Goal: Task Accomplishment & Management: Contribute content

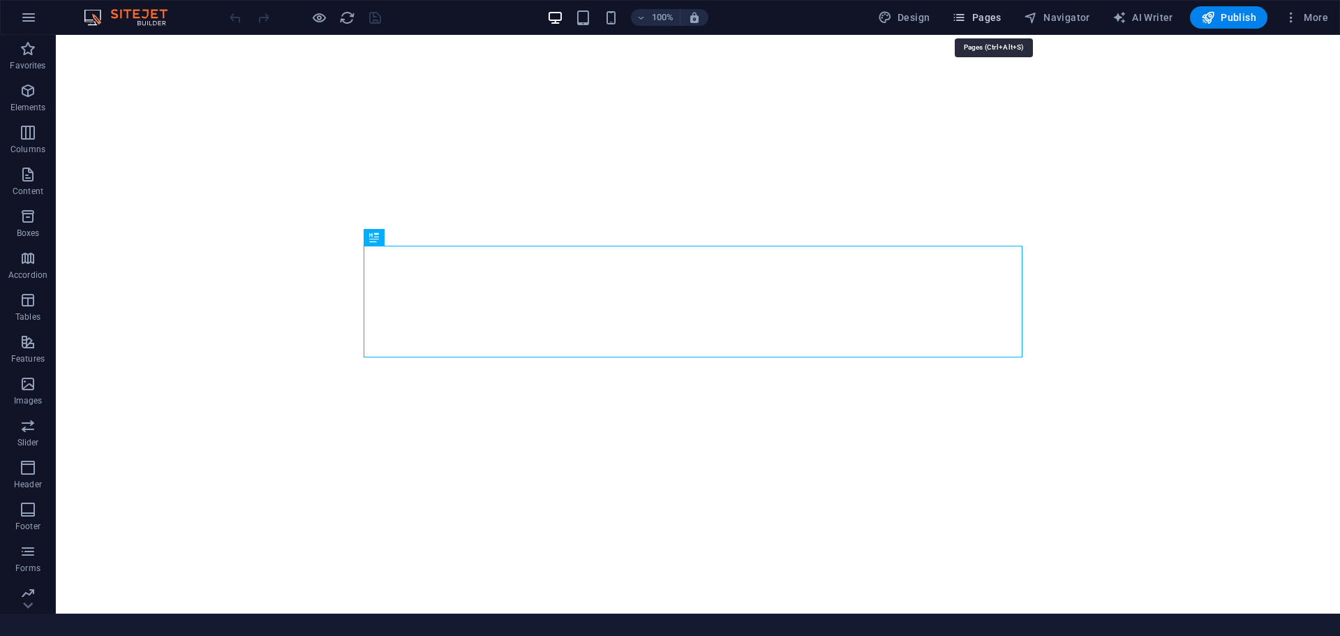
click at [1001, 20] on span "Pages" at bounding box center [976, 17] width 49 height 14
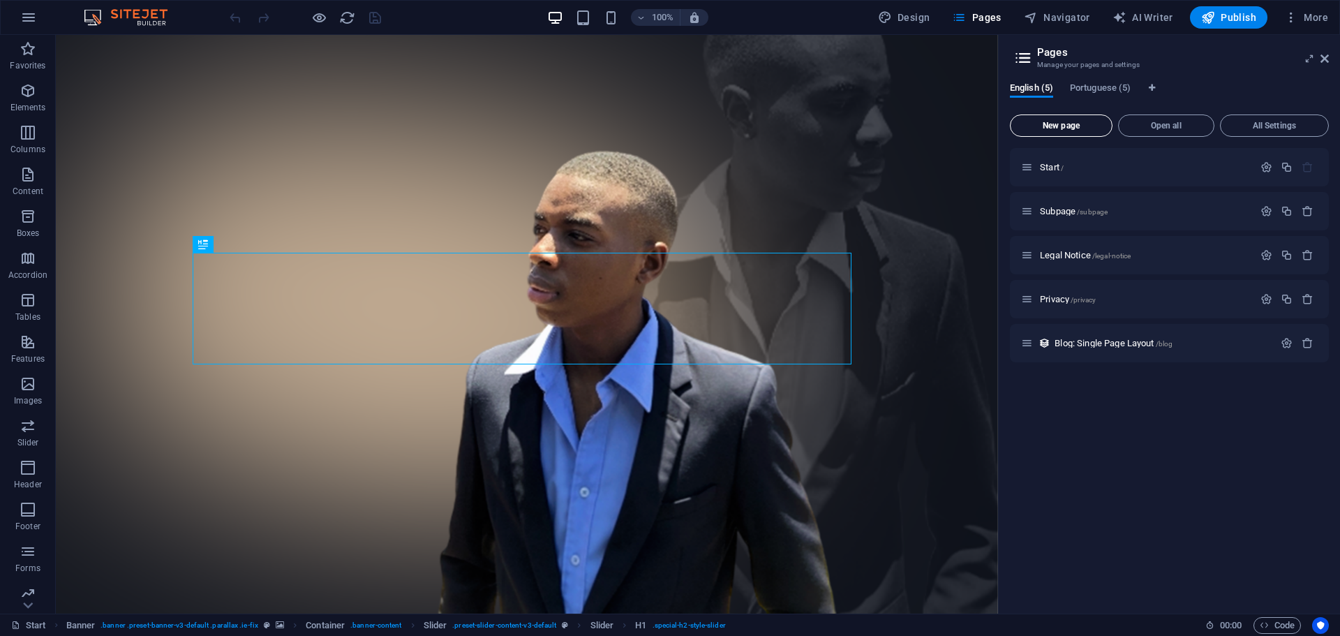
click at [1047, 127] on span "New page" at bounding box center [1061, 125] width 90 height 8
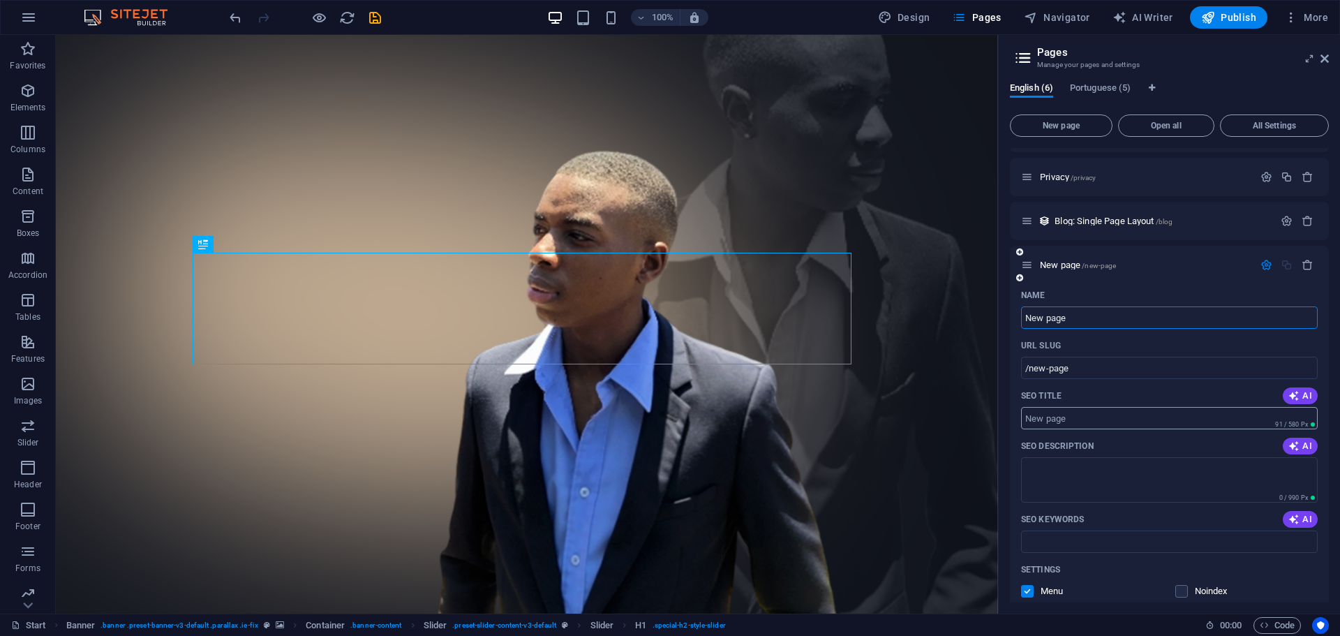
scroll to position [140, 0]
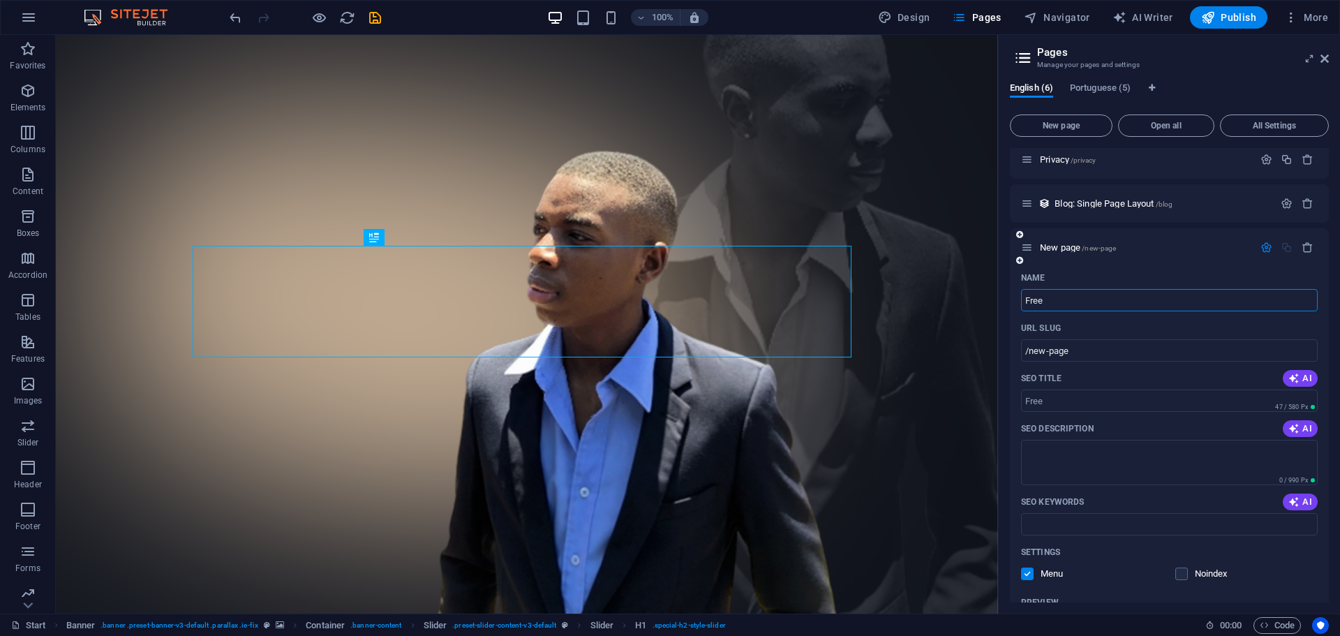
type input "Free"
type input "/free"
type input "Free Guide"
type input "/free-guide"
type input "Free Guide To B"
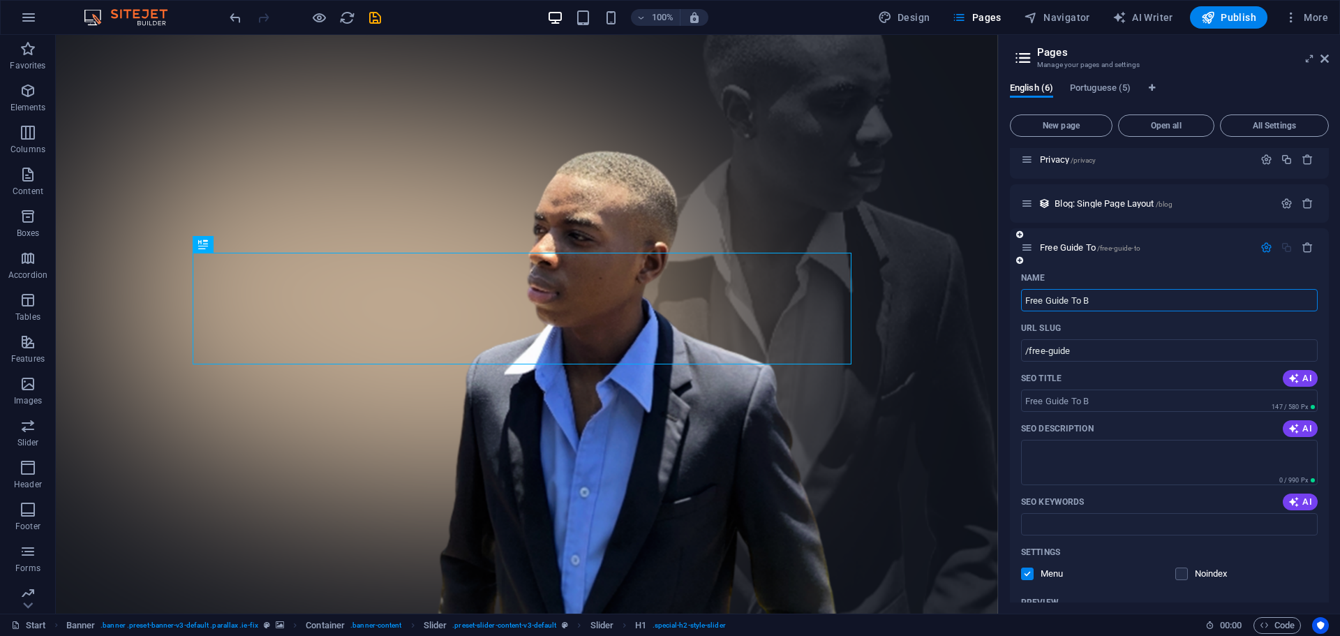
type input "/free-guide-to"
type input "Free Guide To Boost Yo"
type input "/free-guide-to-boost-y"
type input "Free Guide To Boost Your Buz"
type input "/free-guide-to-boost-your-b"
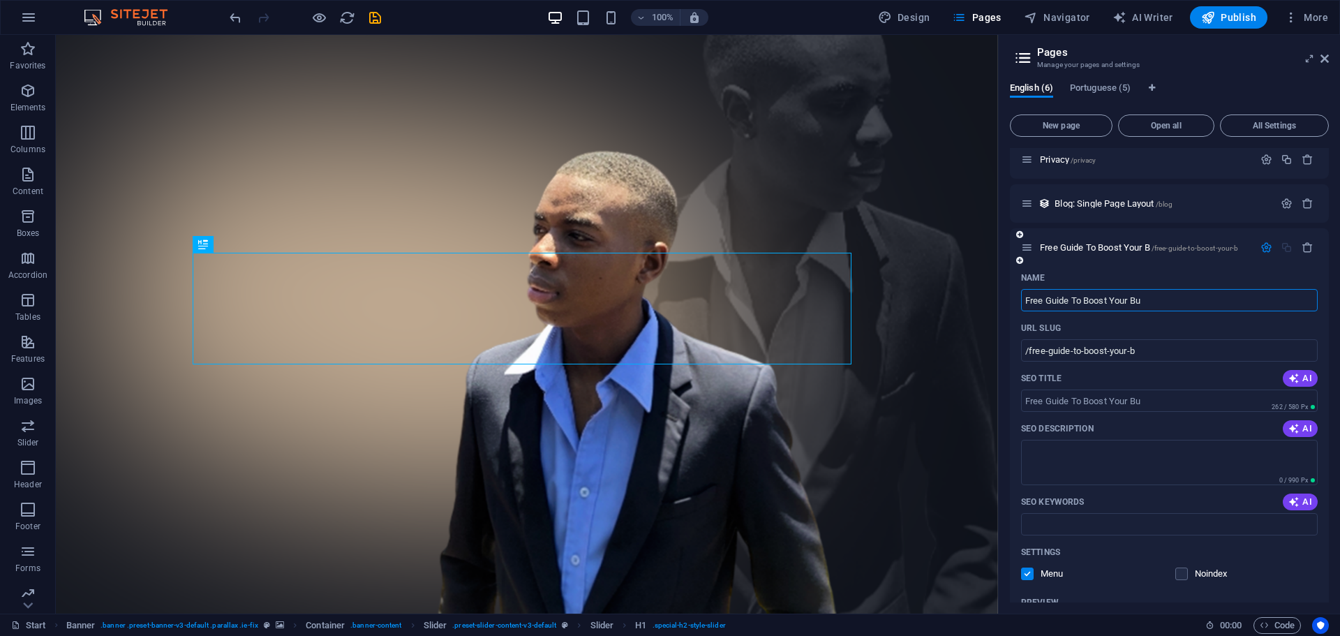
type input "Free Guide To Boost Your Bu"
type input "/free-guide-to-boost-your-bu"
type input "Free Guide To Boost Your Business"
type input "/free-guide-to-boost-your-business"
type input "Free Guide To Boost Your Business"
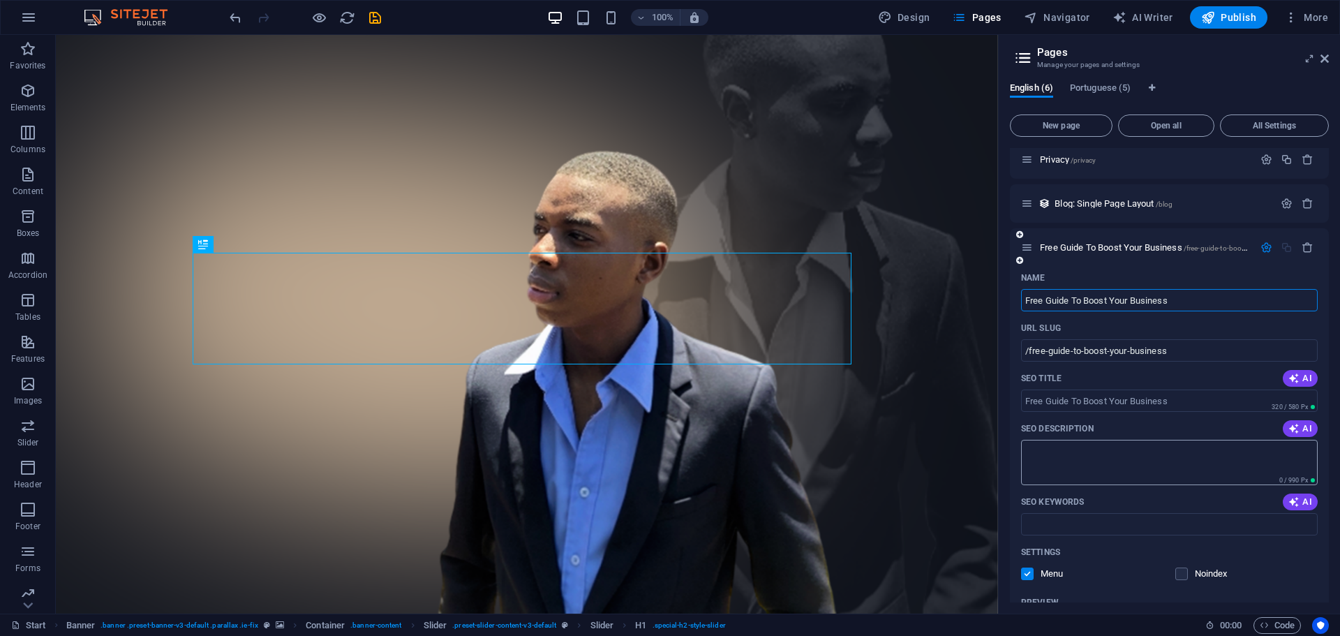
click at [1103, 461] on textarea "SEO Description" at bounding box center [1169, 462] width 297 height 45
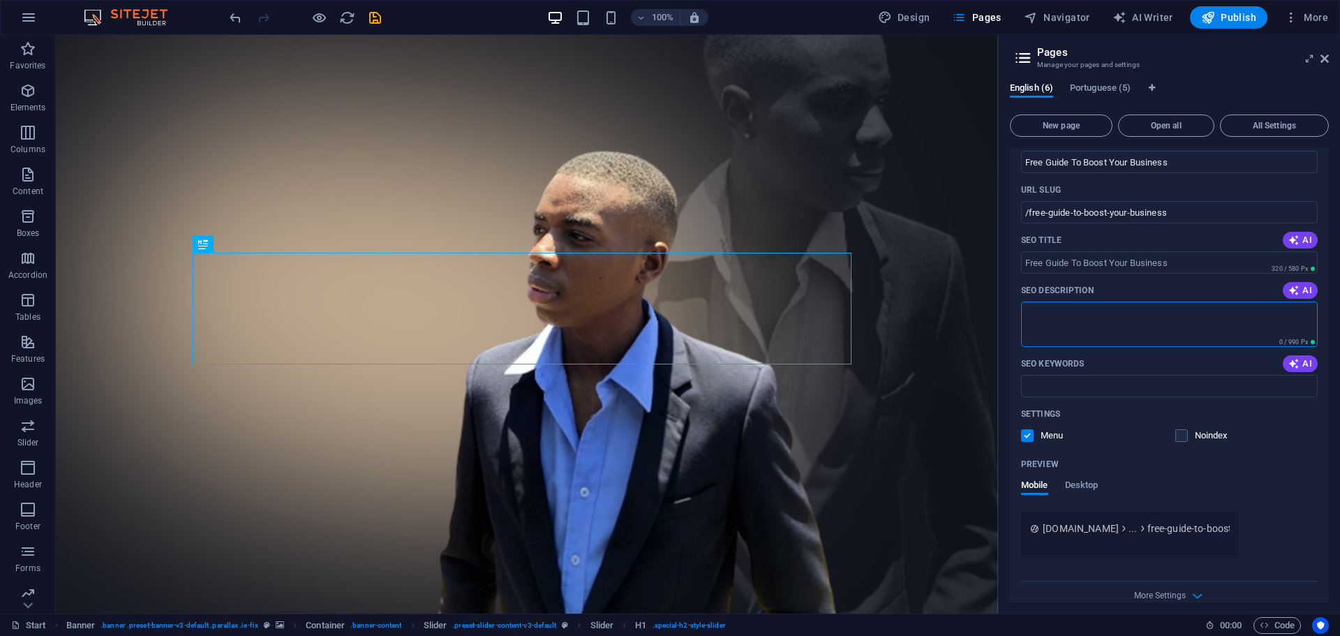
scroll to position [279, 0]
click at [1303, 296] on button "AI" at bounding box center [1299, 288] width 35 height 17
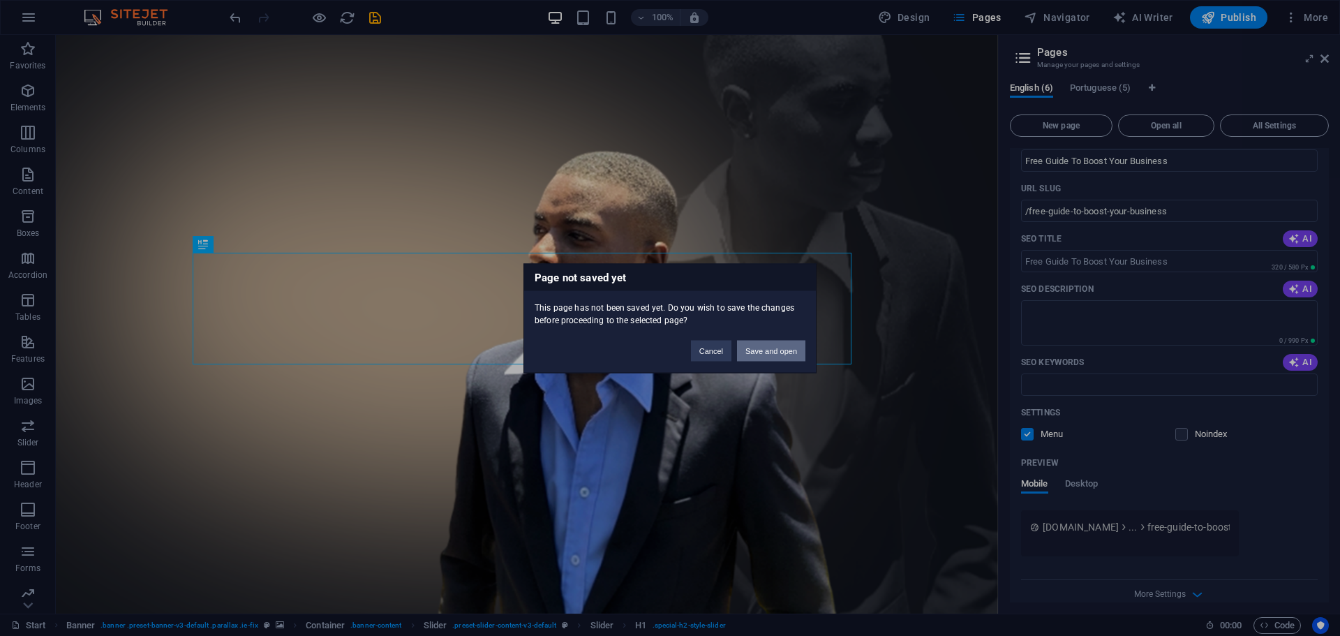
click at [781, 354] on button "Save and open" at bounding box center [771, 350] width 68 height 21
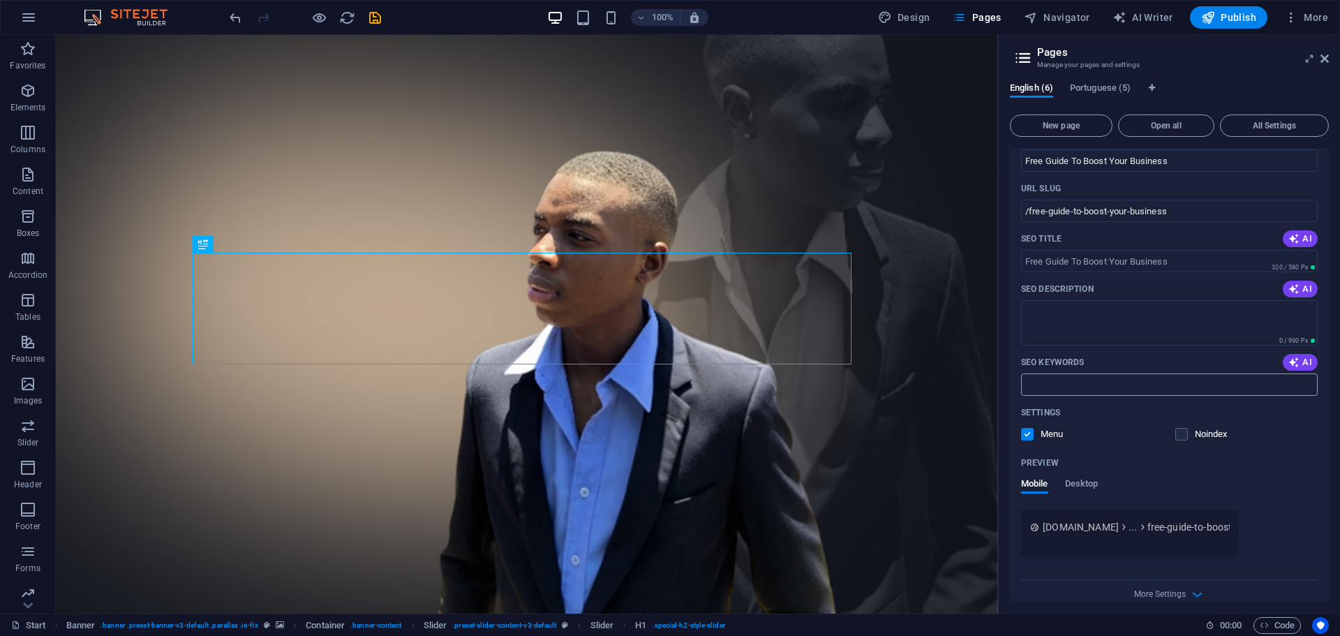
click at [1103, 381] on input "SEO Keywords" at bounding box center [1169, 384] width 297 height 22
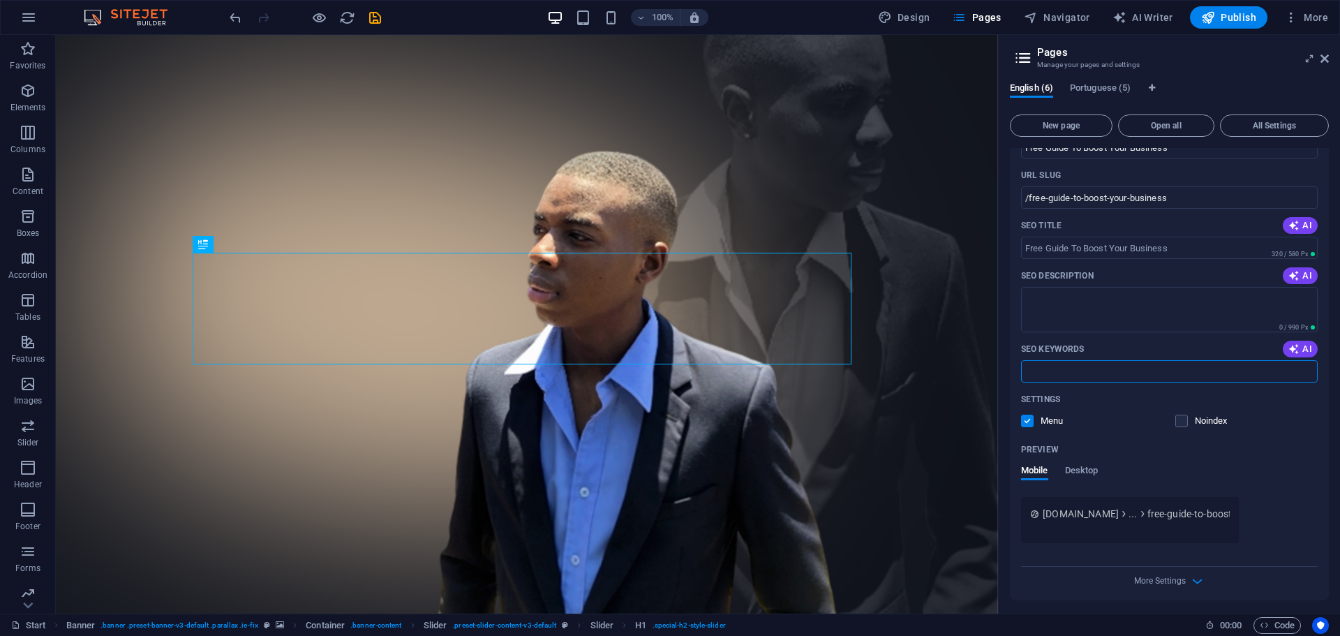
scroll to position [296, 0]
click at [1179, 583] on div "More Settings" at bounding box center [1169, 574] width 297 height 22
click at [1184, 579] on div "More Settings" at bounding box center [1169, 574] width 297 height 22
click at [1199, 577] on icon "button" at bounding box center [1197, 577] width 16 height 16
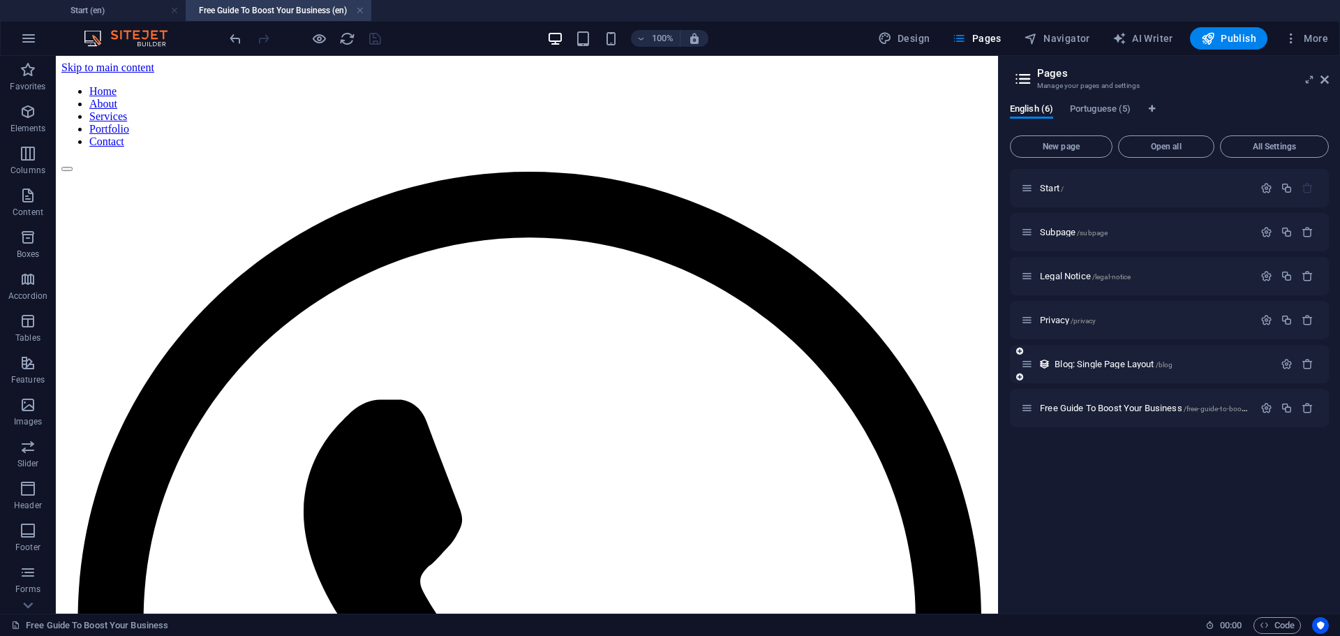
scroll to position [0, 0]
click at [14, 116] on span "Elements" at bounding box center [28, 119] width 56 height 33
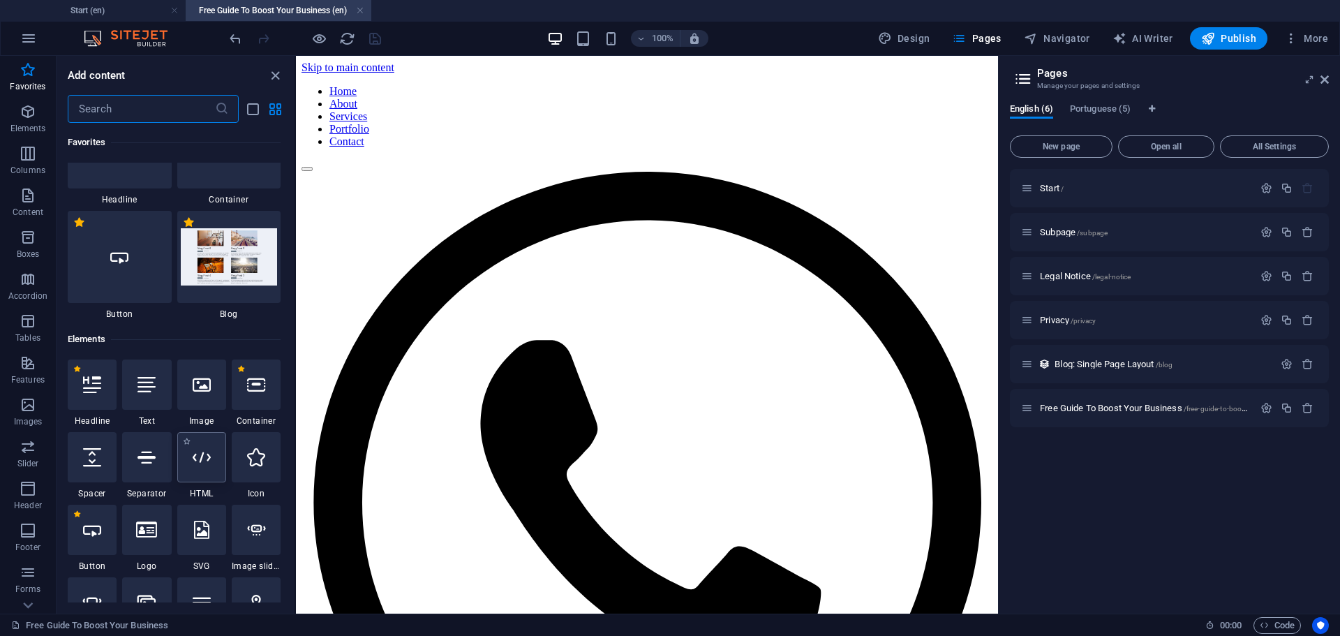
scroll to position [140, 0]
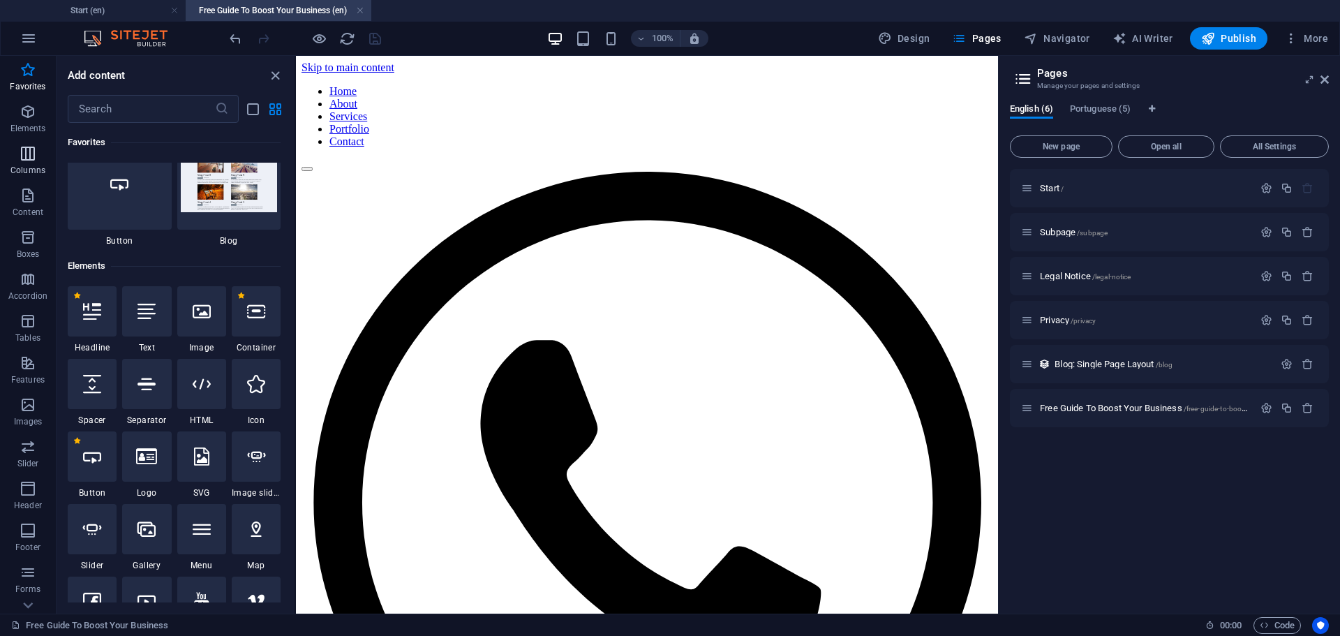
click at [32, 169] on p "Columns" at bounding box center [27, 170] width 35 height 11
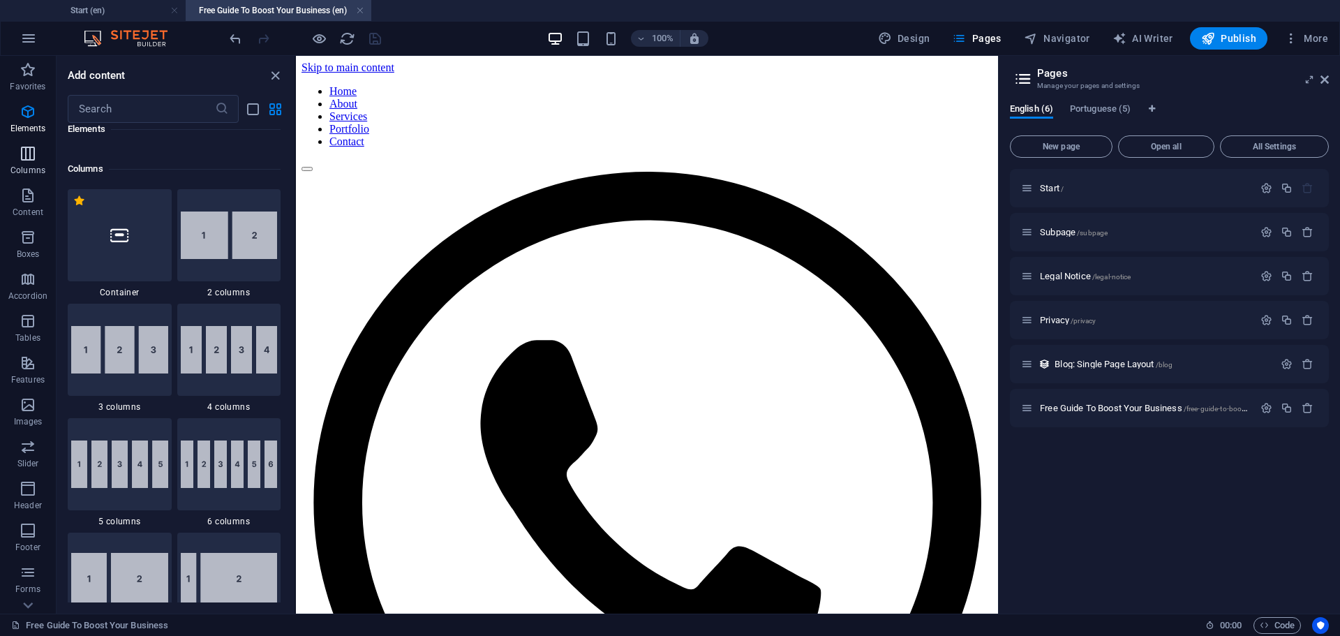
scroll to position [805, 0]
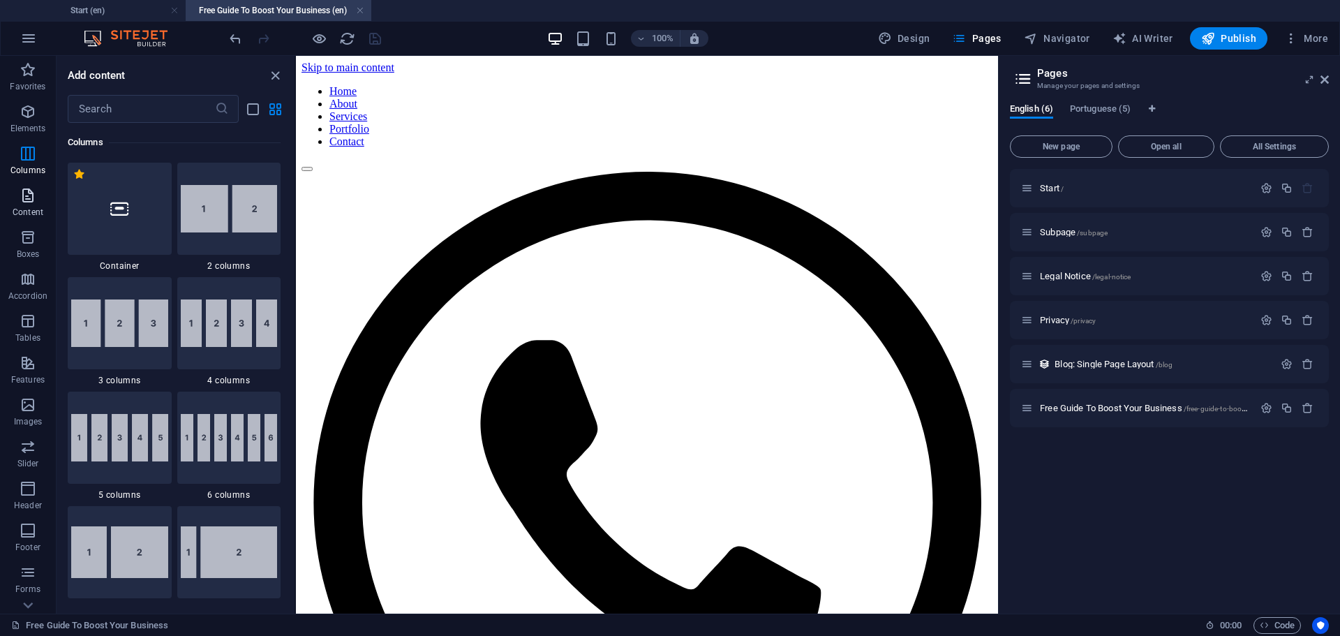
click at [9, 208] on span "Content" at bounding box center [28, 203] width 56 height 33
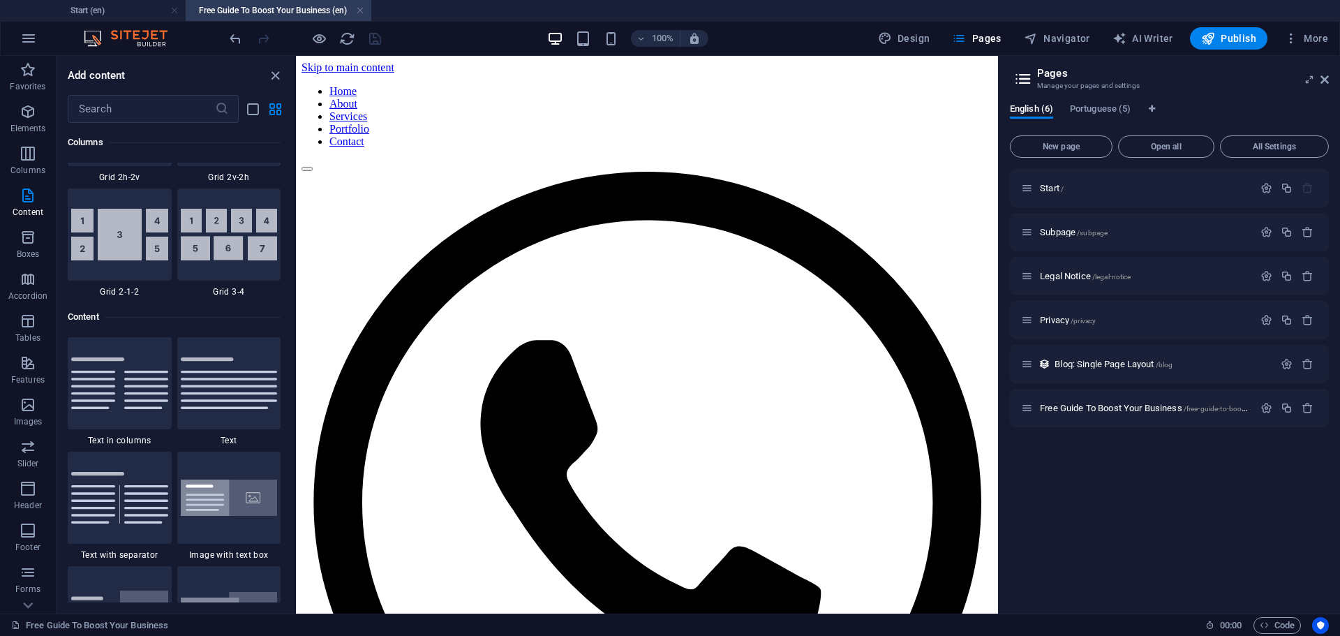
scroll to position [2556, 0]
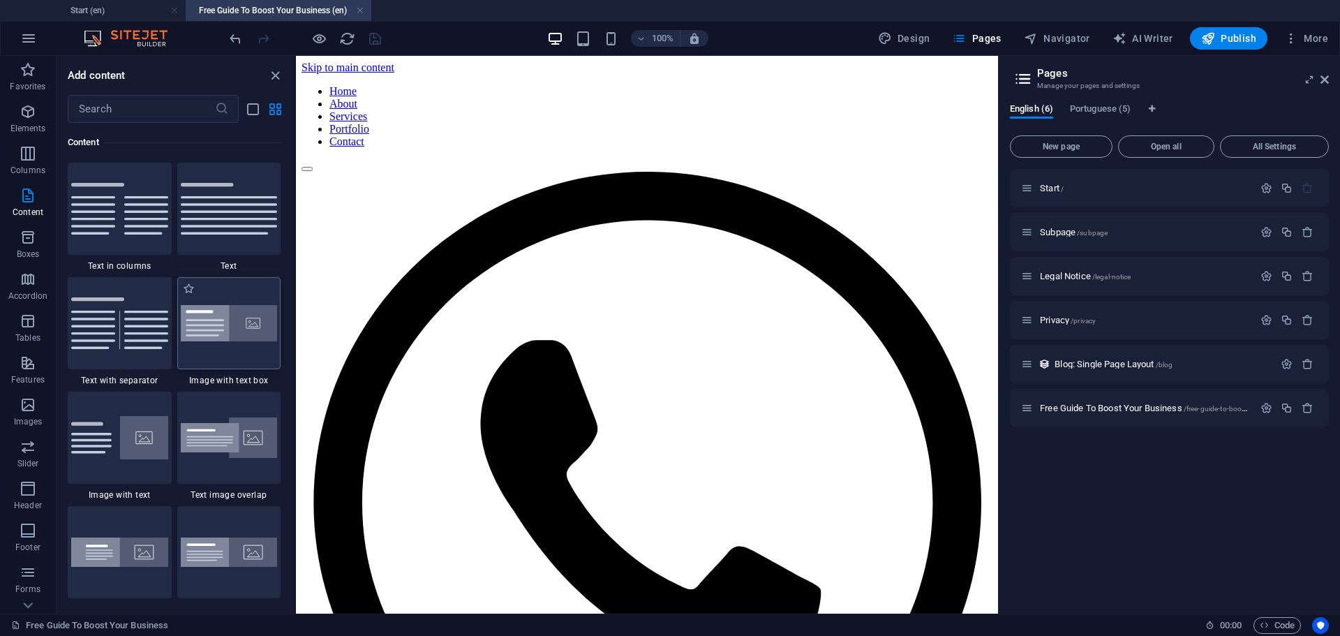
click at [232, 322] on img at bounding box center [229, 323] width 97 height 37
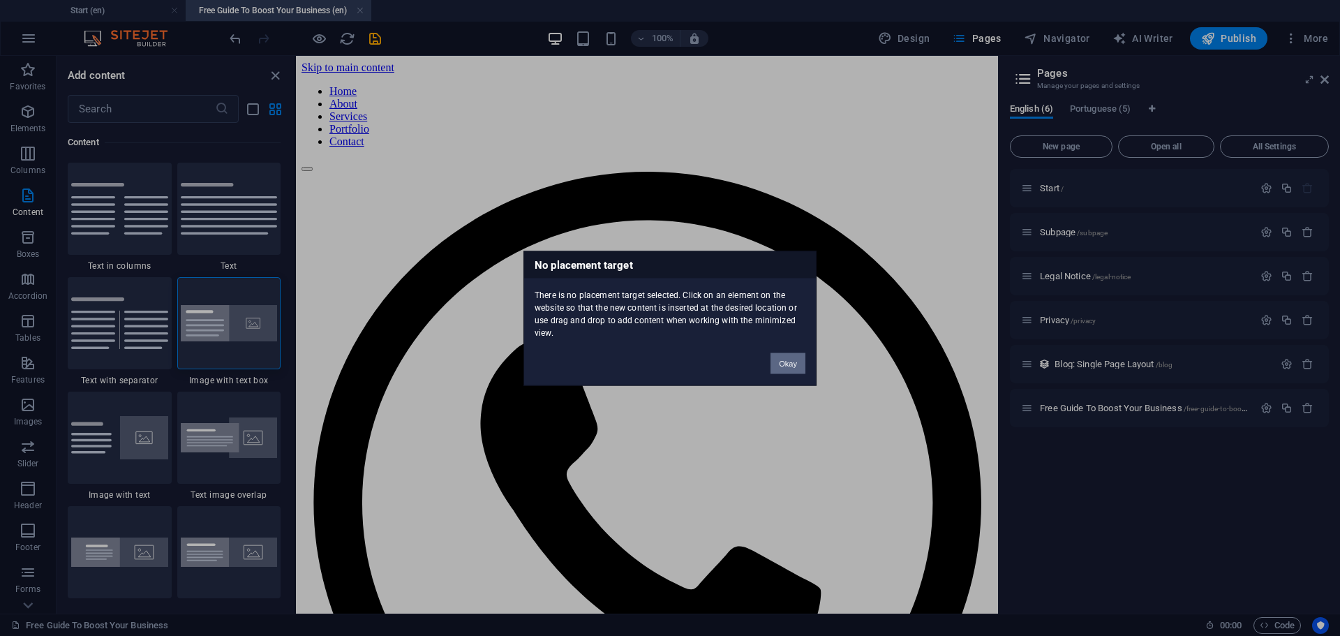
click at [783, 361] on button "Okay" at bounding box center [787, 362] width 35 height 21
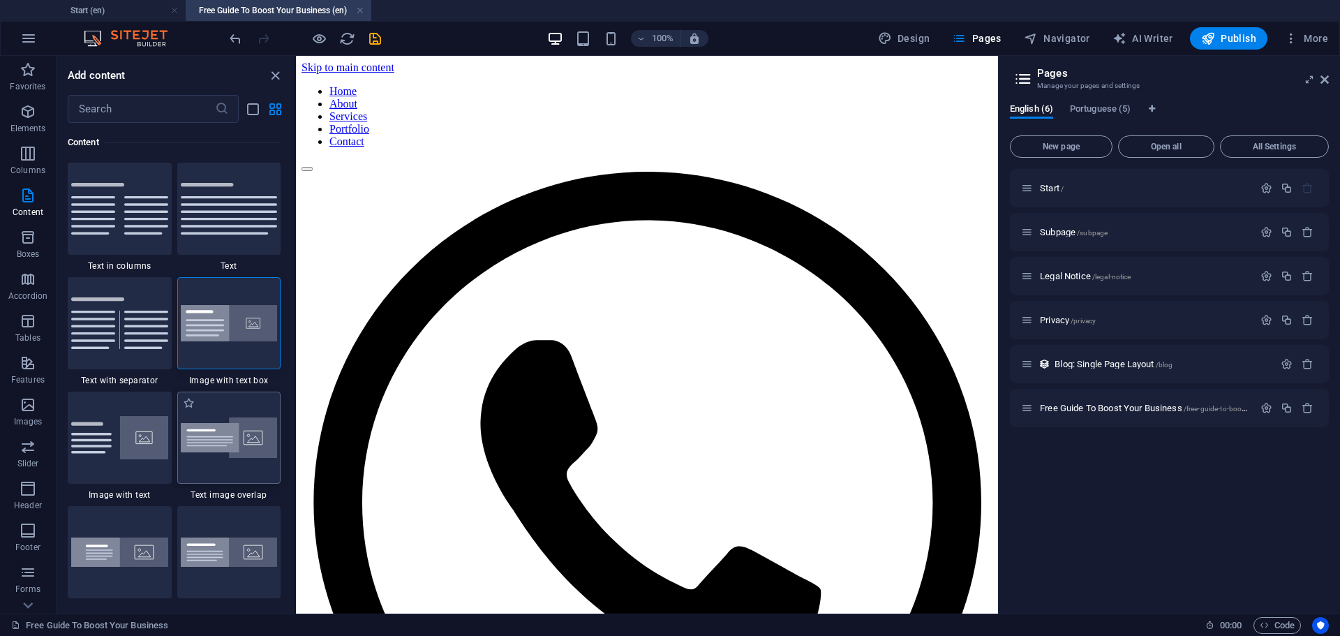
scroll to position [2626, 0]
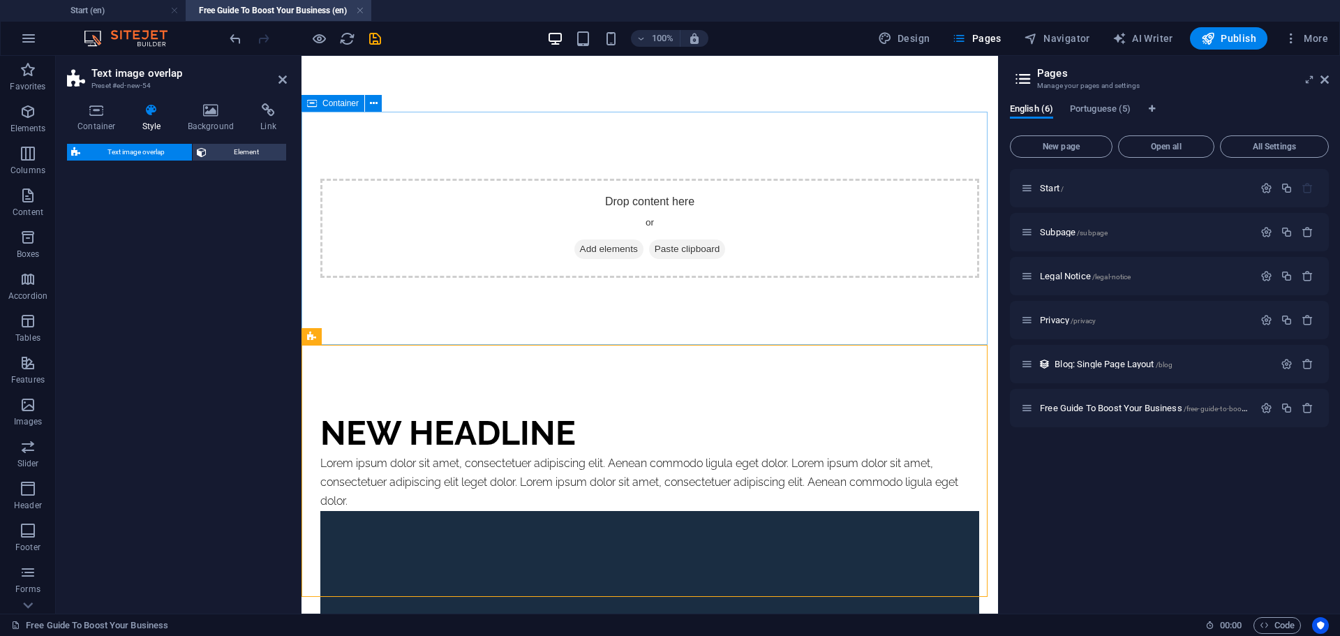
select select "rem"
select select "px"
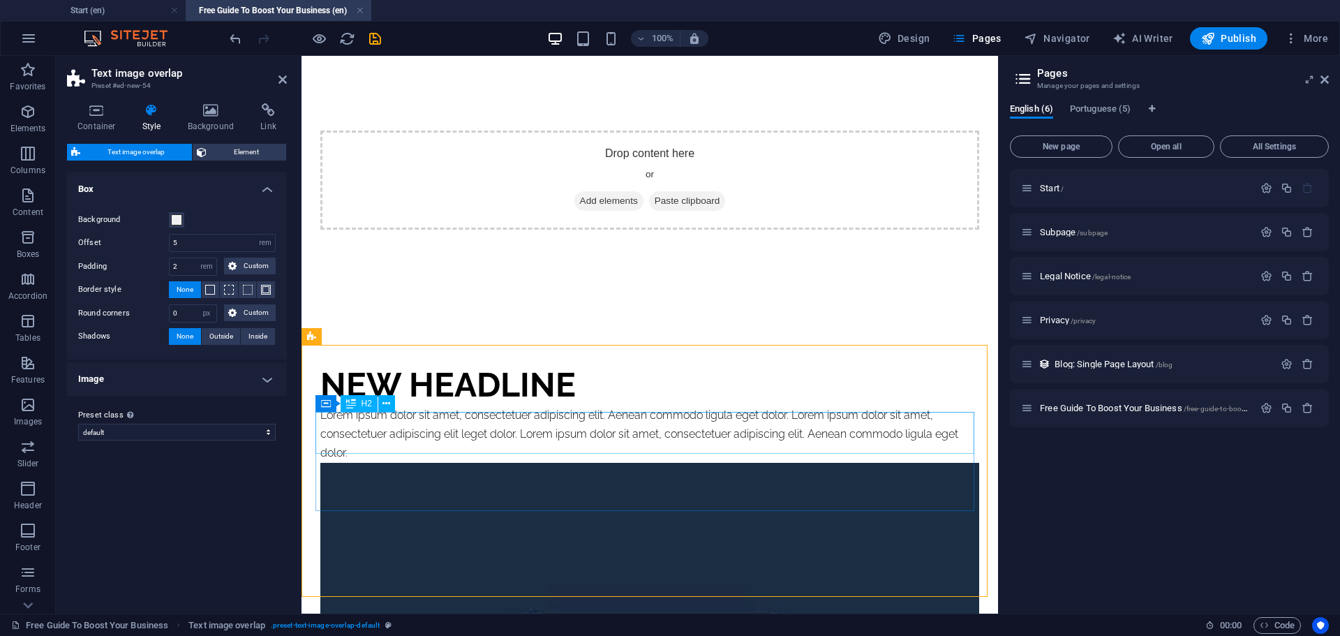
scroll to position [70, 0]
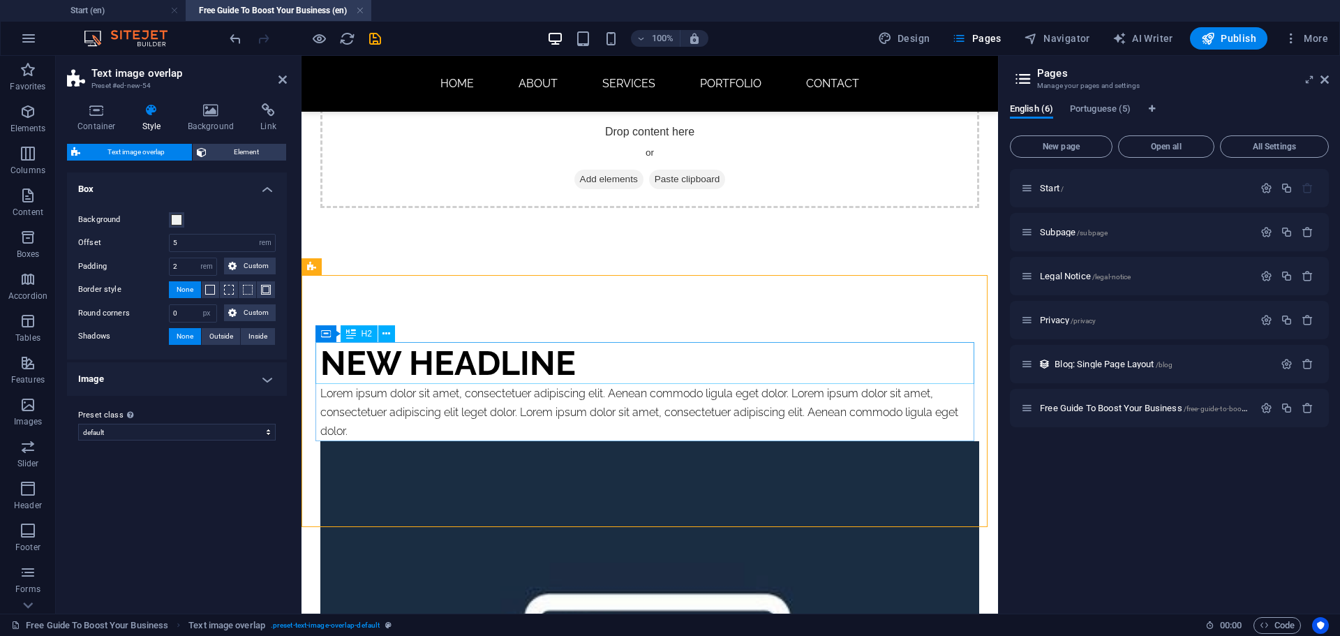
click at [408, 361] on div "New headline" at bounding box center [649, 363] width 659 height 42
click at [477, 367] on div "New headline" at bounding box center [649, 363] width 659 height 42
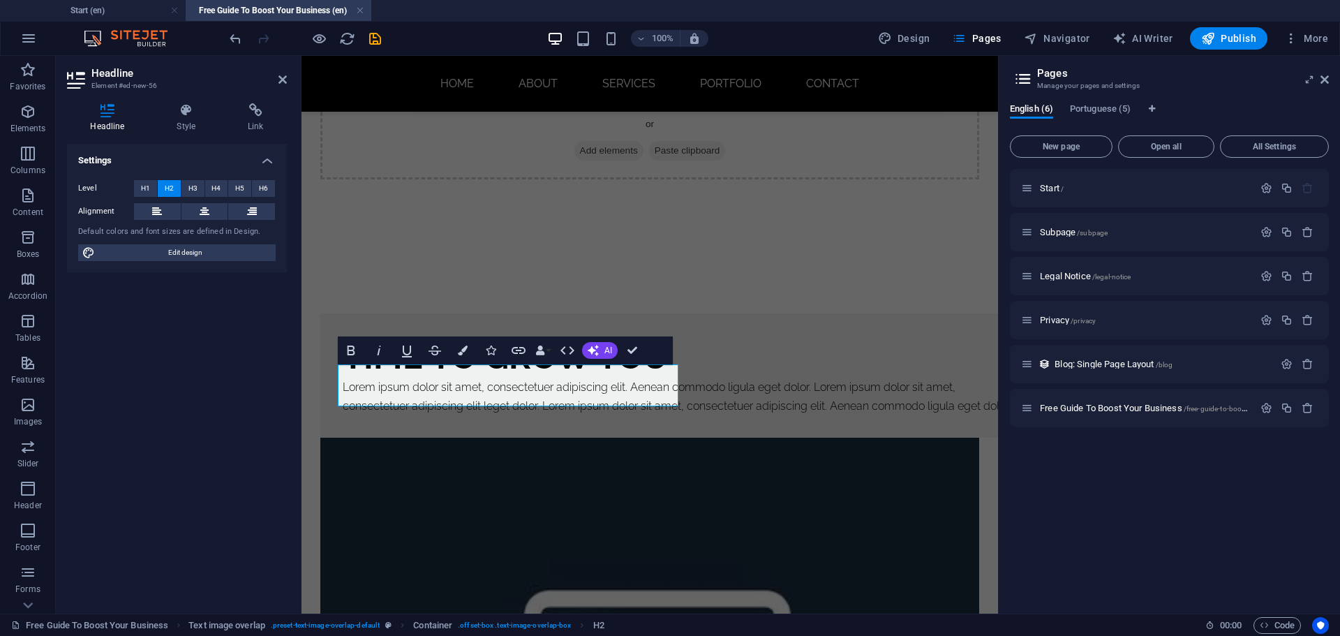
scroll to position [77, 0]
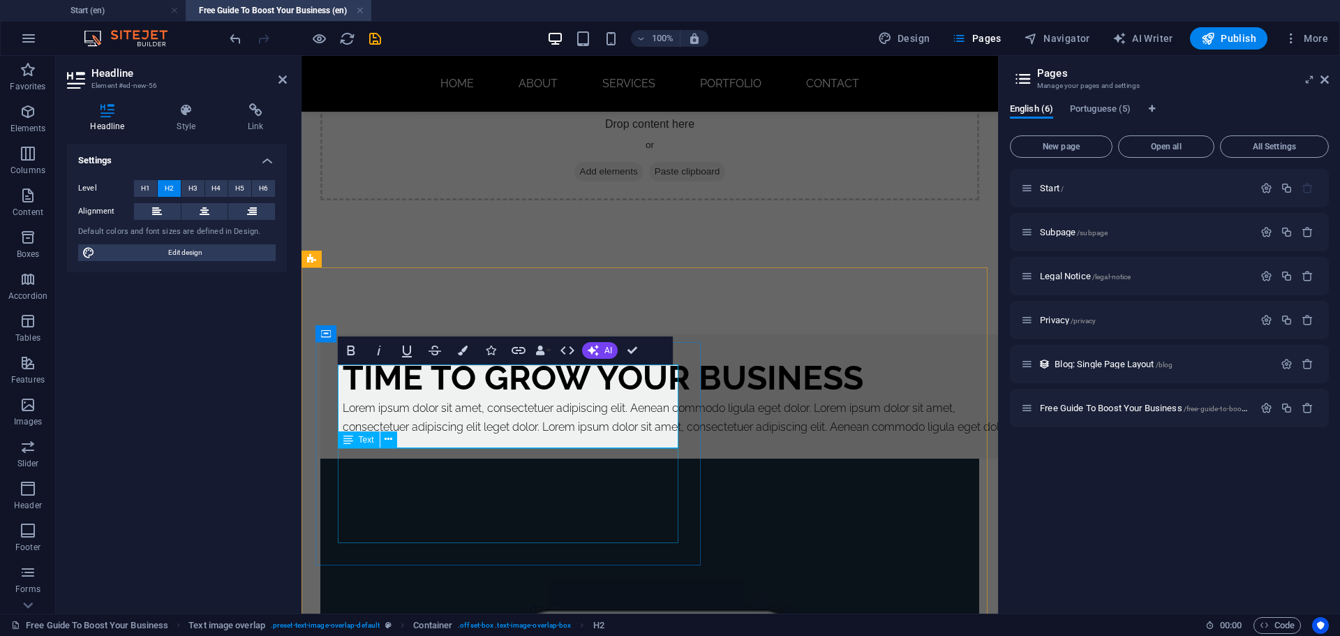
drag, startPoint x: 452, startPoint y: 491, endPoint x: 451, endPoint y: 484, distance: 7.0
click at [698, 436] on div "Lorem ipsum dolor sit amet, consectetuer adipiscing elit. Aenean commodo ligula…" at bounding box center [678, 417] width 670 height 38
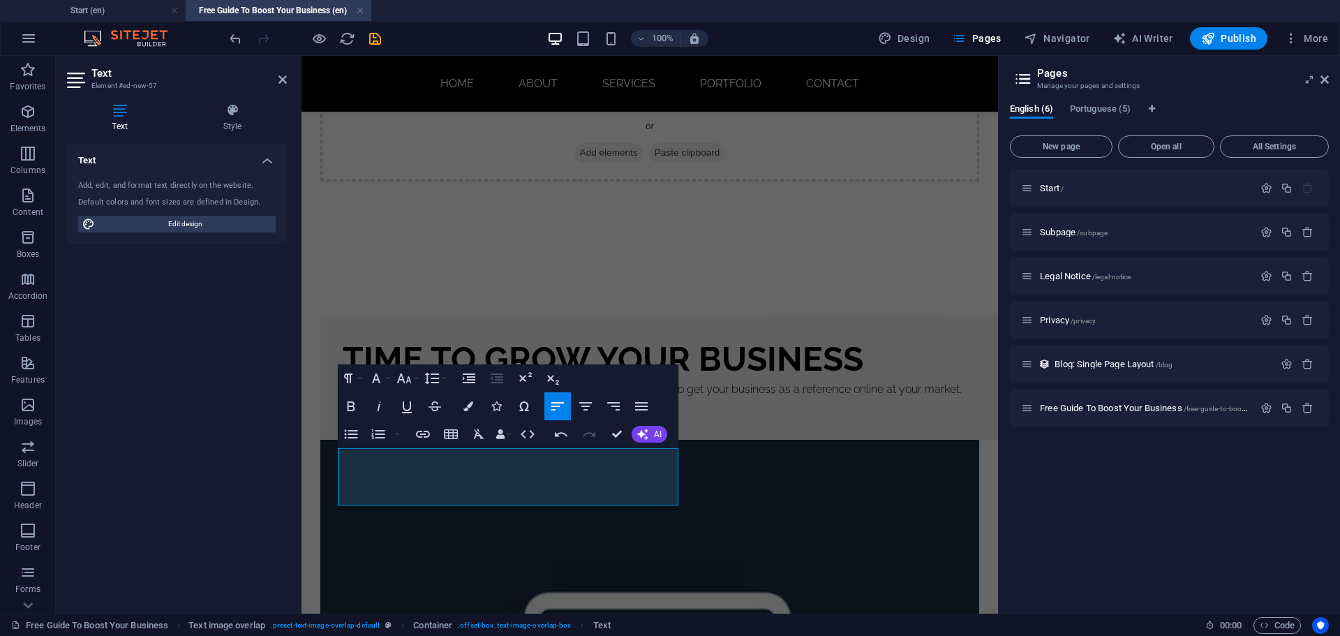
scroll to position [106, 0]
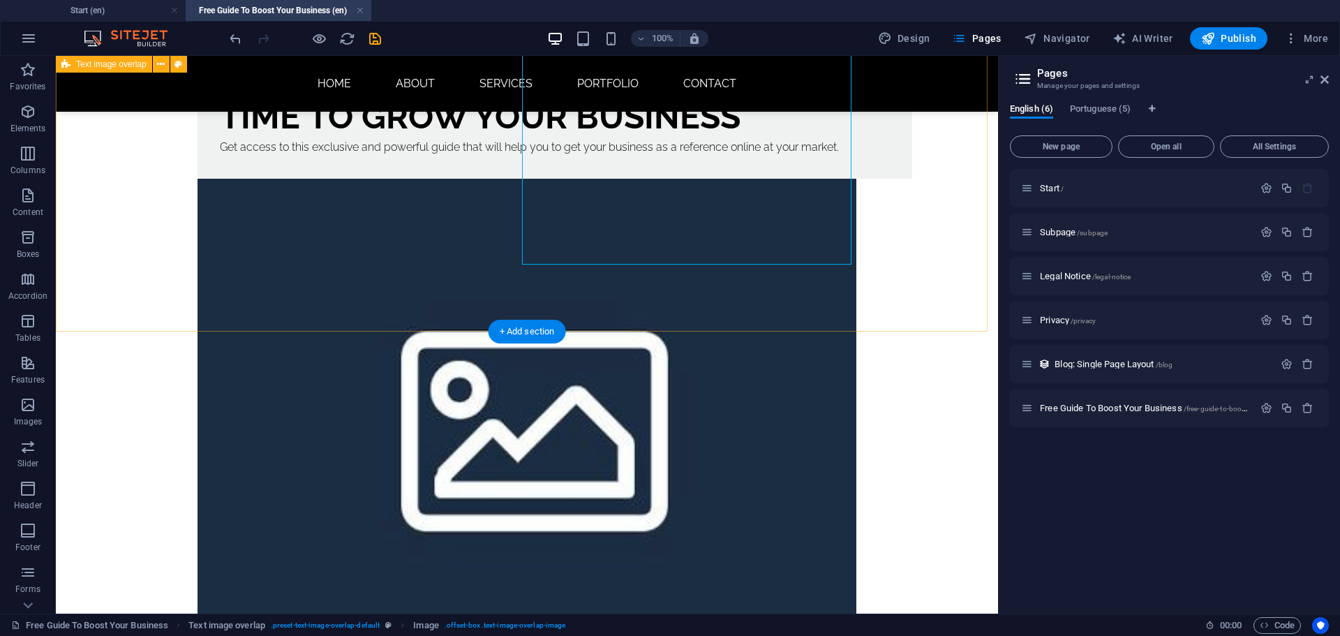
scroll to position [315, 0]
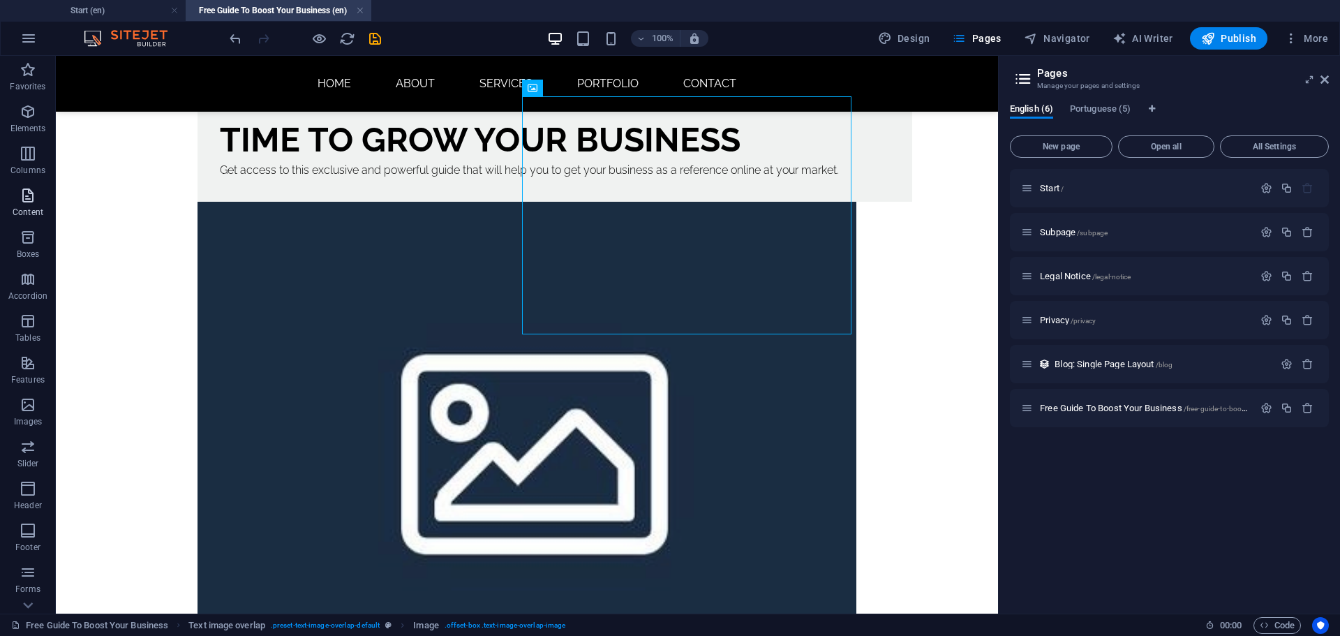
click at [43, 209] on span "Content" at bounding box center [28, 203] width 56 height 33
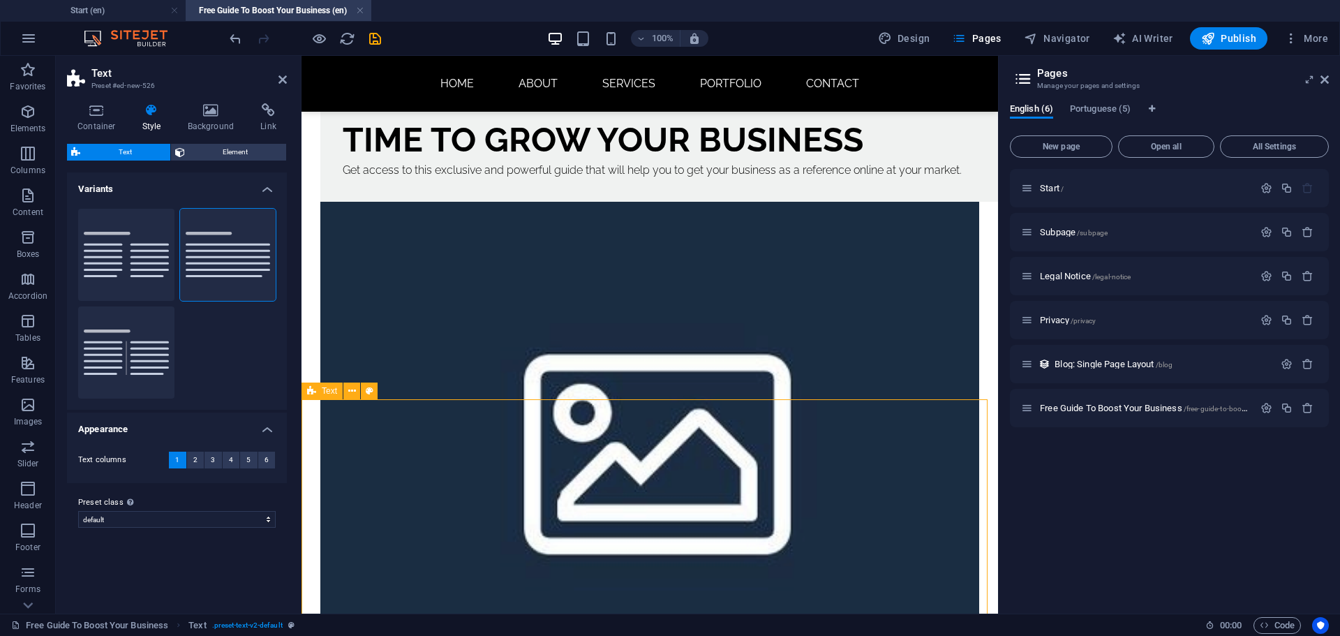
scroll to position [385, 0]
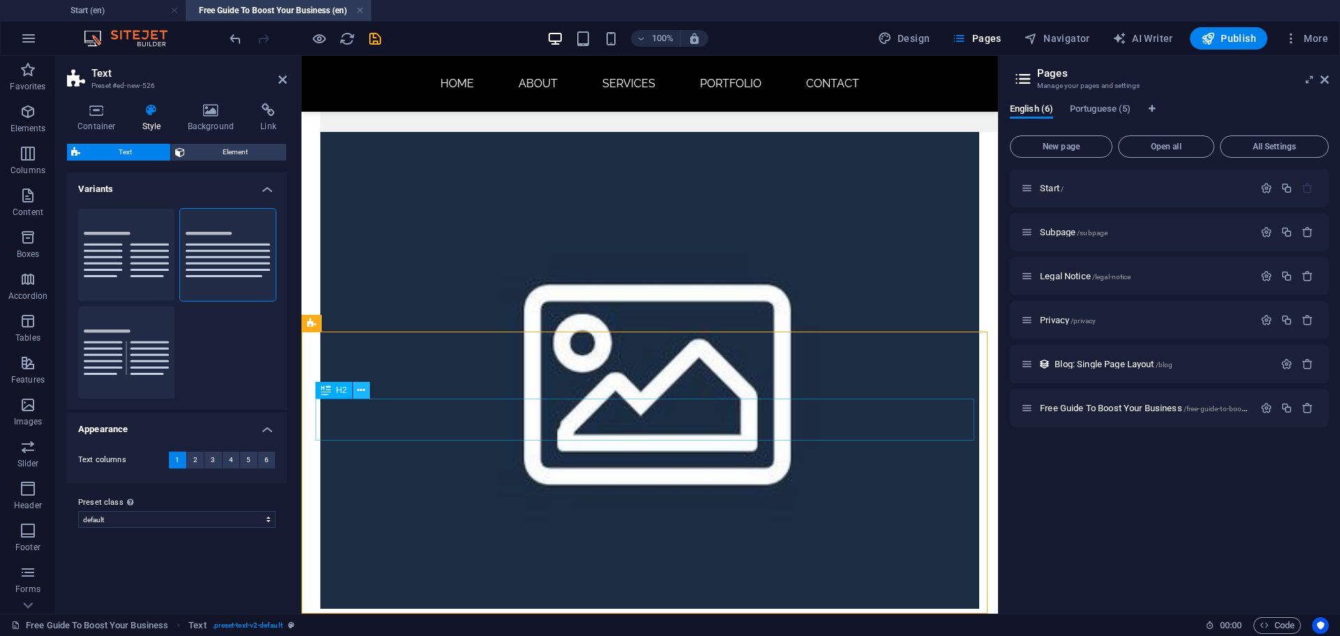
click at [361, 392] on icon at bounding box center [361, 390] width 8 height 15
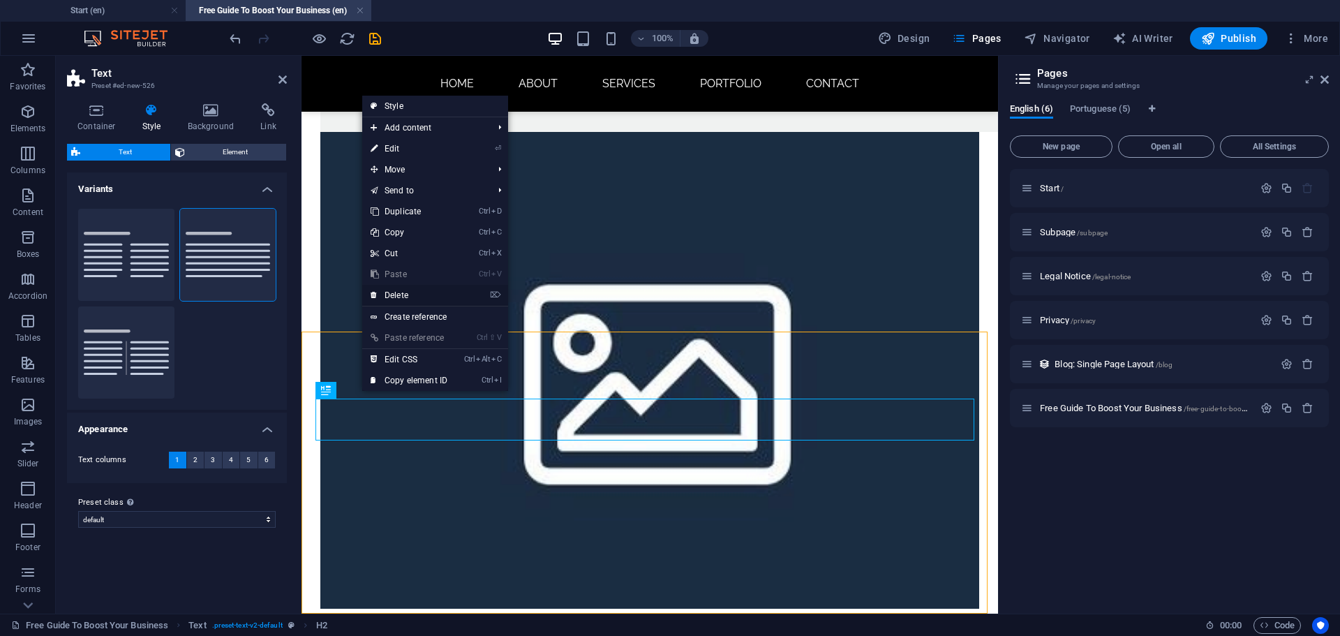
click at [412, 295] on link "⌦ Delete" at bounding box center [408, 295] width 93 height 21
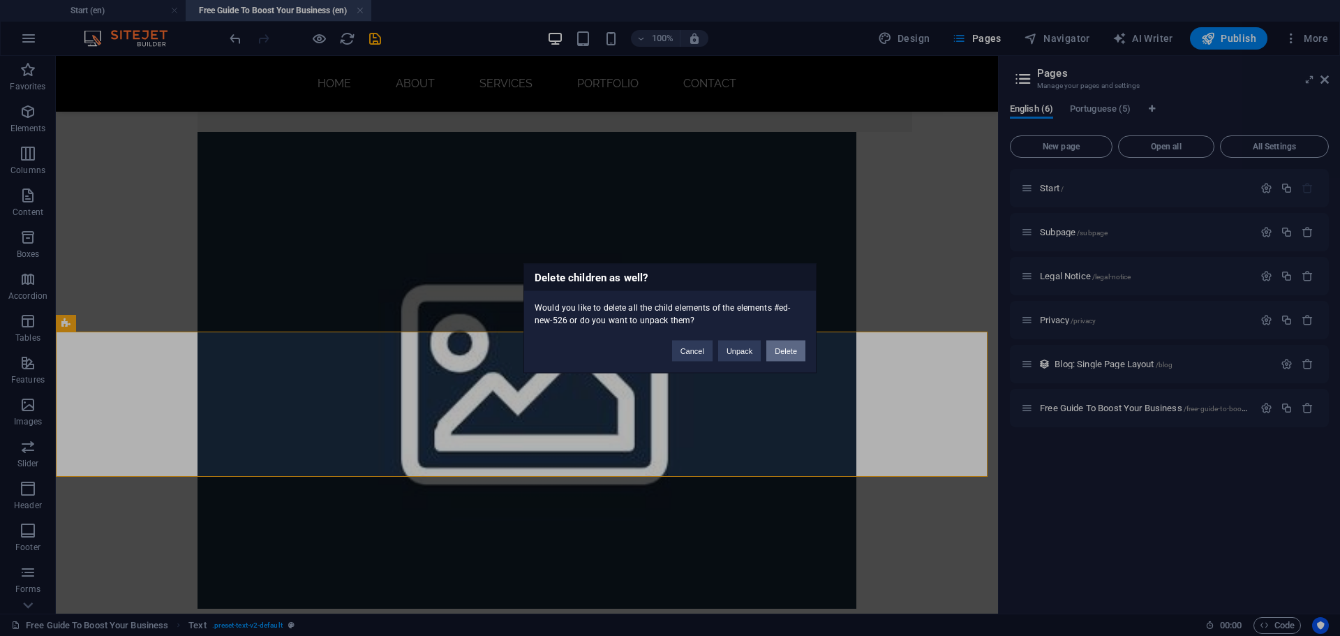
click at [783, 357] on button "Delete" at bounding box center [785, 350] width 39 height 21
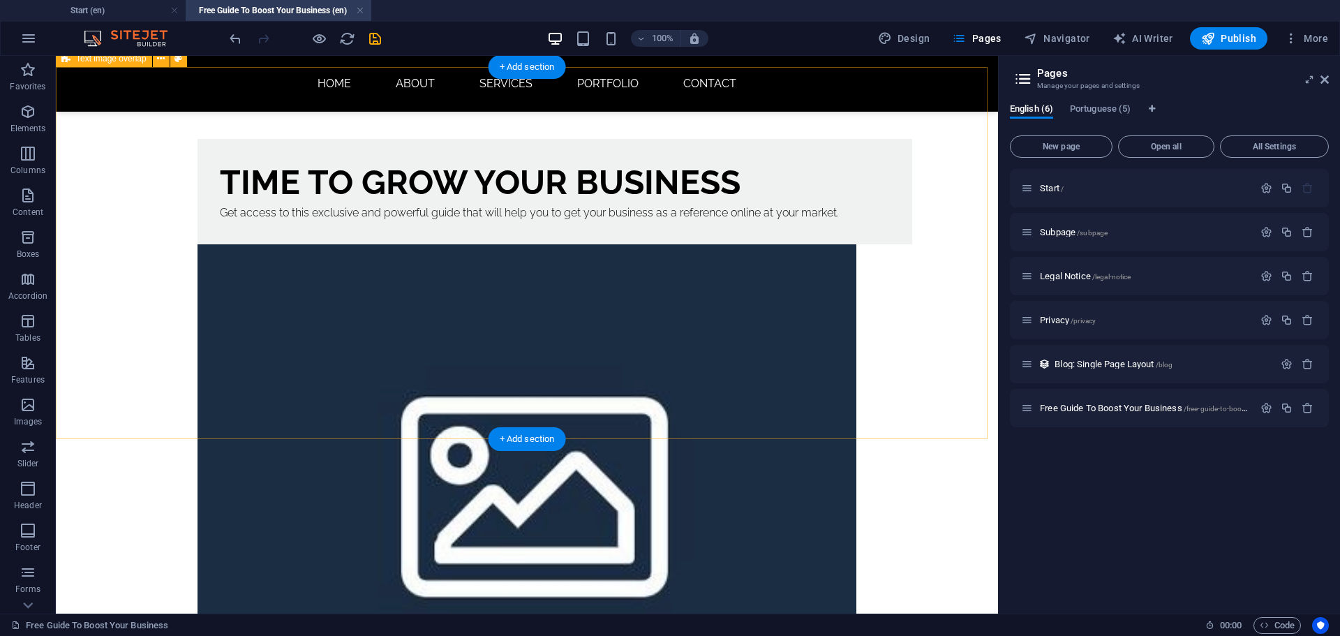
scroll to position [279, 0]
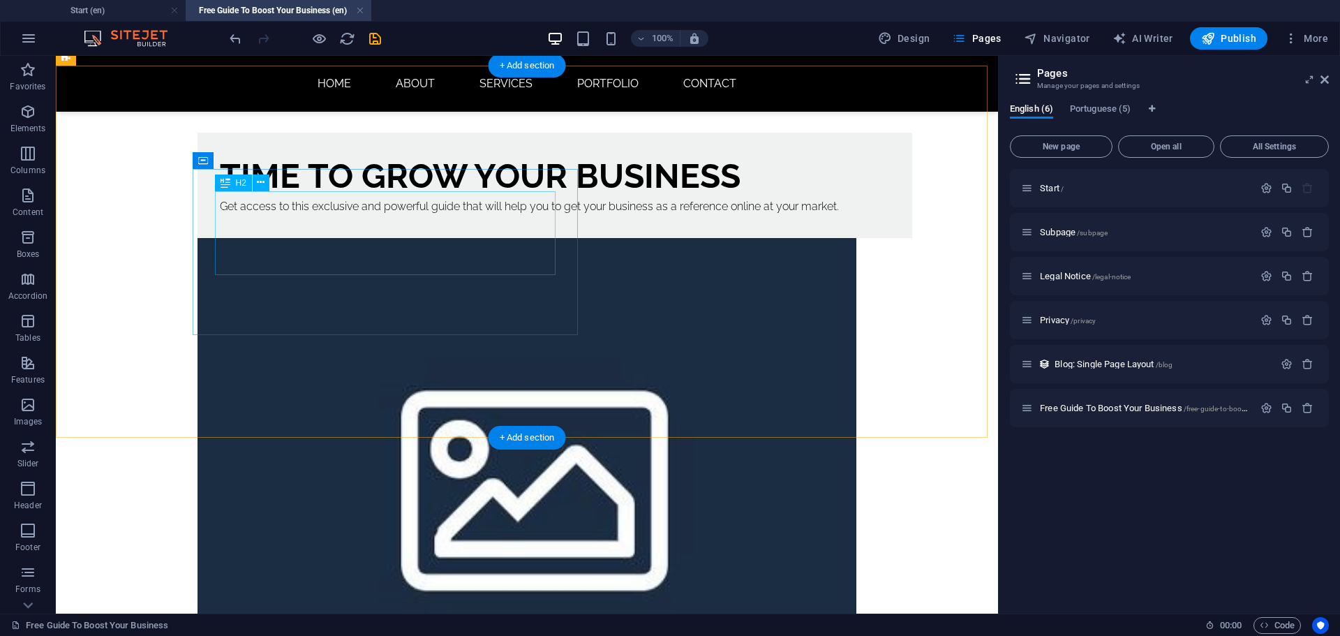
click at [223, 197] on div "Time To Grow Your Business" at bounding box center [555, 176] width 670 height 42
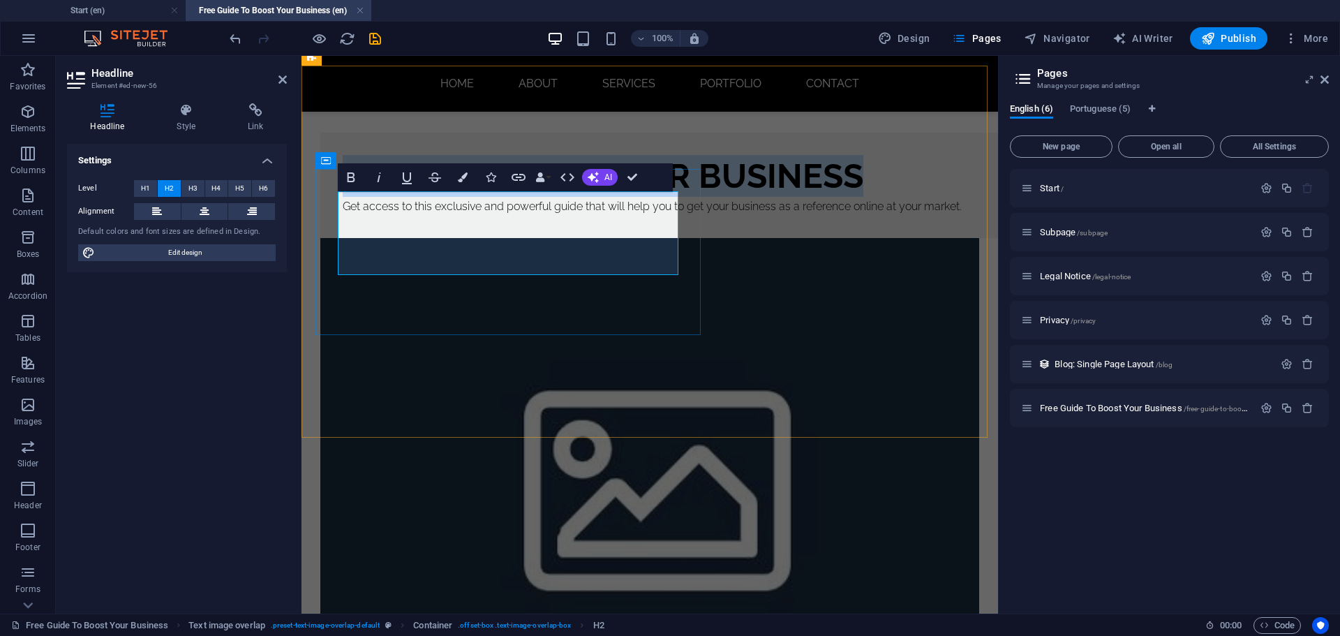
click at [350, 197] on h2 "Time To Grow Your Business" at bounding box center [678, 176] width 670 height 42
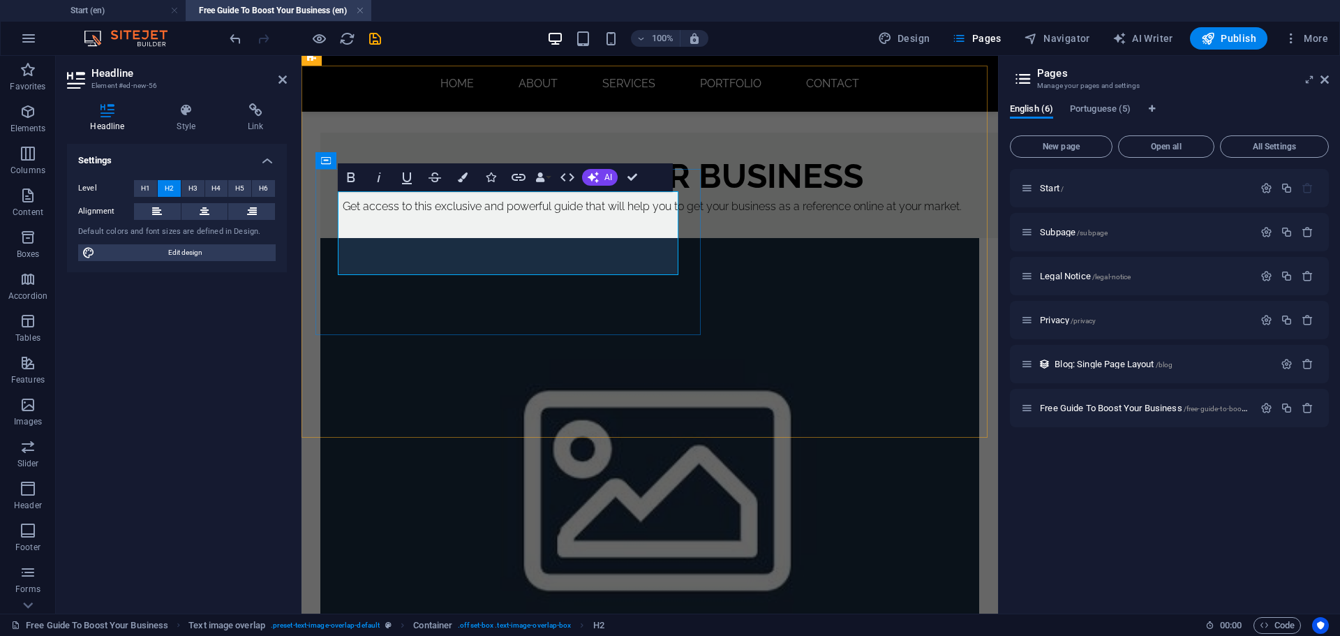
click at [345, 197] on h2 "Time To Grow Your Business" at bounding box center [678, 176] width 670 height 42
click at [581, 407] on div "It's Time To Grow Your Business Get access to this exclusive and powerful guide…" at bounding box center [649, 424] width 696 height 716
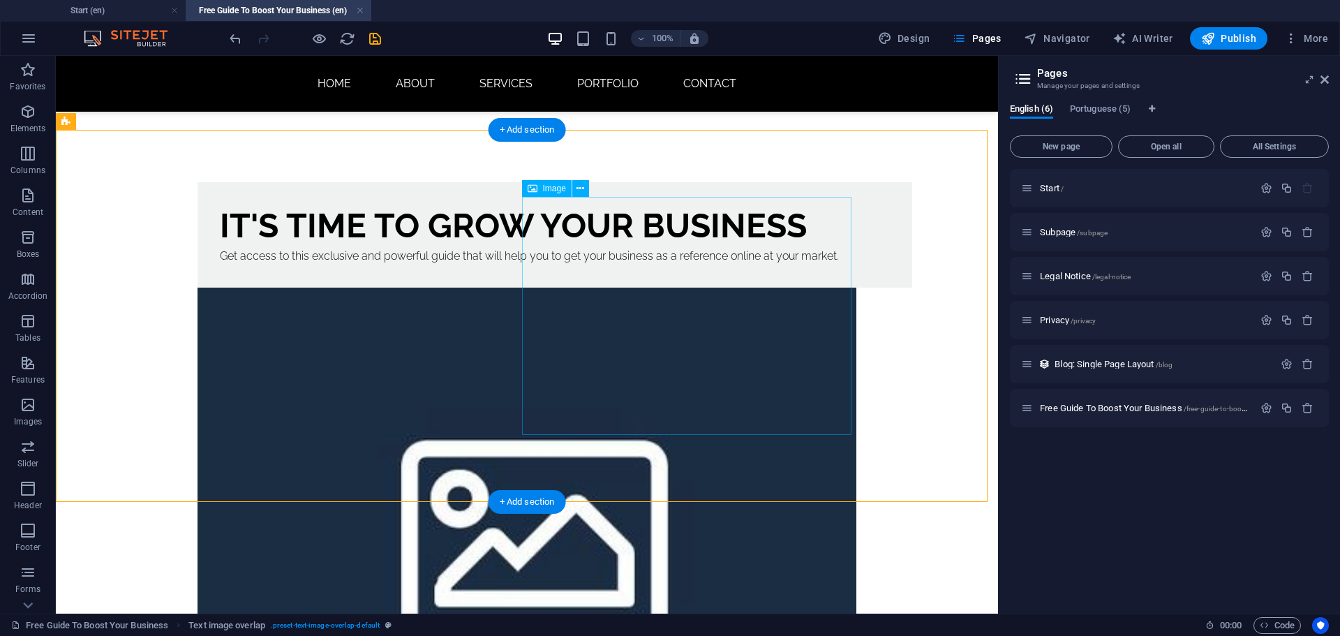
scroll to position [209, 0]
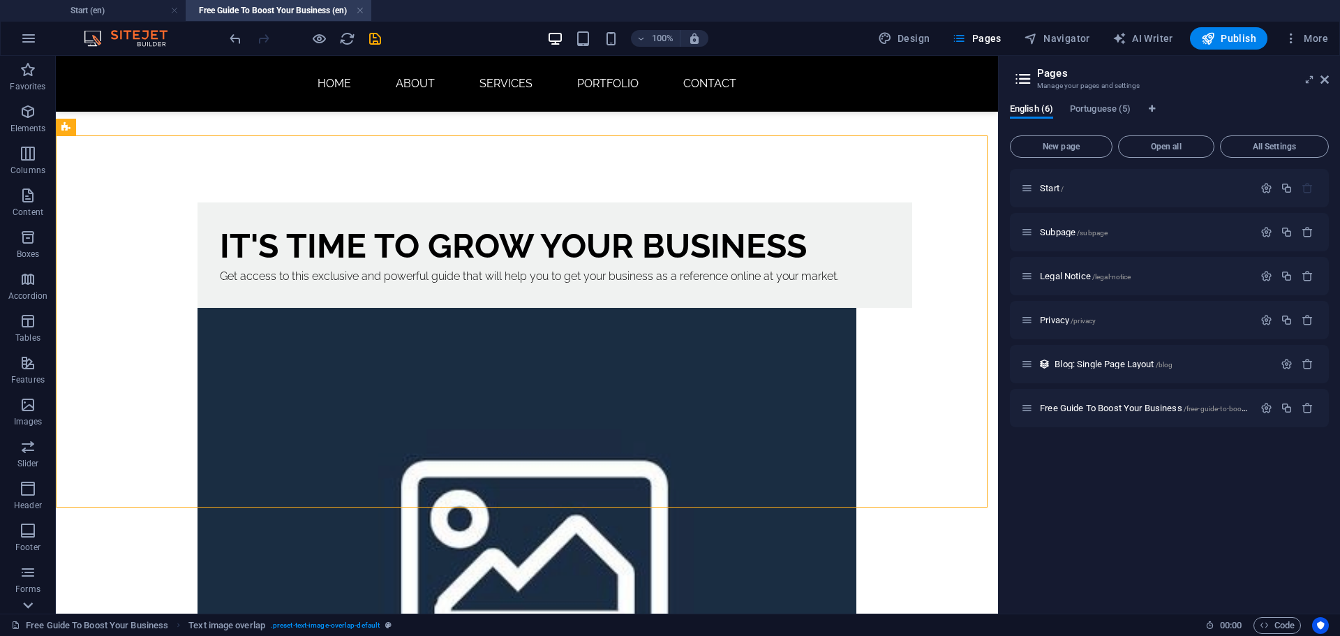
click at [31, 606] on icon at bounding box center [28, 605] width 20 height 20
click at [33, 118] on icon "button" at bounding box center [28, 111] width 17 height 17
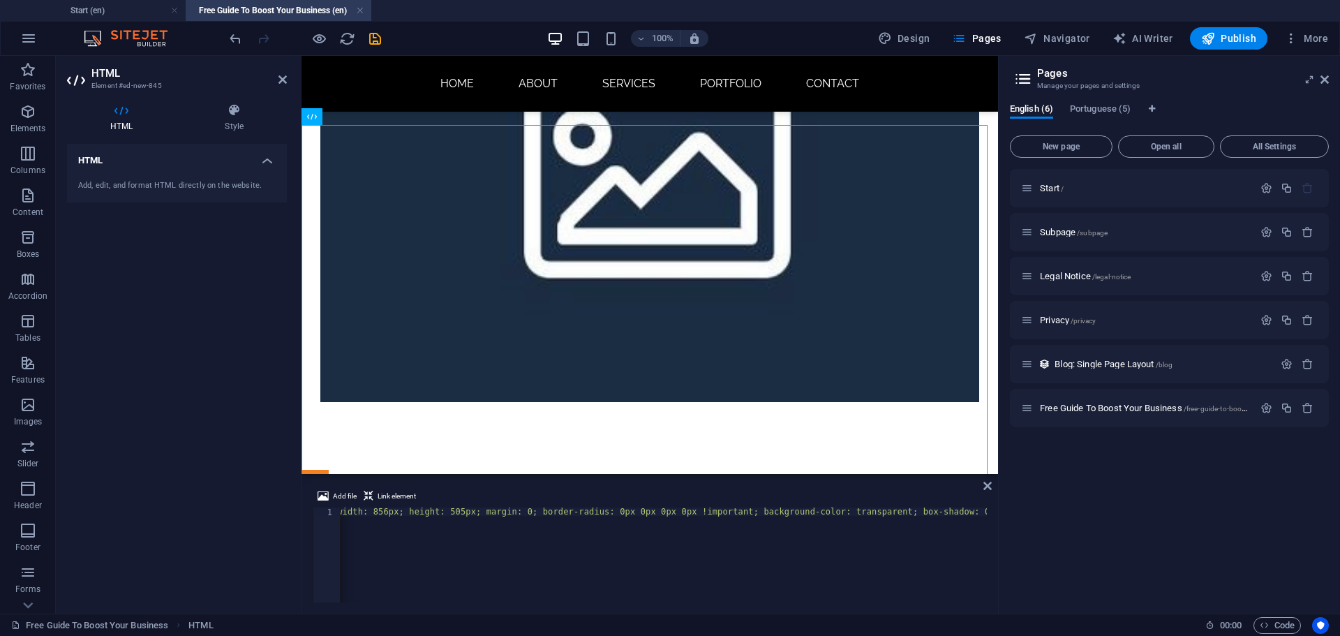
scroll to position [0, 885]
drag, startPoint x: 576, startPoint y: 511, endPoint x: 641, endPoint y: 474, distance: 74.3
click at [578, 511] on div "< script async src = "https://subscribe-forms.beehiiv.com/embed.js" > </ script…" at bounding box center [344, 561] width 1779 height 109
click at [638, 513] on div "< script async src = "https://subscribe-forms.beehiiv.com/embed.js" > </ script…" at bounding box center [342, 561] width 1775 height 109
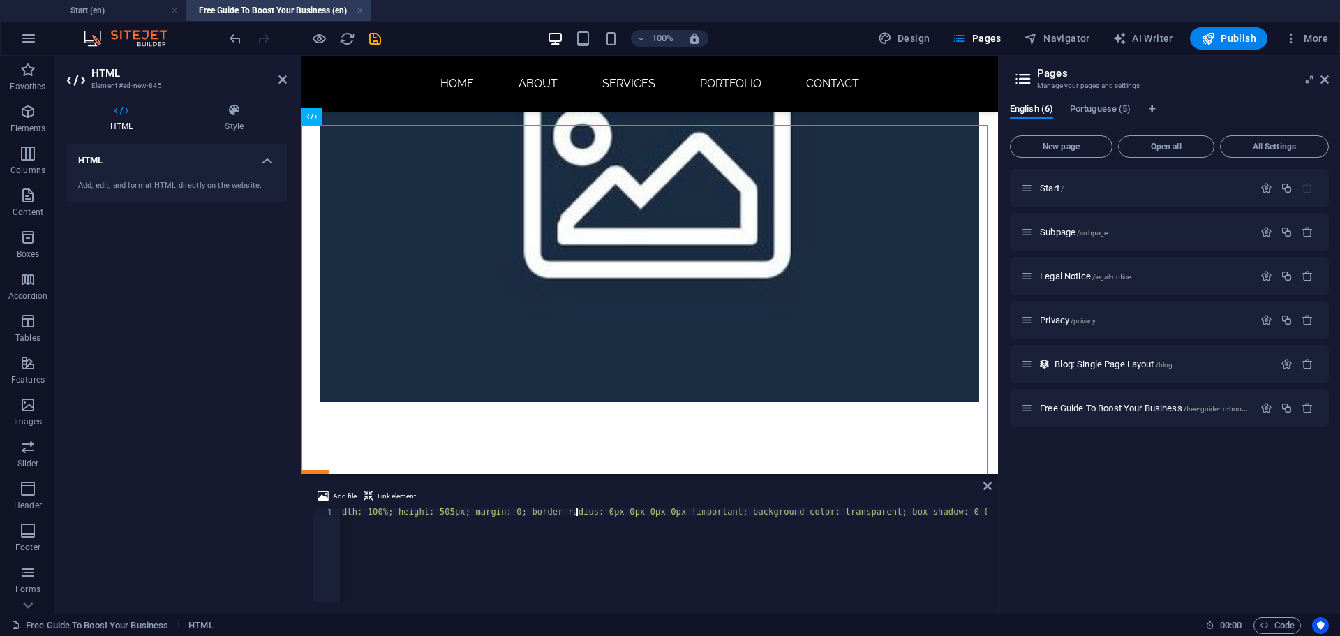
type textarea "<script async src="https://subscribe-forms.beehiiv.com/embed.js"></script><ifra…"
click at [397, 511] on div "< script async src = "https://subscribe-forms.beehiiv.com/embed.js" > </ script…" at bounding box center [99, 561] width 1775 height 109
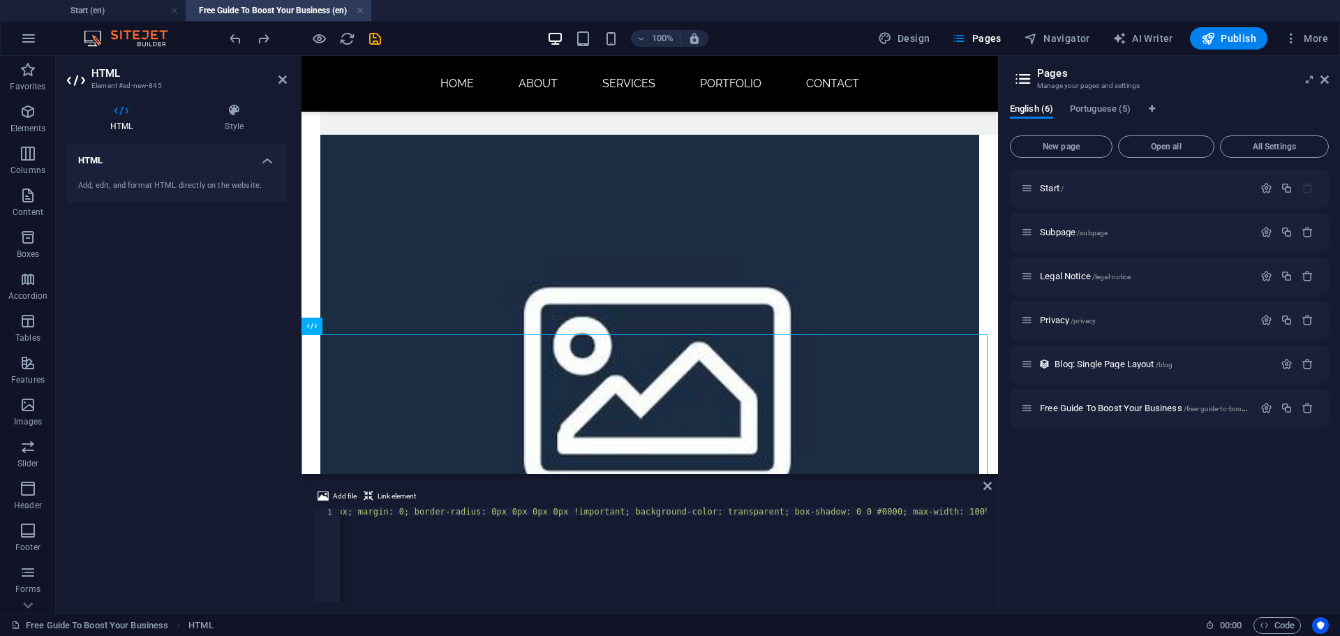
drag, startPoint x: 791, startPoint y: 599, endPoint x: 391, endPoint y: 320, distance: 488.0
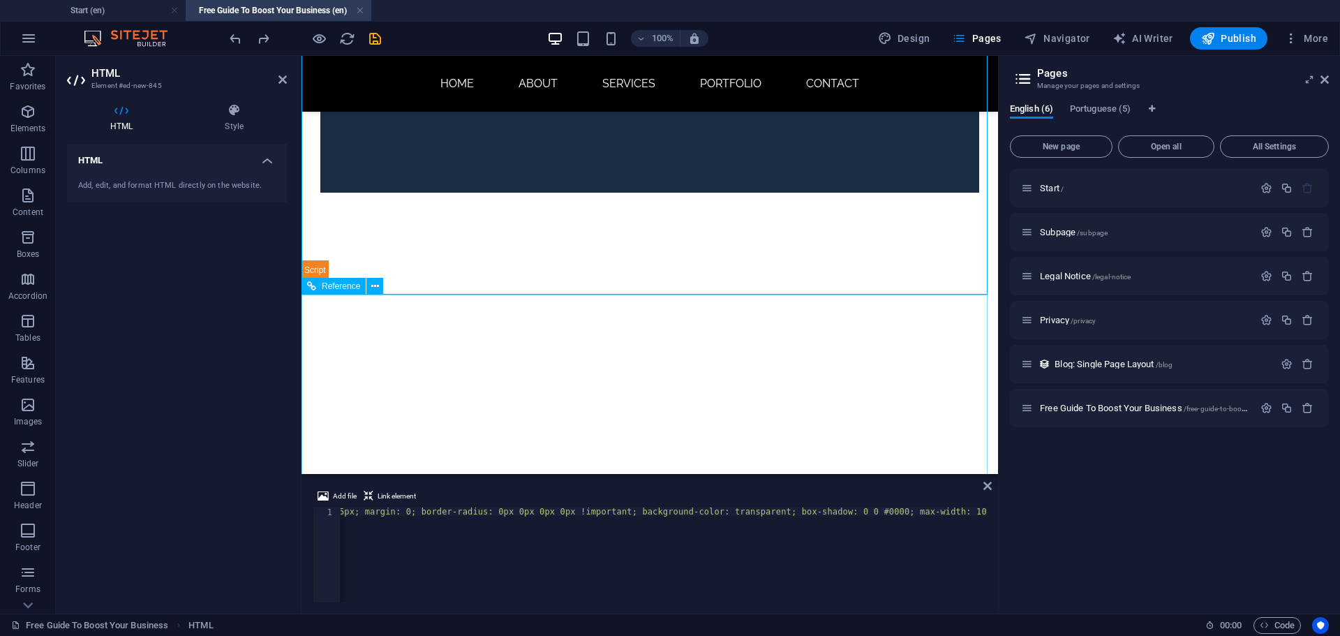
scroll to position [522, 0]
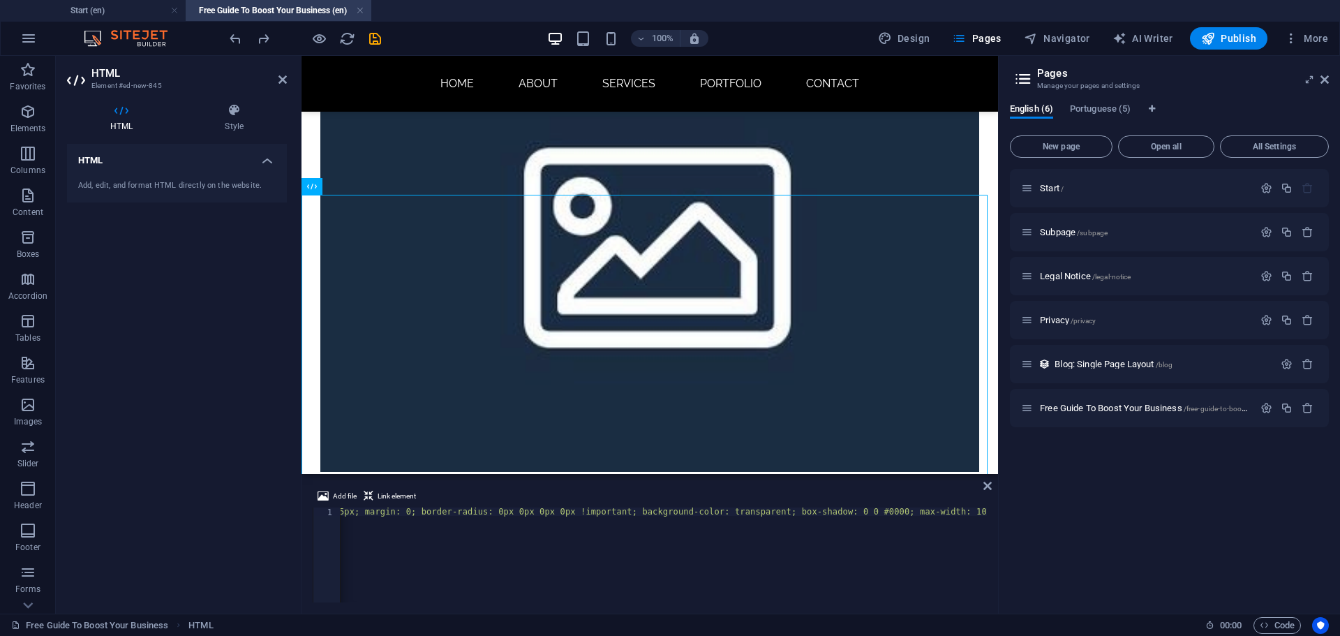
click at [464, 511] on div "< script async src = "https://subscribe-forms.beehiiv.com/embed.js" > </ script…" at bounding box center [228, 561] width 1779 height 109
drag, startPoint x: 523, startPoint y: 512, endPoint x: 533, endPoint y: 496, distance: 18.8
click at [525, 511] on div "< script async src = "https://subscribe-forms.beehiiv.com/embed.js" > </ script…" at bounding box center [226, 561] width 1775 height 109
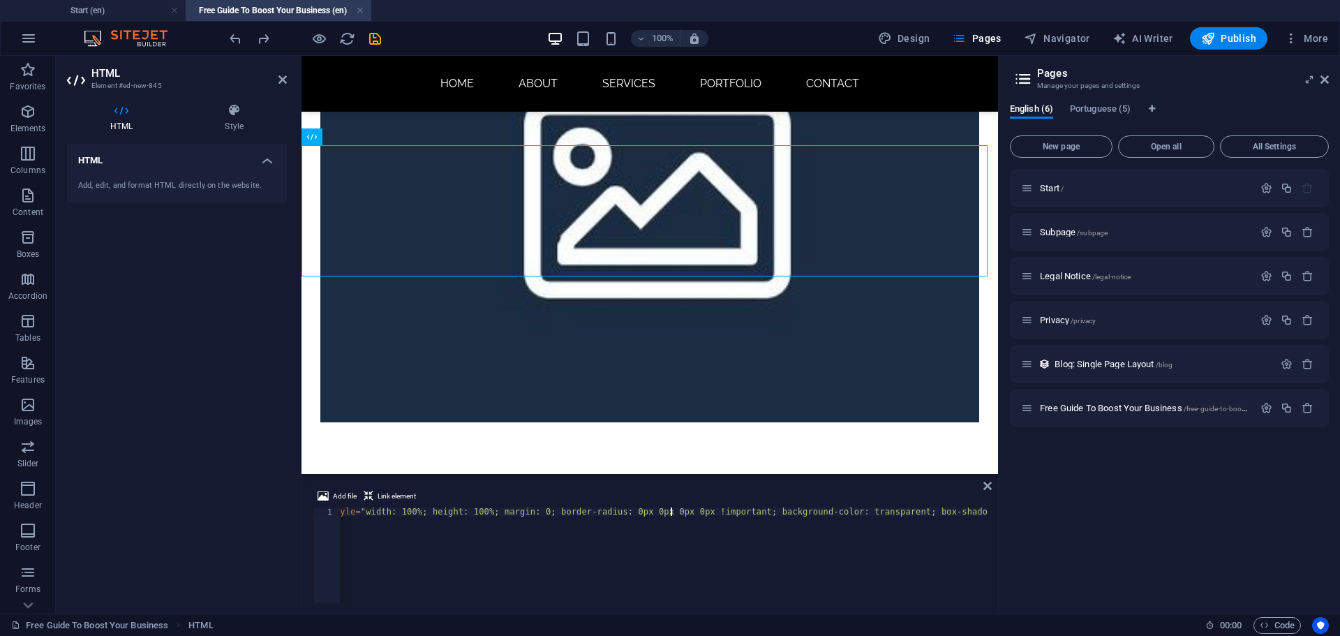
scroll to position [0, 851]
type textarea "<script async src="https://subscribe-forms.beehiiv.com/embed.js"></script><ifra…"
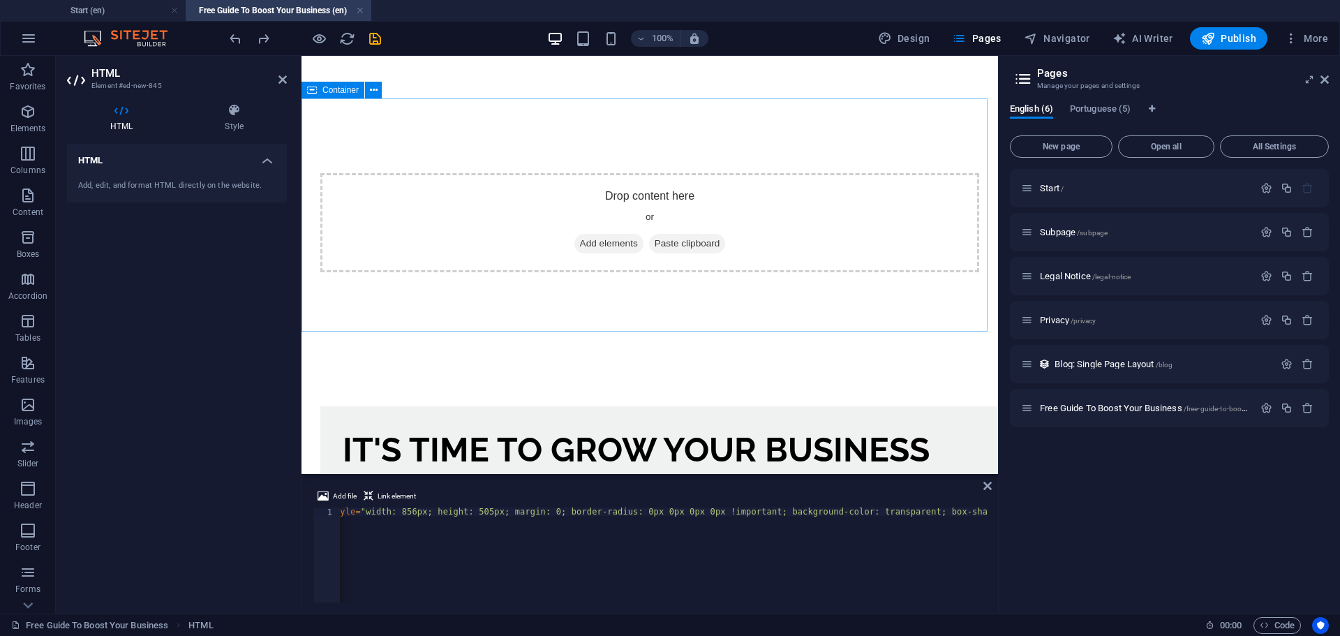
scroll to position [0, 0]
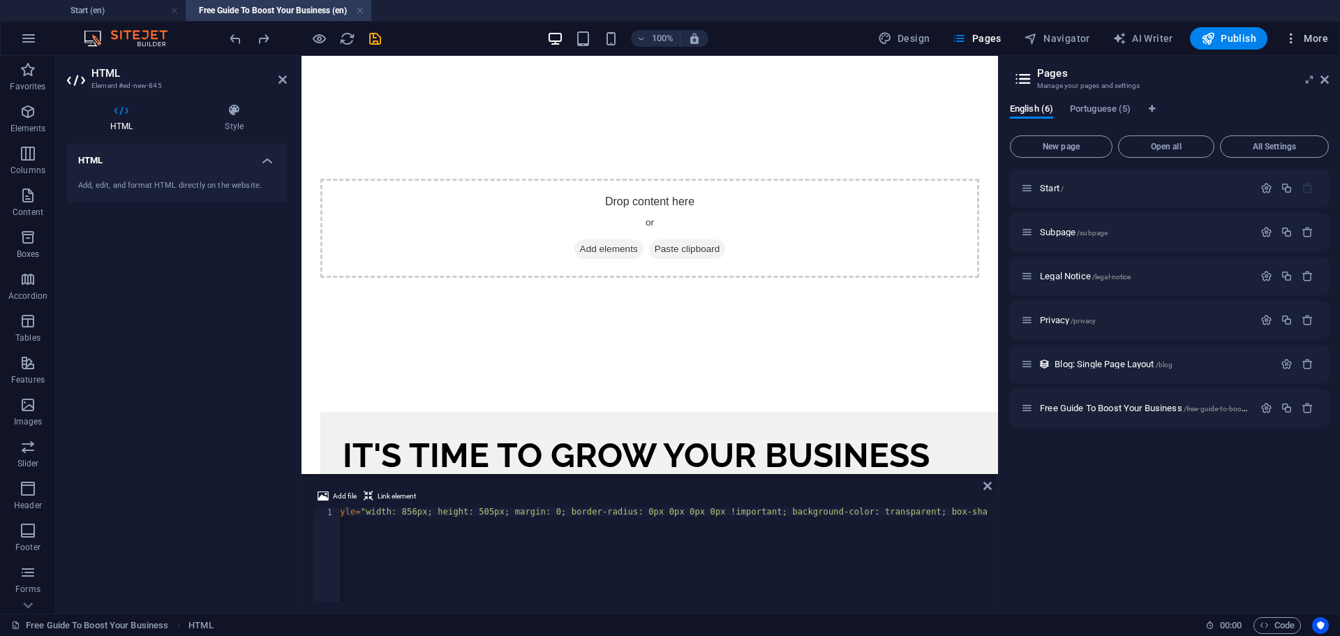
click at [1312, 42] on span "More" at bounding box center [1306, 38] width 44 height 14
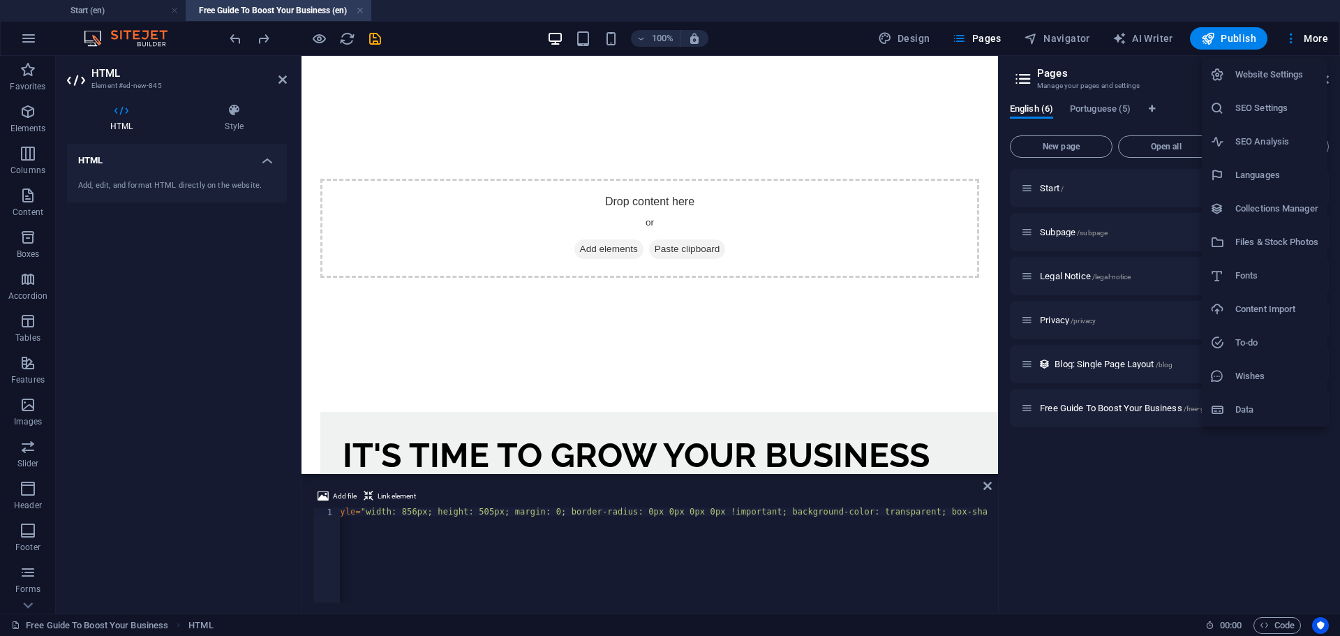
click at [1151, 66] on div at bounding box center [670, 318] width 1340 height 636
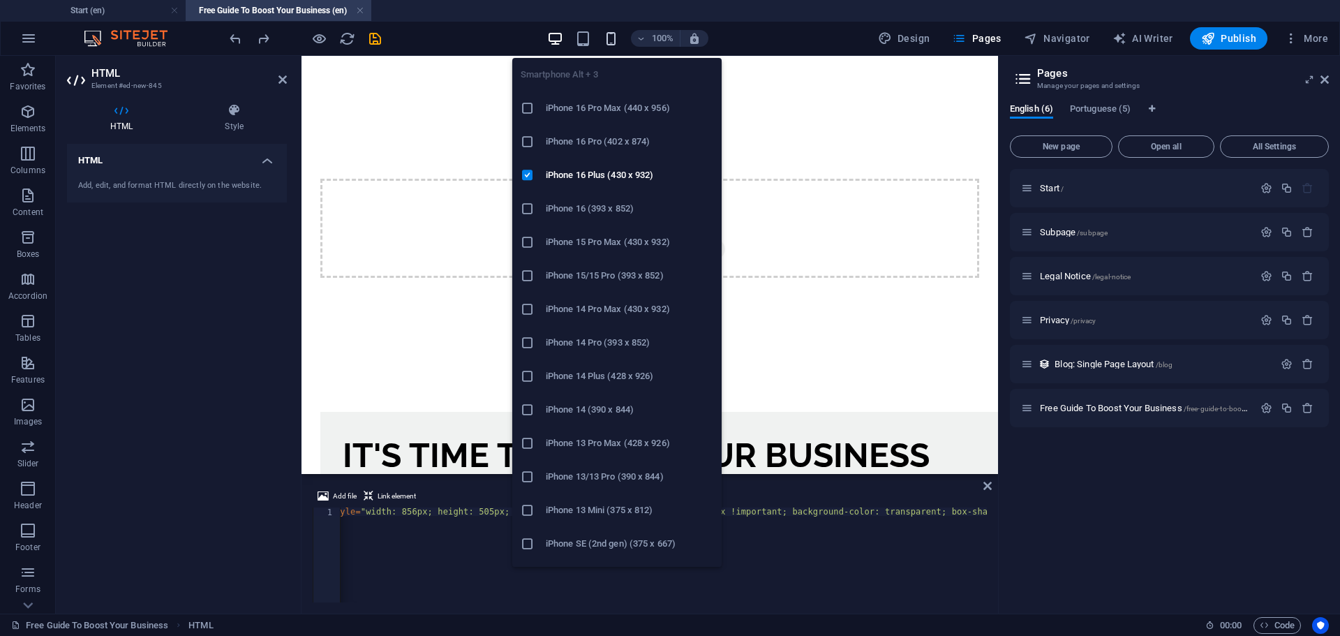
click at [608, 33] on icon "button" at bounding box center [611, 39] width 16 height 16
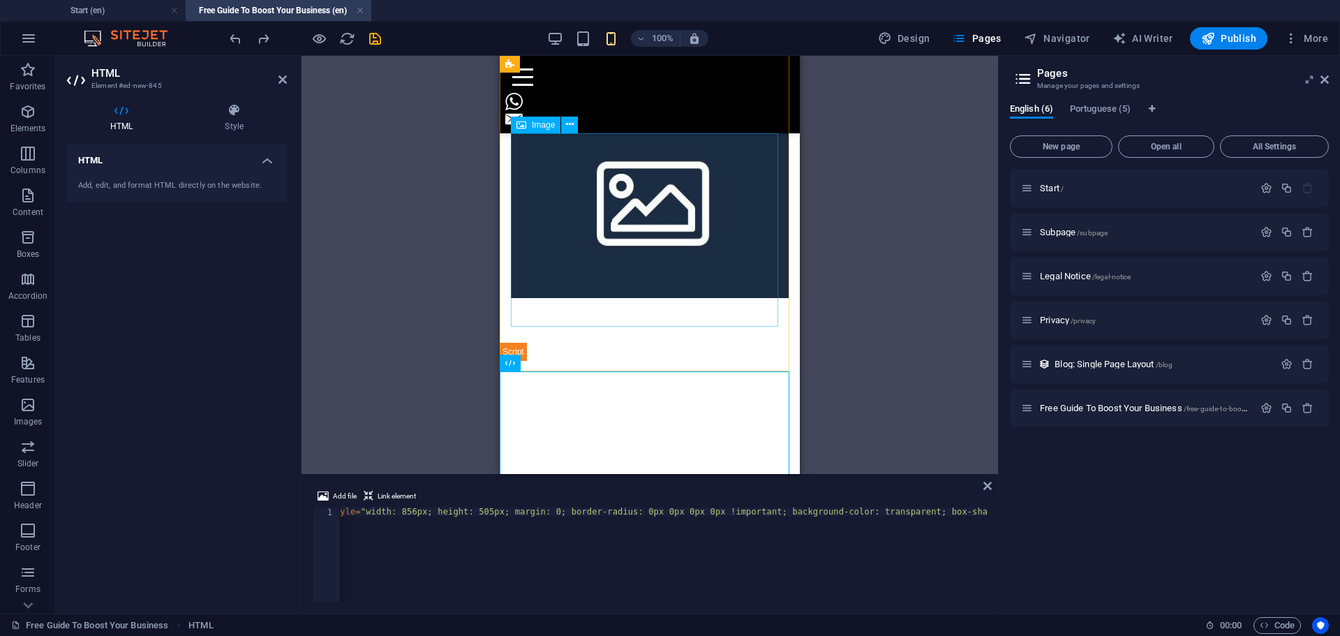
scroll to position [307, 0]
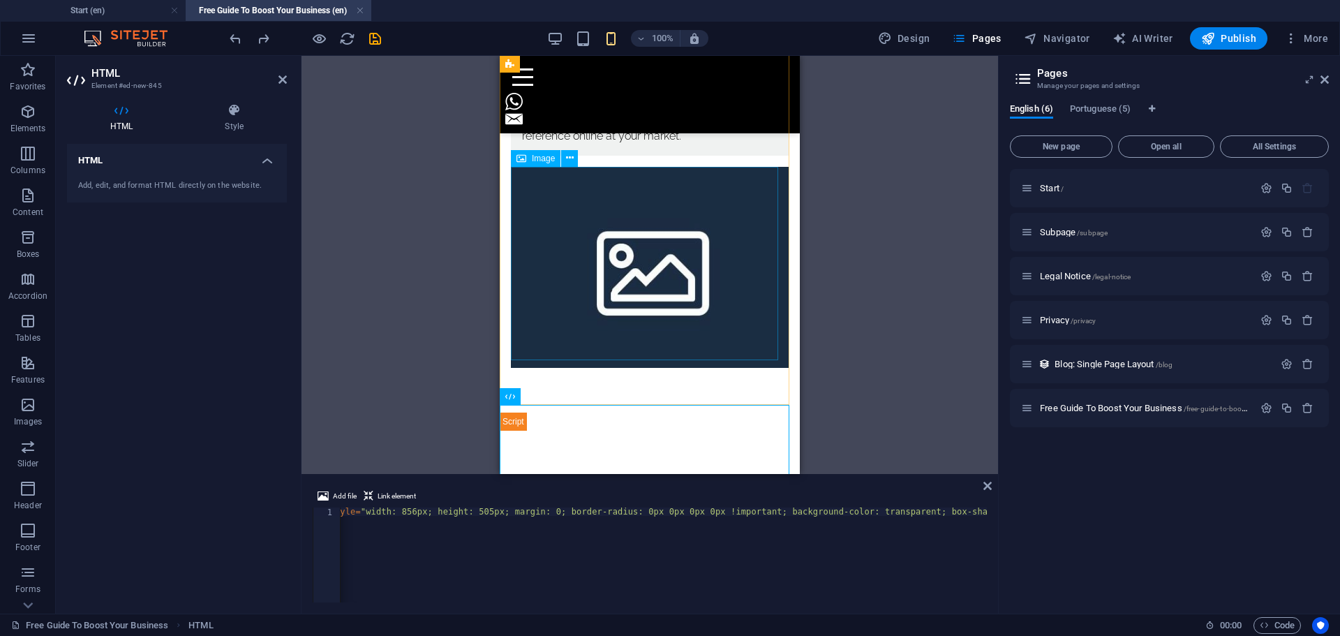
click at [643, 259] on figure at bounding box center [650, 267] width 278 height 201
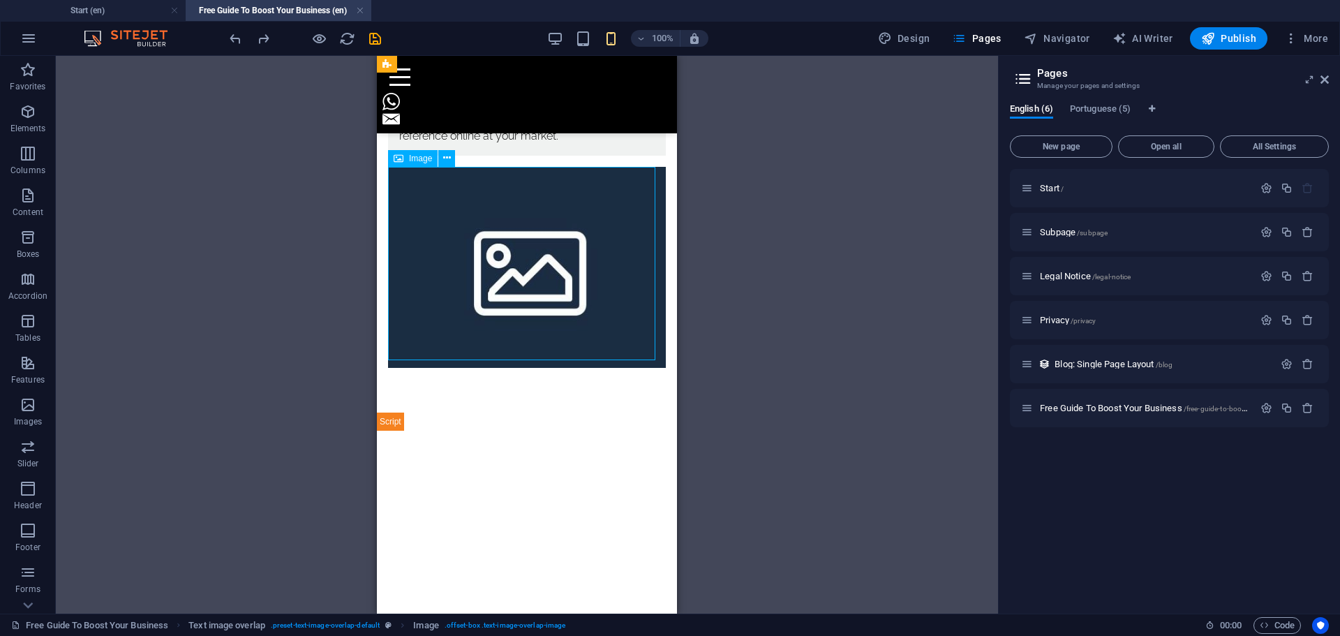
click at [549, 248] on figure at bounding box center [527, 267] width 278 height 201
click at [549, 247] on figure at bounding box center [527, 267] width 278 height 201
select select "%"
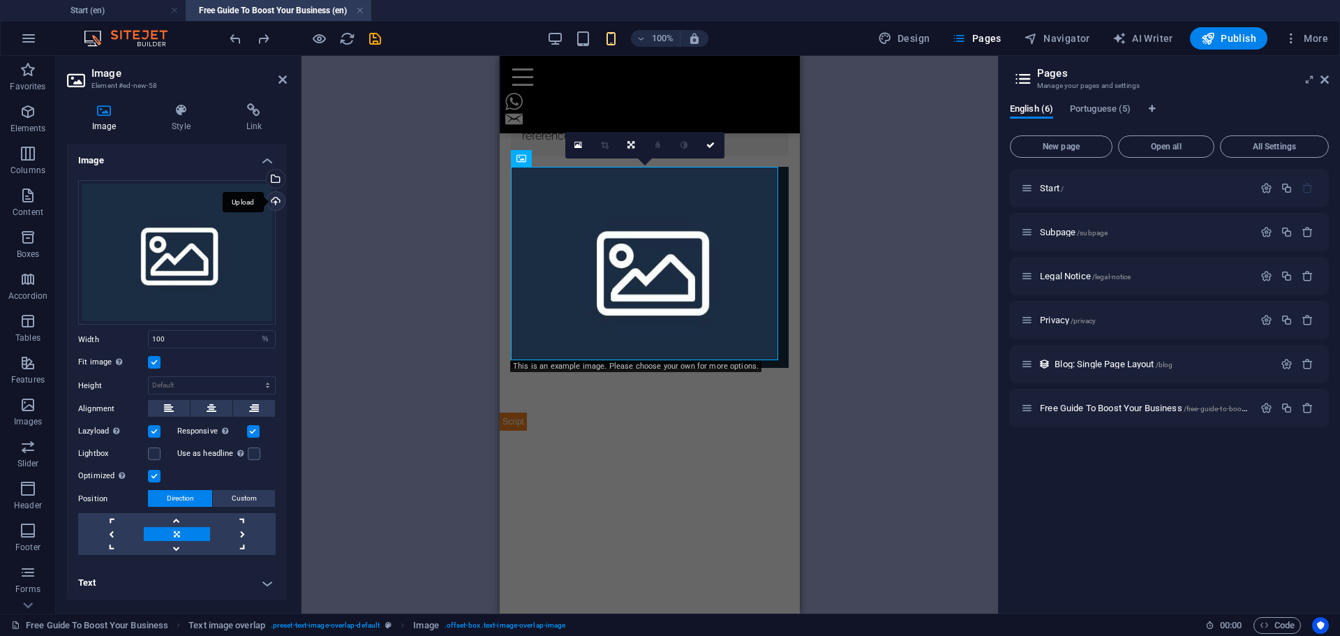
click at [275, 203] on div "Upload" at bounding box center [274, 202] width 21 height 21
click at [576, 257] on figure at bounding box center [650, 267] width 278 height 201
click at [579, 143] on icon at bounding box center [578, 145] width 8 height 10
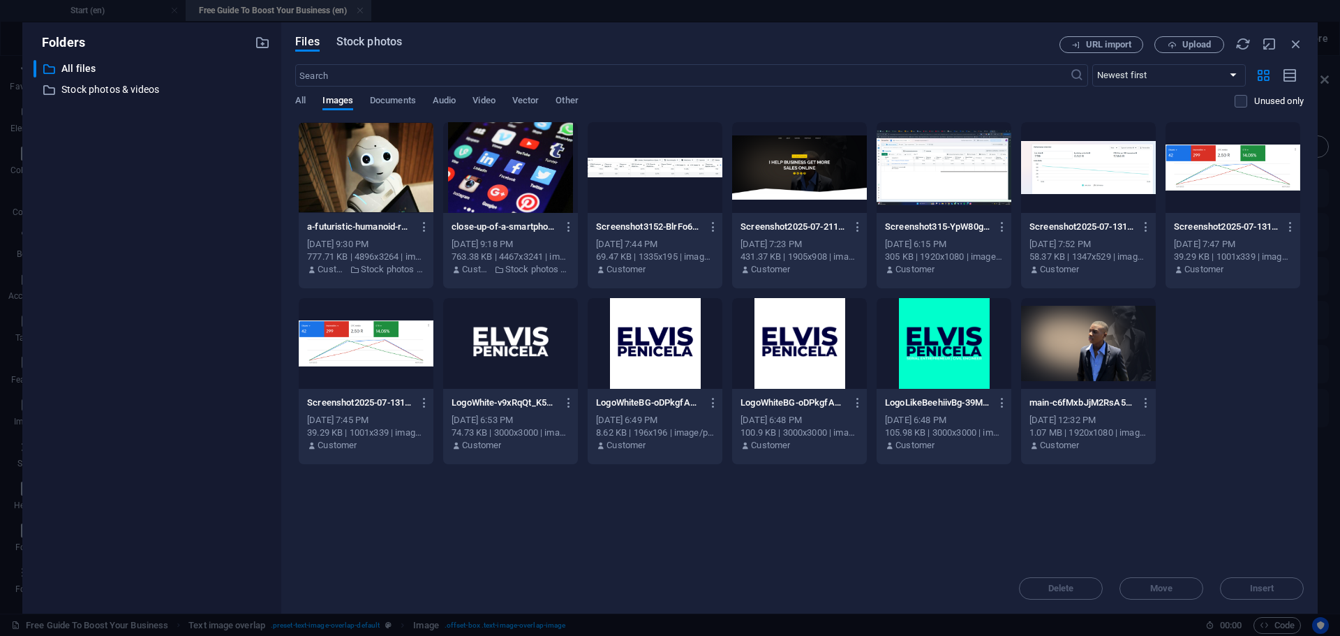
click at [354, 40] on span "Stock photos" at bounding box center [369, 41] width 66 height 17
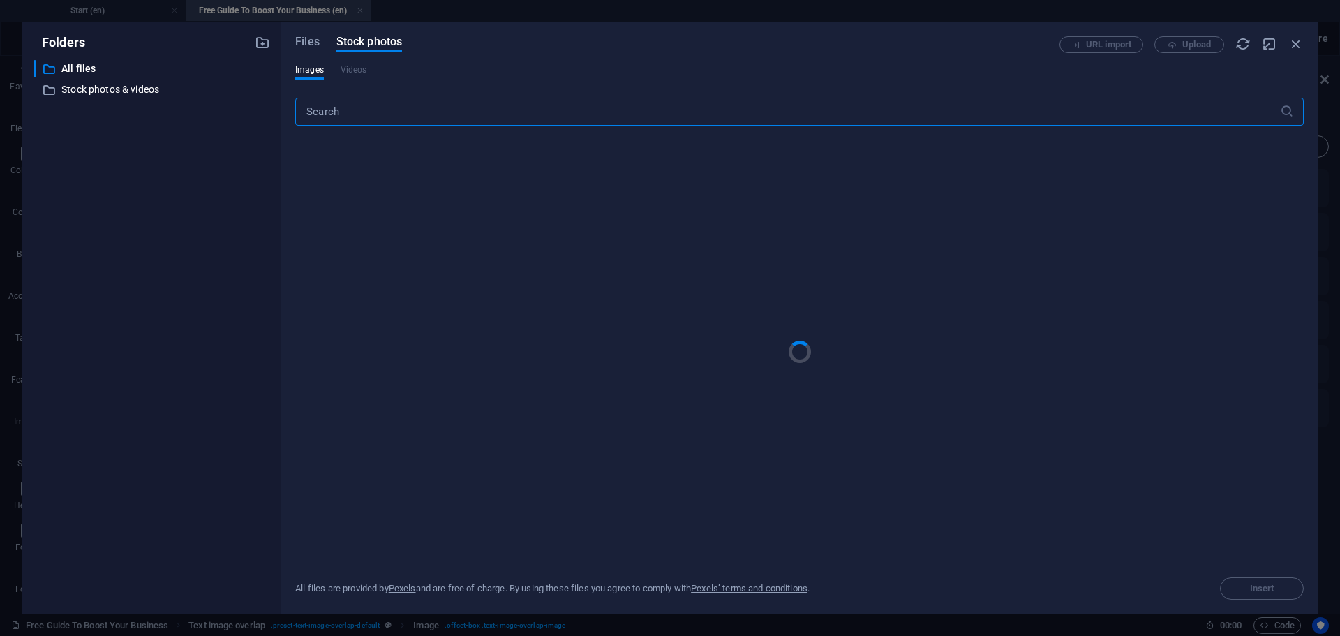
click at [371, 117] on input "text" at bounding box center [787, 112] width 984 height 28
click at [649, 111] on input "businesses" at bounding box center [787, 112] width 984 height 28
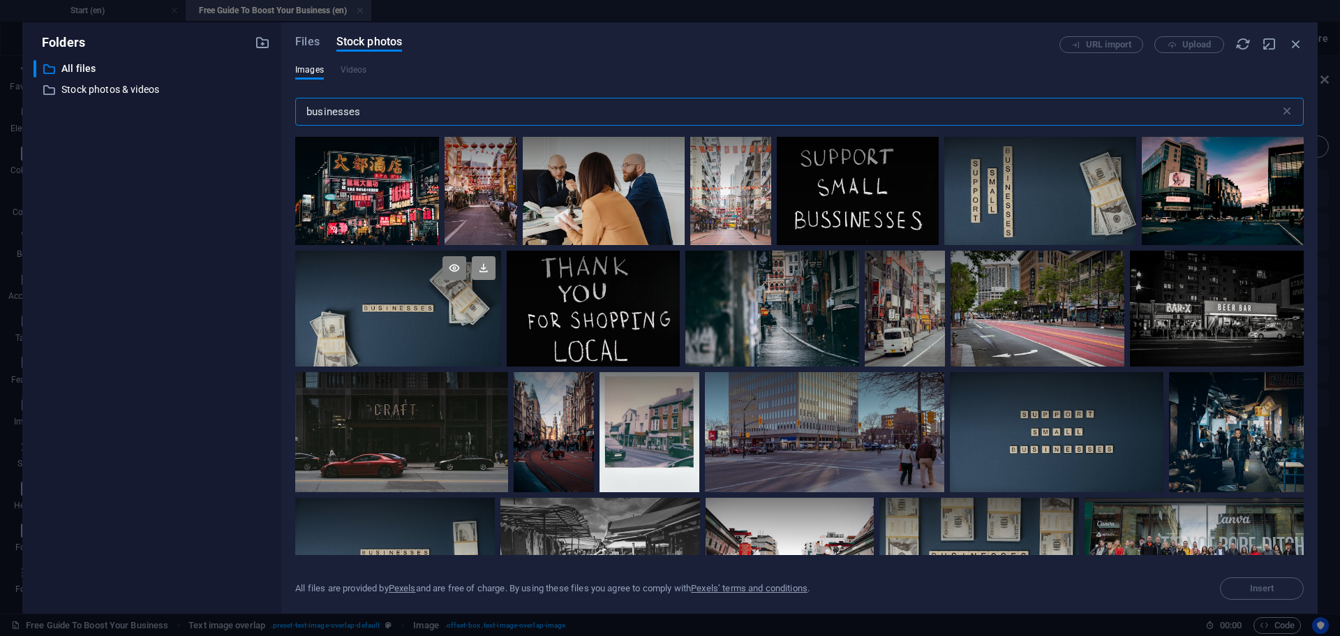
type input "businesses"
click at [483, 269] on icon at bounding box center [484, 268] width 24 height 24
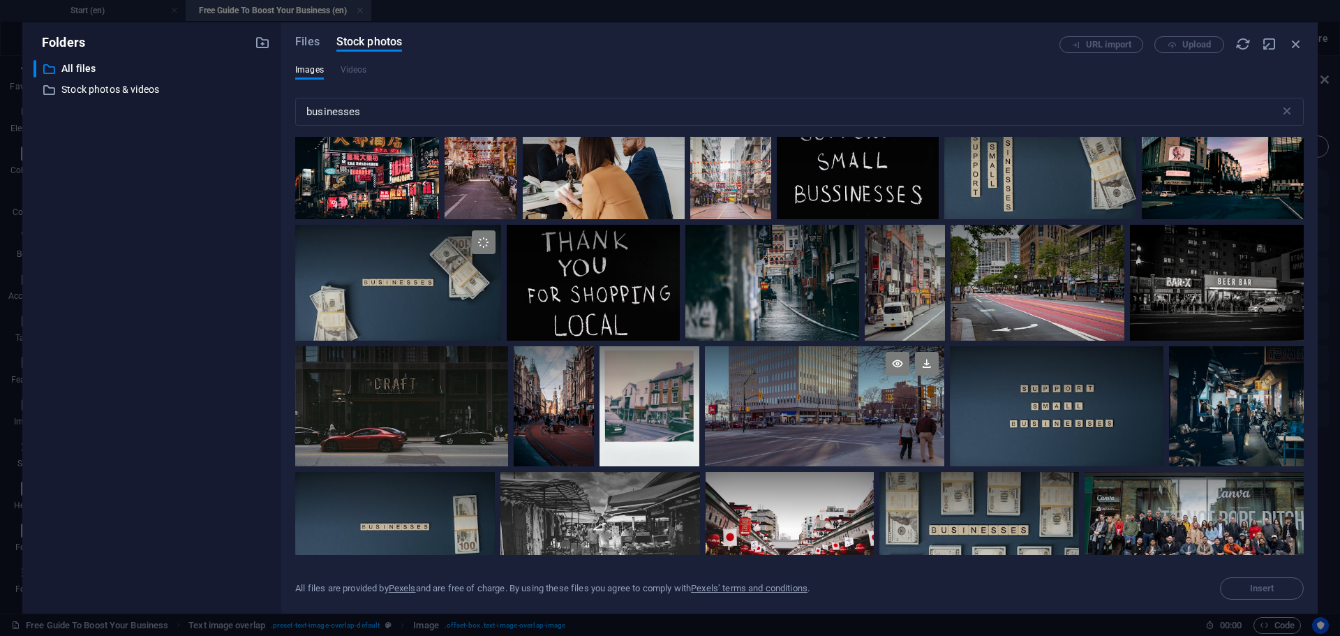
scroll to position [70, 0]
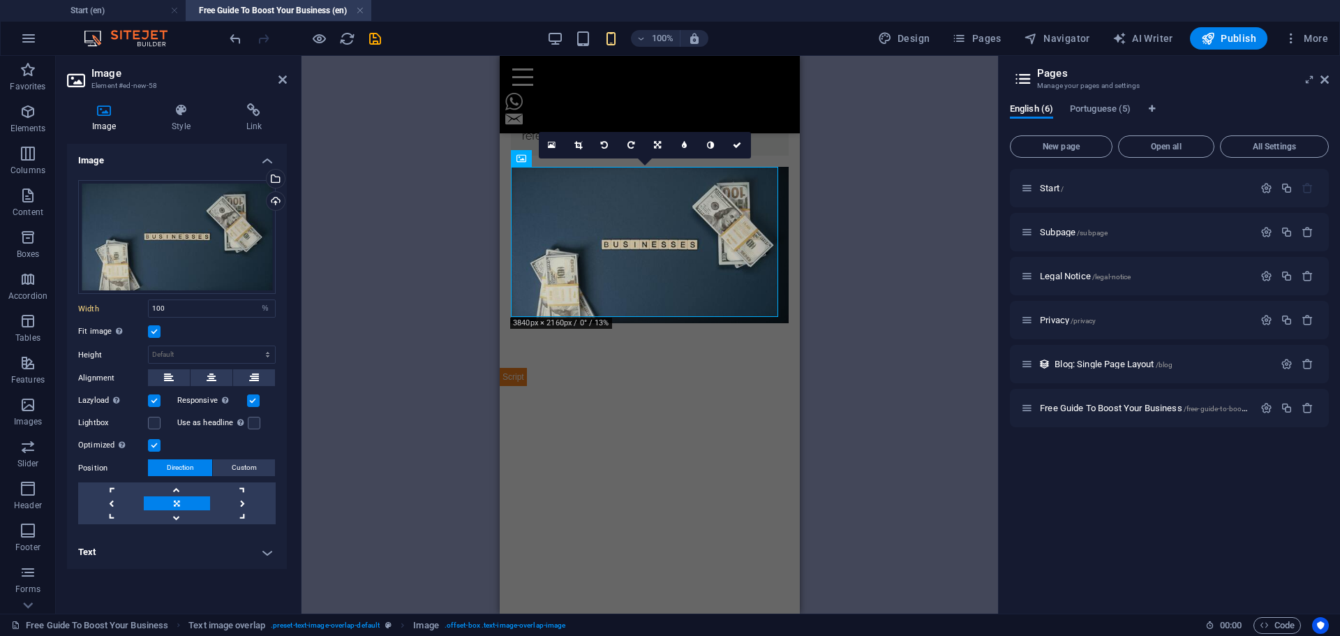
click at [853, 255] on div "Drag here to replace the existing content. Press “Ctrl” if you want to create a…" at bounding box center [649, 334] width 696 height 557
click at [717, 408] on div at bounding box center [650, 555] width 300 height 375
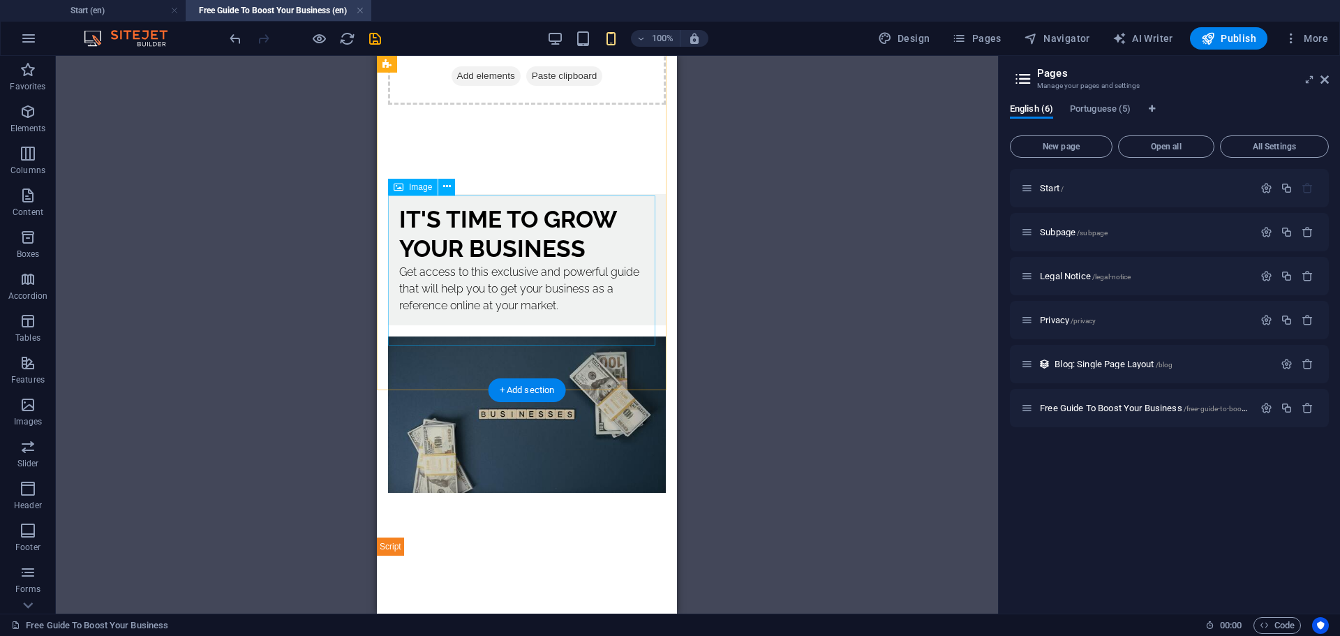
scroll to position [0, 0]
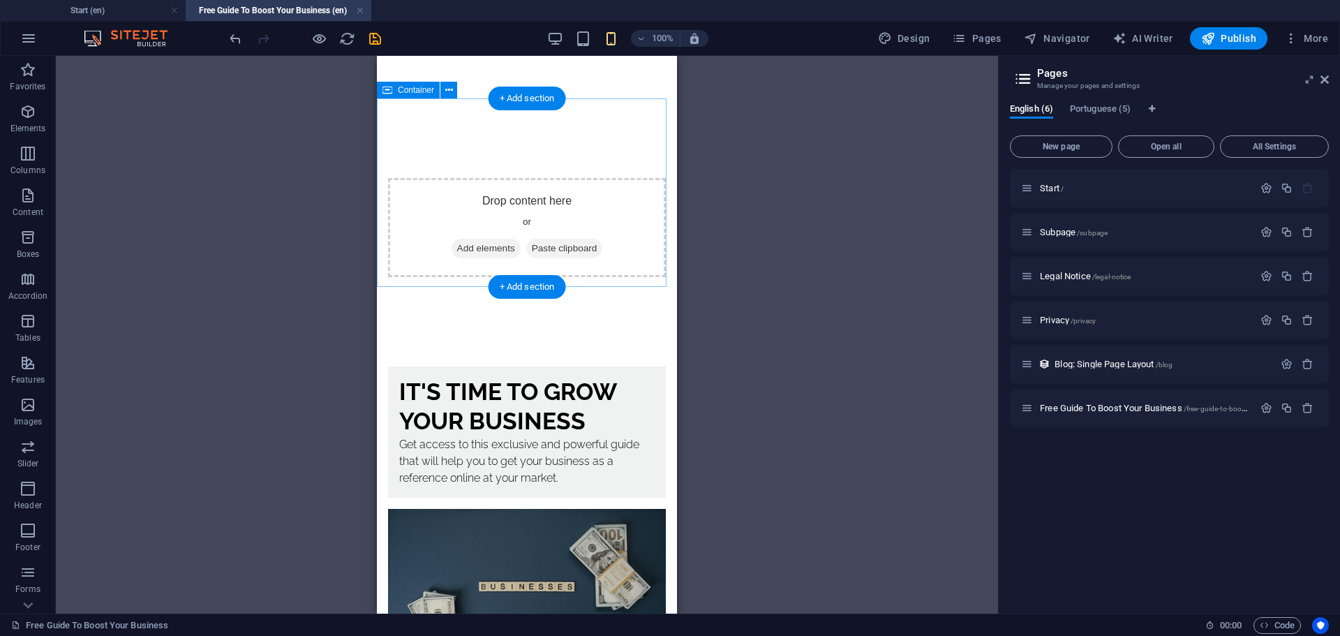
click at [537, 133] on div "Drop content here or Add elements Paste clipboard" at bounding box center [527, 227] width 300 height 188
click at [452, 91] on icon at bounding box center [449, 90] width 8 height 15
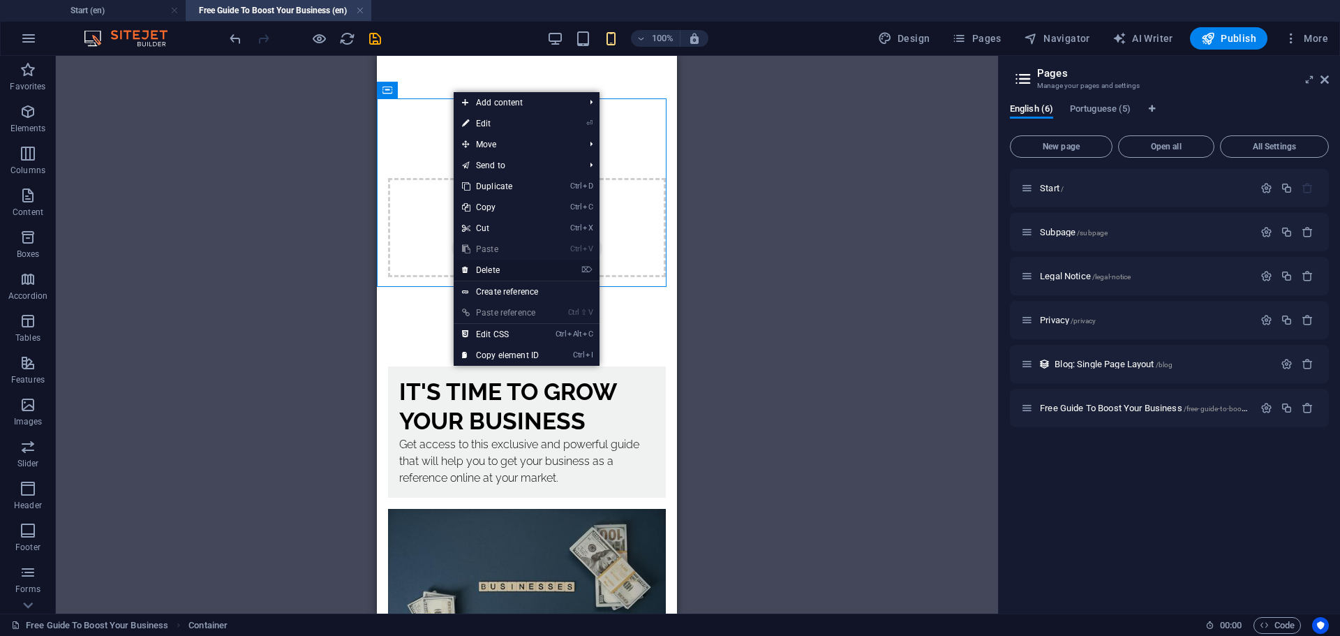
click at [503, 267] on link "⌦ Delete" at bounding box center [500, 270] width 93 height 21
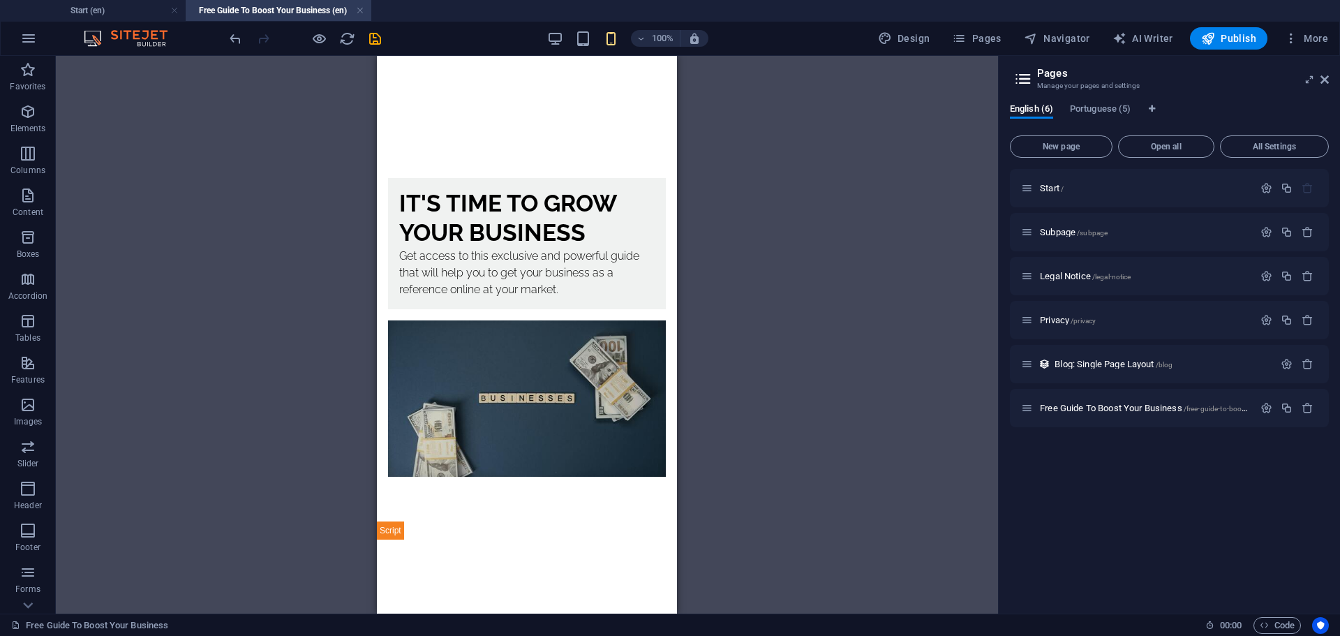
drag, startPoint x: 673, startPoint y: 241, endPoint x: 1054, endPoint y: 253, distance: 380.4
click at [662, 255] on div "It's Time To Grow Your Business Get access to this exclusive and powerful guide…" at bounding box center [527, 327] width 300 height 388
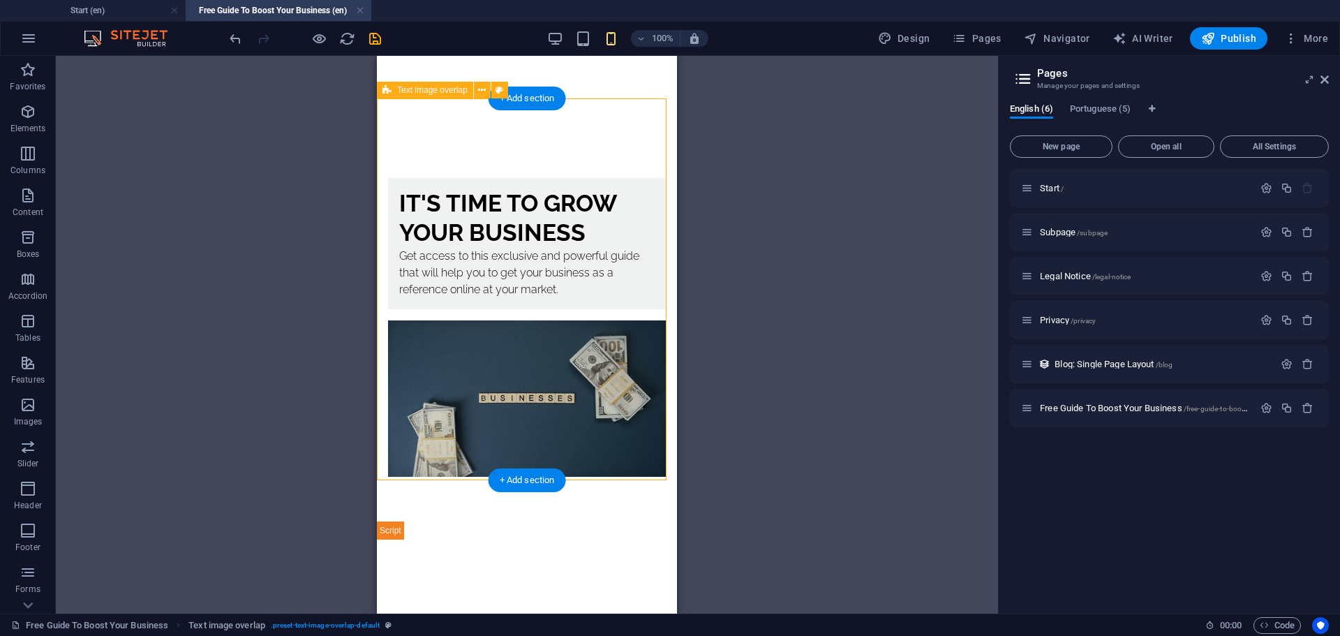
click at [664, 255] on div "It's Time To Grow Your Business Get access to this exclusive and powerful guide…" at bounding box center [527, 327] width 300 height 388
select select "rem"
select select "px"
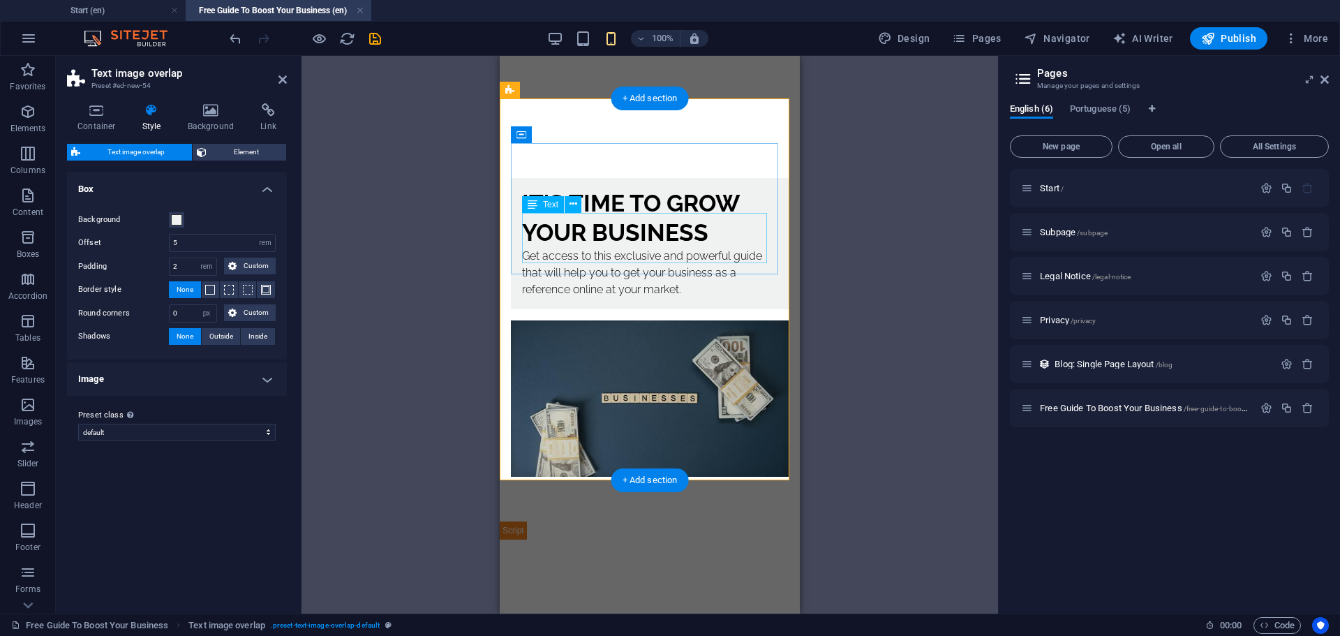
type input "1"
click at [170, 218] on button "Background" at bounding box center [176, 219] width 15 height 15
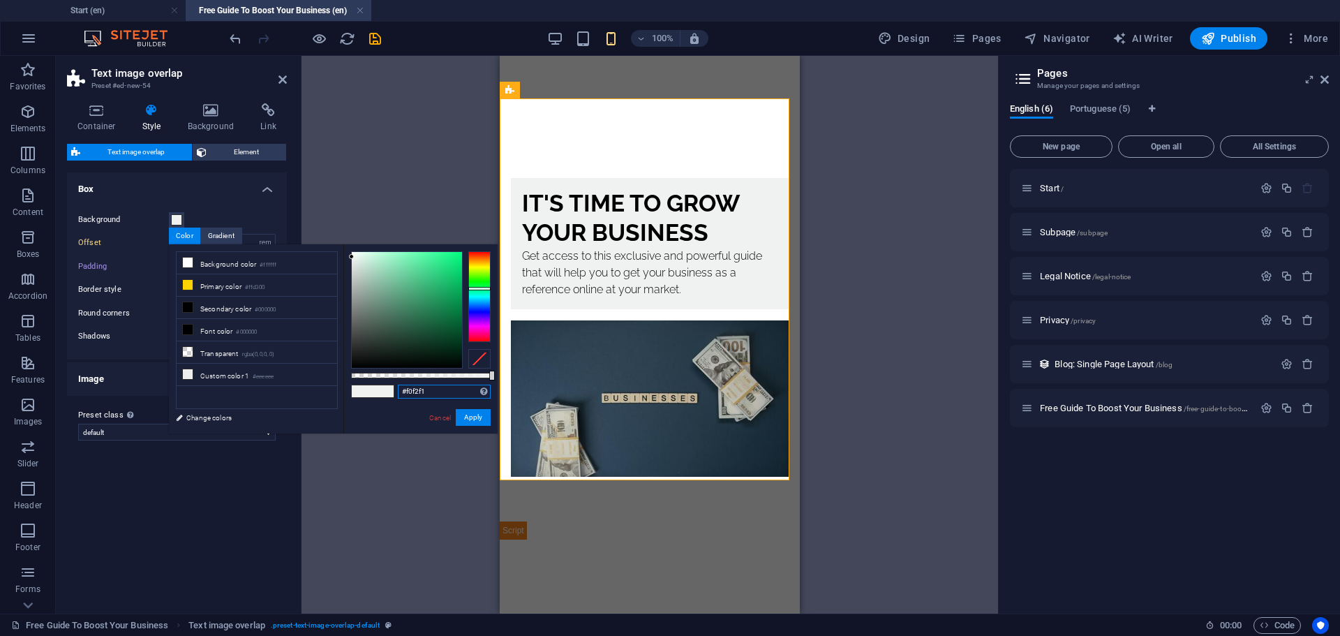
drag, startPoint x: 450, startPoint y: 393, endPoint x: 380, endPoint y: 386, distance: 70.8
click at [390, 391] on div "#f0f2f1 Supported formats #0852ed rgb(8, 82, 237) rgba(8, 82, 237, 90%) hsv(221…" at bounding box center [420, 439] width 154 height 391
type input "#00003f"
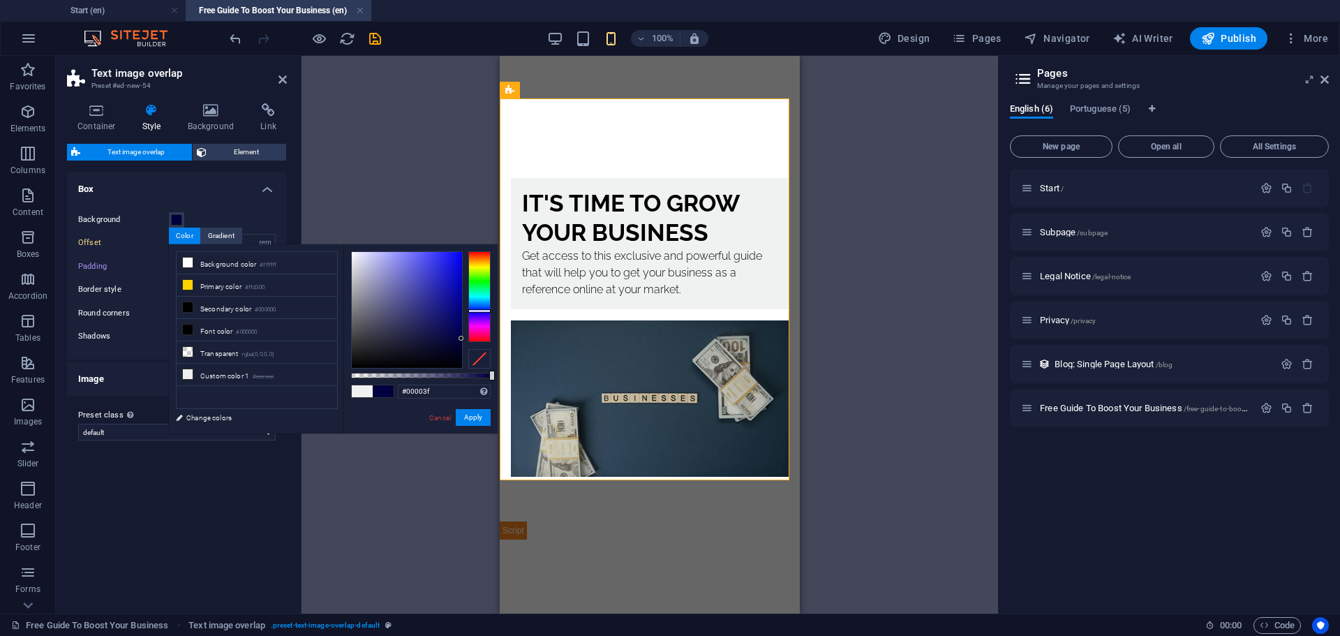
click at [375, 417] on div "#00003f Supported formats #0852ed rgb(8, 82, 237) rgba(8, 82, 237, 90%) hsv(221…" at bounding box center [420, 439] width 154 height 391
click at [474, 421] on button "Apply" at bounding box center [473, 417] width 35 height 17
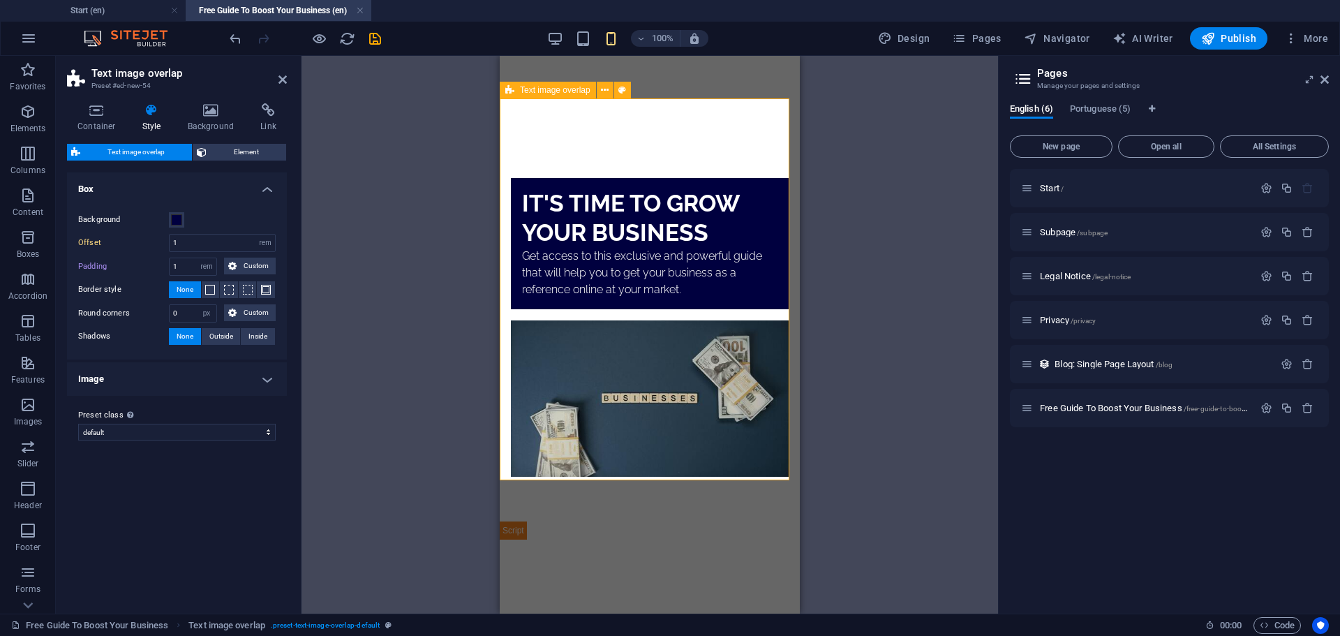
click at [651, 133] on div "It's Time To Grow Your Business Get access to this exclusive and powerful guide…" at bounding box center [650, 327] width 300 height 388
click at [623, 133] on div "It's Time To Grow Your Business Get access to this exclusive and powerful guide…" at bounding box center [650, 327] width 300 height 388
click at [593, 133] on div "It's Time To Grow Your Business Get access to this exclusive and powerful guide…" at bounding box center [650, 327] width 300 height 388
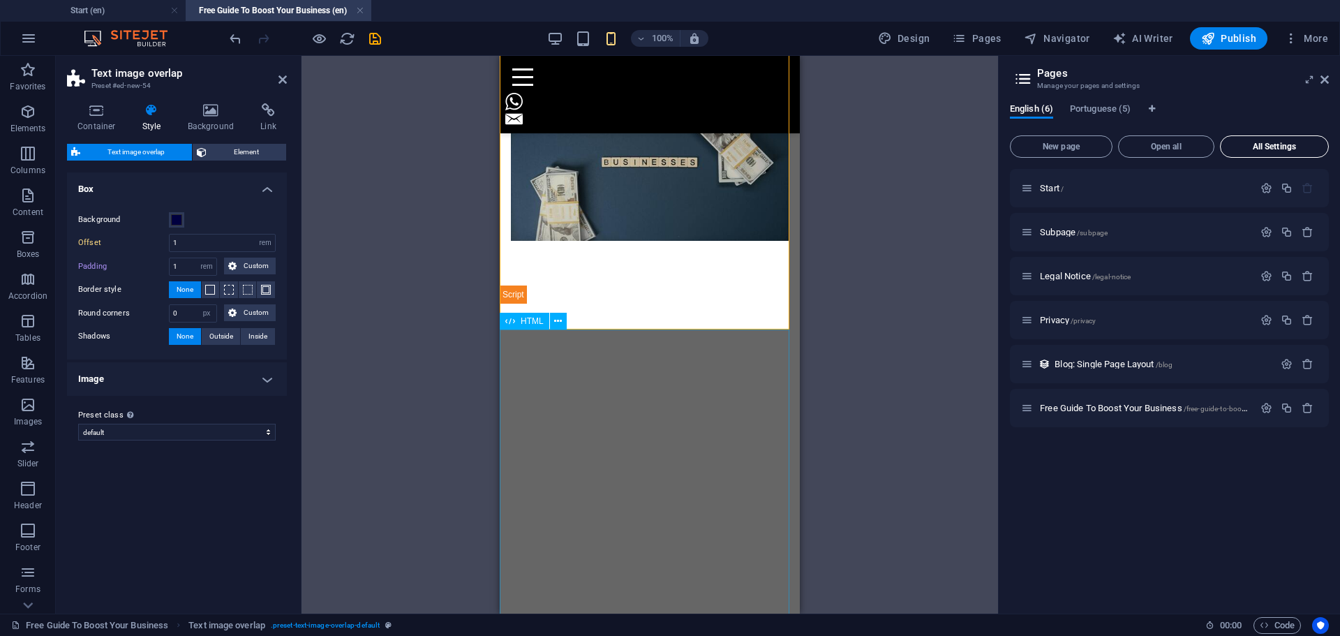
scroll to position [209, 0]
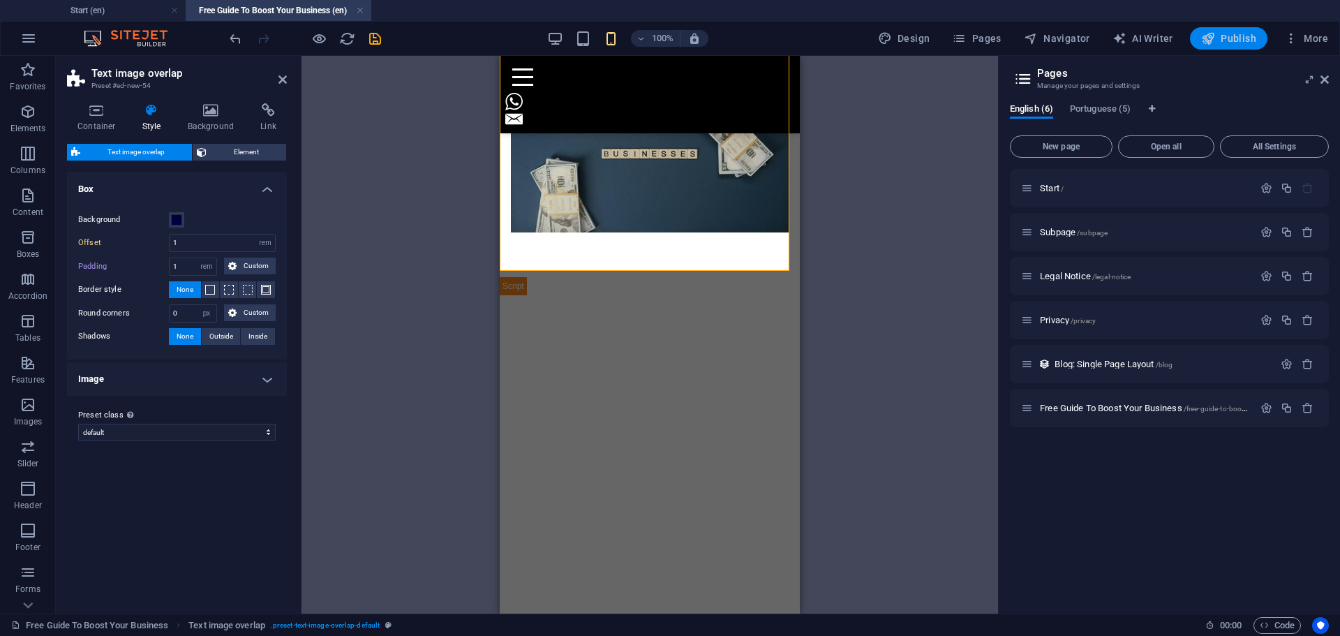
click at [1223, 42] on span "Publish" at bounding box center [1228, 38] width 55 height 14
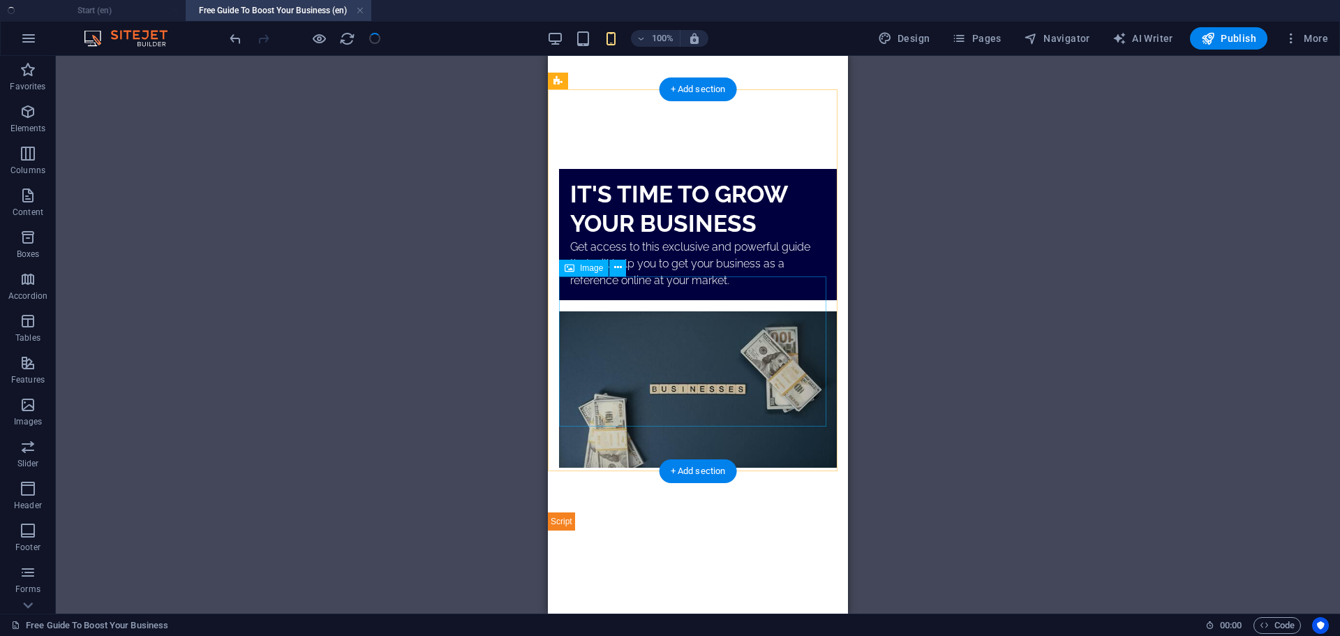
scroll to position [0, 0]
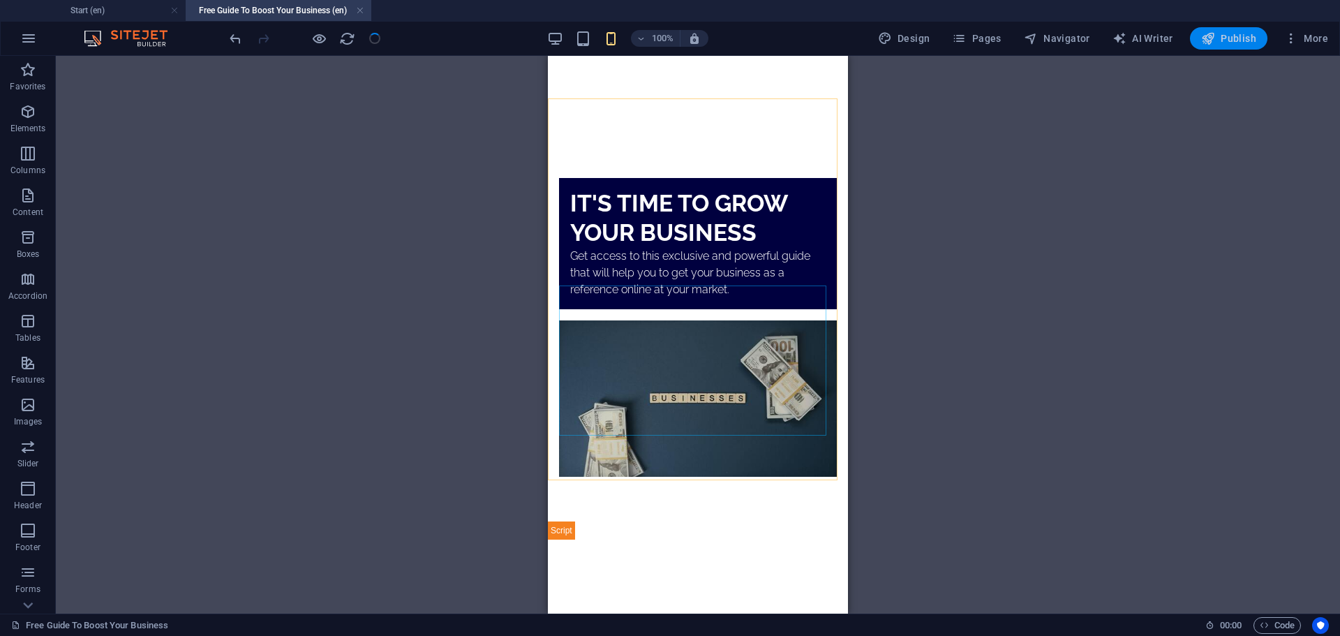
click at [1221, 33] on span "Publish" at bounding box center [1228, 38] width 55 height 14
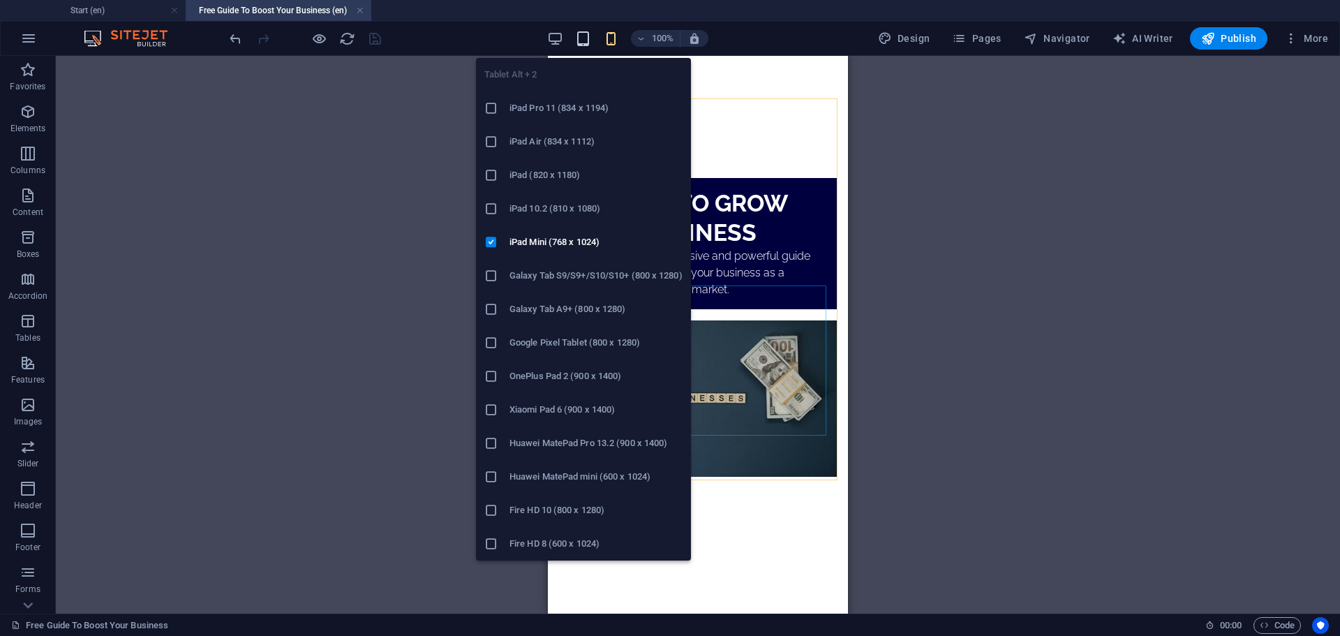
click at [590, 36] on icon "button" at bounding box center [583, 39] width 16 height 16
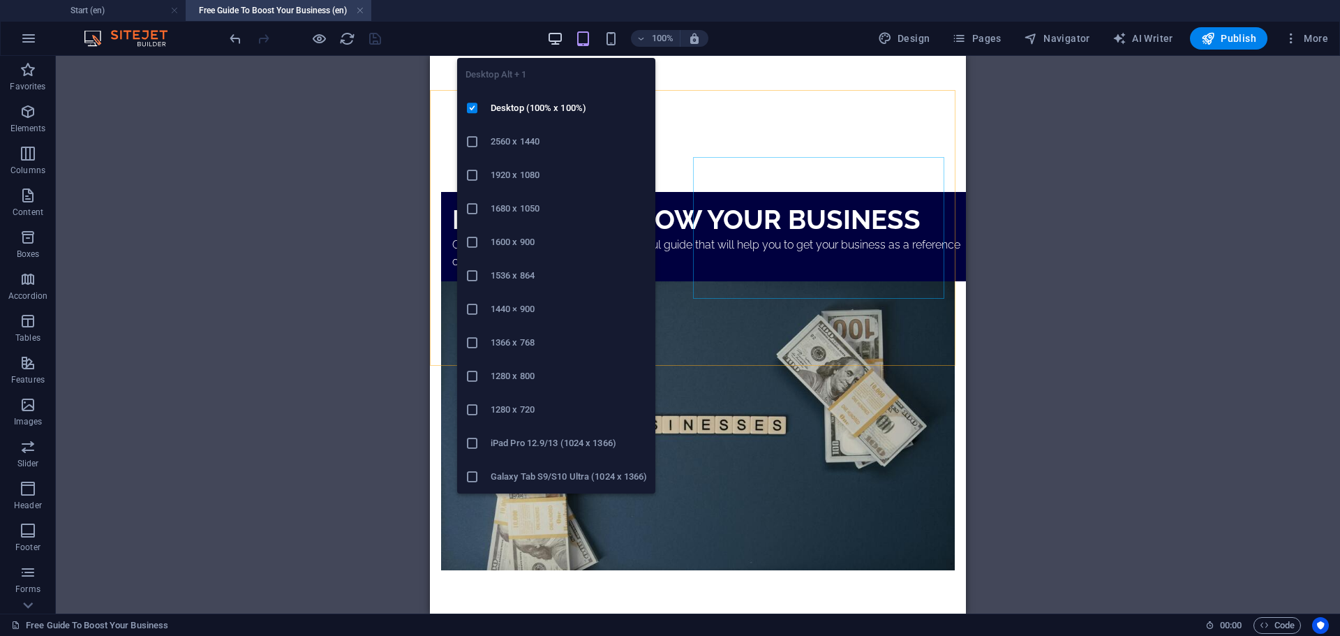
click at [557, 41] on icon "button" at bounding box center [555, 39] width 16 height 16
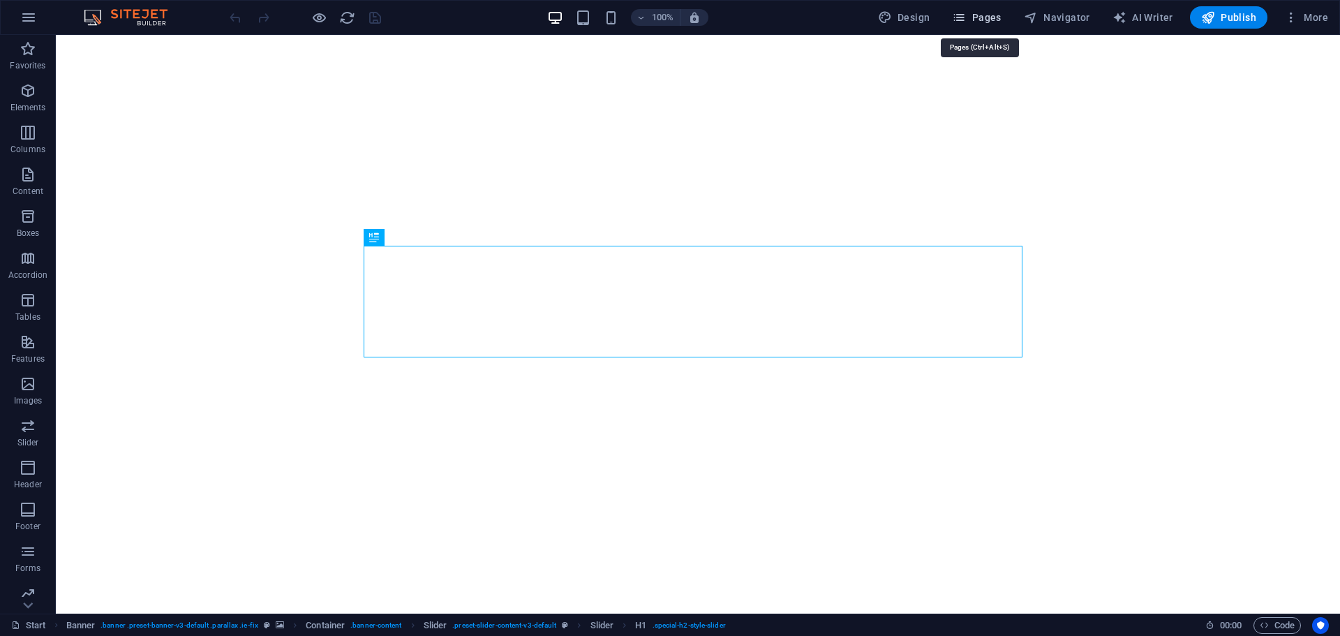
click at [982, 14] on span "Pages" at bounding box center [976, 17] width 49 height 14
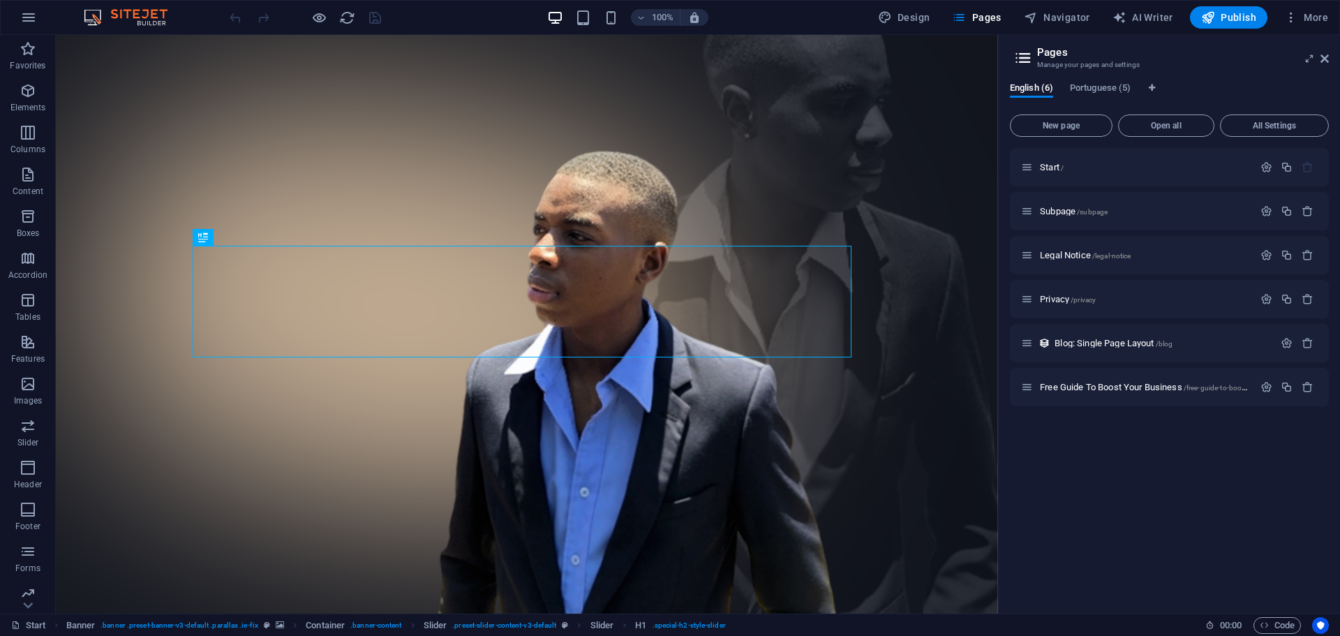
click at [1092, 80] on div "English (6) Portuguese (5) New page Open all All Settings Start / Subpage /subp…" at bounding box center [1168, 342] width 341 height 542
click at [1085, 84] on span "Portuguese (5)" at bounding box center [1100, 90] width 61 height 20
click at [1033, 88] on span "English (6)" at bounding box center [1031, 90] width 43 height 20
click at [1223, 387] on span "/free-guide-to-boost-your-business" at bounding box center [1239, 388] width 112 height 8
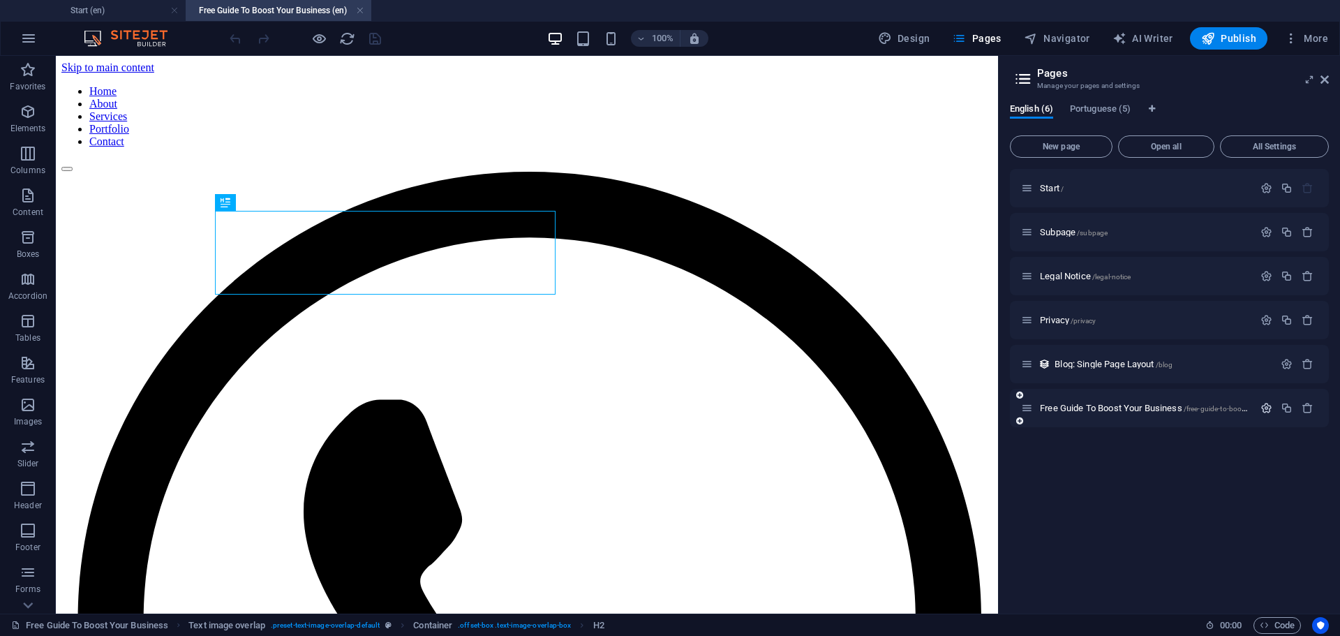
click at [1263, 410] on icon "button" at bounding box center [1266, 408] width 12 height 12
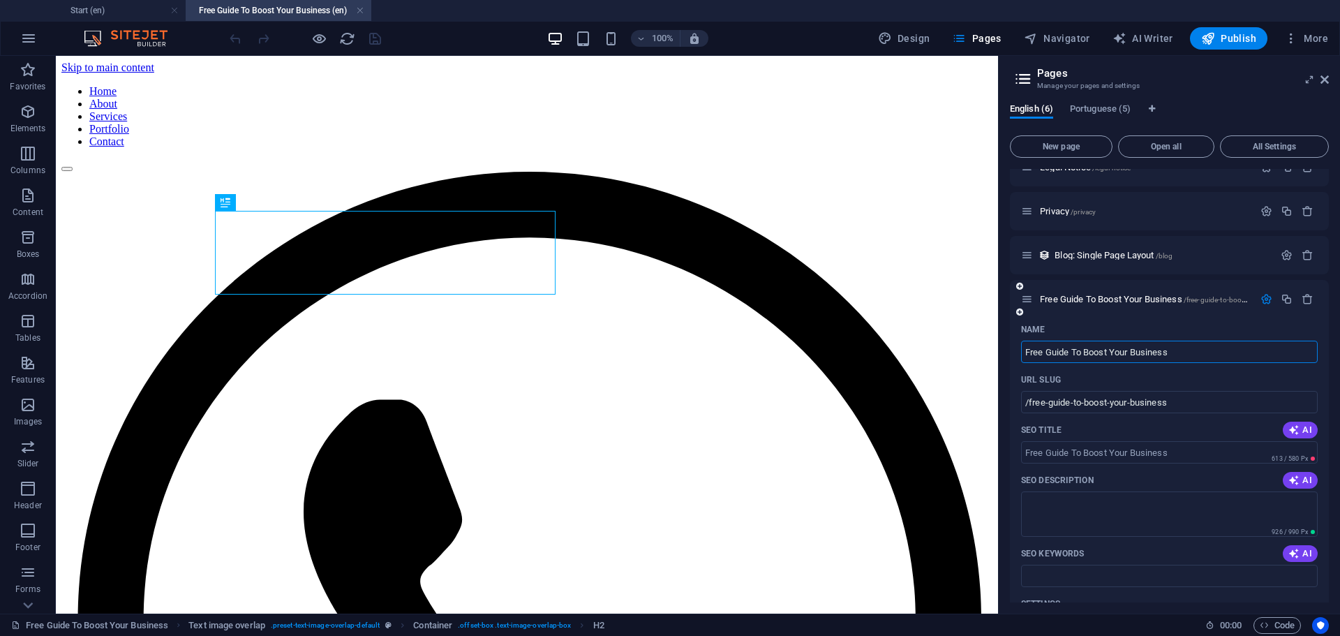
scroll to position [140, 0]
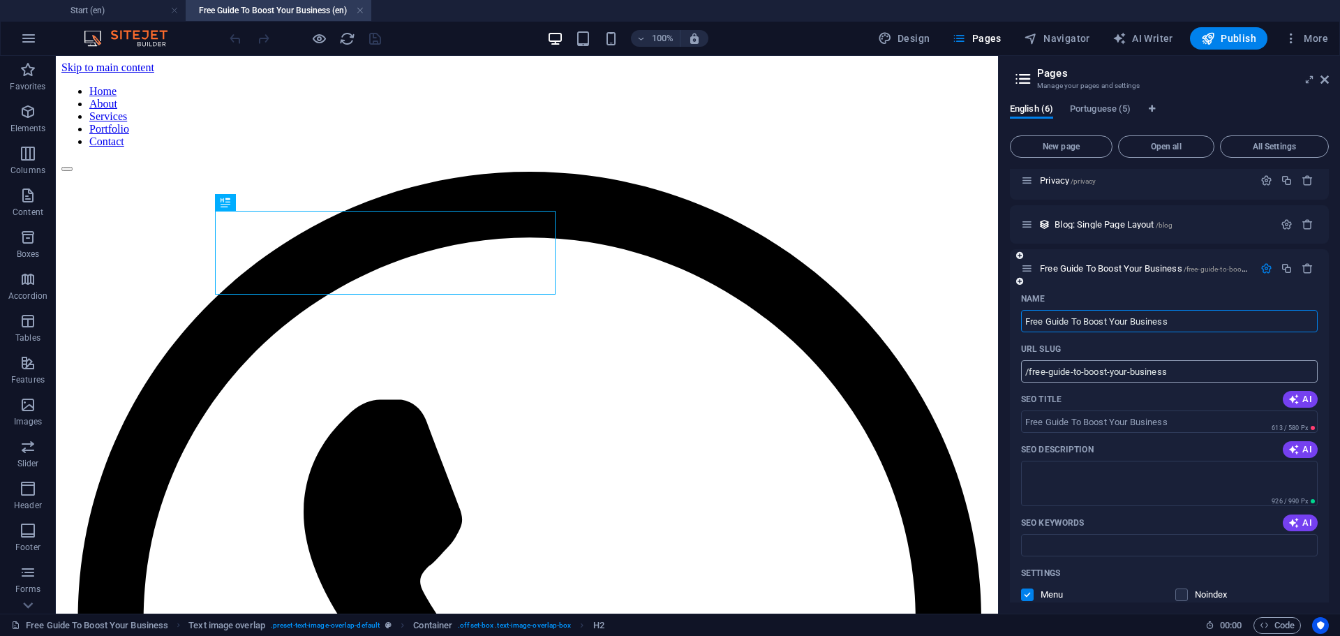
click at [1190, 367] on input "/free-guide-to-boost-your-business" at bounding box center [1169, 371] width 297 height 22
click at [1178, 369] on input "/free-guide-to-boost-your-business" at bounding box center [1169, 371] width 297 height 22
type input "/freeguidebusiness"
click at [1290, 398] on icon "button" at bounding box center [1293, 399] width 11 height 11
click at [1298, 447] on span "AI" at bounding box center [1300, 449] width 24 height 11
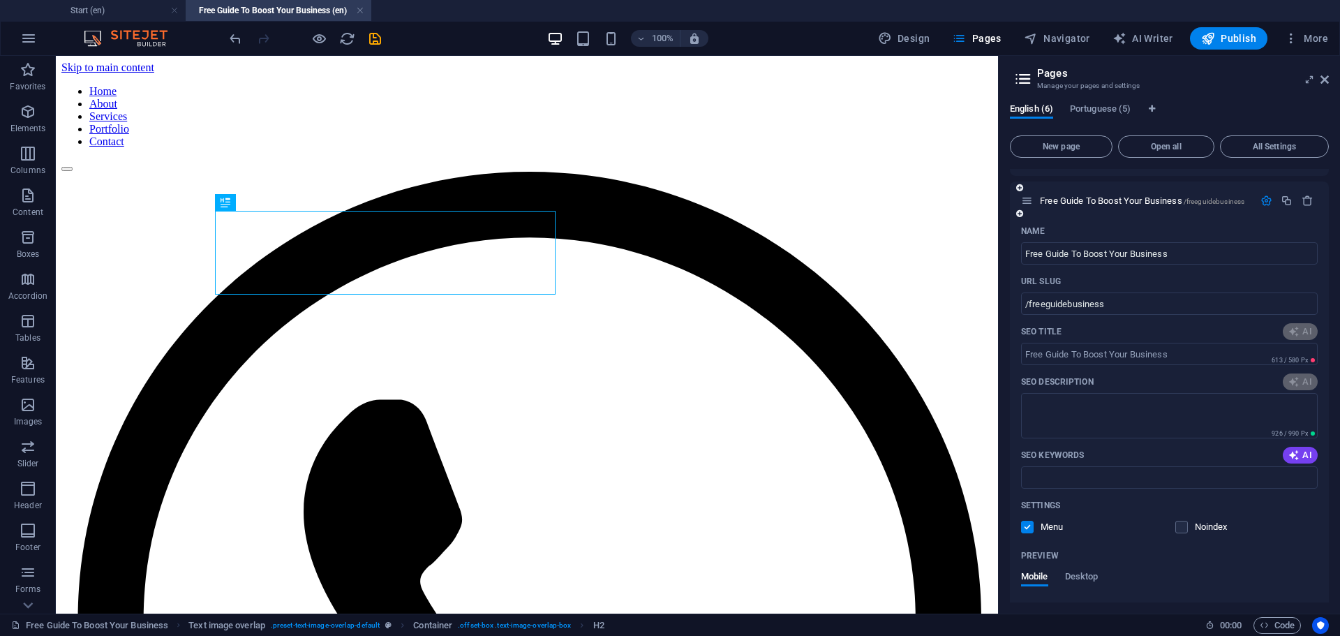
scroll to position [209, 0]
type input "Grow Your Business Online Now"
type textarea "Unlock your business potential with our exclusive guide to elevating your onlin…"
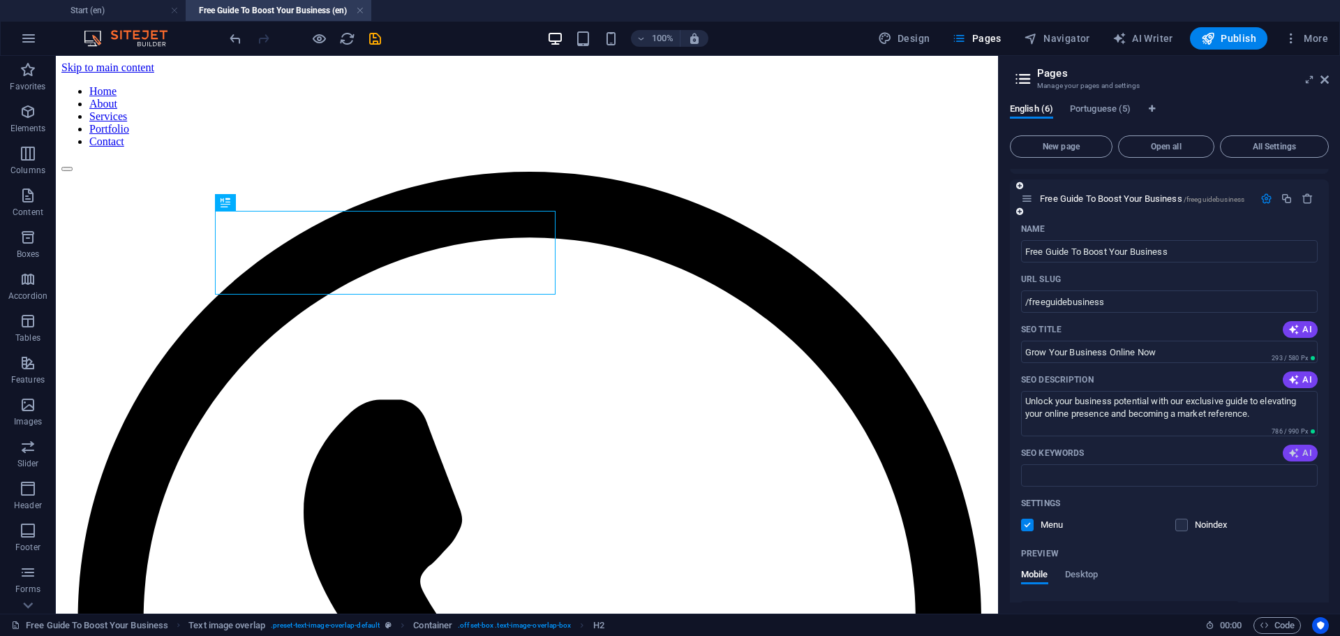
click at [1301, 449] on span "AI" at bounding box center [1300, 452] width 24 height 11
type input "business growth, online marketing guide, business reference, exclusive business…"
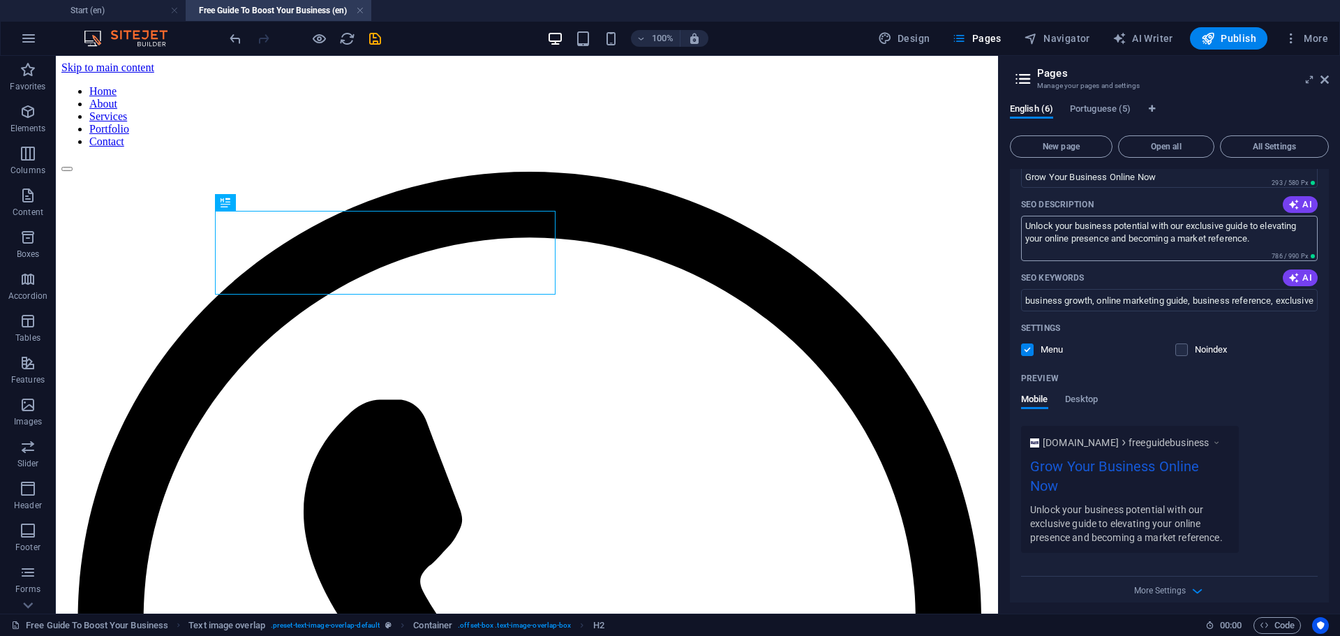
scroll to position [398, 0]
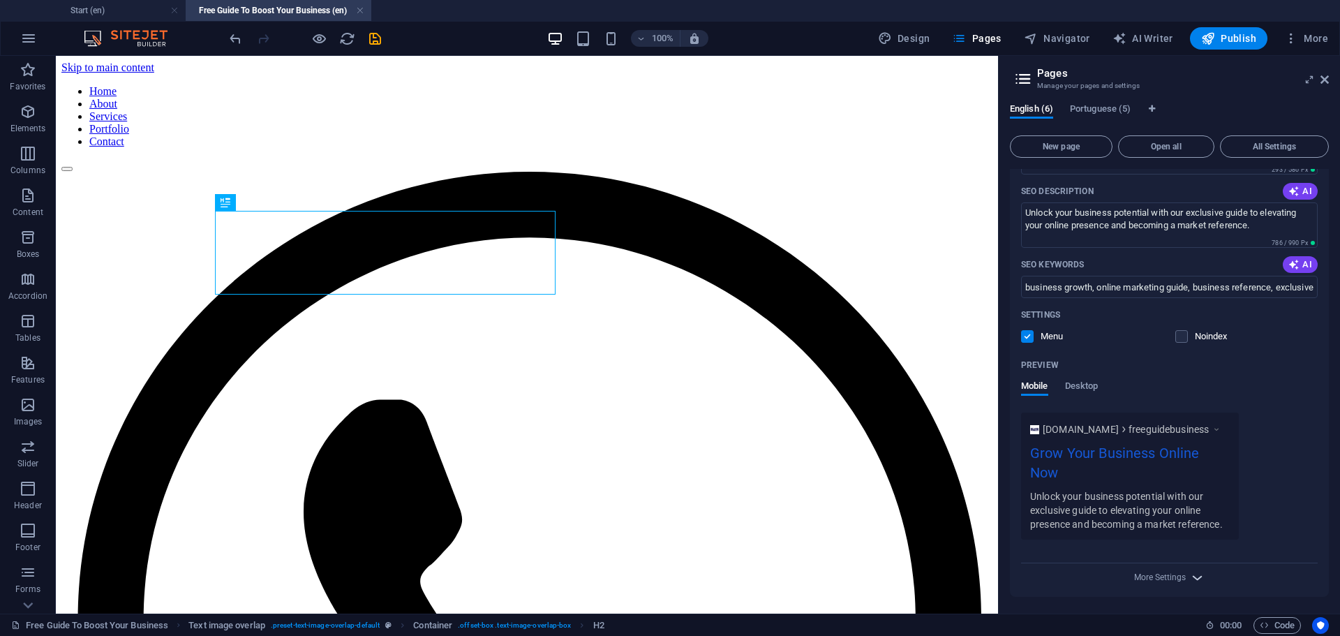
click at [1194, 576] on icon "button" at bounding box center [1197, 577] width 16 height 16
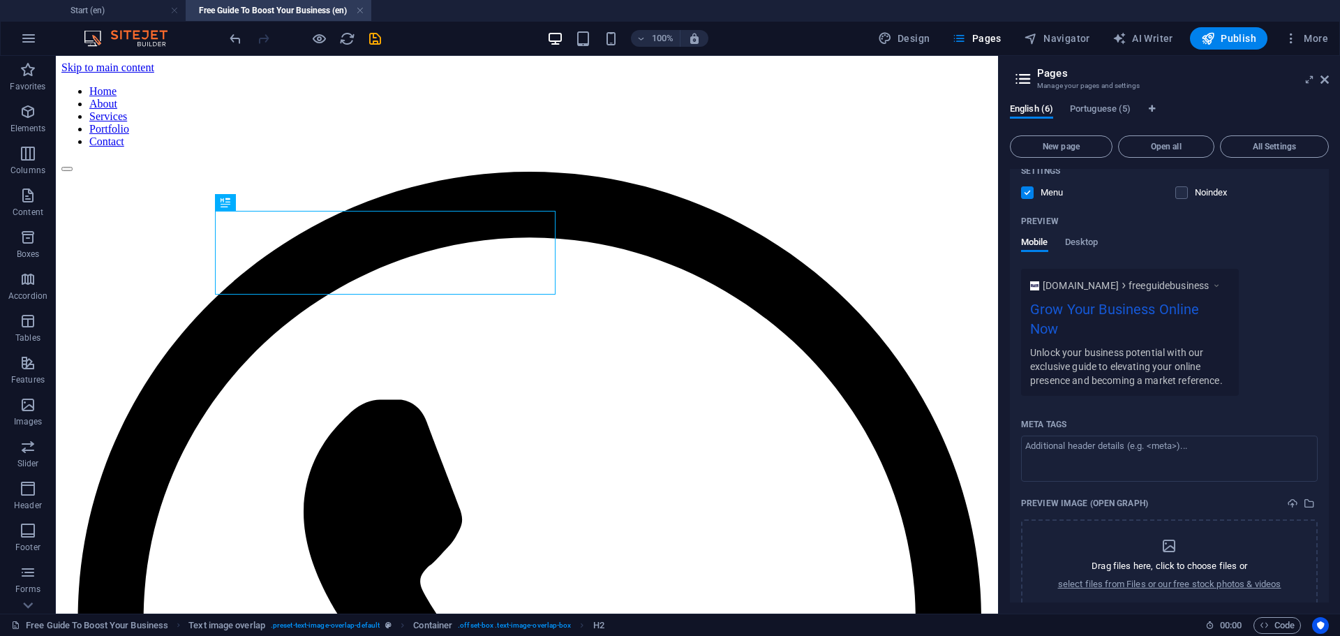
scroll to position [599, 0]
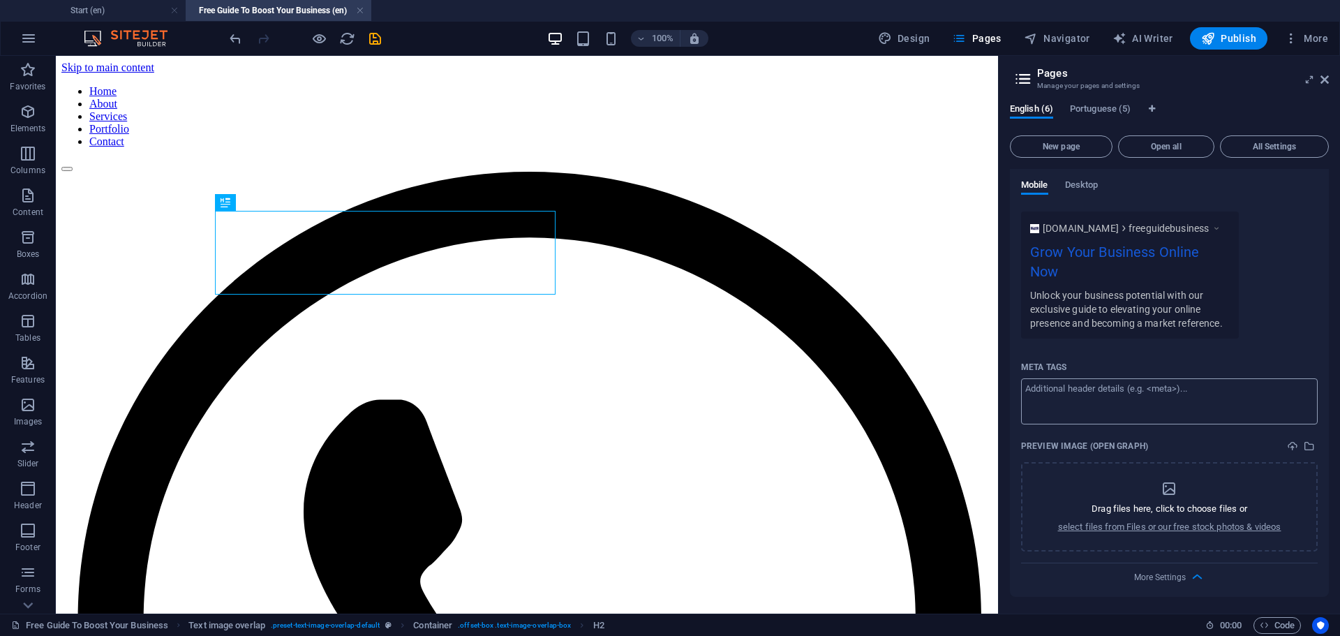
click at [1209, 387] on textarea "Meta tags ​" at bounding box center [1169, 400] width 297 height 45
click at [1301, 338] on div "[DOMAIN_NAME] freeguidebusiness Grow Your Business Online Now Unlock your busin…" at bounding box center [1169, 274] width 297 height 127
click at [1118, 391] on textarea "Meta tags ​" at bounding box center [1169, 400] width 297 height 45
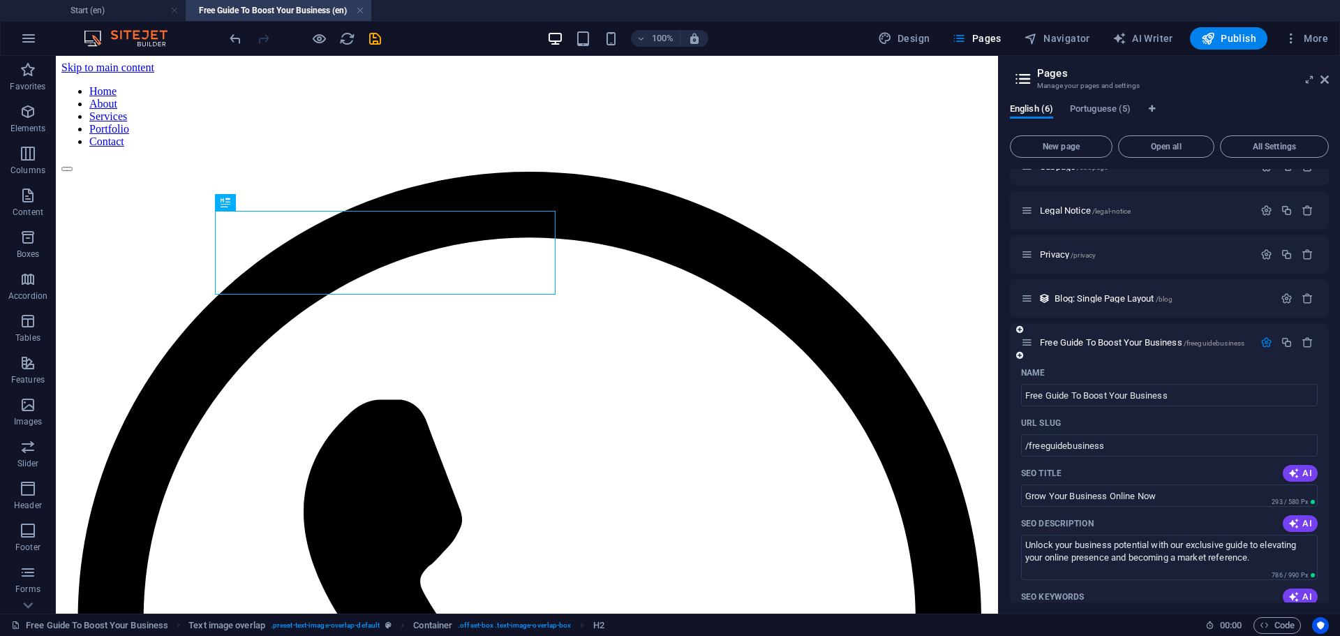
scroll to position [140, 0]
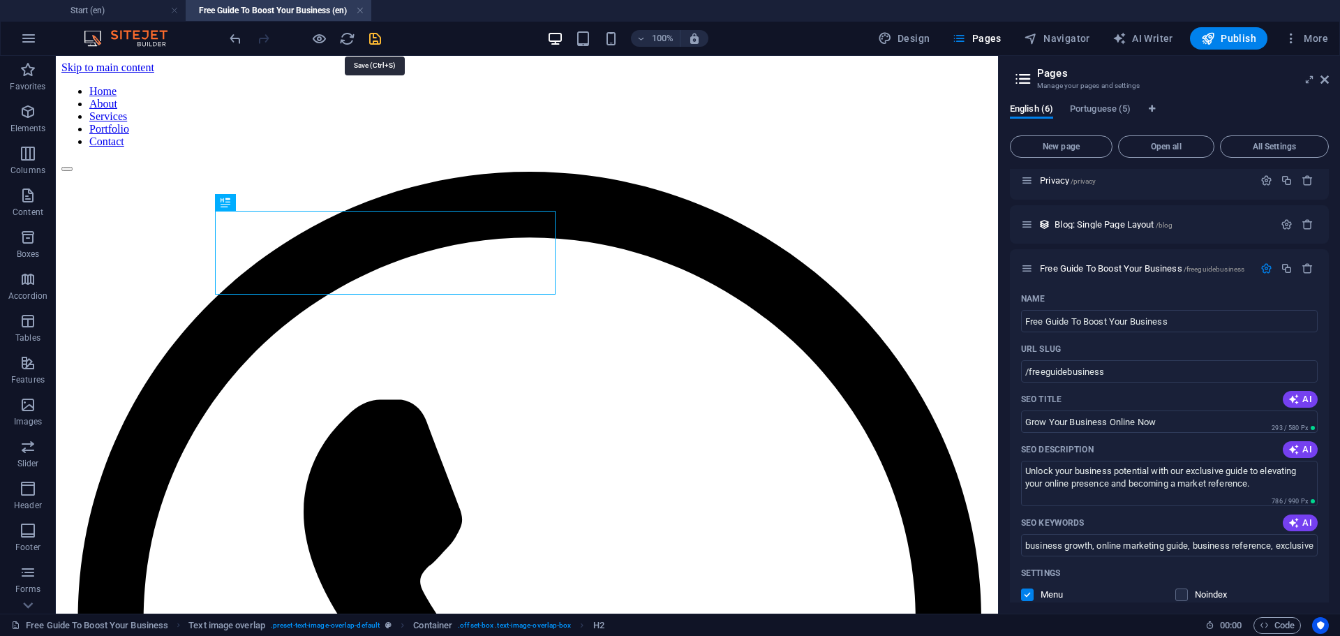
click at [376, 33] on icon "save" at bounding box center [375, 39] width 16 height 16
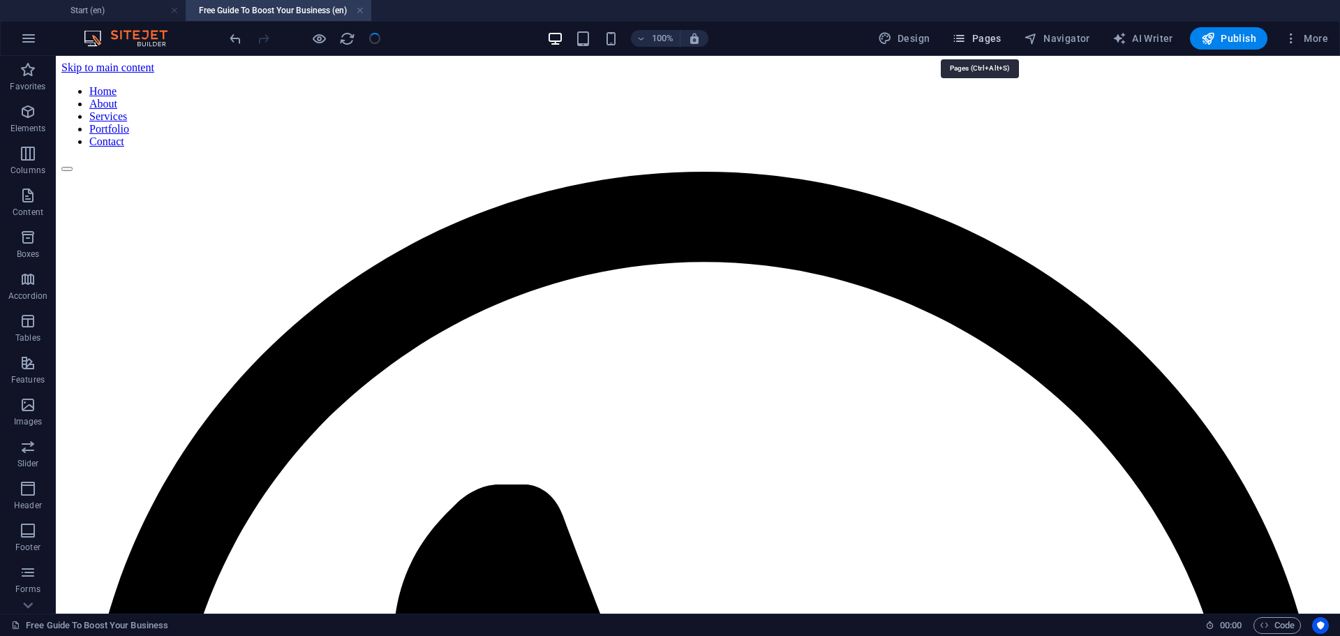
click at [972, 30] on button "Pages" at bounding box center [976, 38] width 60 height 22
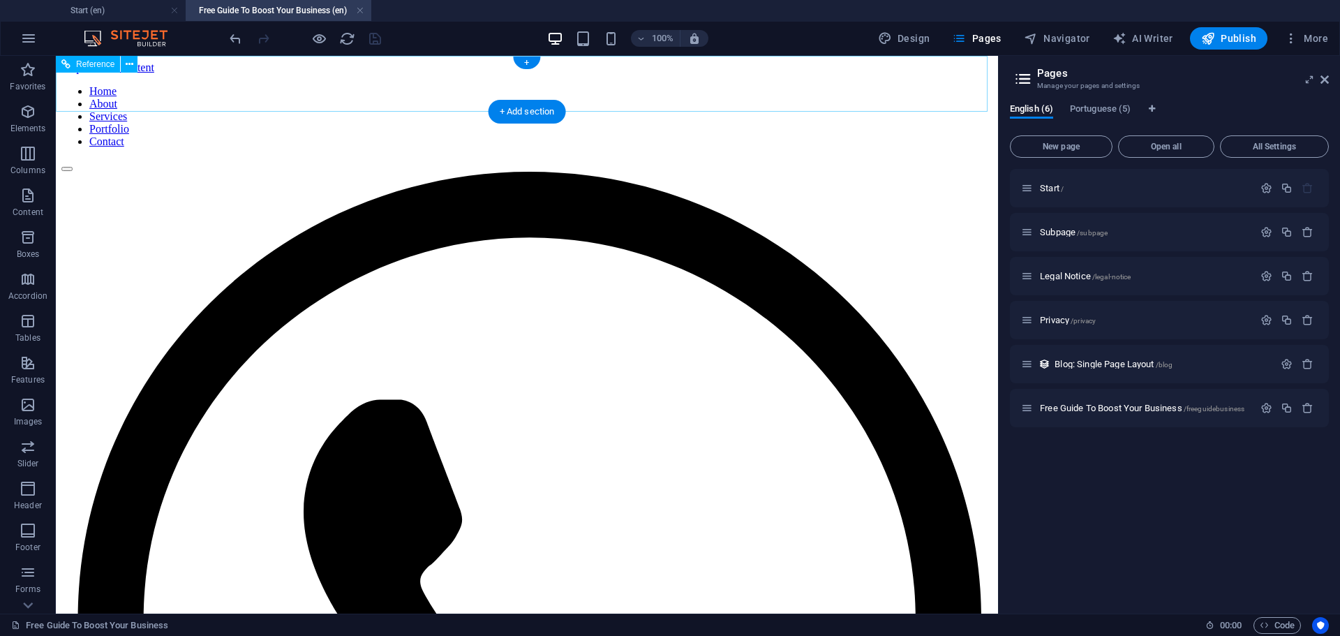
click at [783, 85] on nav "Home About Services Portfolio Contact" at bounding box center [526, 116] width 931 height 63
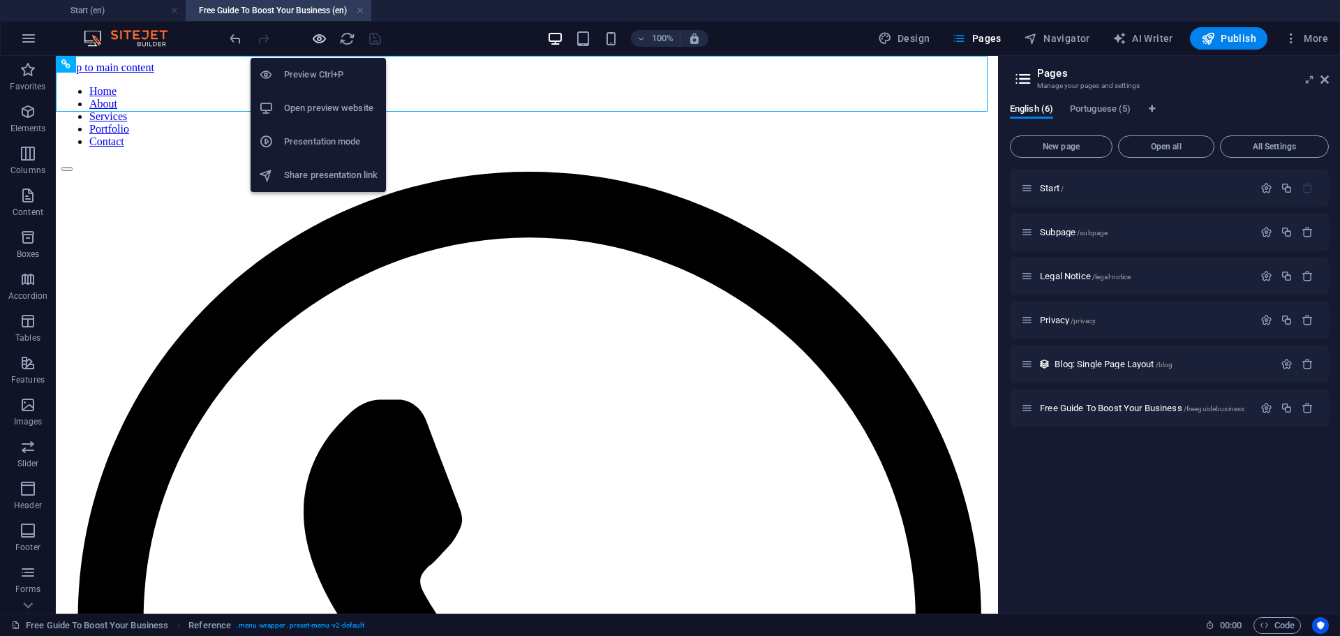
click at [315, 36] on icon "button" at bounding box center [319, 39] width 16 height 16
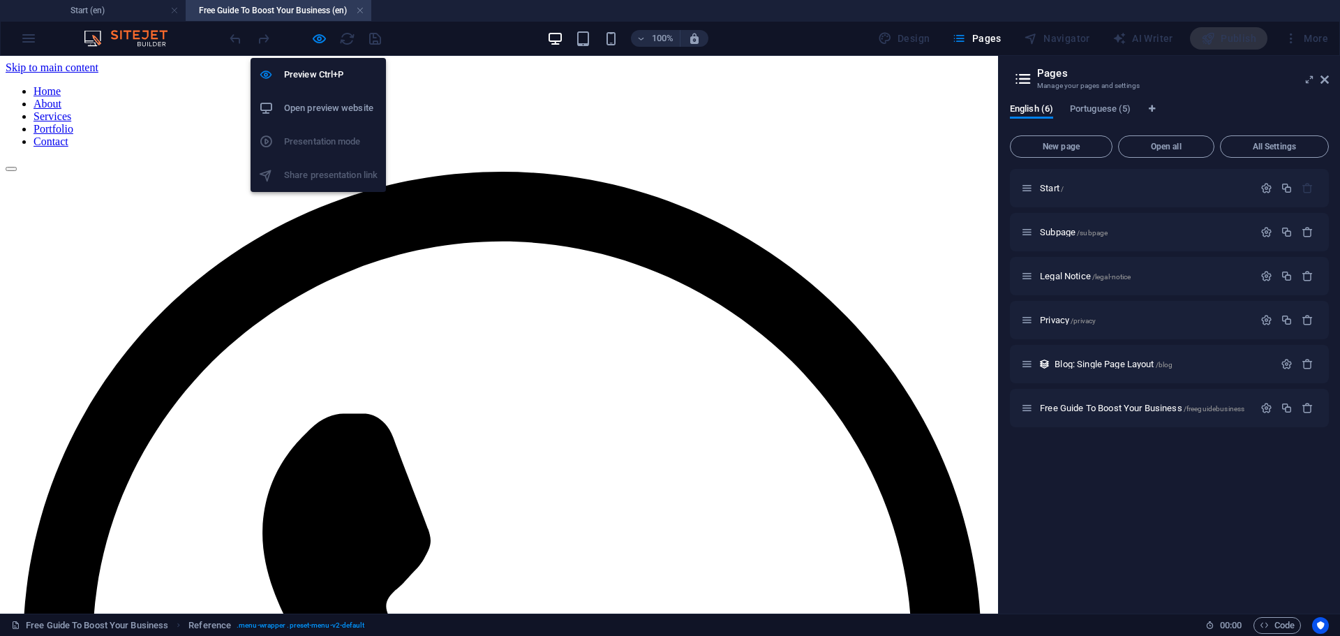
click at [327, 108] on h6 "Open preview website" at bounding box center [330, 108] width 93 height 17
click at [321, 40] on icon "button" at bounding box center [319, 39] width 16 height 16
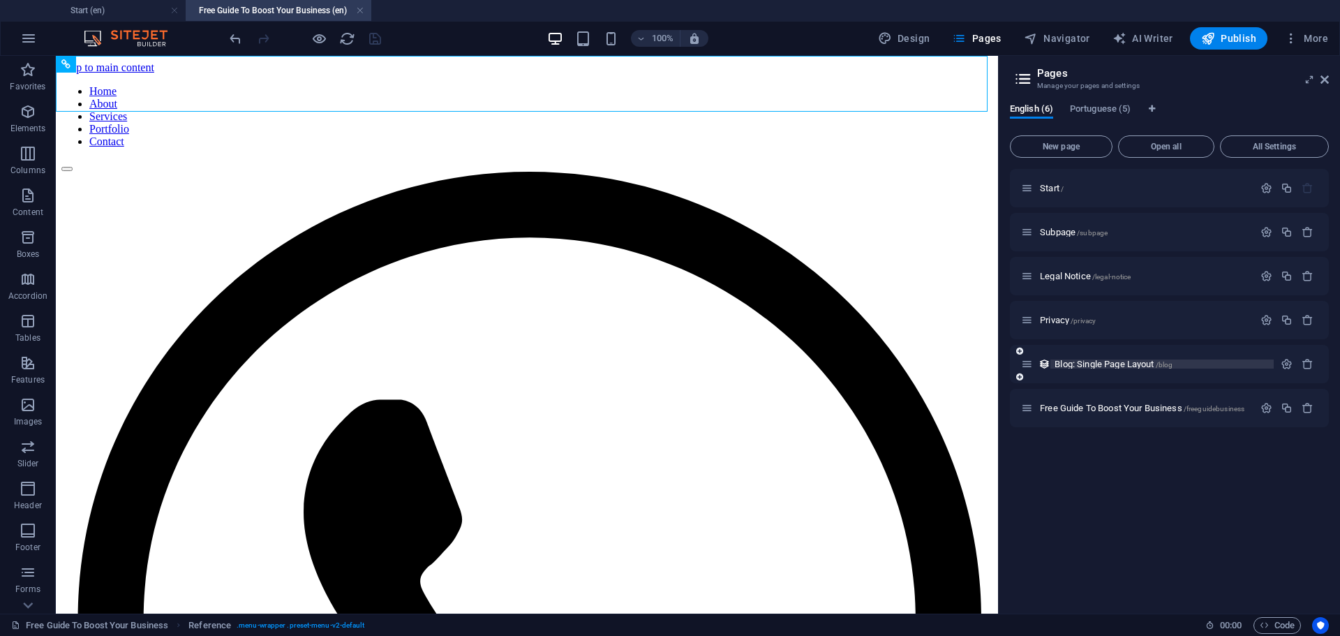
click at [1075, 366] on span "Blog: Single Page Layout /blog" at bounding box center [1113, 364] width 118 height 10
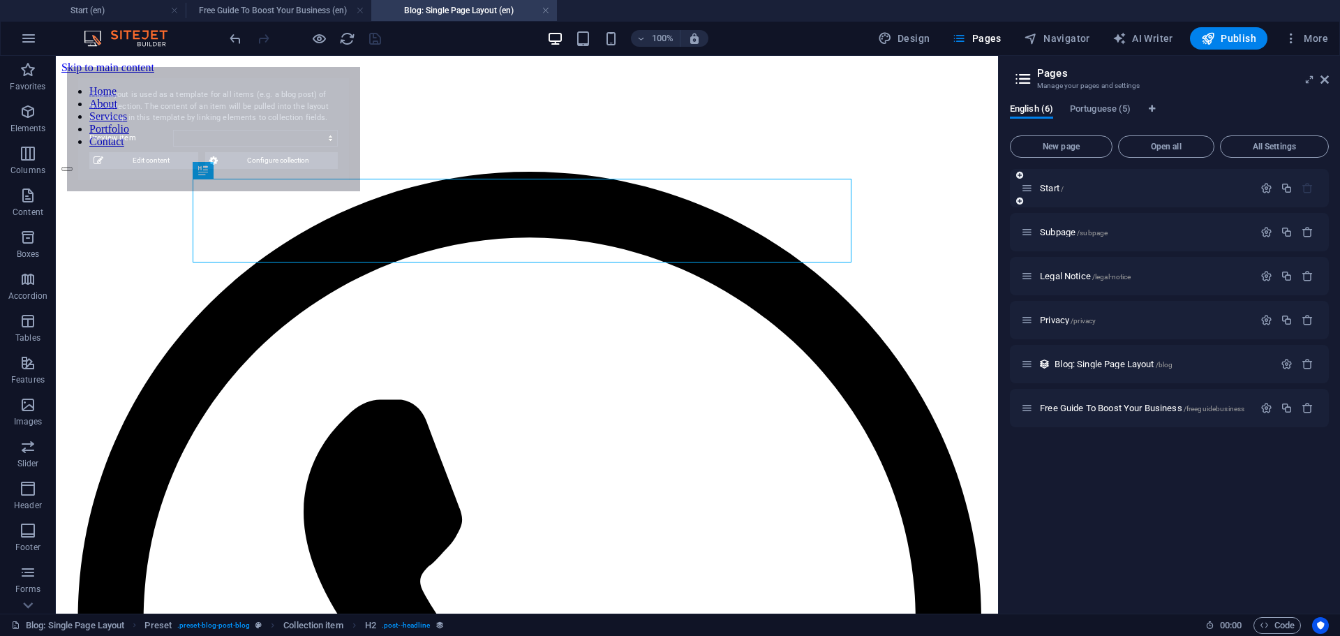
scroll to position [0, 0]
select select "689cd54ea9420718f1073fa7"
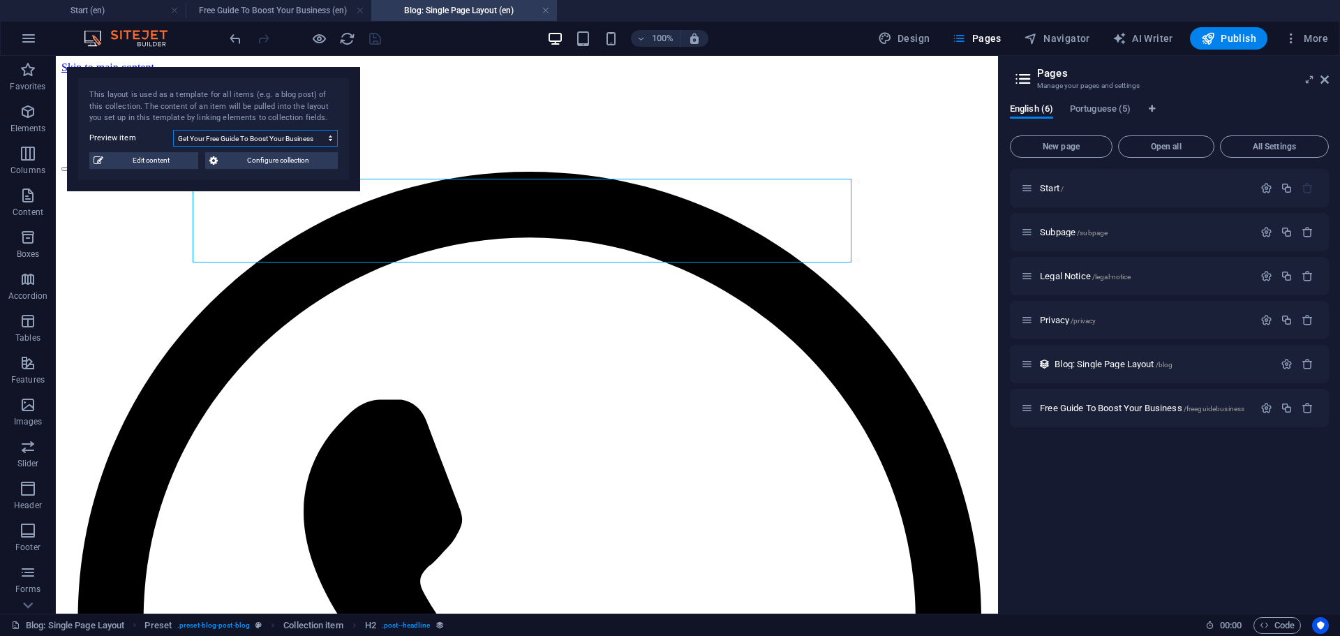
click at [257, 137] on select "Get Your Free Guide To Boost Your Business Online Why using AI to your marketin…" at bounding box center [255, 138] width 165 height 17
click at [258, 137] on select "Get Your Free Guide To Boost Your Business Online Why using AI to your marketin…" at bounding box center [255, 138] width 165 height 17
click at [260, 134] on select "Get Your Free Guide To Boost Your Business Online Why using AI to your marketin…" at bounding box center [255, 138] width 165 height 17
click at [156, 159] on span "Edit content" at bounding box center [150, 160] width 87 height 17
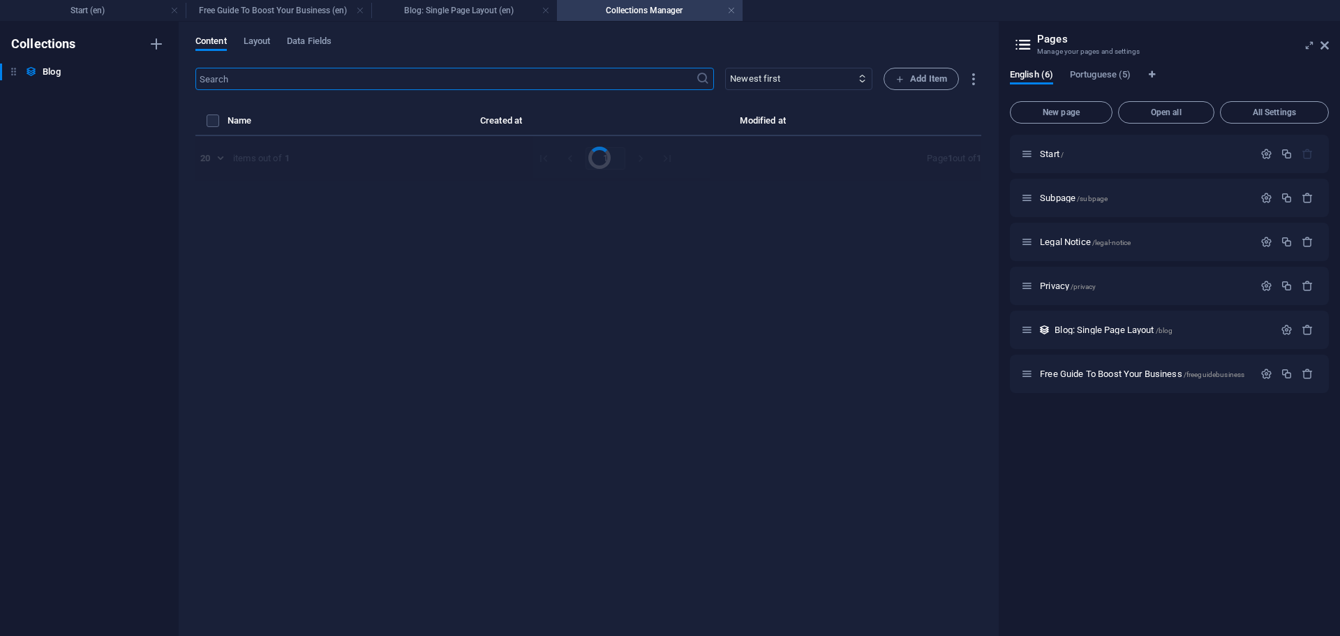
select select "Marketing"
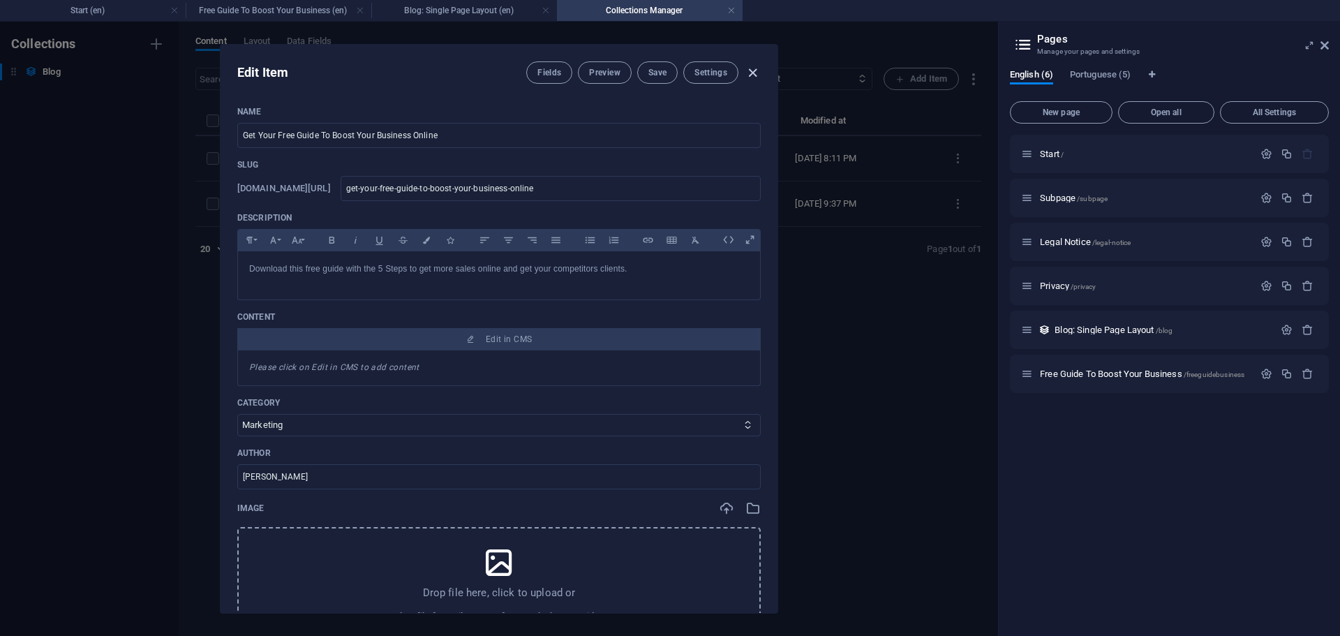
click at [756, 70] on icon "button" at bounding box center [752, 73] width 16 height 16
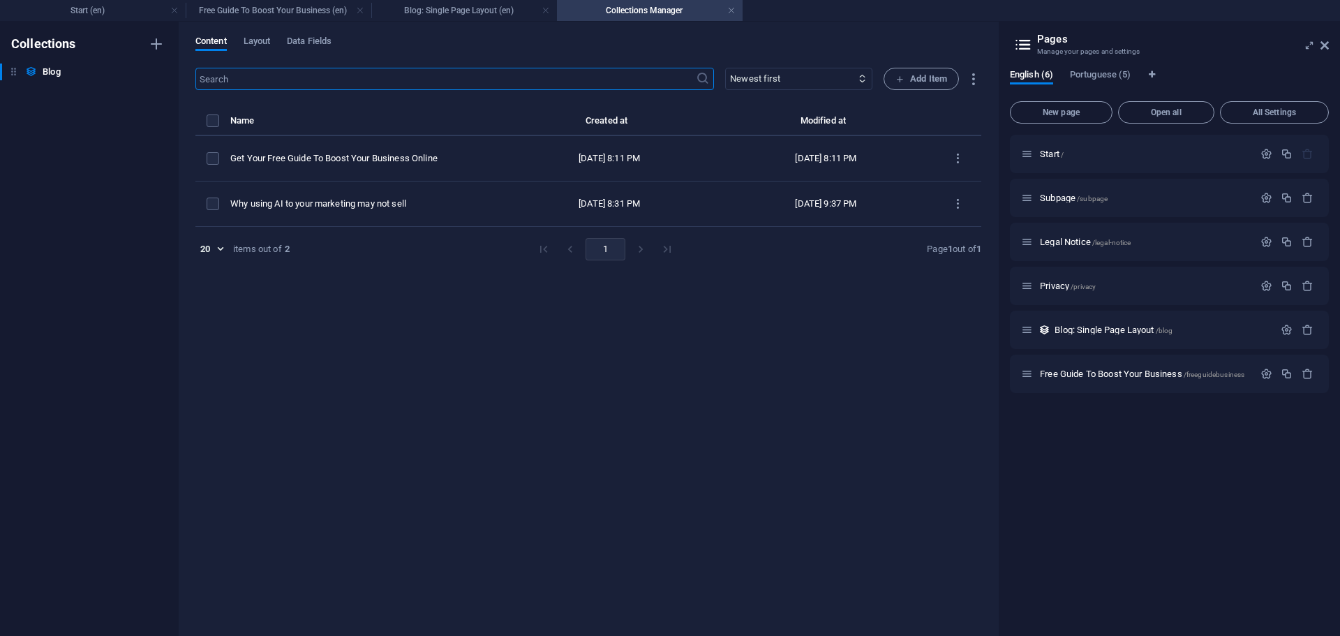
type input "[DATE]"
type input "get-your-free-guide-to-boost-your-business-online"
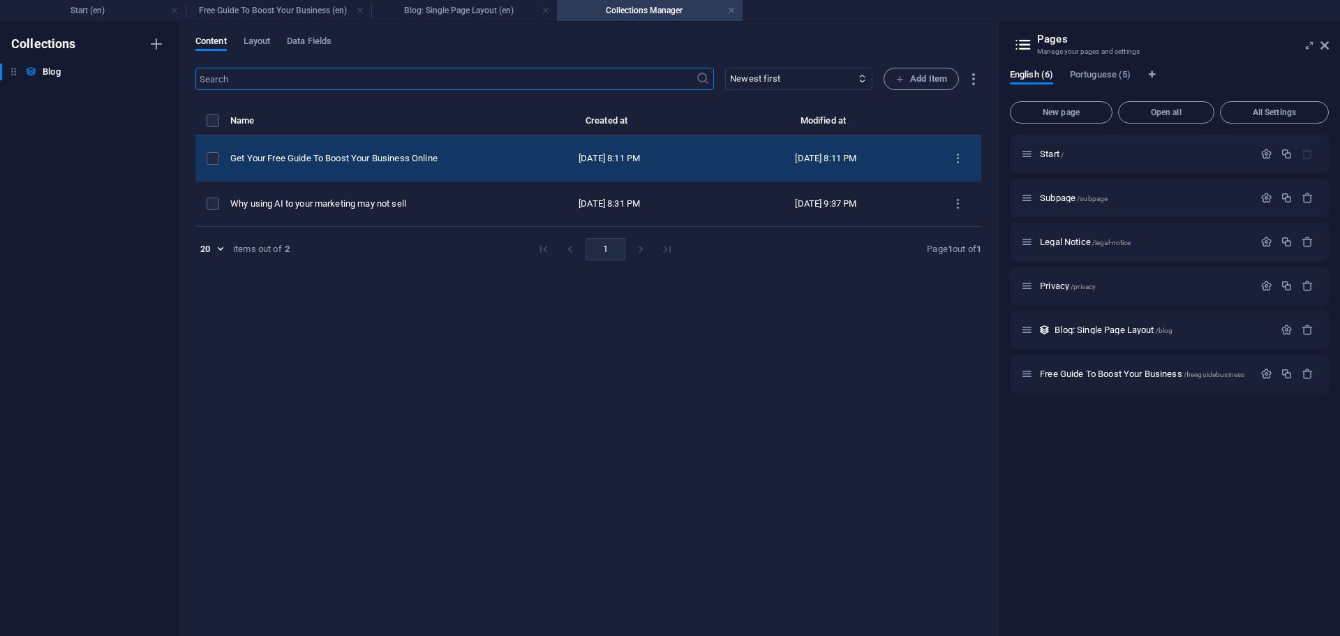
click at [219, 156] on div "items list" at bounding box center [213, 158] width 13 height 13
click at [211, 156] on label "items list" at bounding box center [213, 158] width 13 height 13
click at [0, 0] on input "items list" at bounding box center [0, 0] width 0 height 0
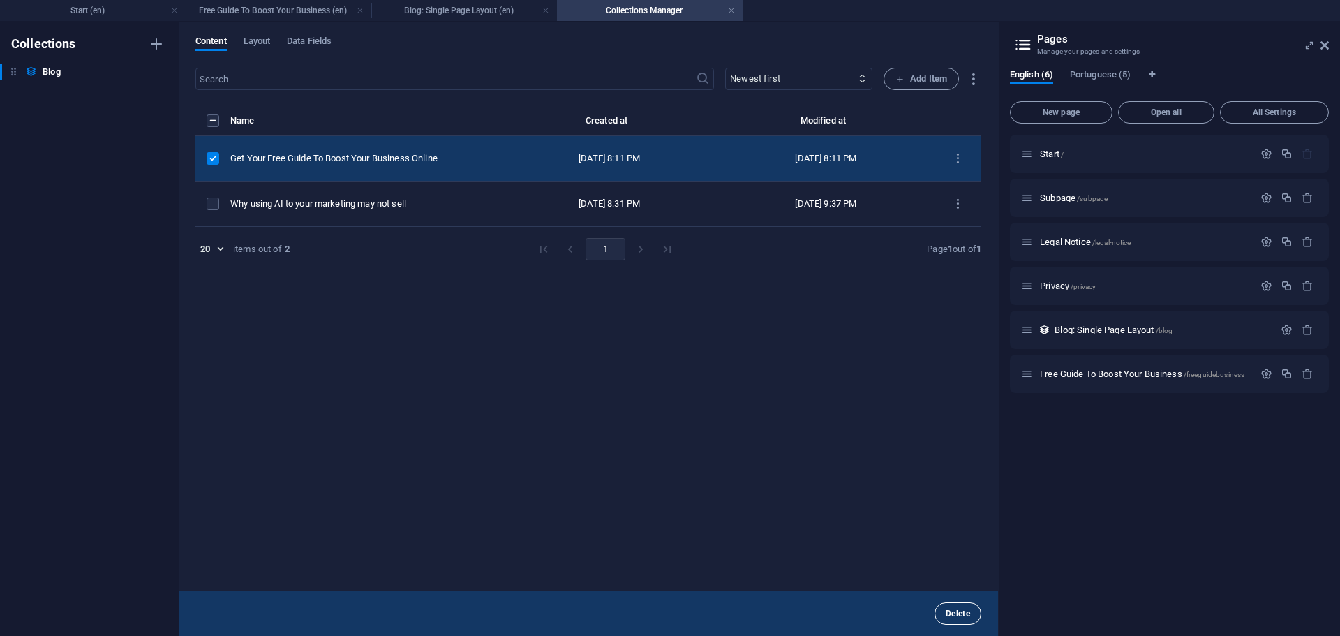
click at [959, 612] on span "Delete" at bounding box center [957, 613] width 24 height 8
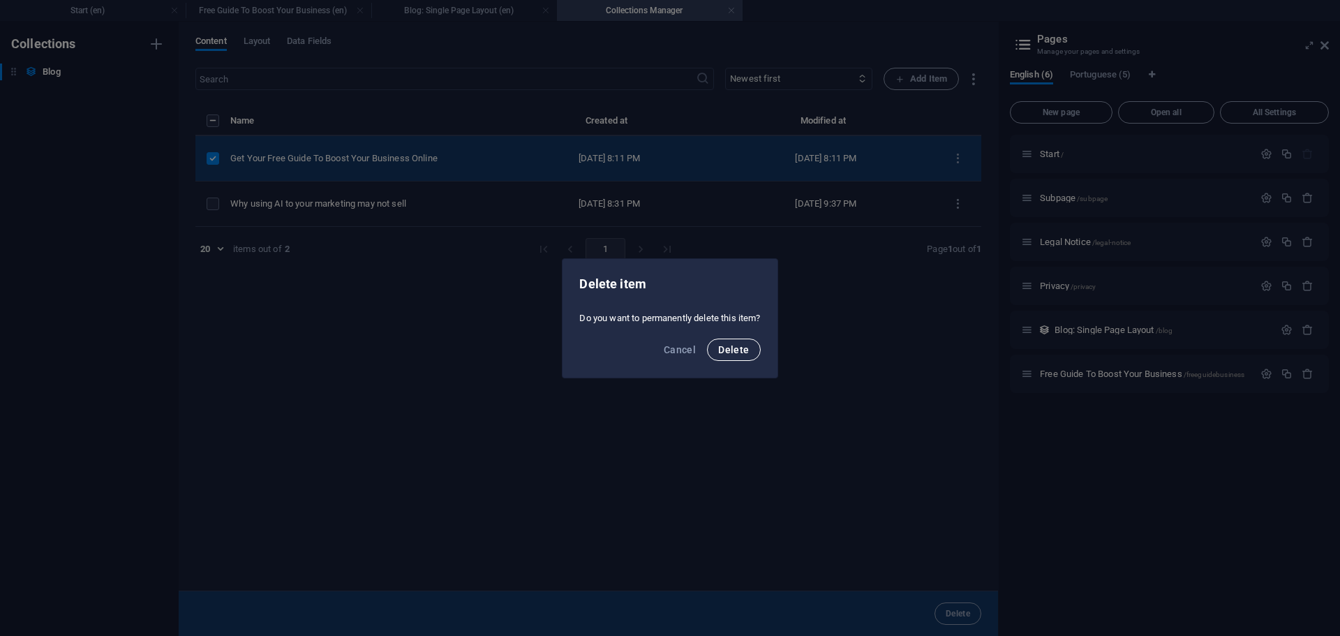
click at [736, 350] on span "Delete" at bounding box center [733, 349] width 31 height 11
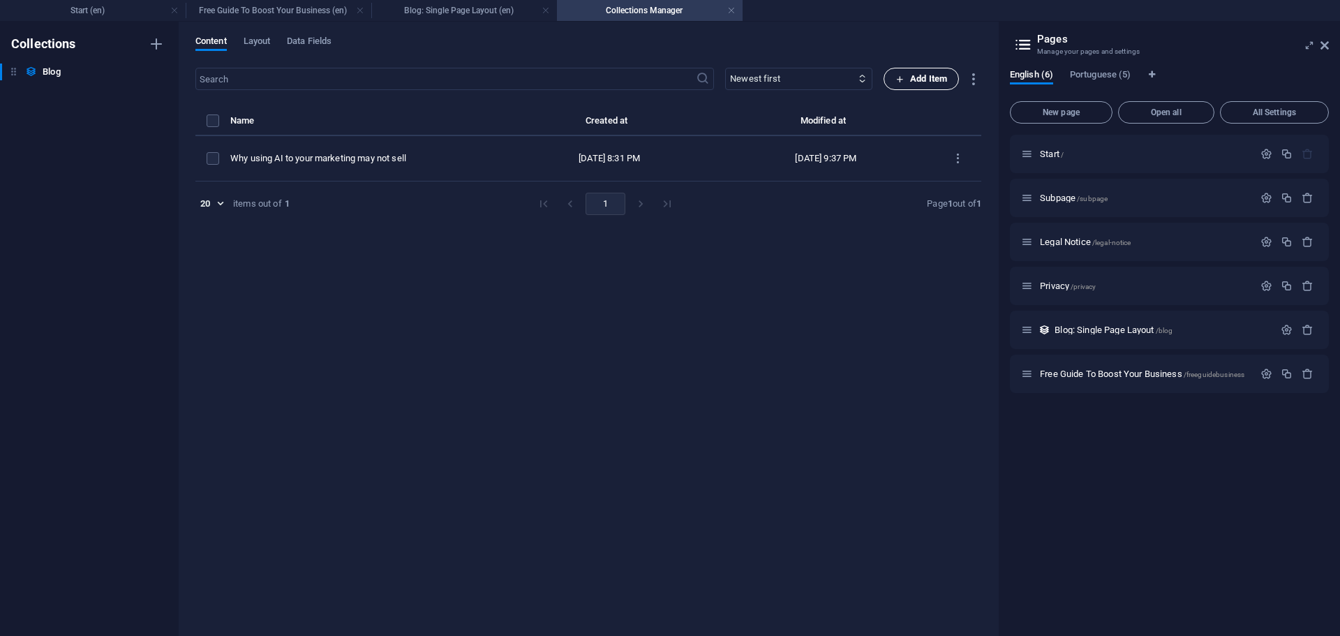
click at [918, 79] on span "Add Item" at bounding box center [921, 78] width 52 height 17
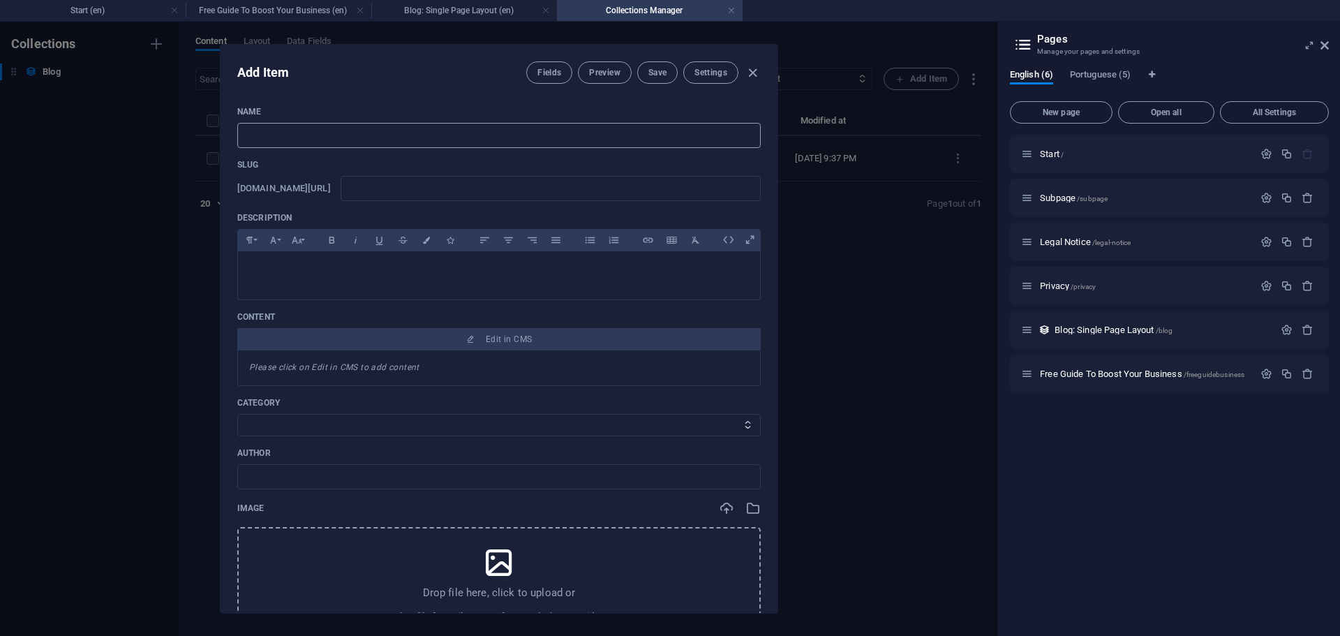
click at [437, 140] on input "text" at bounding box center [498, 135] width 523 height 25
click at [315, 130] on input "text" at bounding box center [498, 135] width 523 height 25
type input "S"
type input "s"
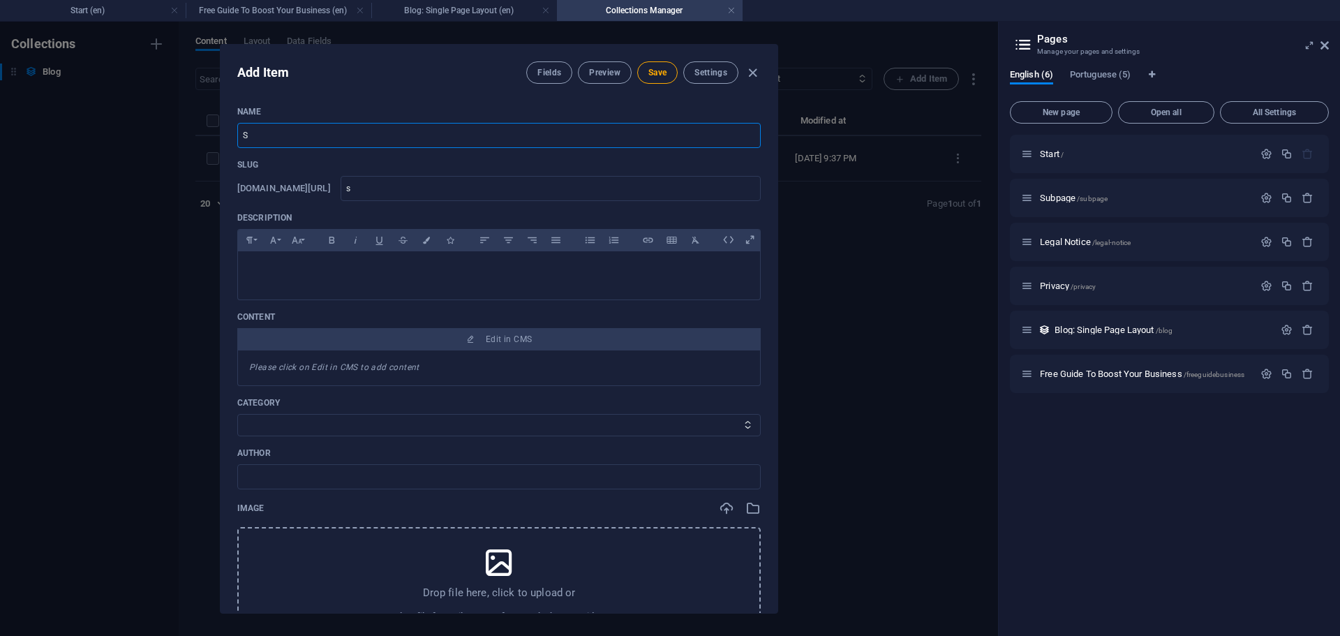
type input "ST"
type input "st"
type input "STo"
type input "sto"
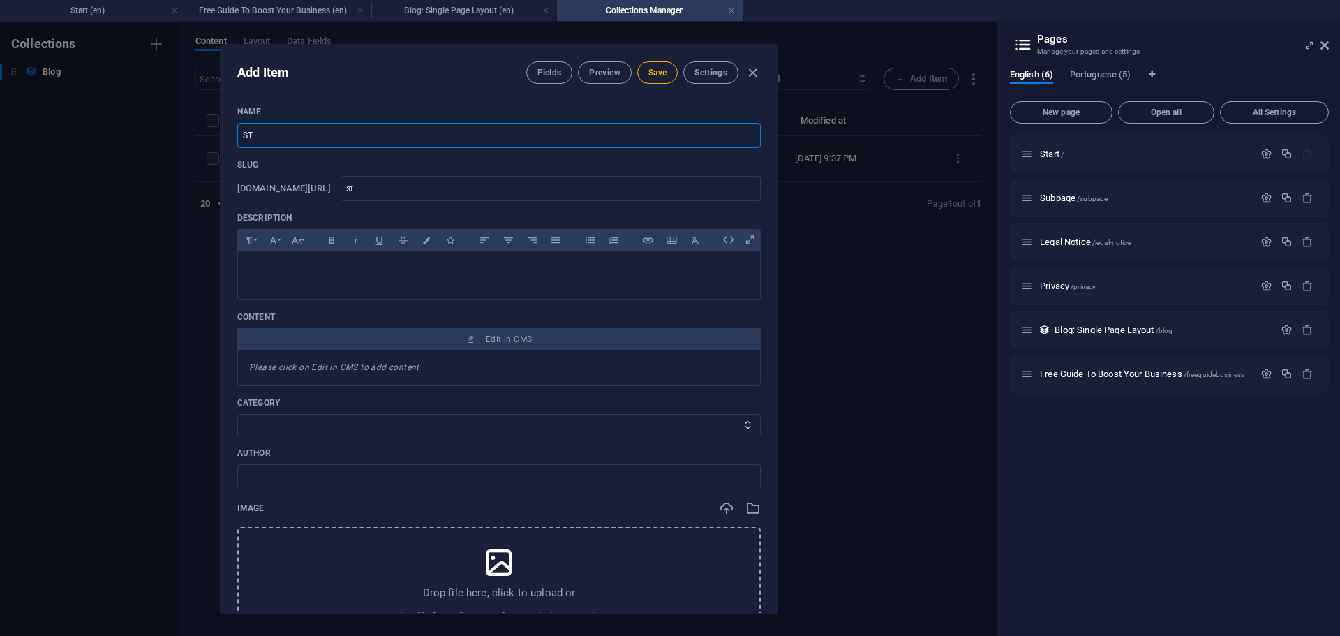
type input "sto"
type input "STop"
type input "stop"
type input "STo"
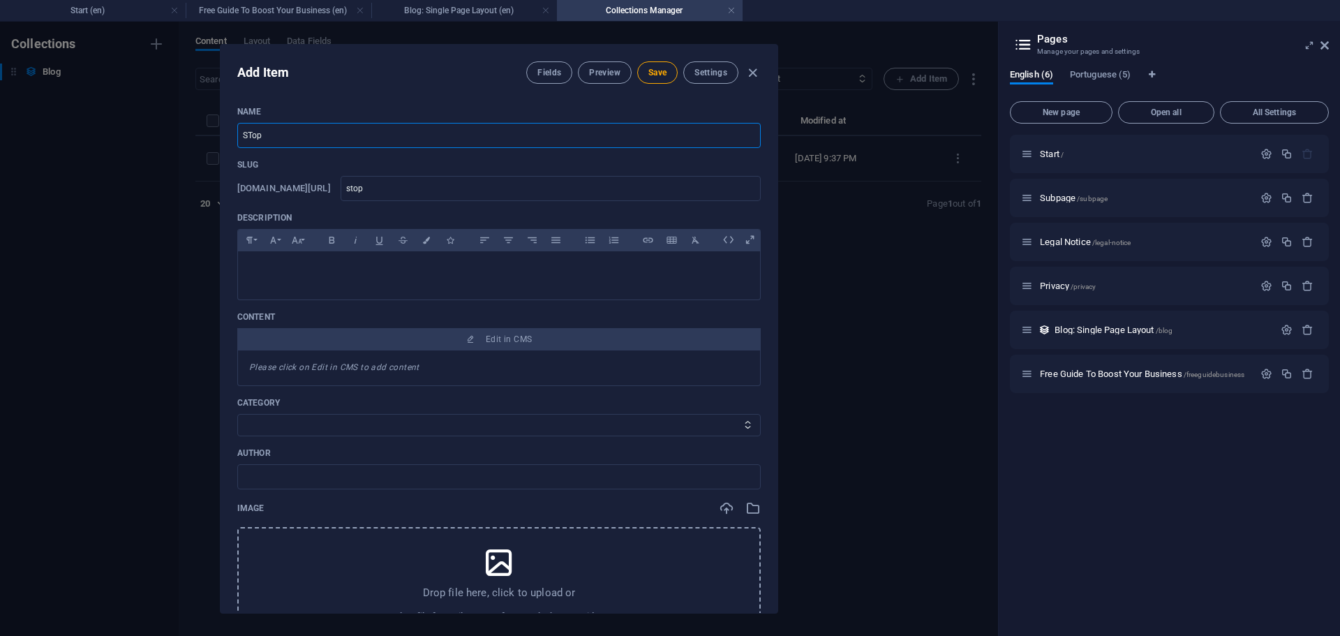
type input "sto"
type input "ST"
type input "st"
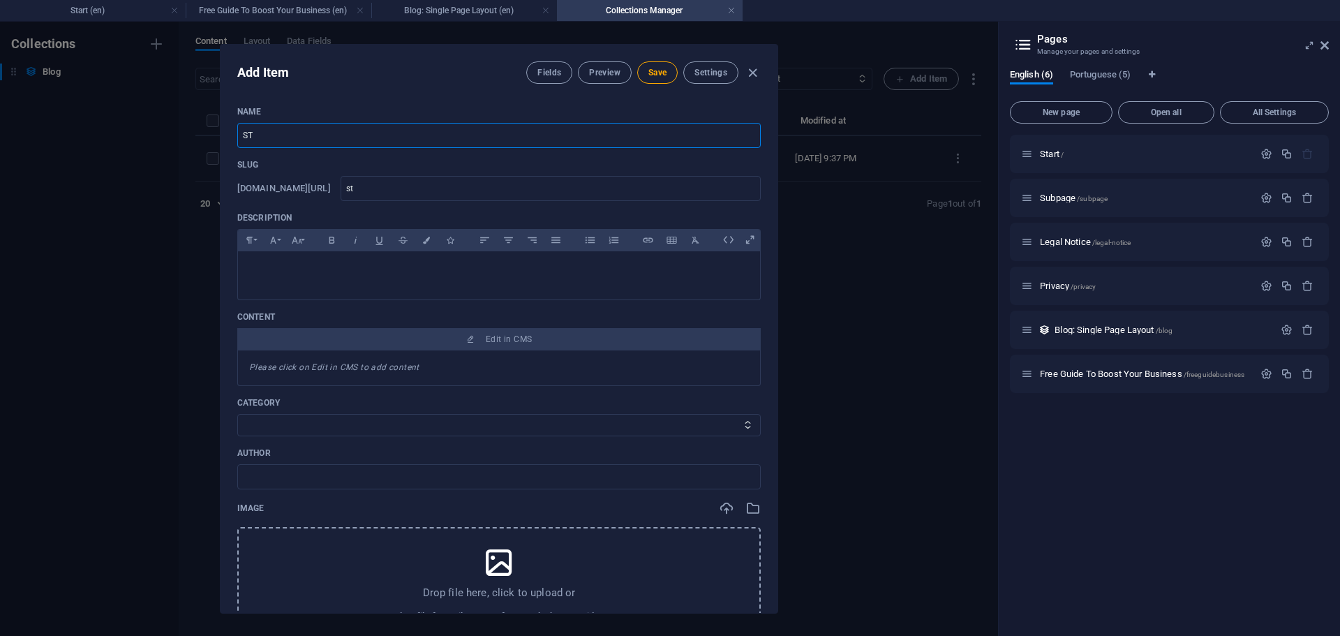
type input "S"
type input "s"
type input "St"
type input "st"
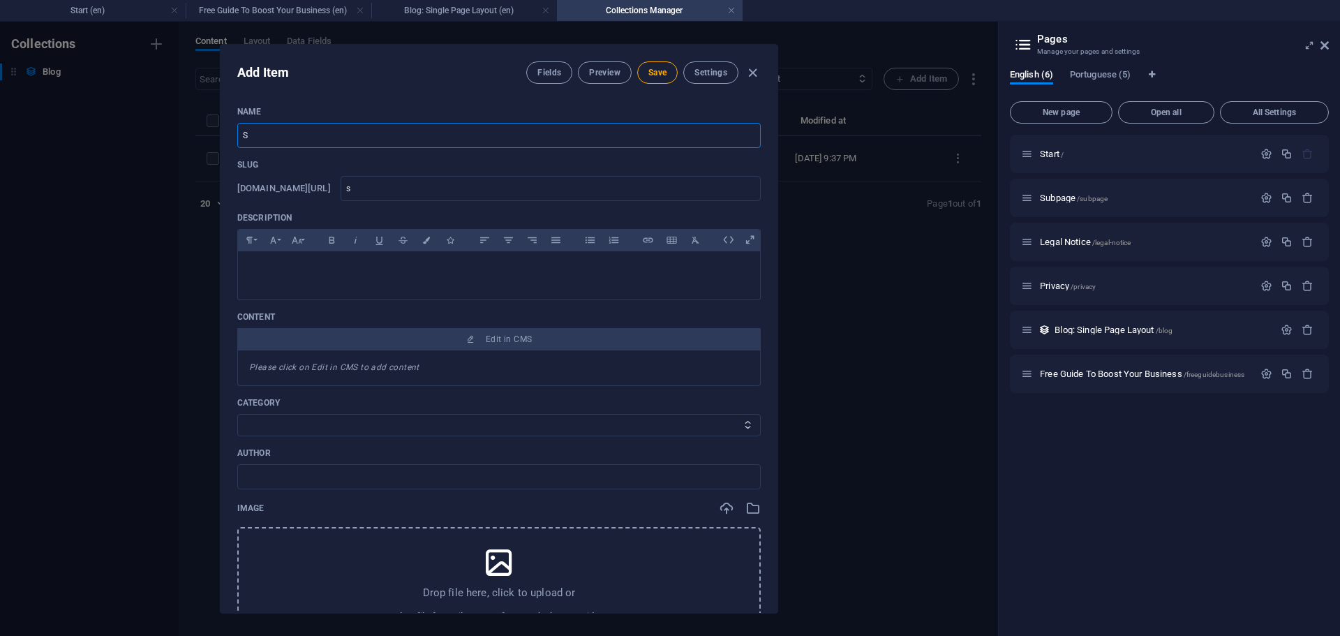
type input "st"
type input "Sto"
type input "sto"
type input "Stop"
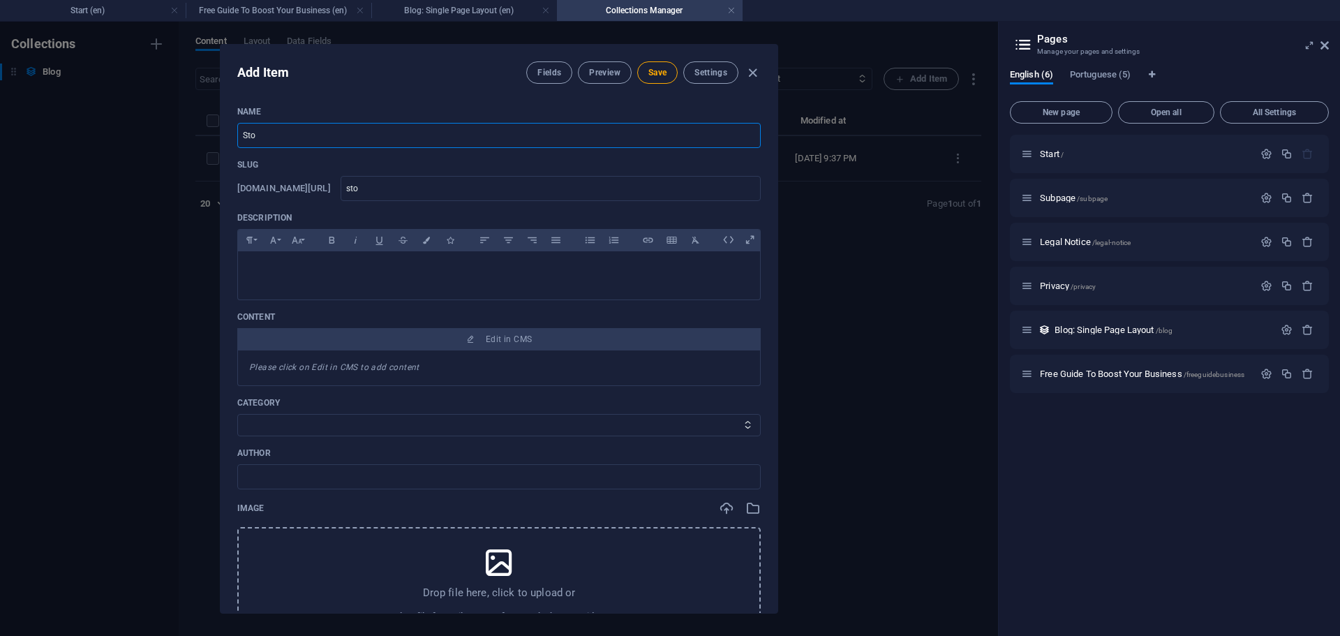
type input "stop"
type input "Stop s"
type input "stop-s"
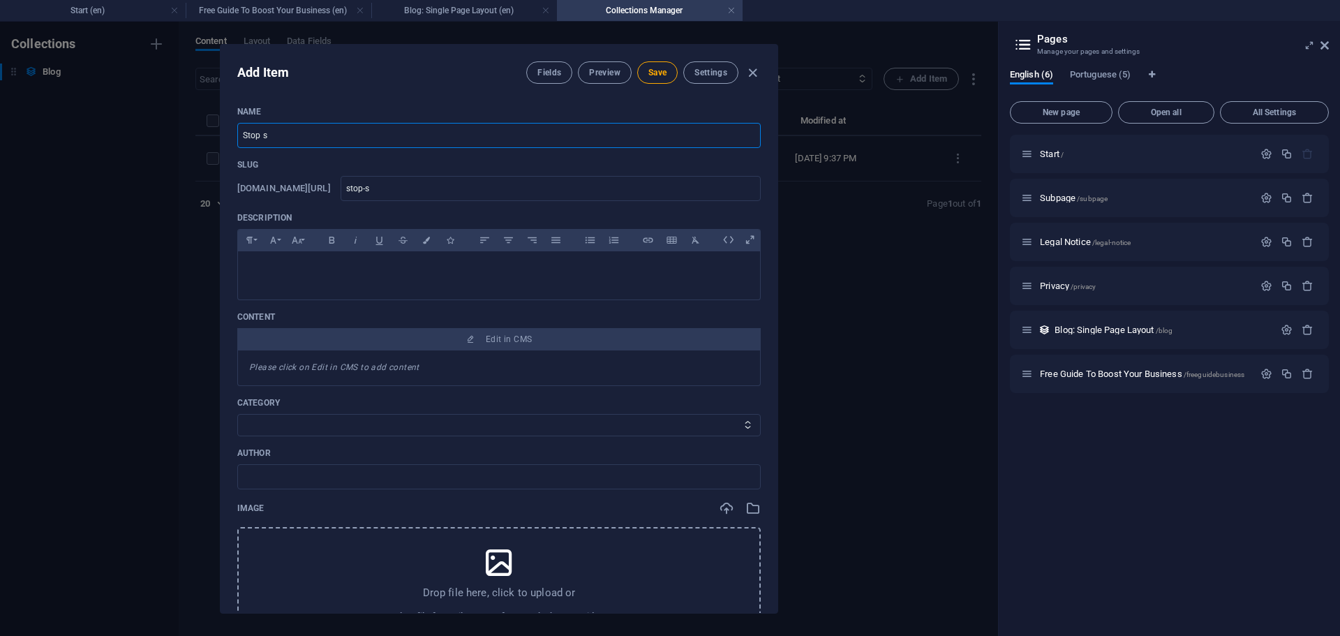
type input "Stop st"
type input "stop-st"
type input "Stop str"
type input "stop-str"
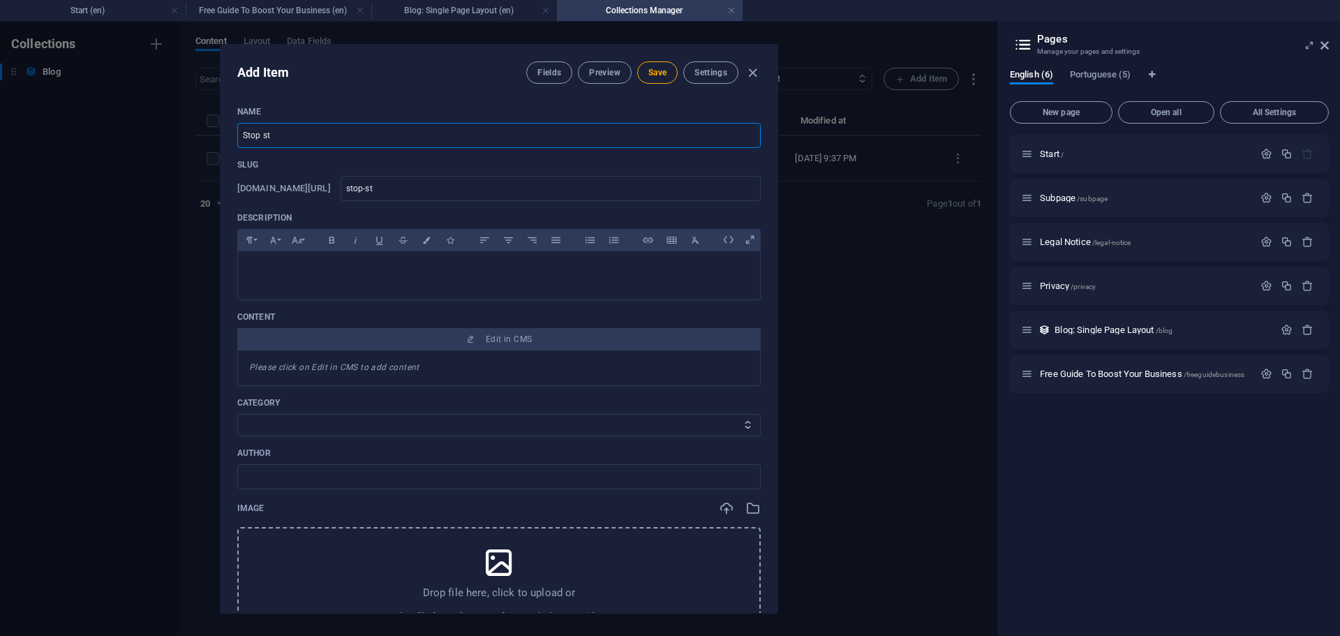
type input "stop-str"
type input "Stop strr"
type input "stop-strr"
type input "Stop str"
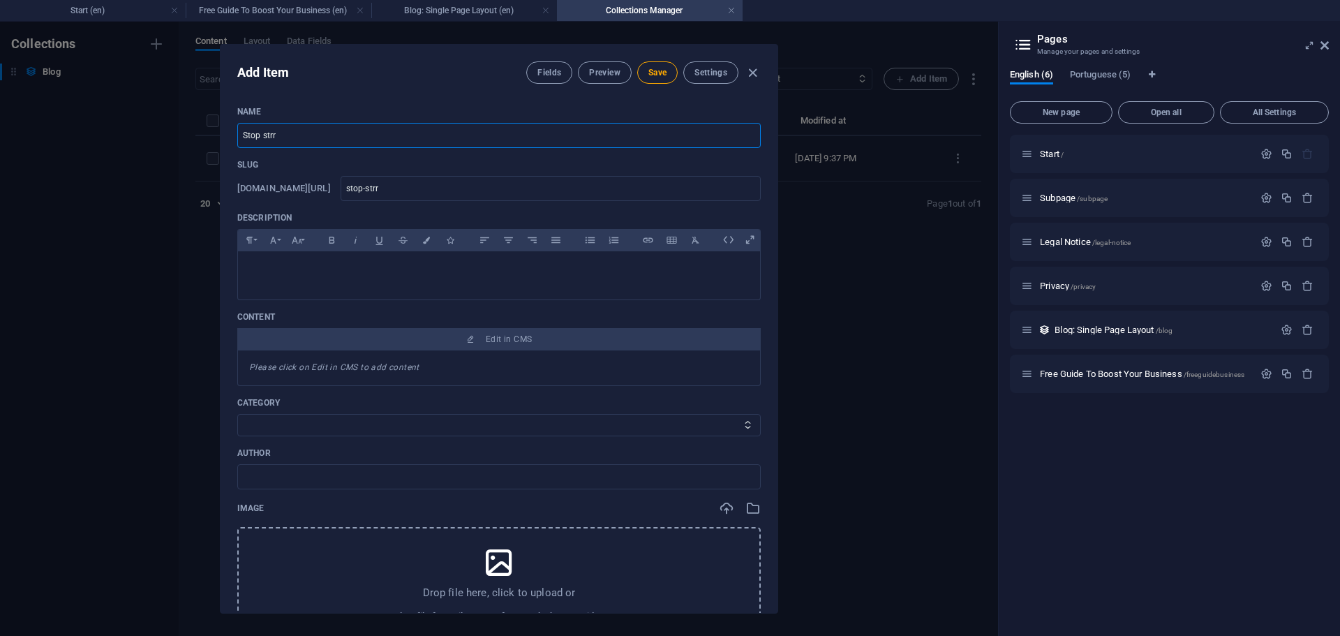
type input "stop-str"
type input "Stop stru"
type input "stop-stru"
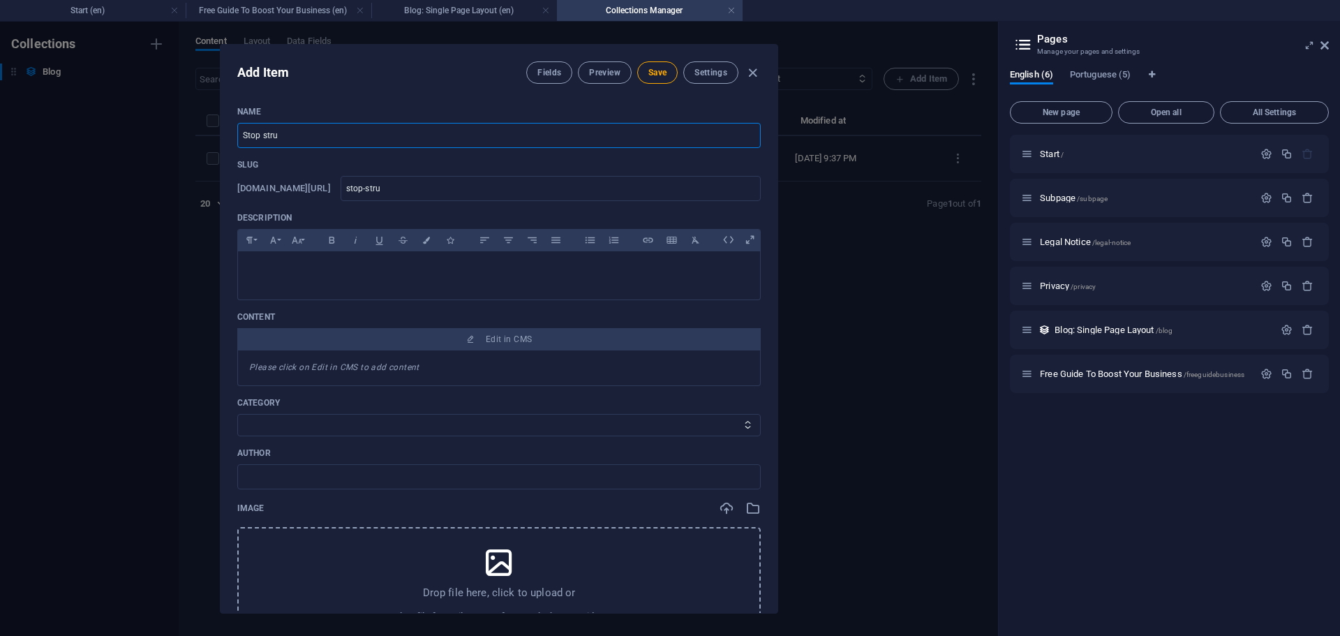
type input "Stop strug"
type input "stop-strug"
type input "Stop strugg"
type input "stop-strugg"
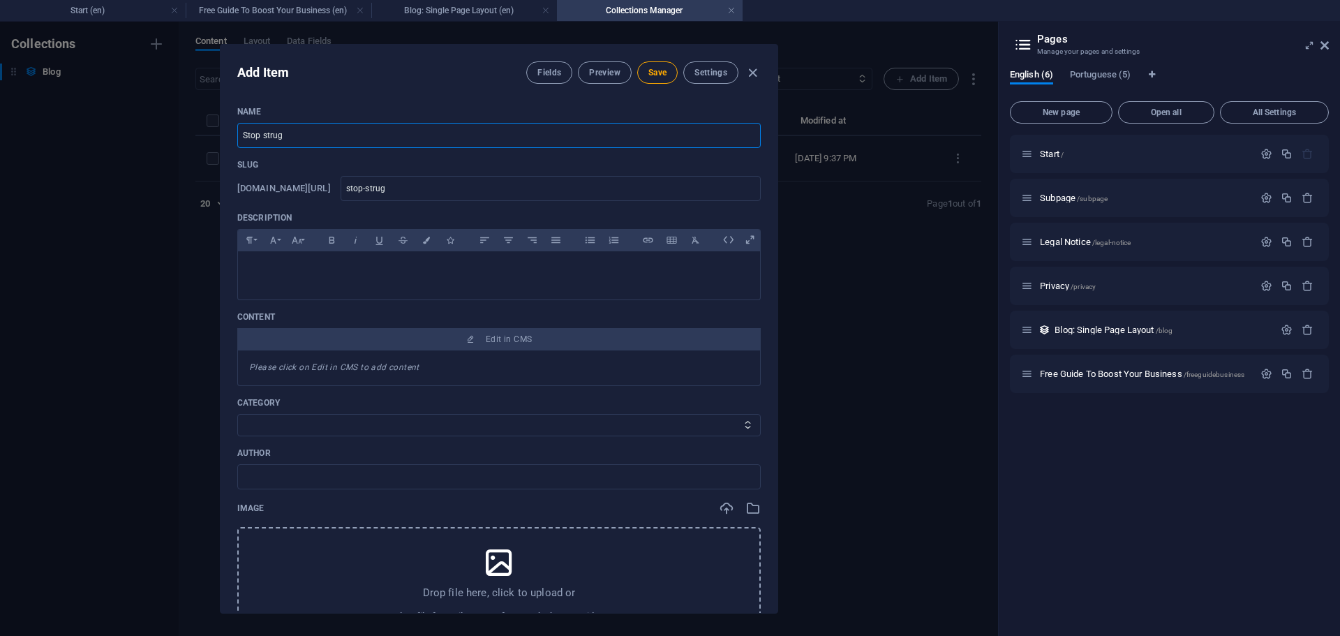
type input "stop-strugg"
type input "Stop struggl"
type input "stop-struggl"
type input "Stop struggli"
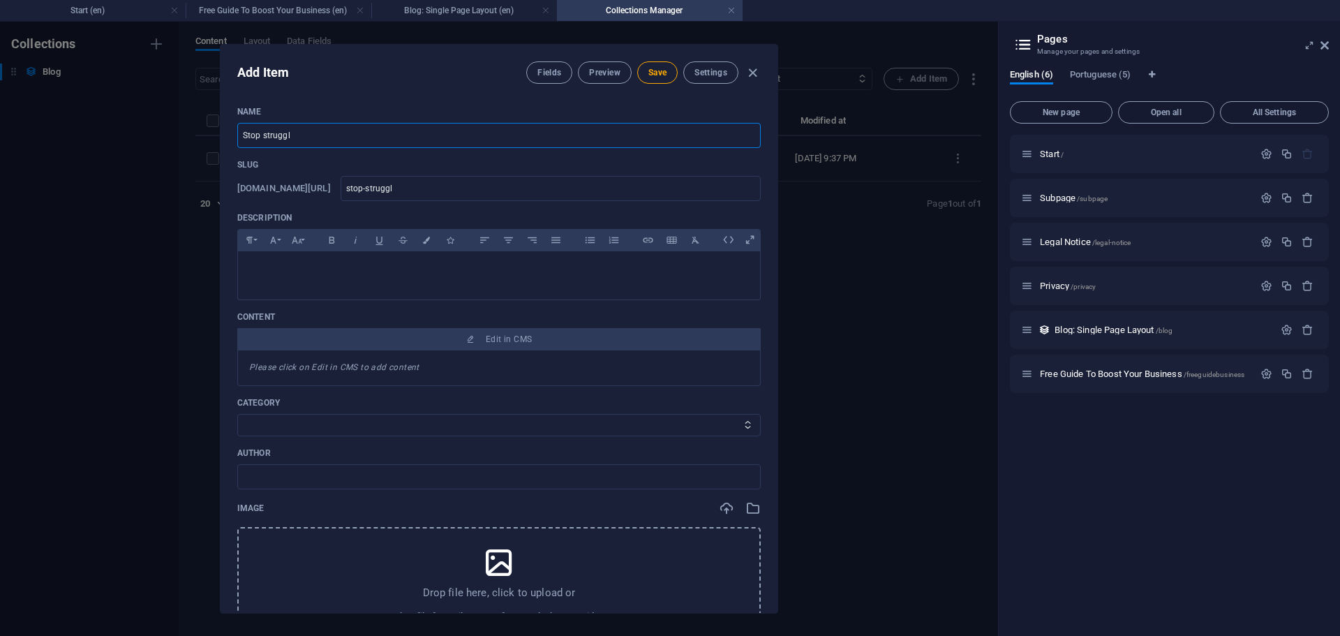
type input "stop-struggli"
type input "Stop strugglin"
type input "stop-strugglin"
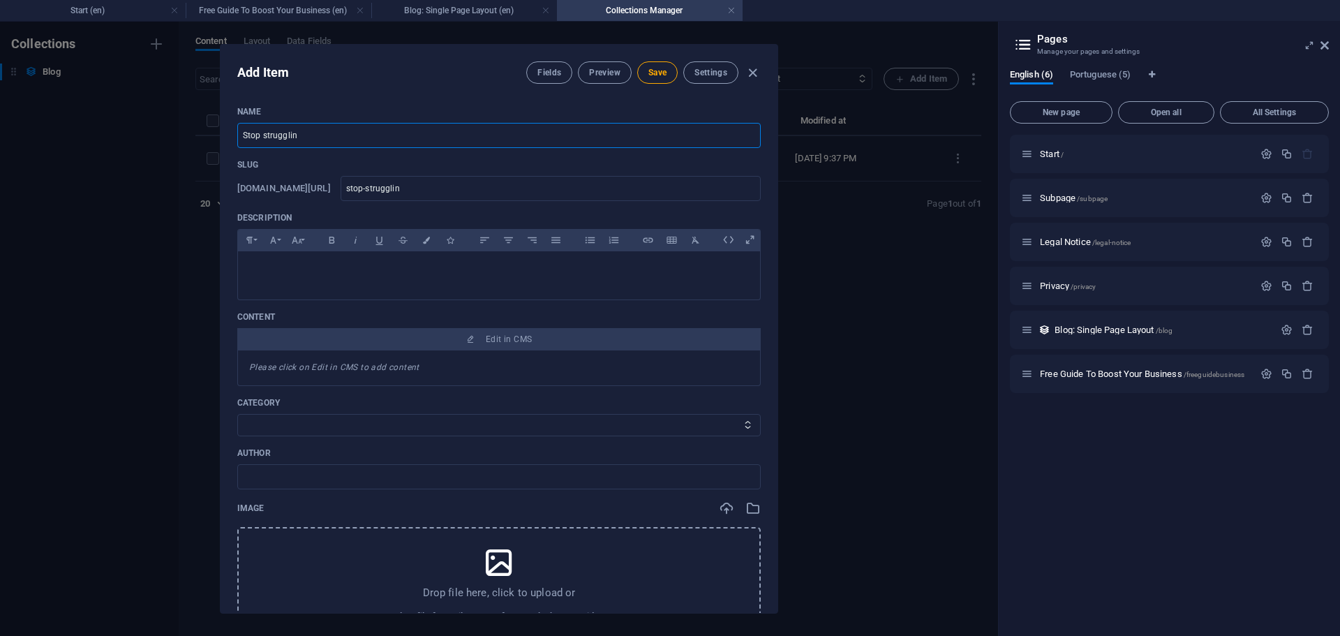
type input "Stop struggling"
type input "stop-struggling"
type input "Stop struggling f"
type input "stop-struggling-f"
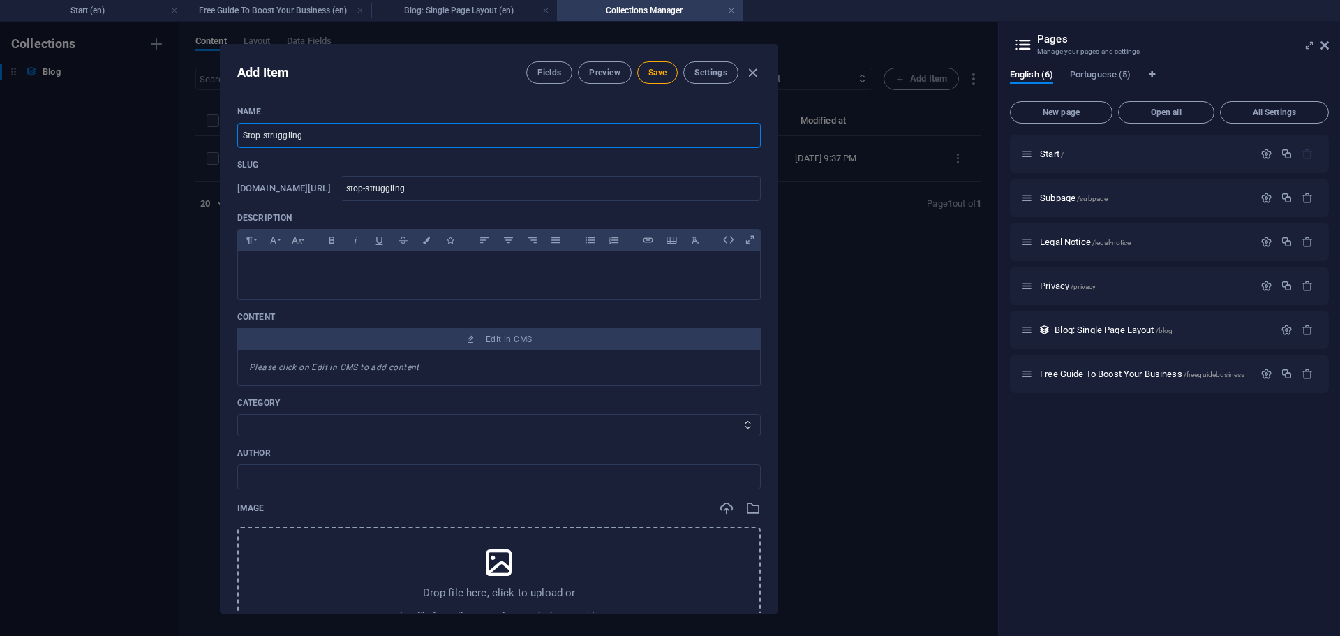
type input "stop-struggling-f"
type input "Stop struggling fo"
type input "stop-struggling-fo"
type input "Stop struggling for"
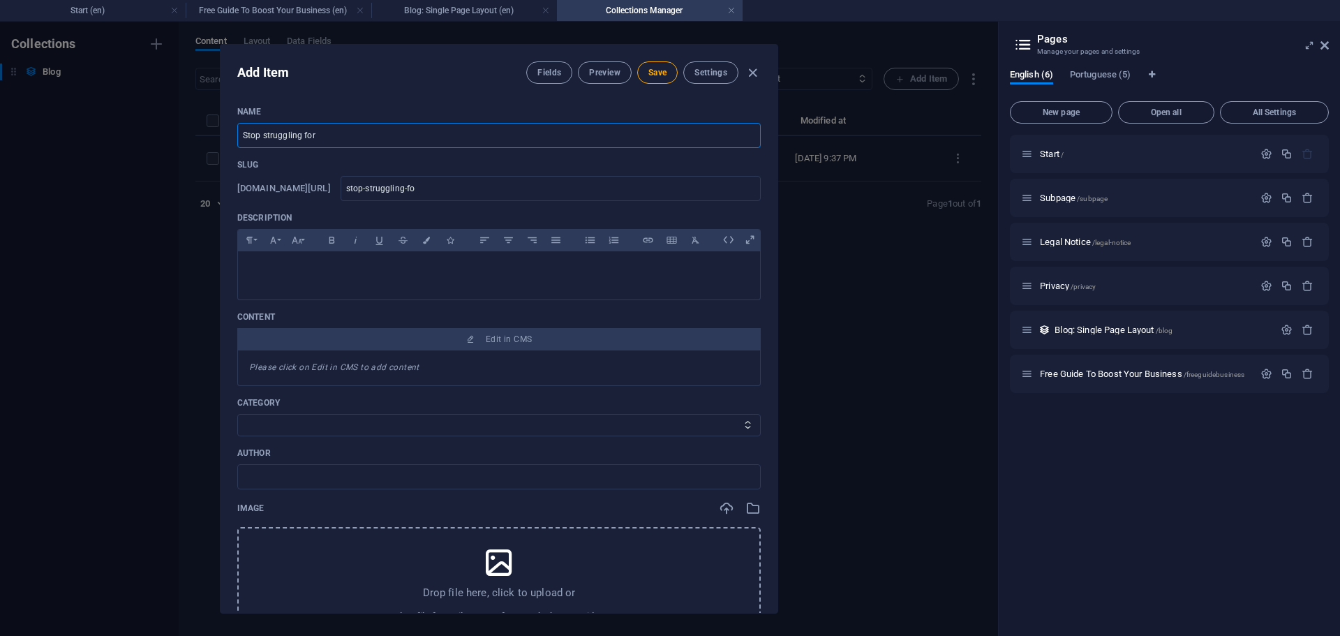
type input "stop-struggling-for"
type input "Stop struggling for c"
type input "stop-struggling-for-c"
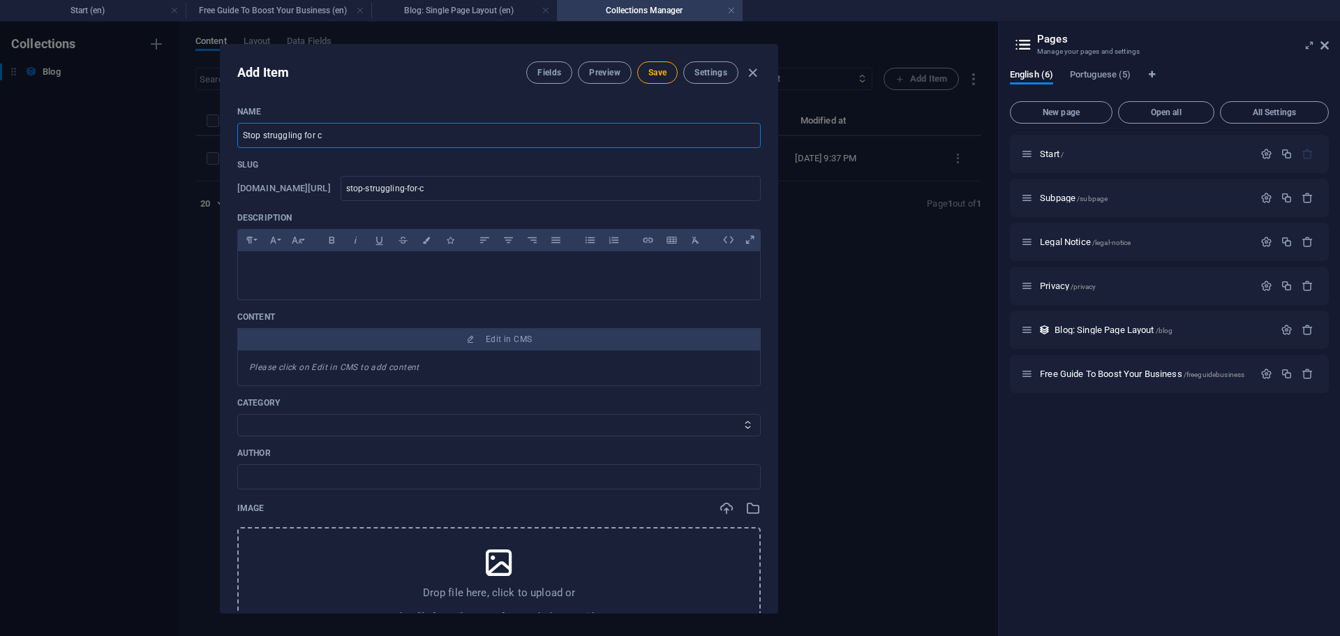
type input "Stop struggling for cl"
type input "stop-struggling-for-cl"
type input "Stop struggling for cli"
type input "stop-struggling-for-cli"
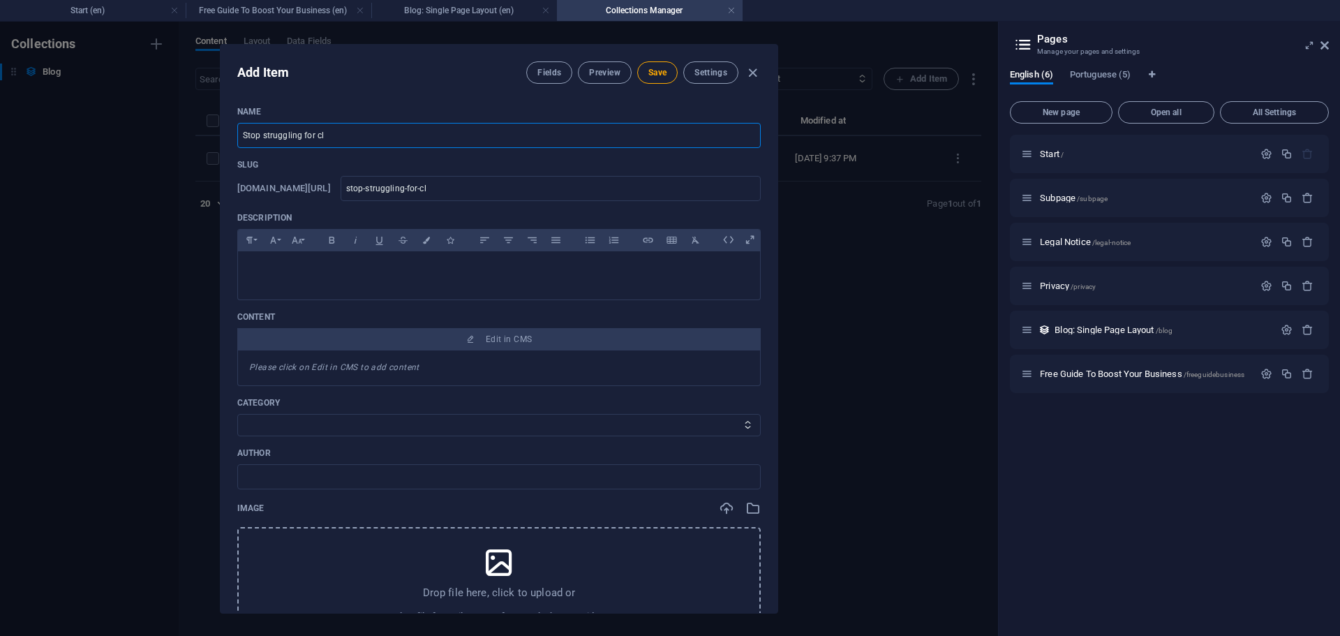
type input "stop-struggling-for-cli"
type input "Stop struggling for clie"
type input "stop-struggling-for-clie"
type input "Stop struggling for clien"
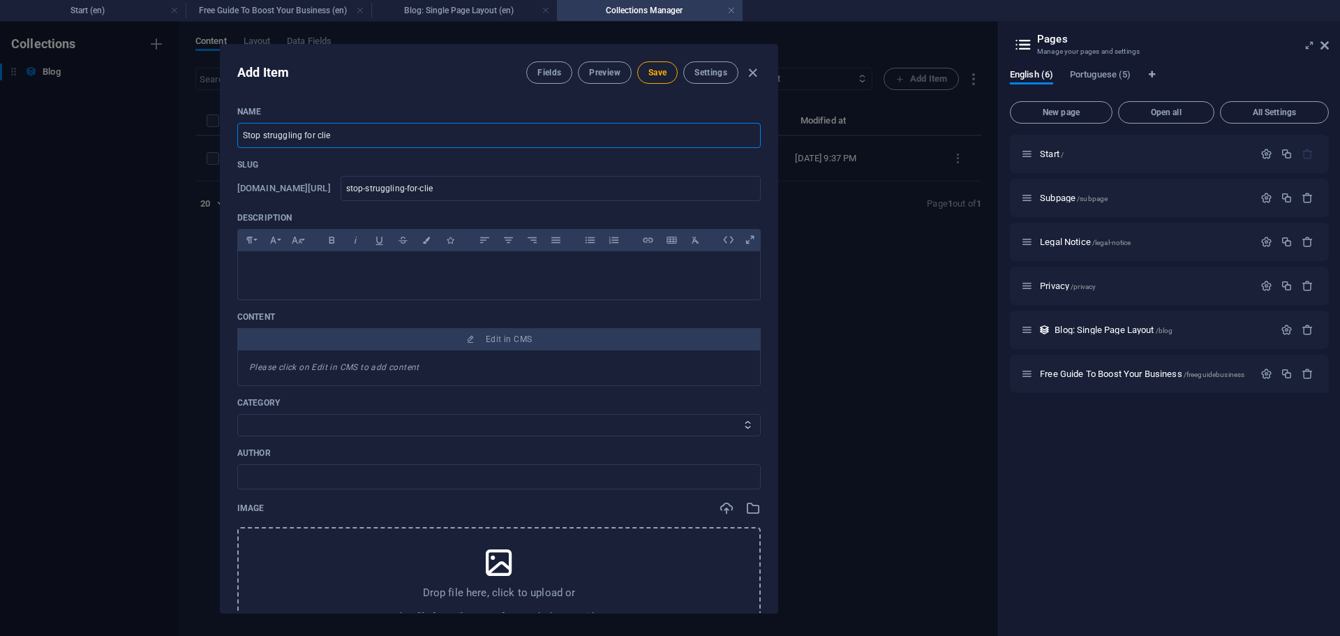
type input "stop-struggling-for-clien"
type input "Stop struggling for client"
type input "stop-struggling-for-client"
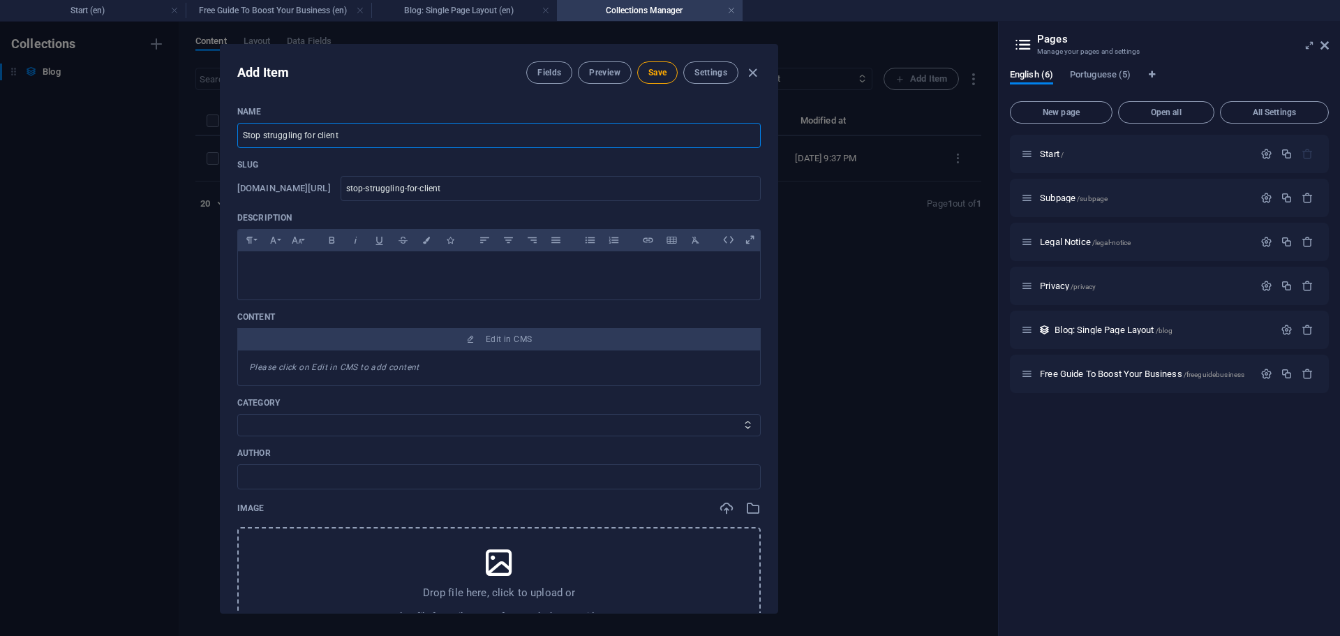
type input "Stop struggling for cliente"
type input "stop-struggling-for-cliente"
type input "Stop struggling for clientes"
type input "stop-struggling-for-clientes"
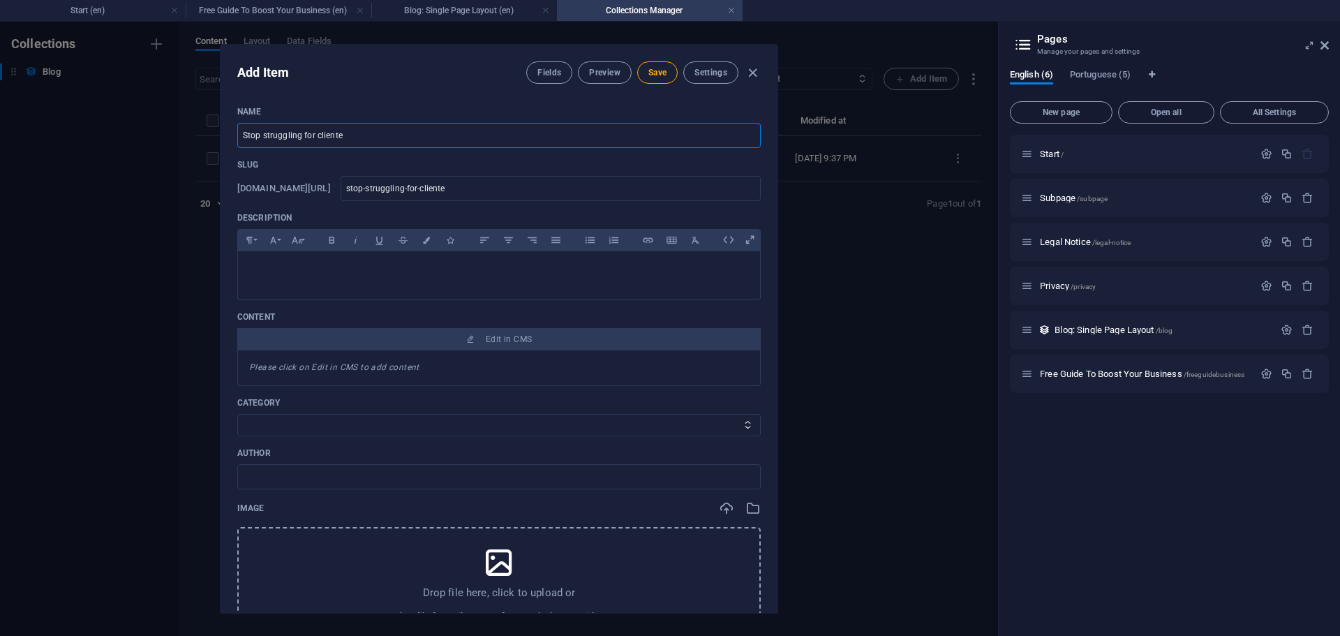
type input "stop-struggling-for-clientes"
type input "Stop struggling for cliente"
type input "stop-struggling-for-cliente"
type input "Stop struggling for client"
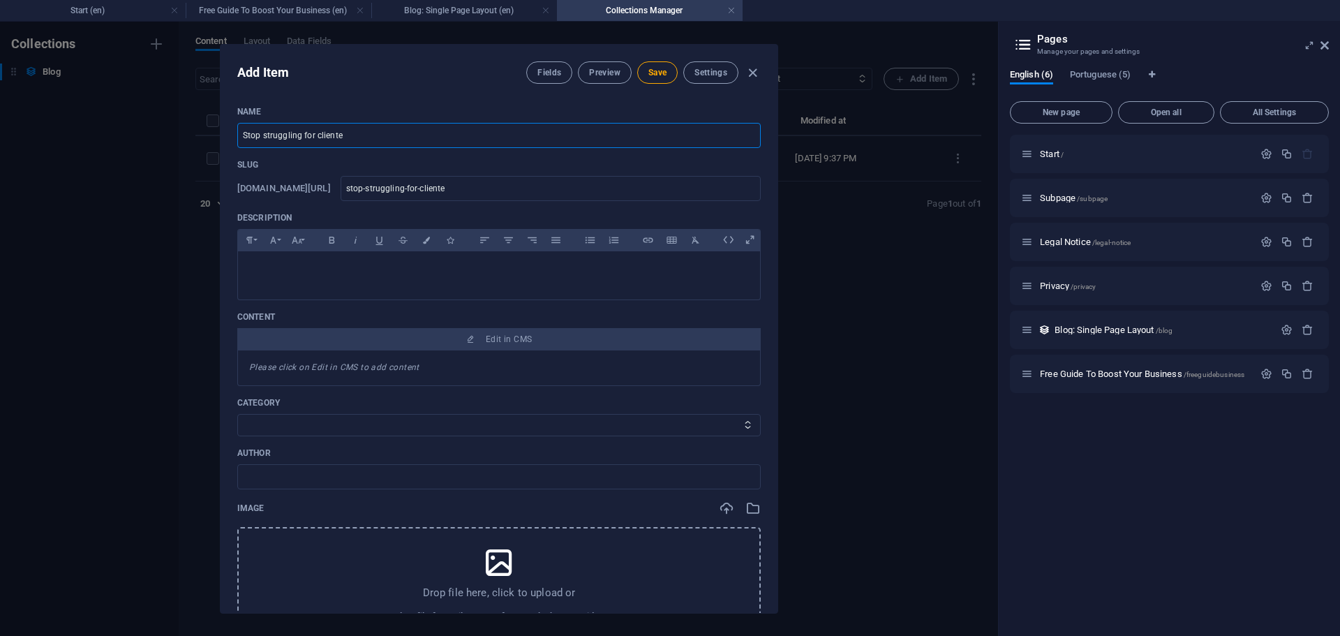
type input "stop-struggling-for-client"
type input "Stop struggling for clients"
type input "stop-struggling-for-clients"
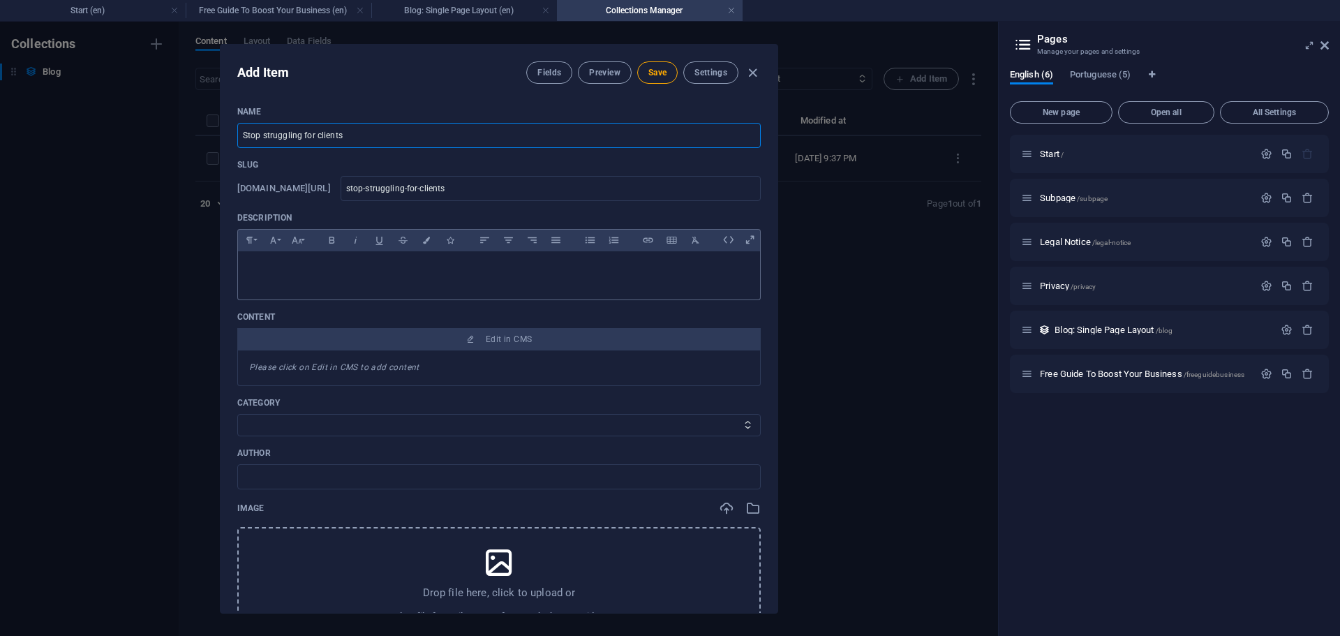
type input "Stop struggling for clients"
click at [419, 269] on p at bounding box center [499, 268] width 500 height 13
click at [356, 375] on div "Please click on Edit in CMS to add content" at bounding box center [498, 368] width 523 height 36
click at [357, 365] on em "Please click on Edit in CMS to add content" at bounding box center [334, 367] width 170 height 10
click at [390, 370] on em "Please click on Edit in CMS to add content" at bounding box center [334, 367] width 170 height 10
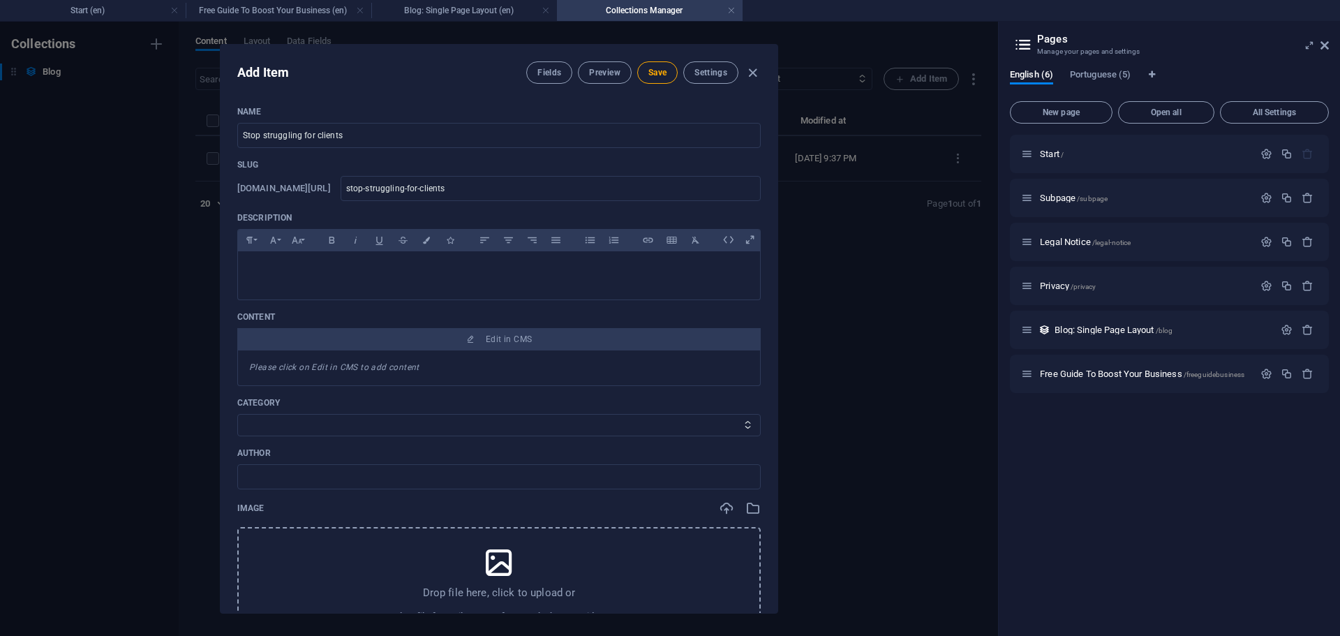
click at [381, 369] on em "Please click on Edit in CMS to add content" at bounding box center [334, 367] width 170 height 10
drag, startPoint x: 381, startPoint y: 369, endPoint x: 389, endPoint y: 362, distance: 10.9
click at [381, 369] on em "Please click on Edit in CMS to add content" at bounding box center [334, 367] width 170 height 10
click at [489, 364] on div "Please click on Edit in CMS to add content" at bounding box center [498, 368] width 523 height 36
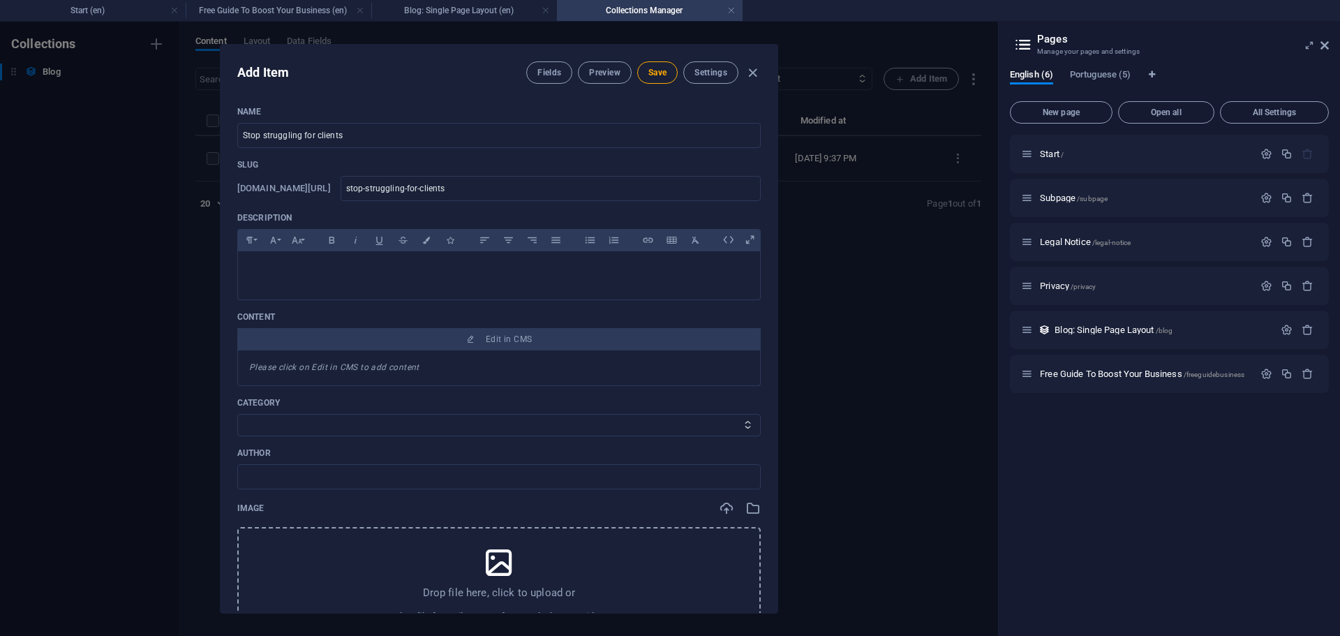
click at [422, 364] on div "Please click on Edit in CMS to add content" at bounding box center [498, 368] width 523 height 36
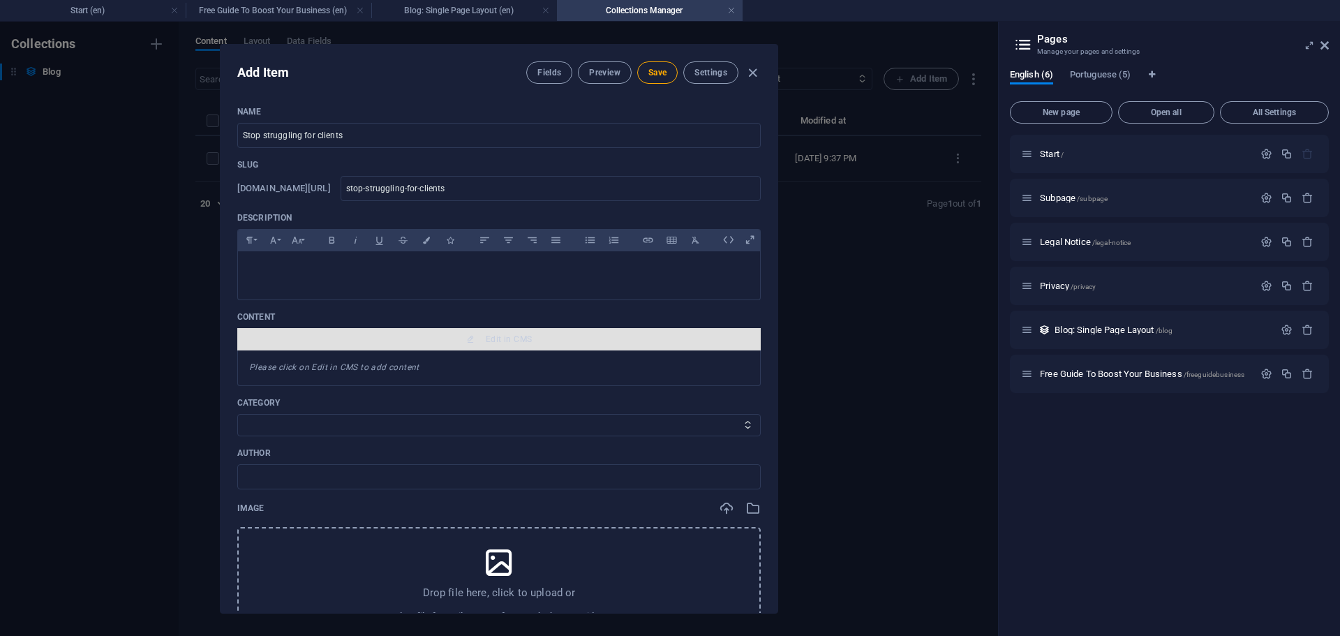
click at [493, 337] on span "Edit in CMS" at bounding box center [509, 339] width 46 height 11
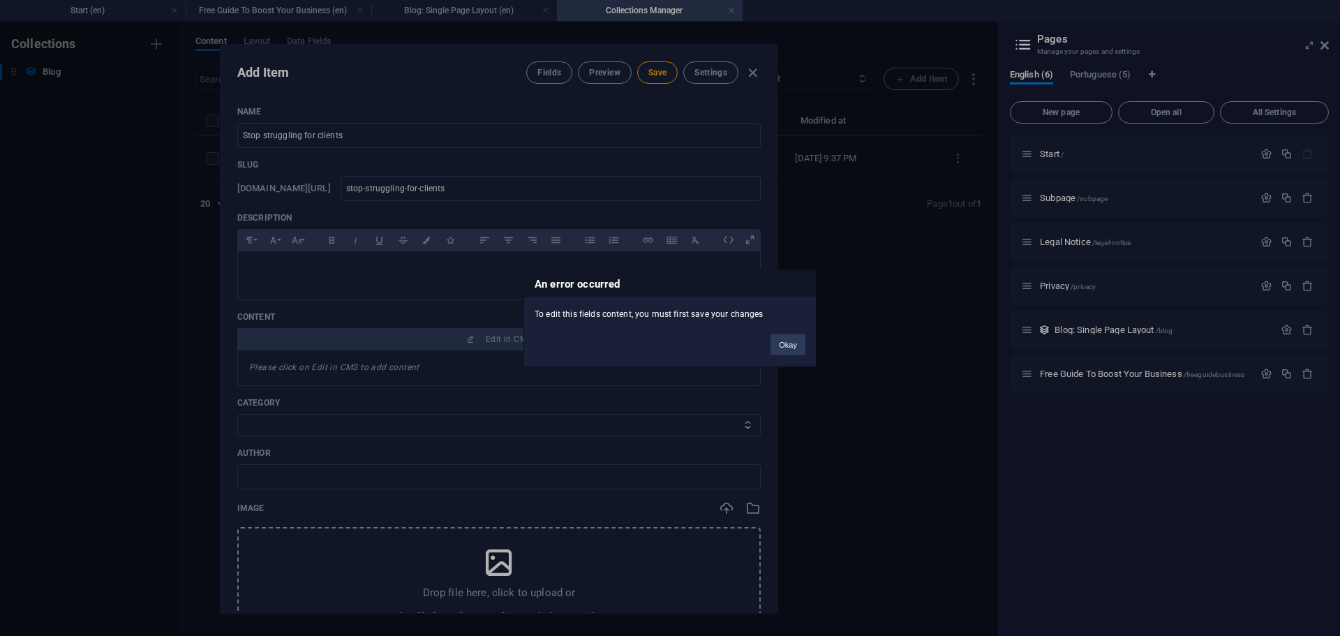
click at [641, 141] on div "An error occurred To edit this fields content, you must first save your changes…" at bounding box center [670, 318] width 1340 height 636
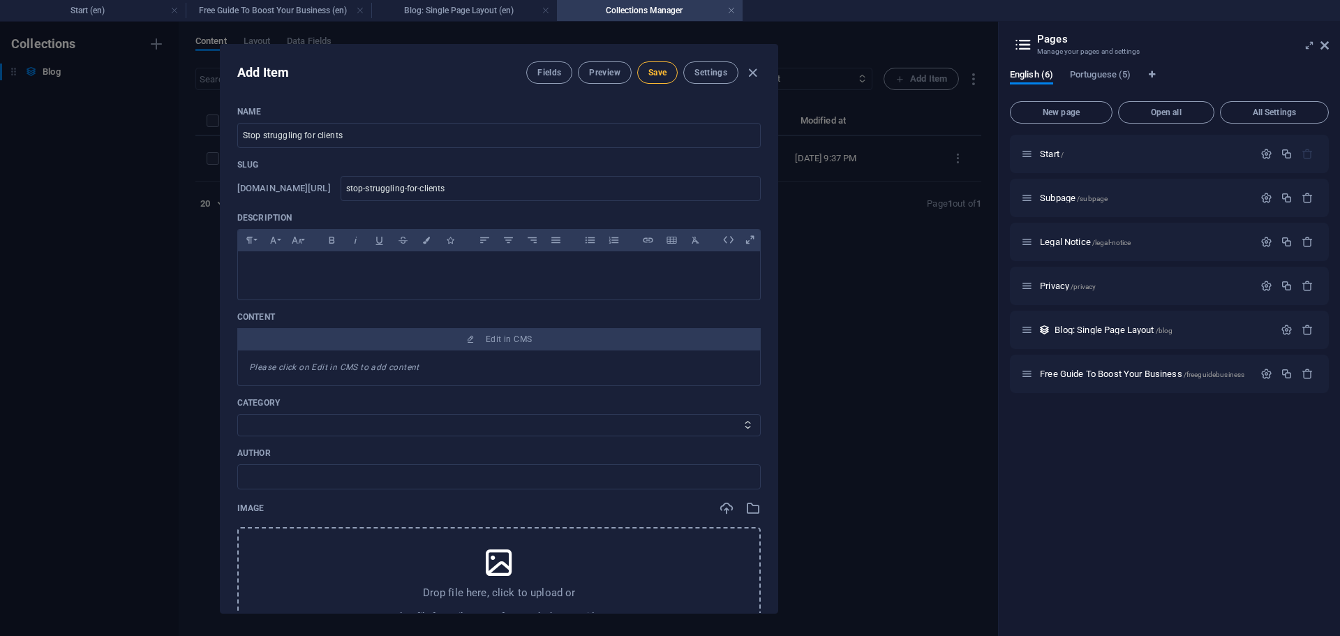
click at [653, 71] on span "Save" at bounding box center [657, 72] width 18 height 11
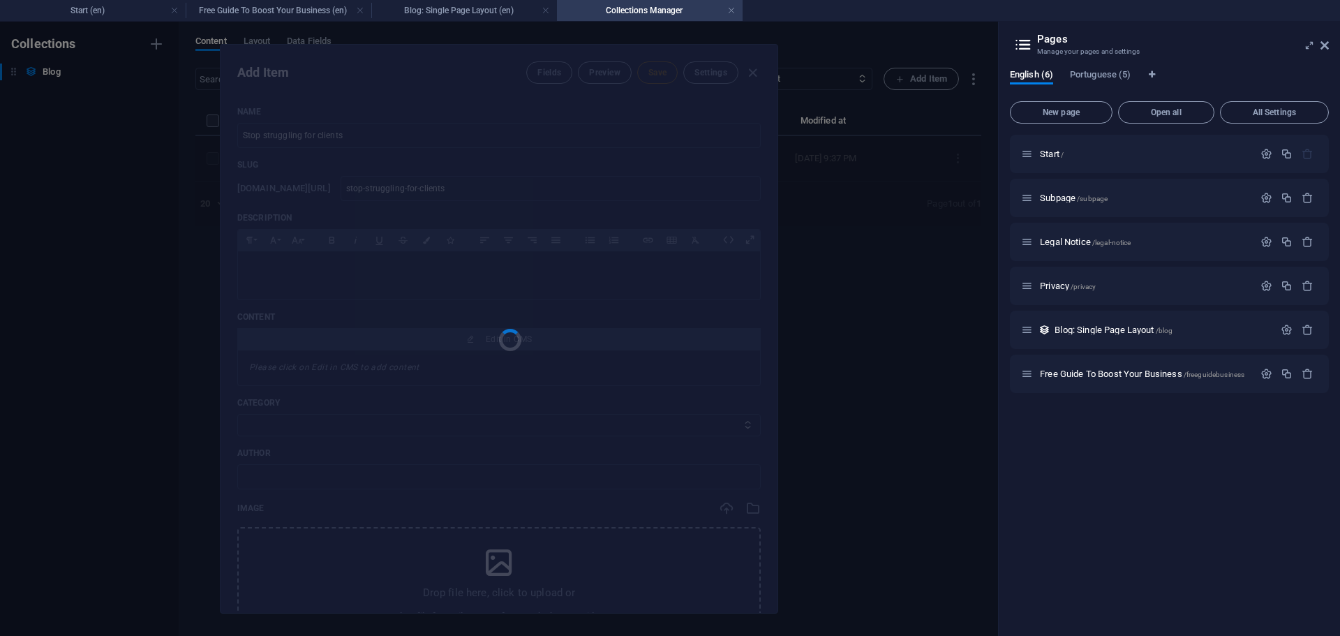
type input "stop-struggling-for-clients"
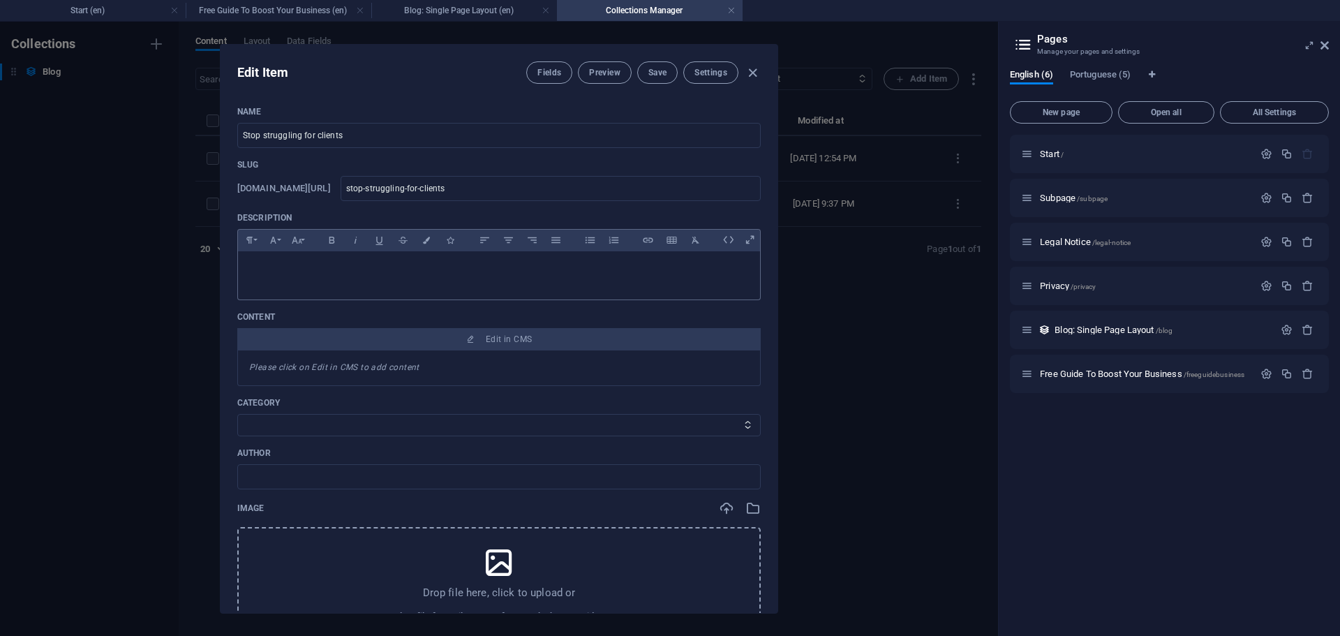
click at [467, 267] on p at bounding box center [499, 268] width 500 height 13
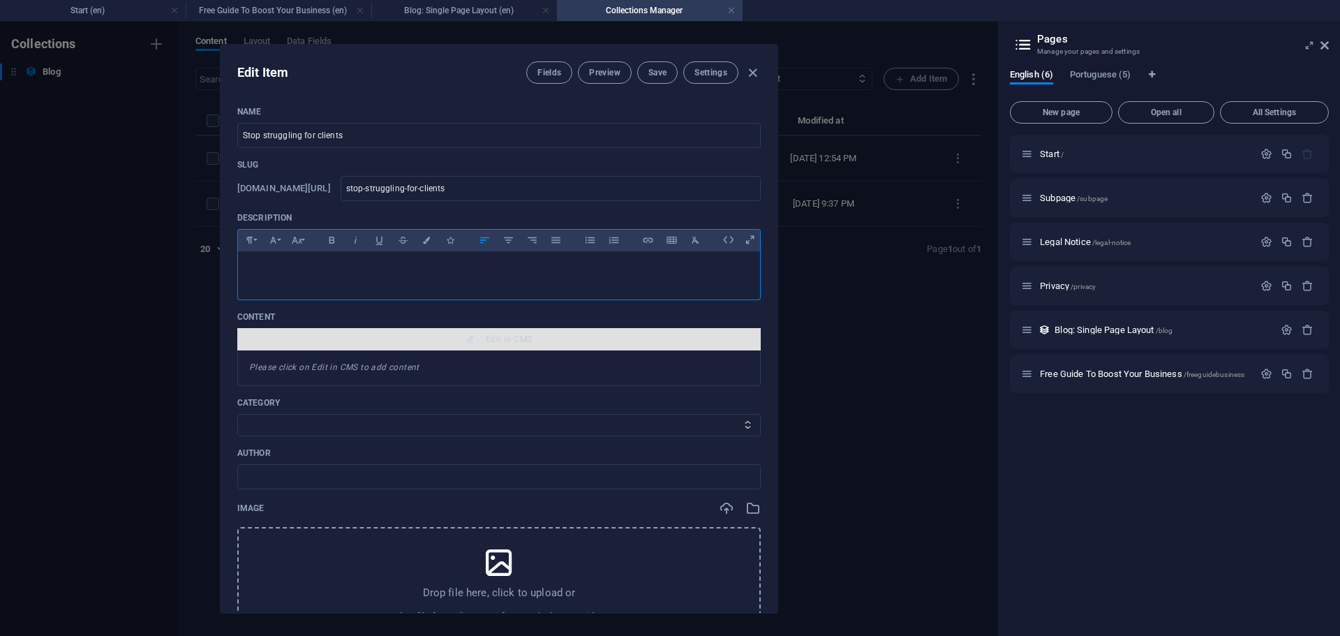
click at [502, 333] on button "Edit in CMS" at bounding box center [498, 339] width 523 height 22
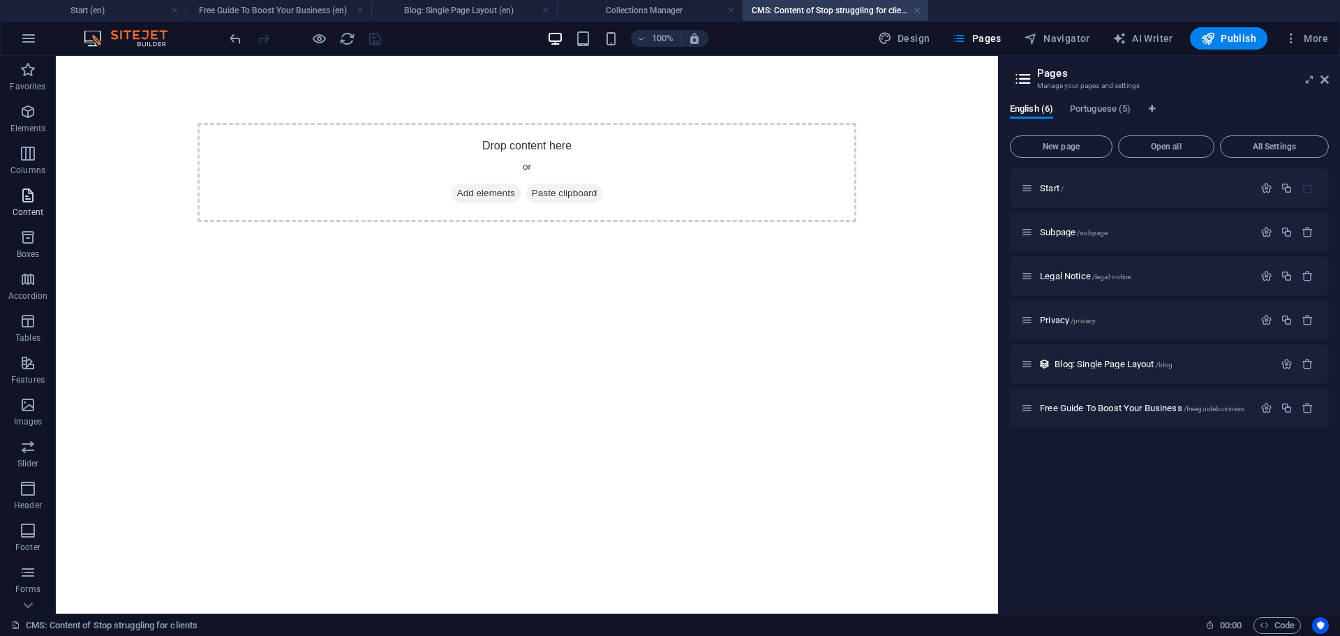
click at [27, 200] on icon "button" at bounding box center [28, 195] width 17 height 17
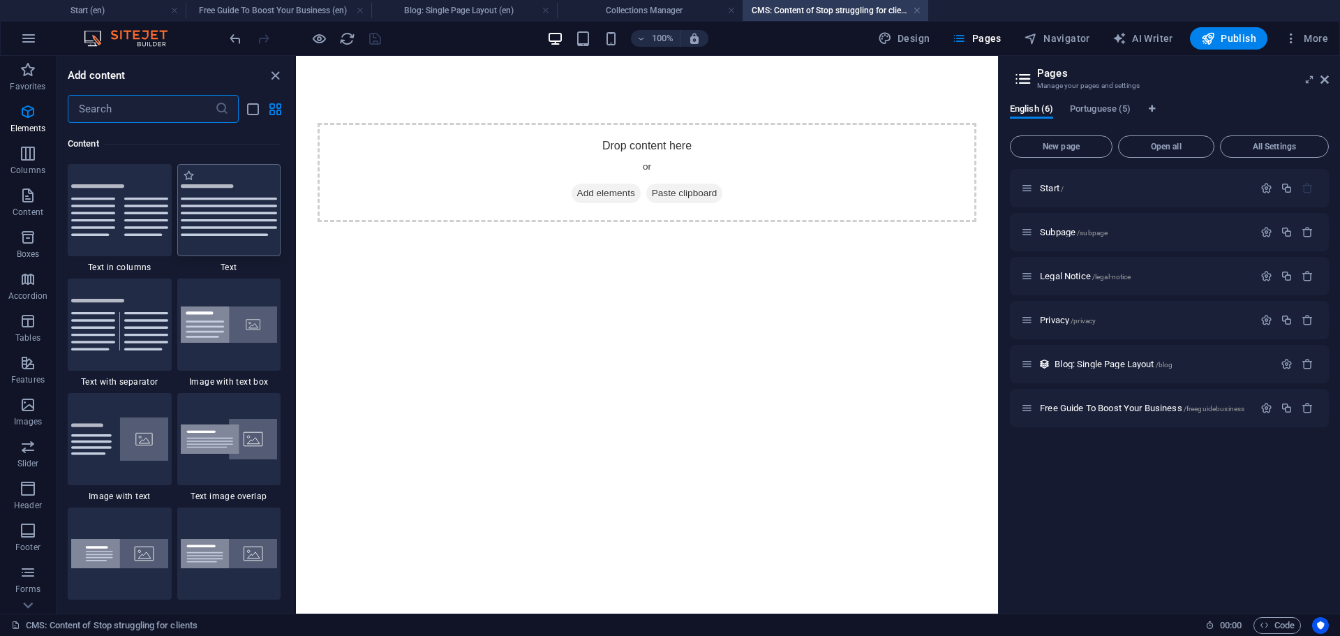
scroll to position [2556, 0]
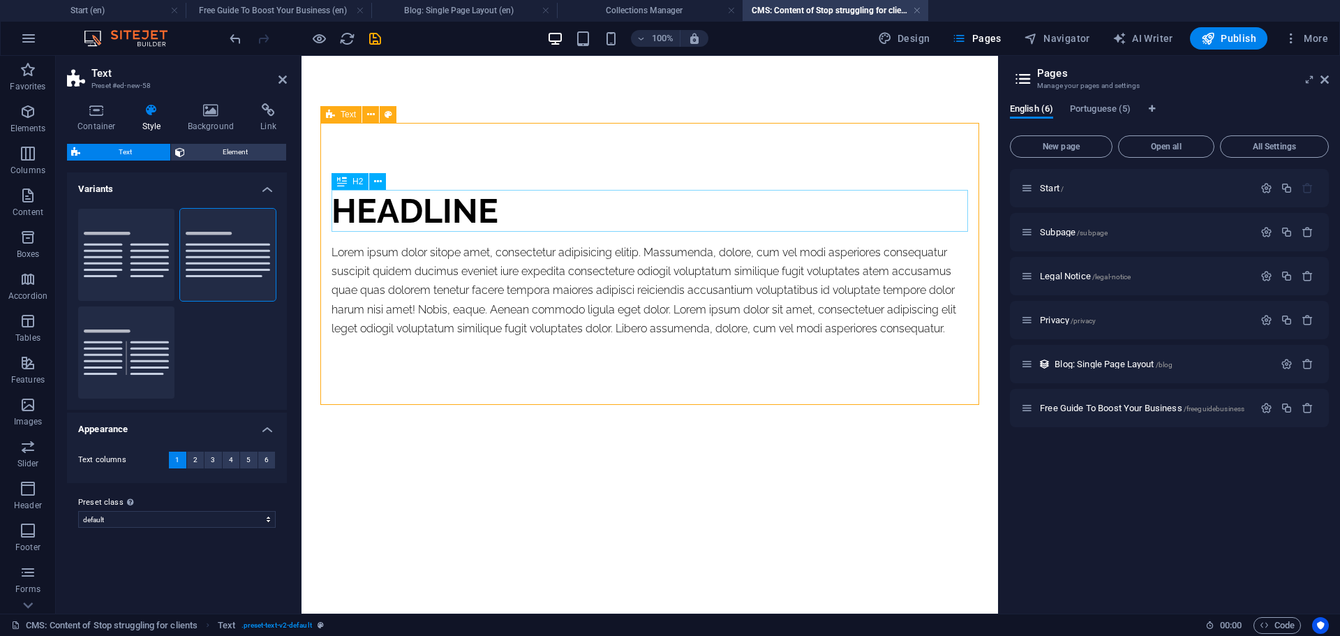
click at [413, 207] on div "Headline" at bounding box center [649, 211] width 636 height 42
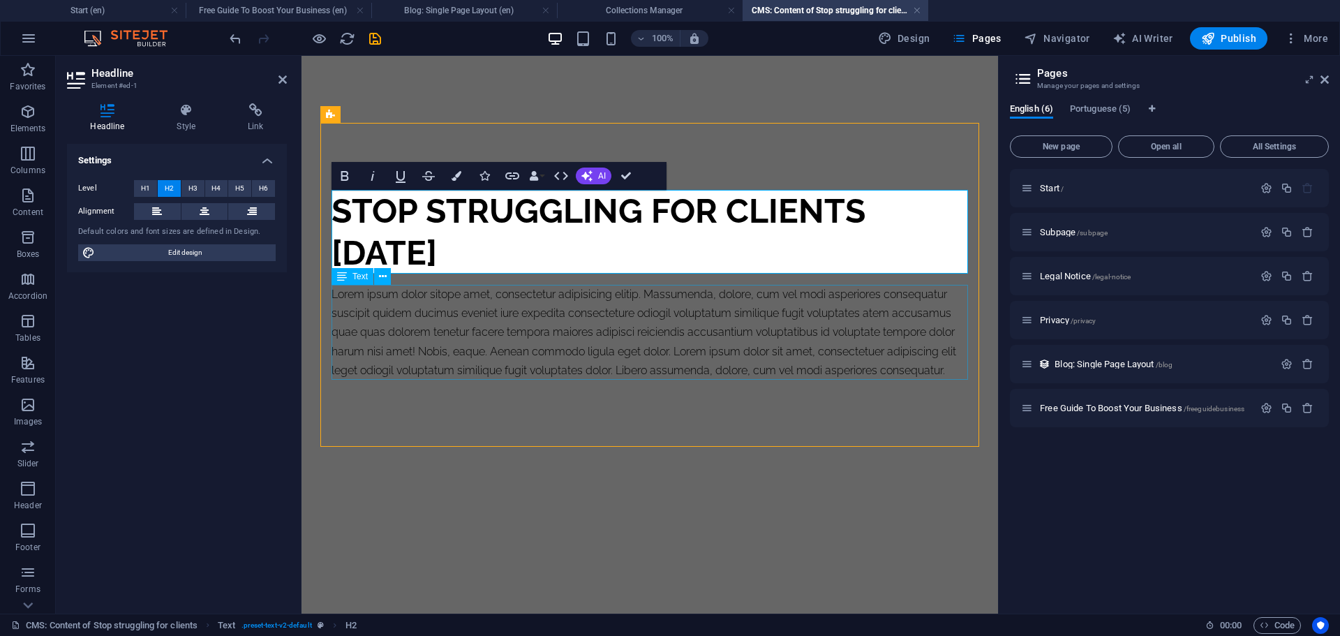
click at [428, 345] on div "Lorem ipsum dolor sitope amet, consectetur adipisicing elitip. Massumenda, dolo…" at bounding box center [649, 332] width 636 height 95
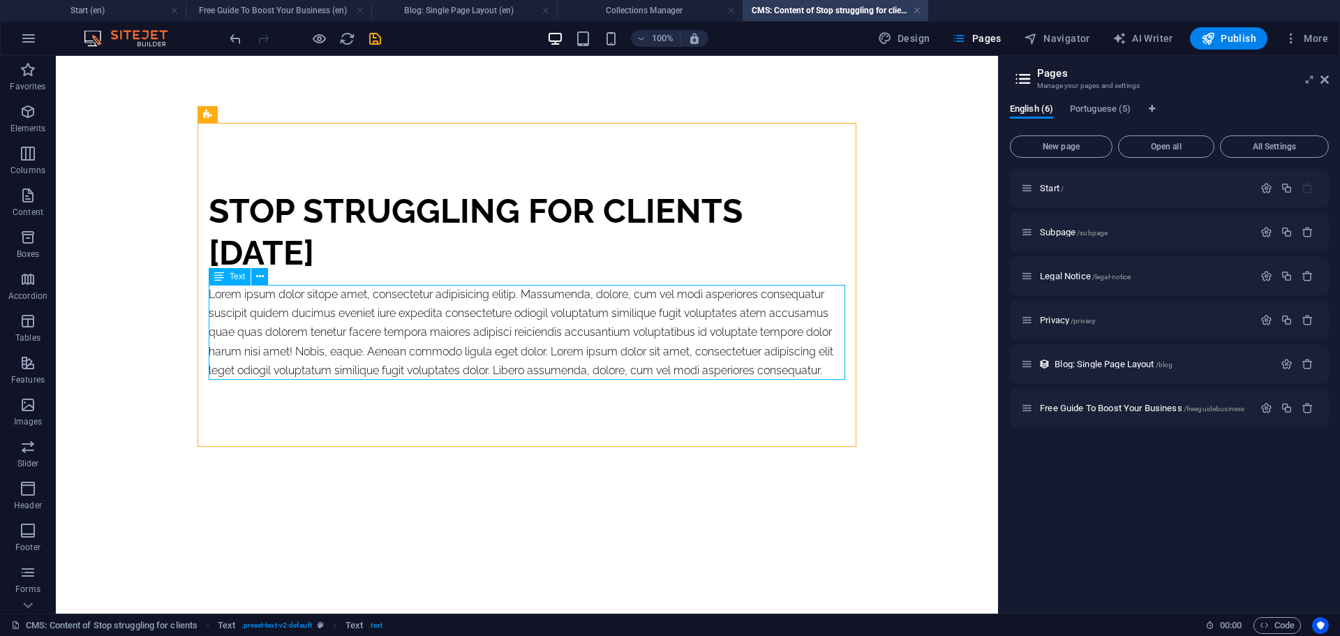
click at [430, 334] on div "Lorem ipsum dolor sitope amet, consectetur adipisicing elitip. Massumenda, dolo…" at bounding box center [527, 332] width 636 height 95
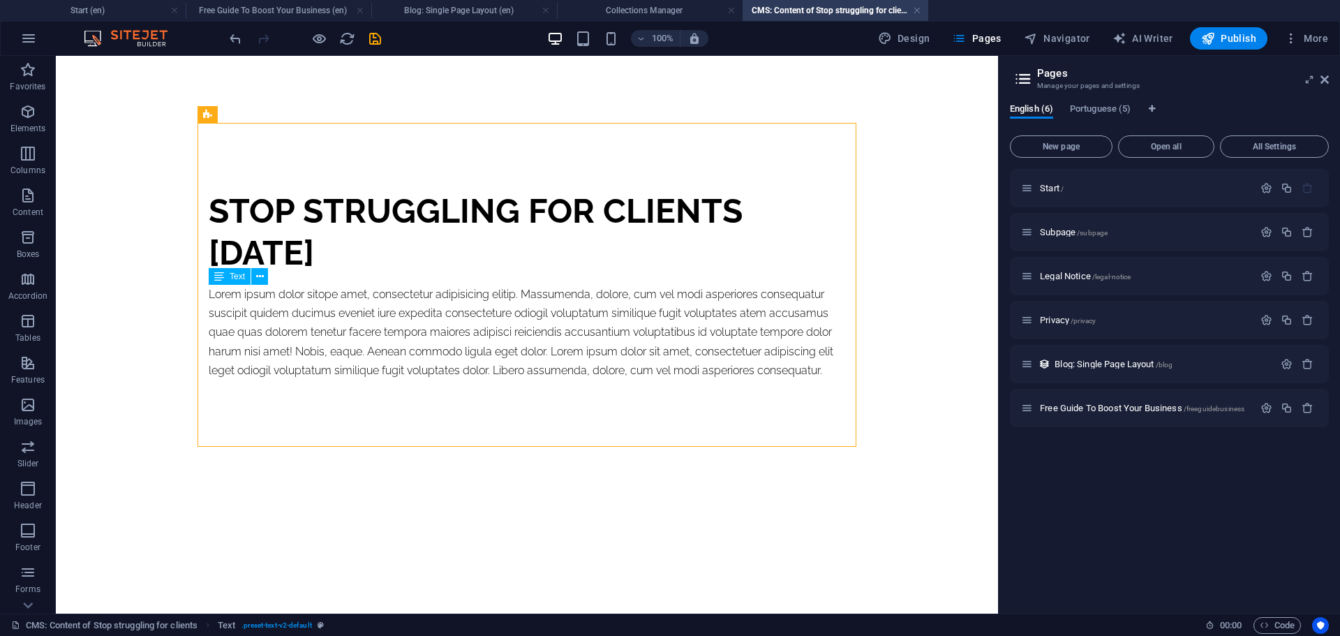
click at [430, 333] on div "Lorem ipsum dolor sitope amet, consectetur adipisicing elitip. Massumenda, dolo…" at bounding box center [527, 332] width 636 height 95
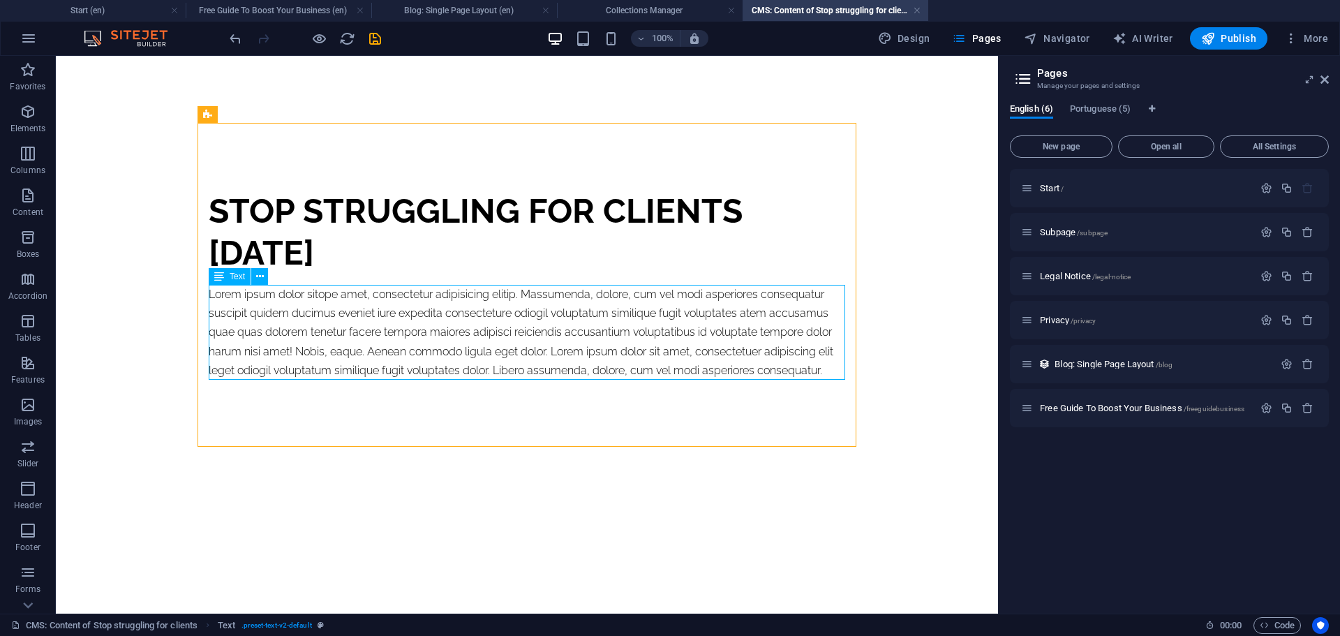
click at [430, 333] on div "Lorem ipsum dolor sitope amet, consectetur adipisicing elitip. Massumenda, dolo…" at bounding box center [527, 332] width 636 height 95
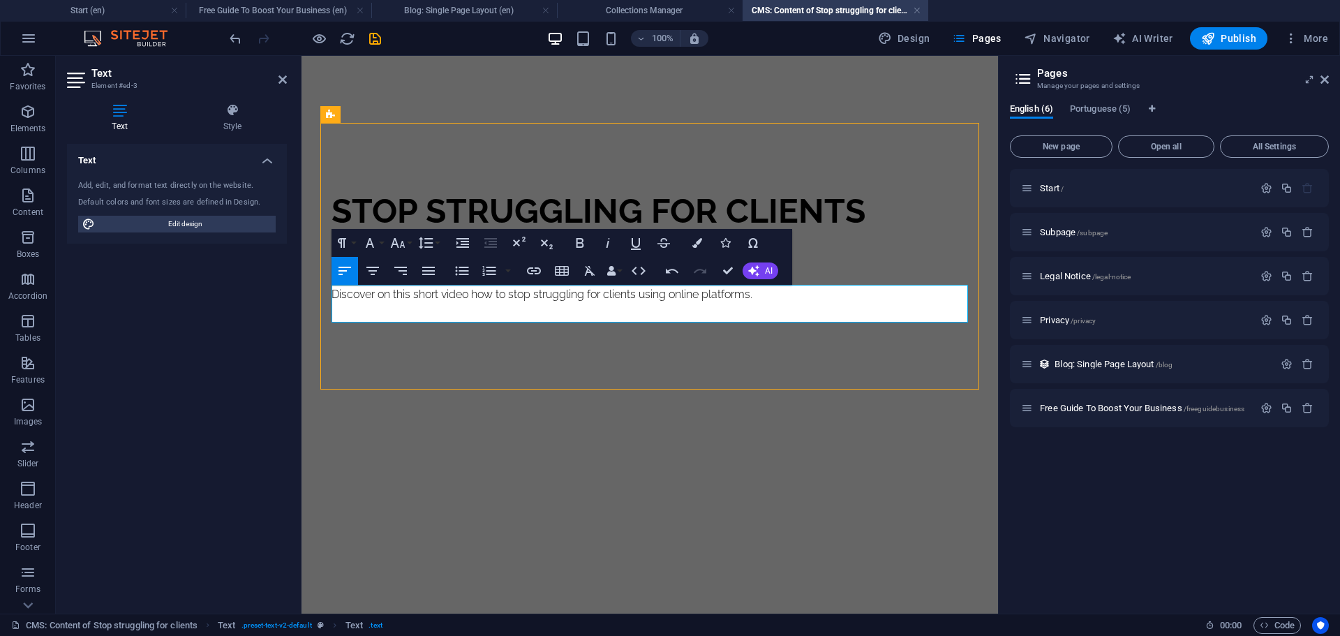
click at [696, 449] on div "Stop struggling for clients [DATE] ​Discover on this short video how to stop st…" at bounding box center [649, 256] width 681 height 400
click at [484, 309] on p "​" at bounding box center [649, 313] width 636 height 19
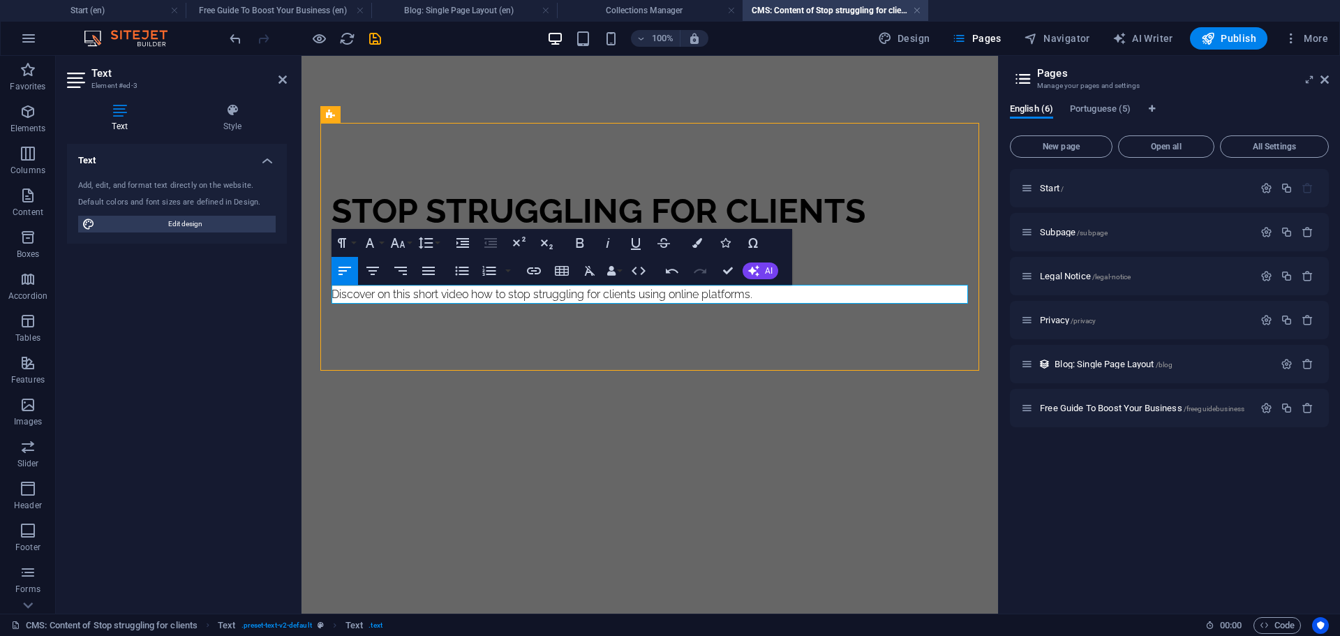
click at [488, 437] on html "Skip to main content Stop struggling for clients [DATE] Discover on this short …" at bounding box center [649, 247] width 696 height 382
click at [410, 419] on div "Stop struggling for clients [DATE] Discover on this short video how to stop str…" at bounding box center [649, 247] width 681 height 382
click at [27, 124] on p "Elements" at bounding box center [28, 128] width 36 height 11
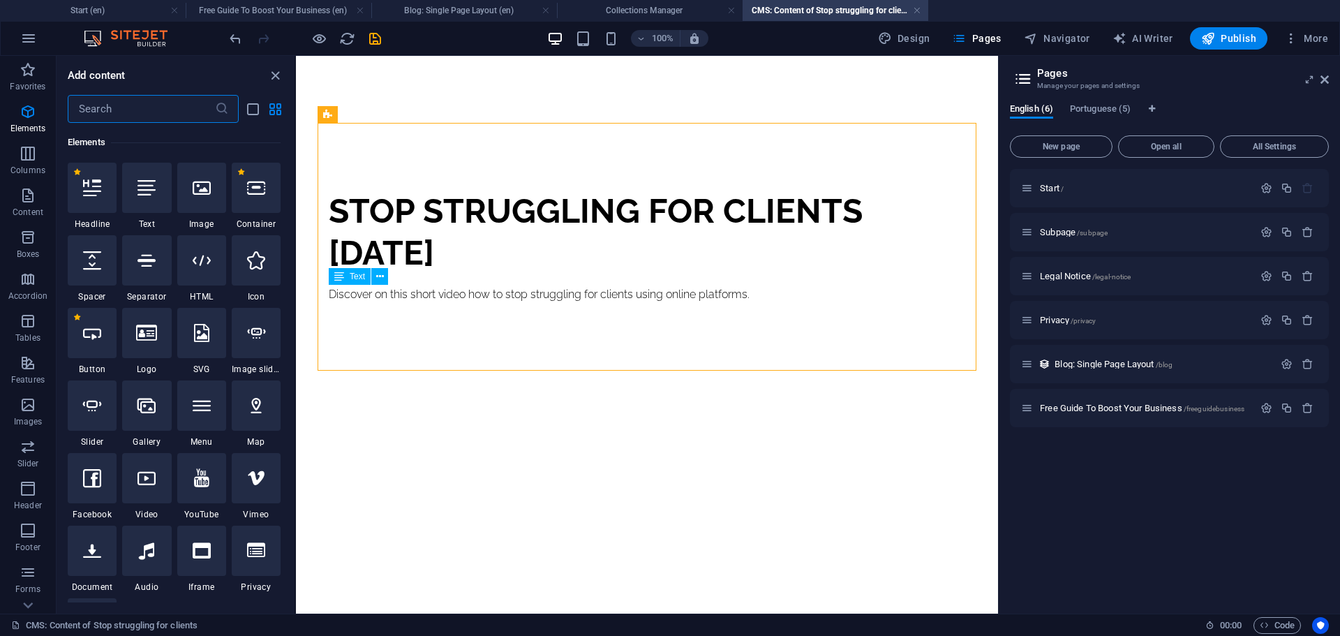
scroll to position [263, 0]
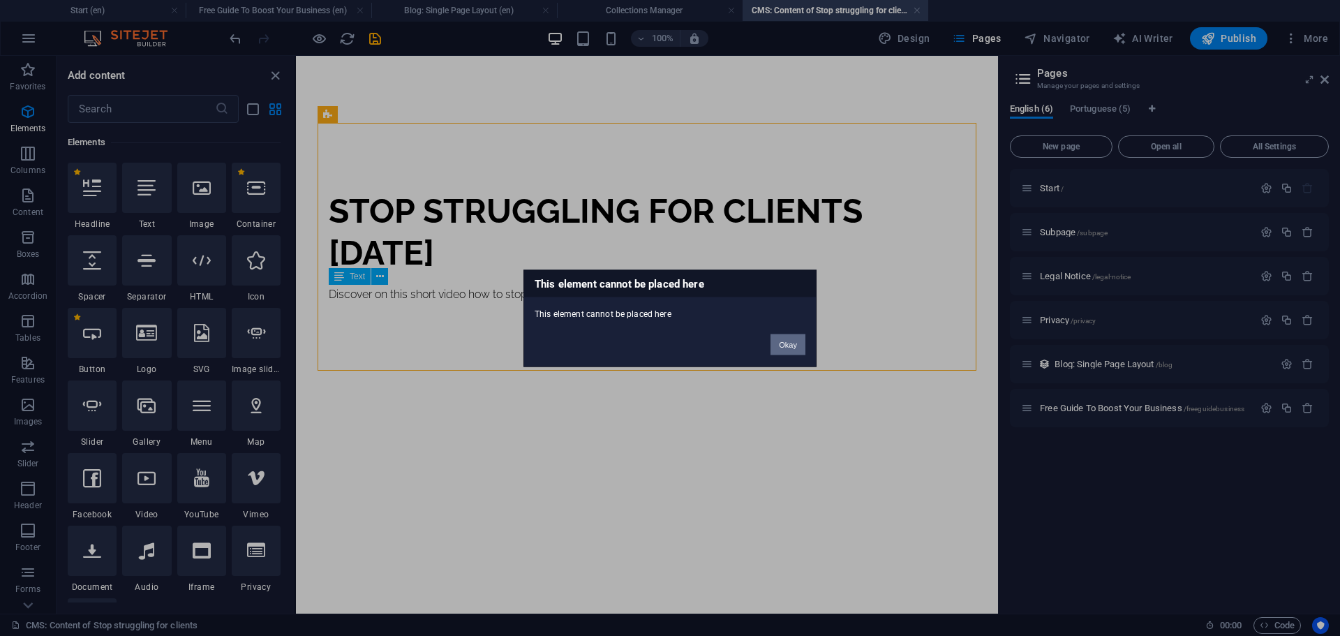
click at [785, 343] on button "Okay" at bounding box center [787, 344] width 35 height 21
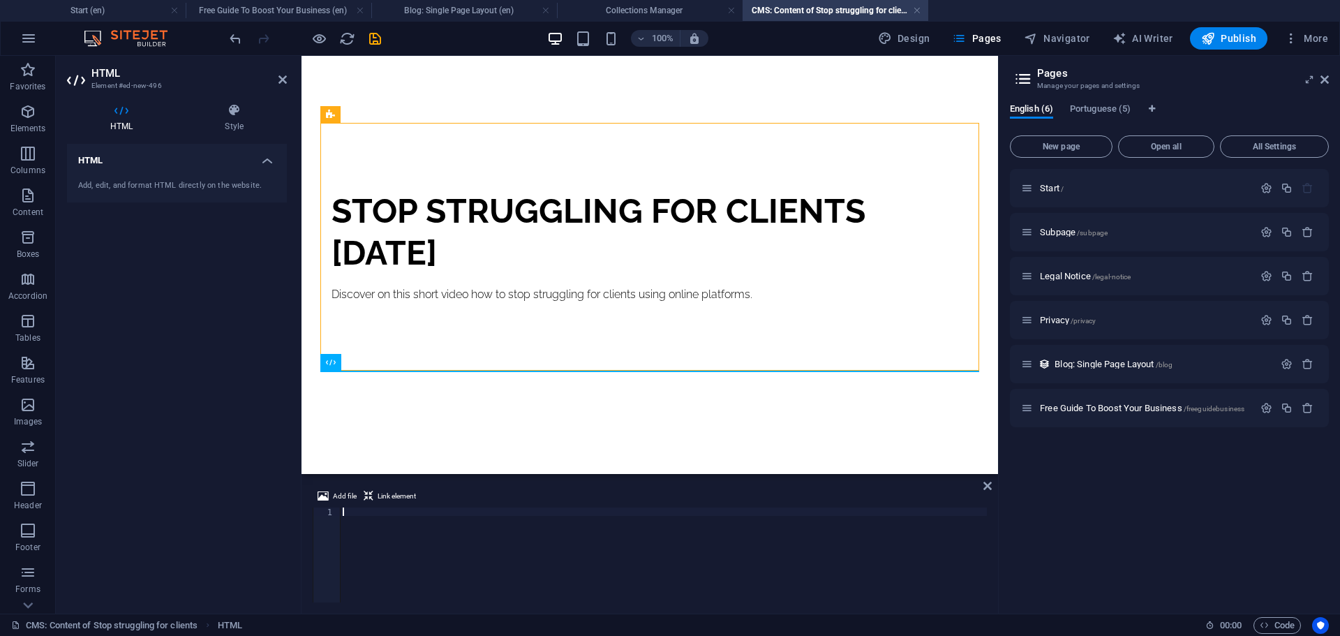
click at [398, 539] on div at bounding box center [663, 563] width 647 height 112
paste textarea "<iframe width="560" height="315" src="[URL][DOMAIN_NAME]" title="YouTube video …"
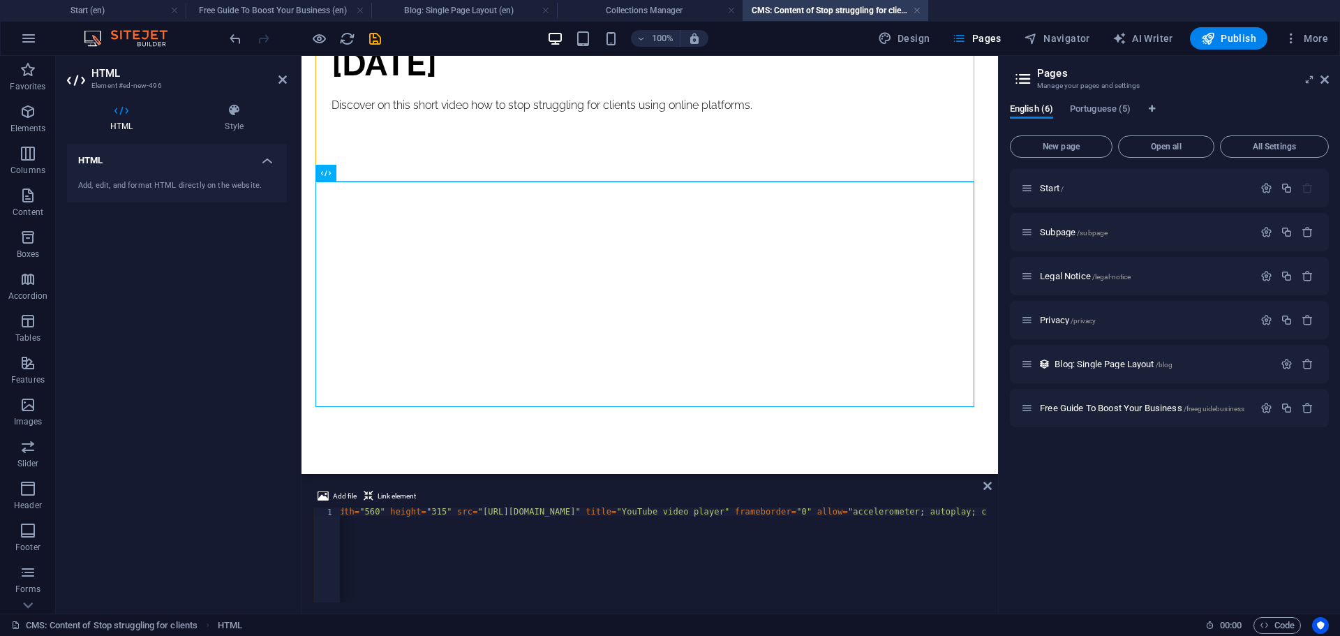
scroll to position [0, 47]
click at [673, 513] on div "< iframe width = "560" height = "315" src = "[URL][DOMAIN_NAME]" title = "YouTu…" at bounding box center [846, 561] width 1107 height 109
drag, startPoint x: 673, startPoint y: 513, endPoint x: 536, endPoint y: 486, distance: 140.0
click at [507, 514] on div "< iframe width = "560" height = "315" src = "[URL][DOMAIN_NAME]" title = "YouTu…" at bounding box center [893, 561] width 1107 height 109
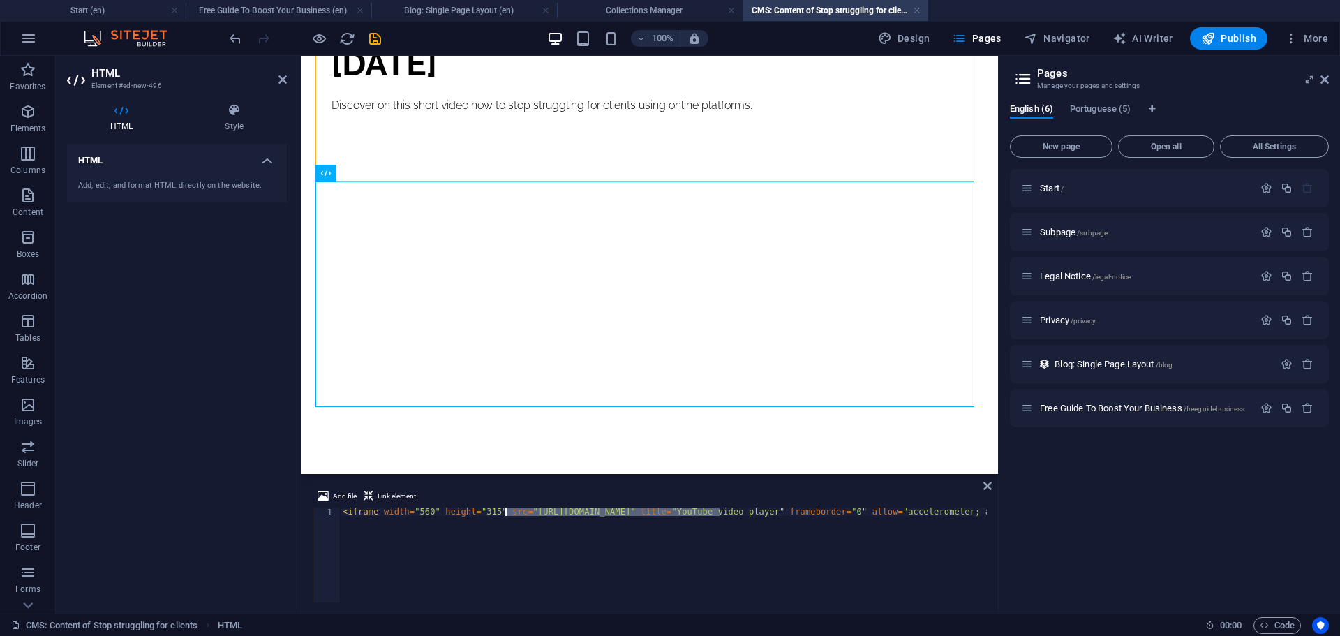
paste textarea "[DOMAIN_NAME][URL]"
drag, startPoint x: 615, startPoint y: 508, endPoint x: 638, endPoint y: 479, distance: 37.2
click at [615, 508] on div "< iframe width = "560" height = "315" src = "[URL][DOMAIN_NAME]" title = "YouTu…" at bounding box center [910, 561] width 1141 height 109
type textarea "<iframe width="560" height="315" src="[URL][DOMAIN_NAME]" title="YouTube video …"
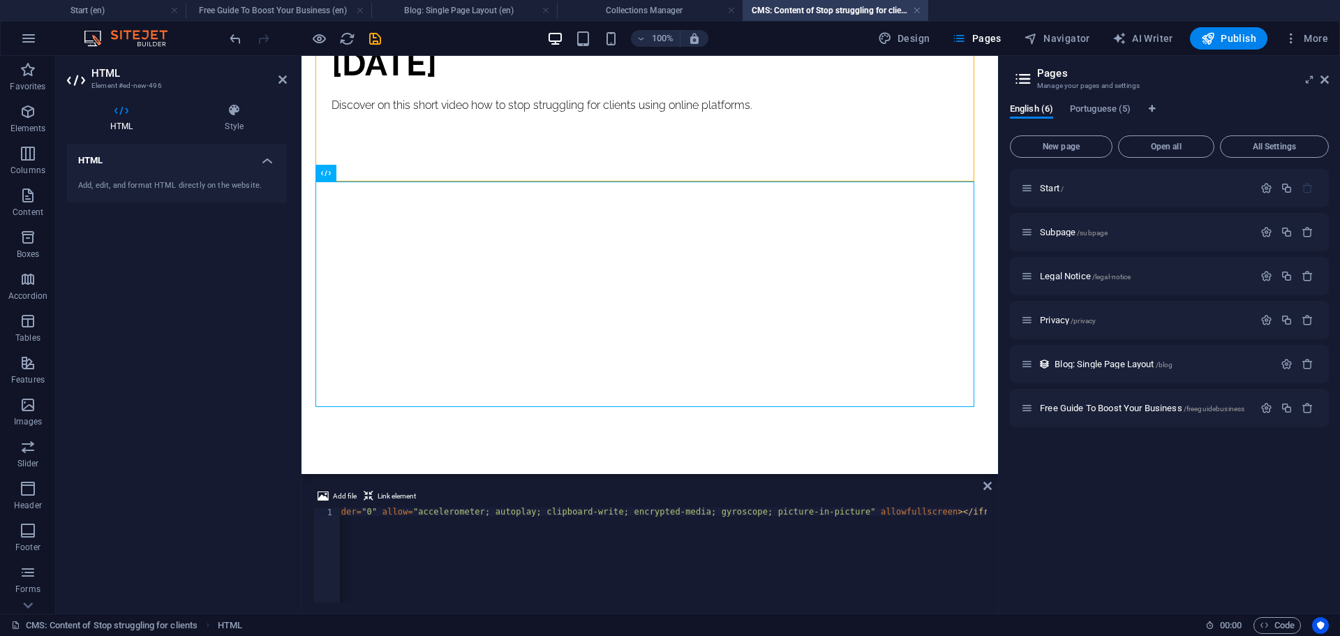
click at [1013, 491] on div "Start / Subpage /subpage Legal Notice /legal-notice Privacy /privacy Blog: Sing…" at bounding box center [1169, 385] width 319 height 433
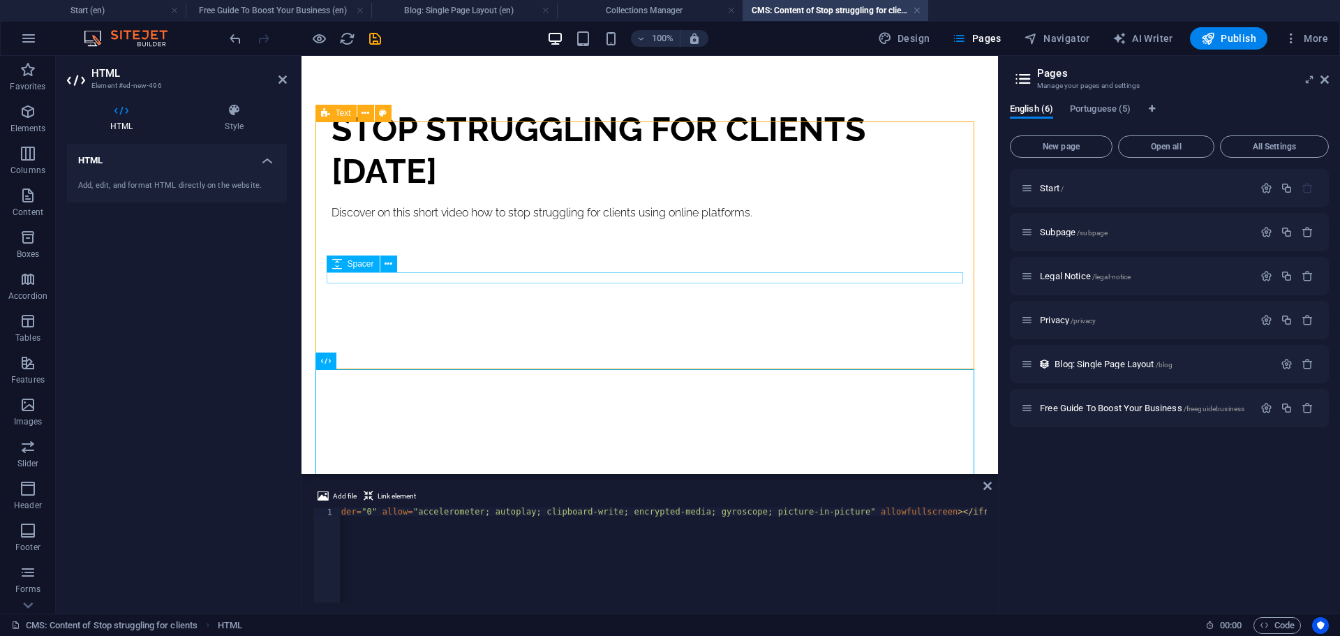
scroll to position [189, 0]
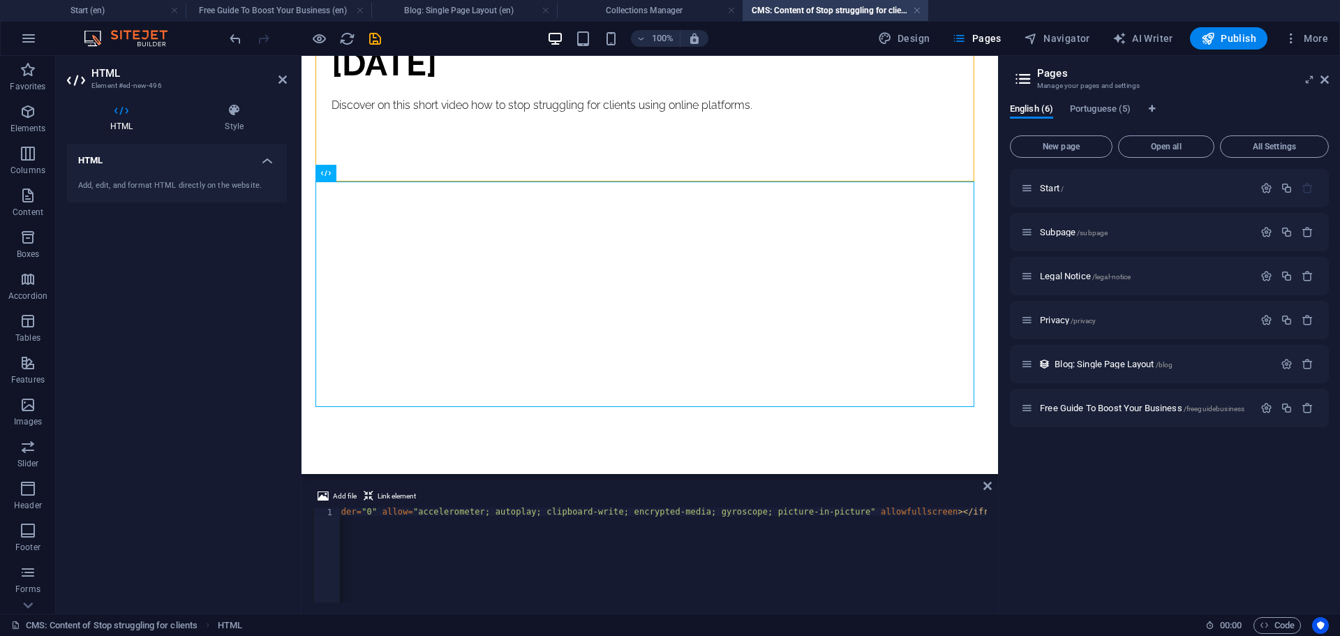
click at [906, 444] on div "Stop struggling for clients [DATE] Discover on this short video how to stop str…" at bounding box center [649, 170] width 681 height 607
click at [460, 444] on div "Stop struggling for clients [DATE] Discover on this short video how to stop str…" at bounding box center [649, 170] width 681 height 607
click at [481, 447] on div "Stop struggling for clients [DATE] Discover on this short video how to stop str…" at bounding box center [649, 170] width 681 height 607
click at [234, 114] on icon at bounding box center [233, 110] width 105 height 14
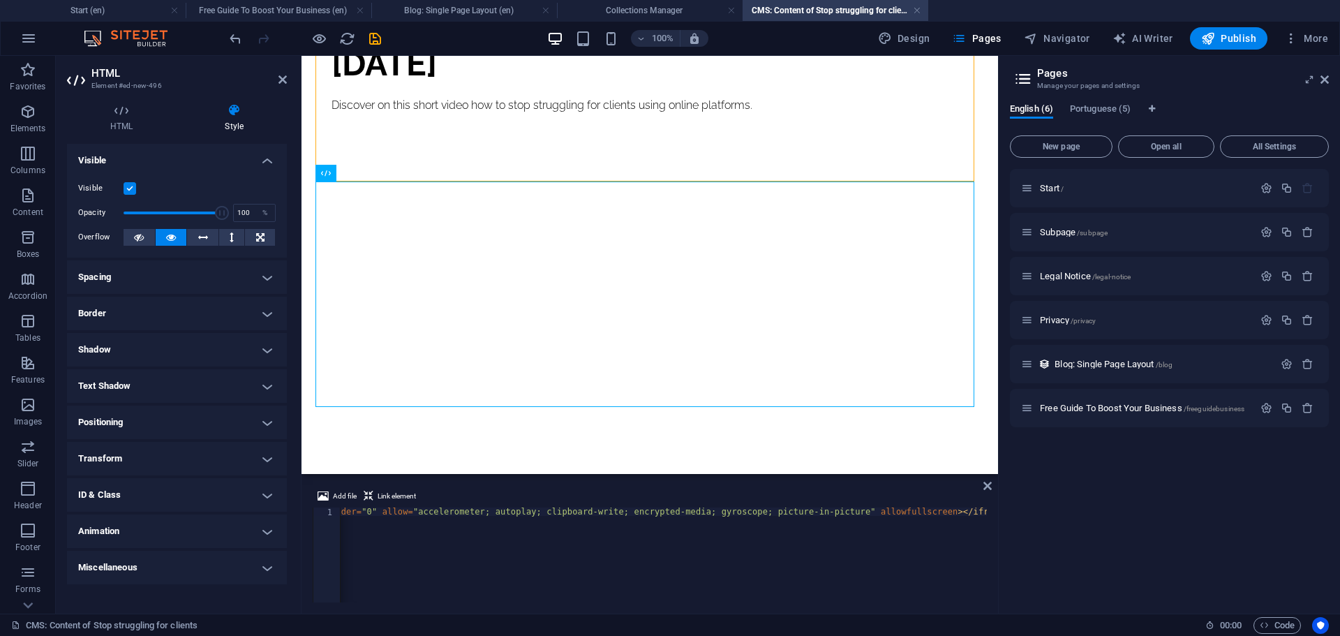
click at [152, 276] on h4 "Spacing" at bounding box center [177, 276] width 220 height 33
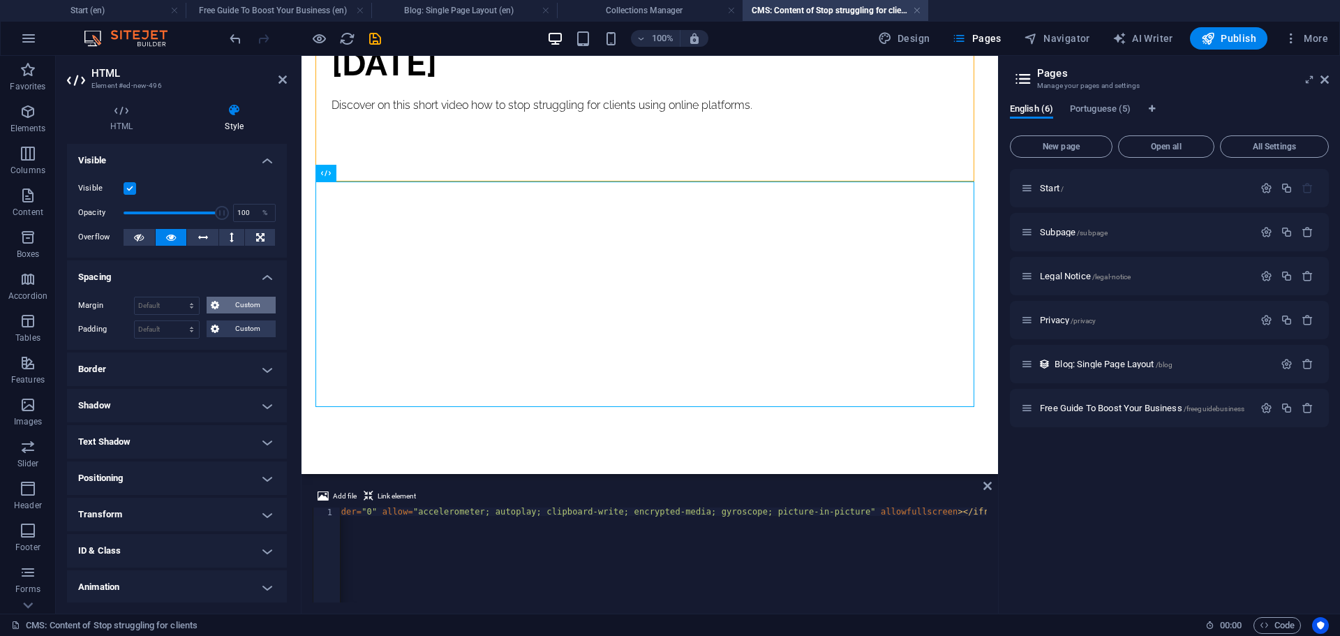
click at [241, 301] on span "Custom" at bounding box center [247, 305] width 48 height 17
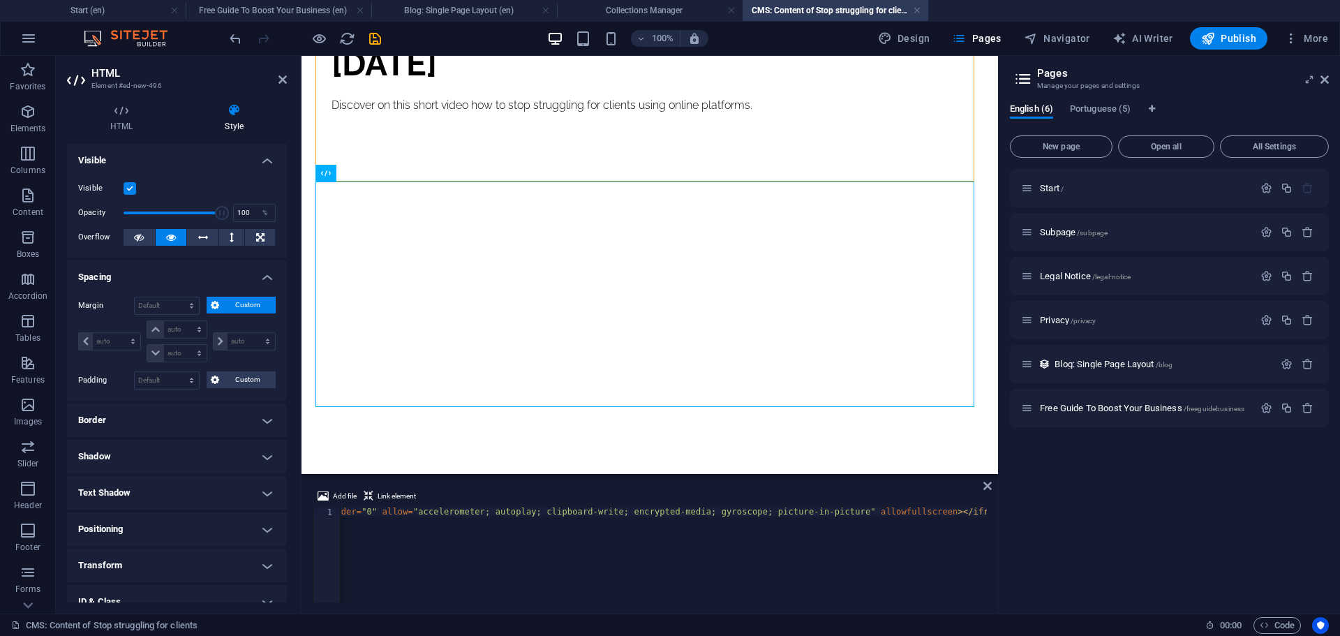
click at [241, 301] on span "Custom" at bounding box center [247, 305] width 48 height 17
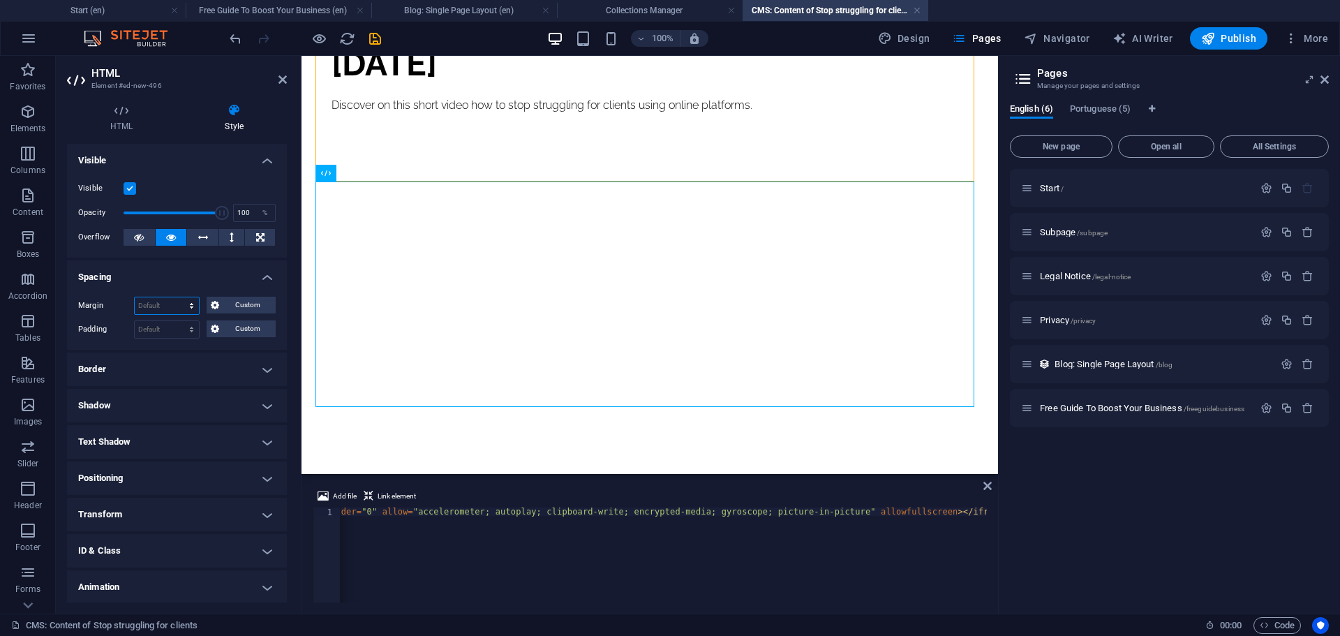
click at [185, 303] on select "Default auto px % rem vw vh Custom" at bounding box center [167, 305] width 64 height 17
click at [135, 297] on select "Default auto px % rem vw vh Custom" at bounding box center [167, 305] width 64 height 17
select select "DISABLED_OPTION_VALUE"
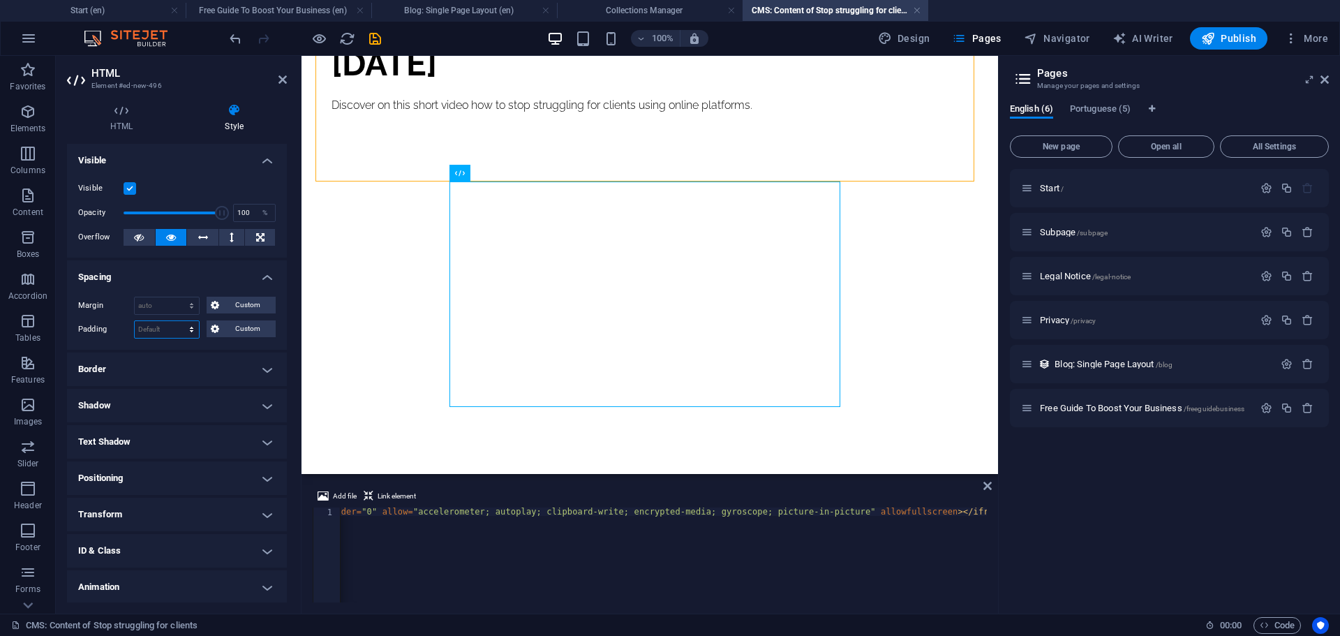
click at [165, 322] on select "Default px rem % vh vw Custom" at bounding box center [167, 329] width 64 height 17
click at [180, 278] on h4 "Spacing" at bounding box center [177, 272] width 220 height 25
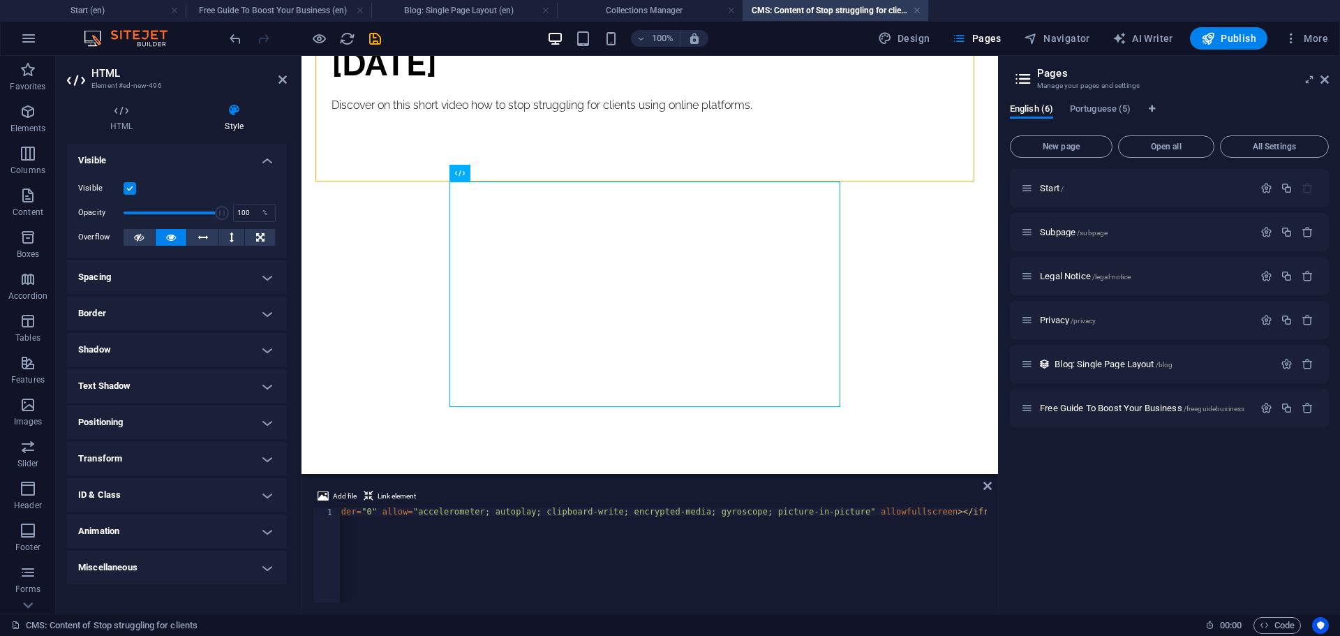
click at [129, 409] on h4 "Positioning" at bounding box center [177, 421] width 220 height 33
click at [153, 419] on h4 "Positioning" at bounding box center [177, 417] width 220 height 25
click at [626, 444] on div "Stop struggling for clients [DATE] Discover on this short video how to stop str…" at bounding box center [649, 170] width 681 height 607
click at [28, 112] on icon "button" at bounding box center [28, 111] width 17 height 17
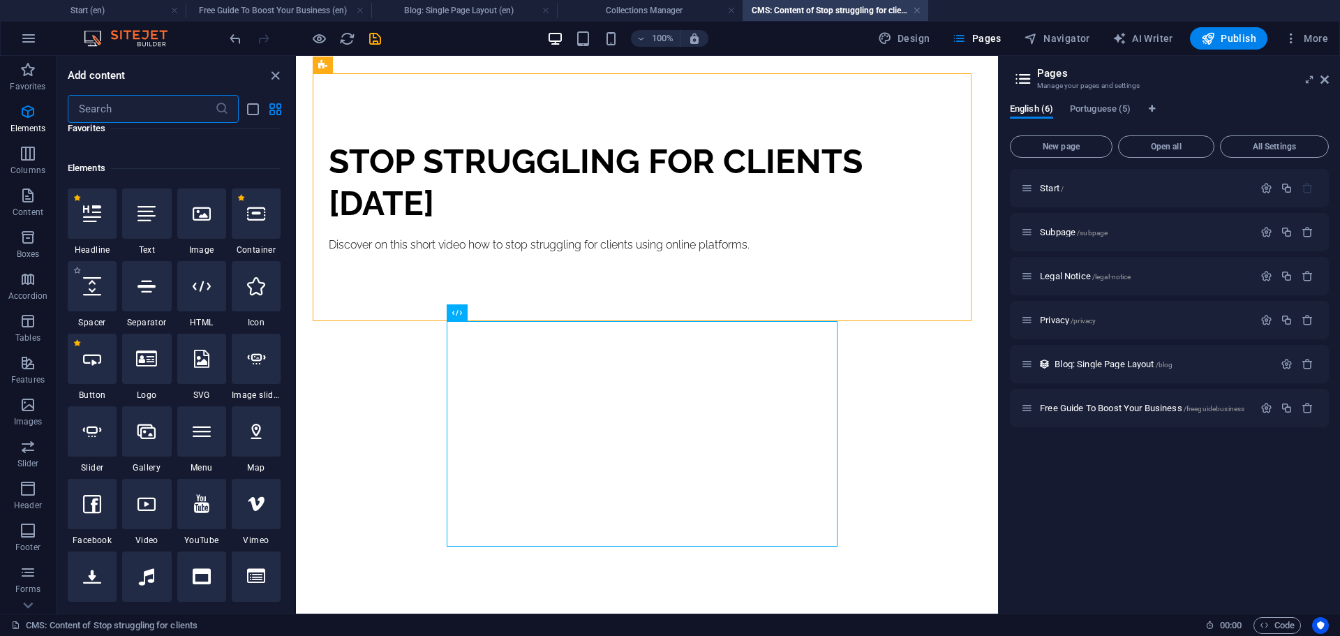
scroll to position [263, 0]
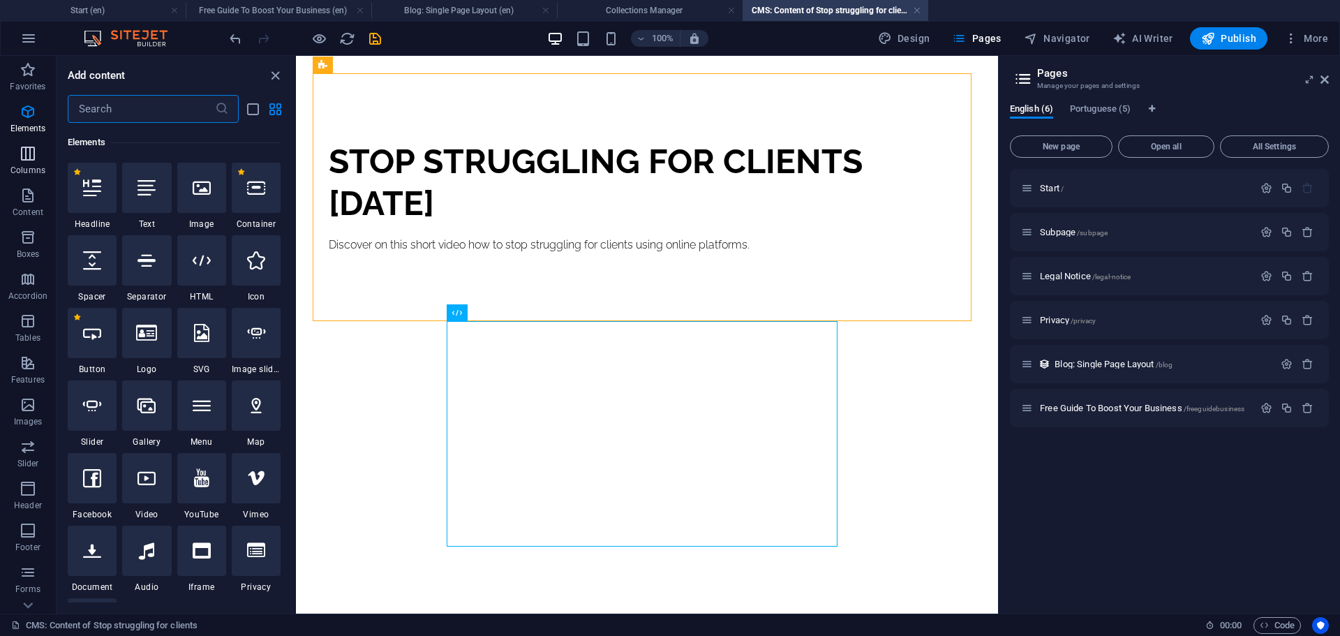
click at [22, 151] on icon "button" at bounding box center [28, 153] width 17 height 17
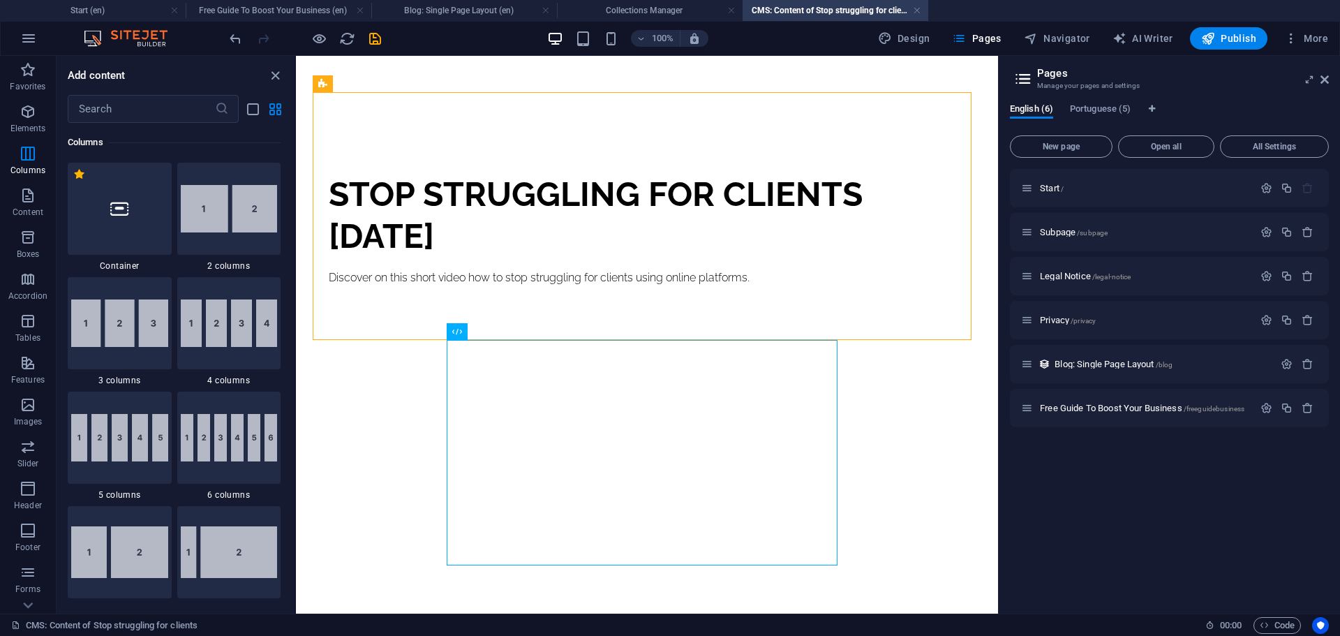
scroll to position [0, 0]
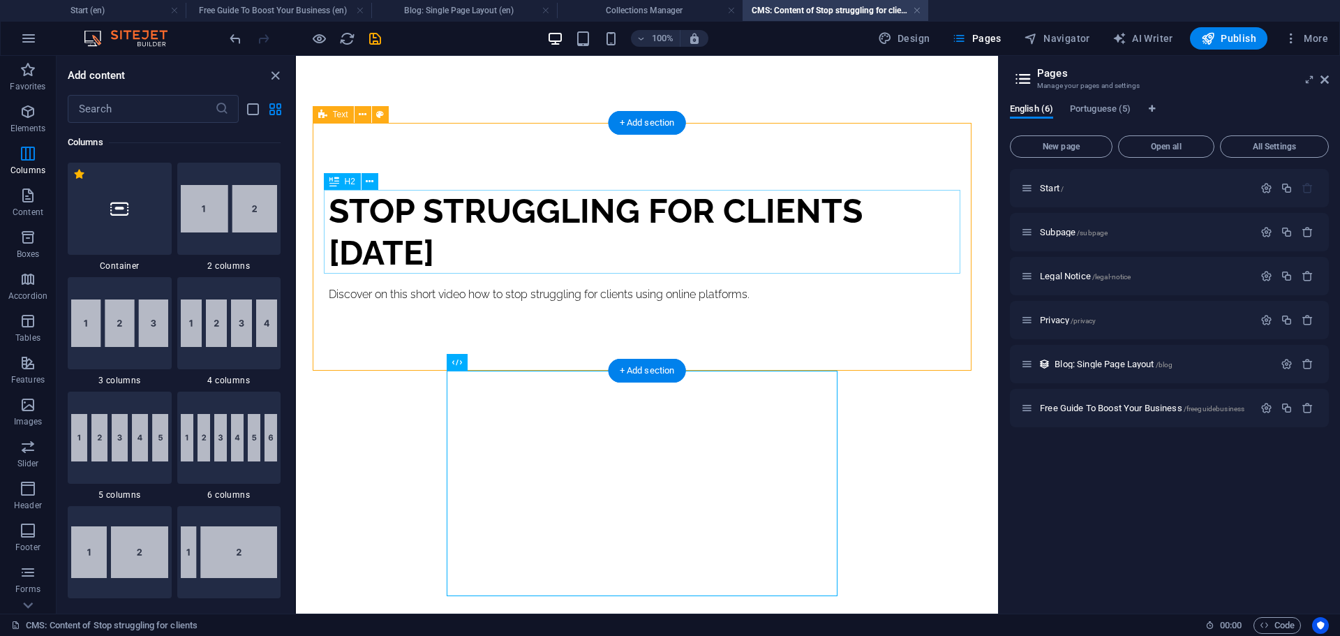
click at [451, 236] on div "Stop struggling for clients [DATE]" at bounding box center [647, 232] width 636 height 84
click at [719, 213] on div "Stop struggling for clients [DATE]" at bounding box center [647, 232] width 636 height 84
click at [714, 285] on div "Discover on this short video how to stop struggling for clients using online pl…" at bounding box center [647, 294] width 636 height 19
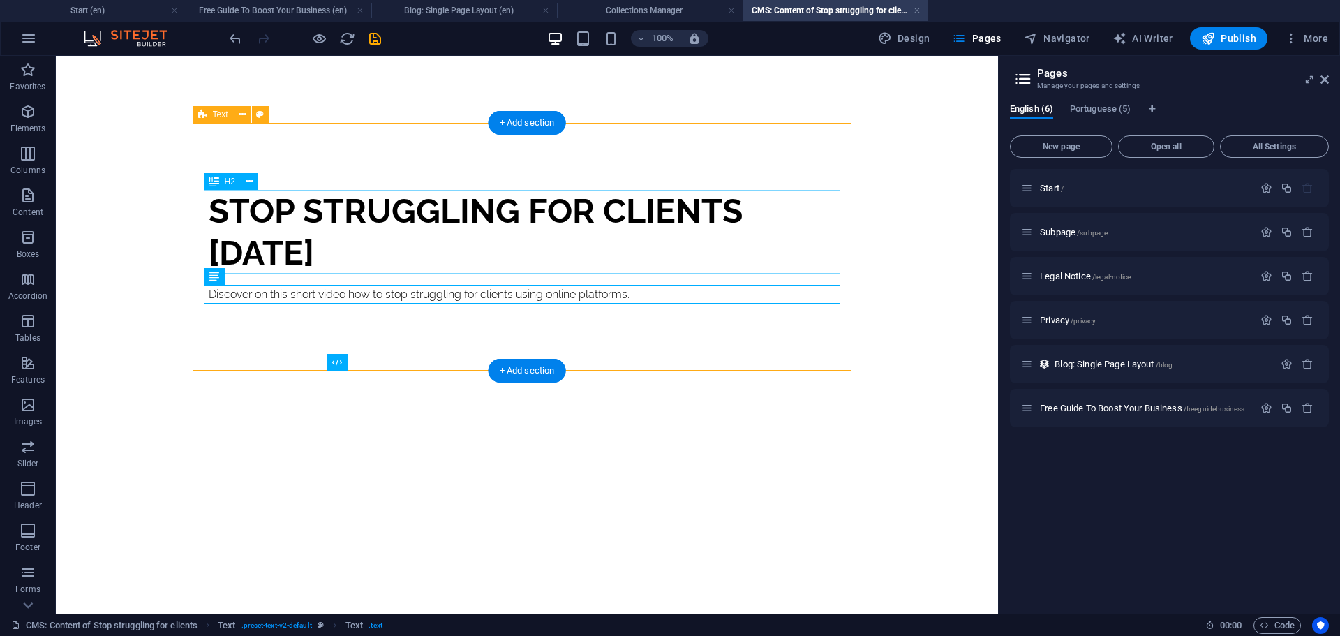
click at [591, 209] on div "Stop struggling for clients [DATE]" at bounding box center [527, 232] width 636 height 84
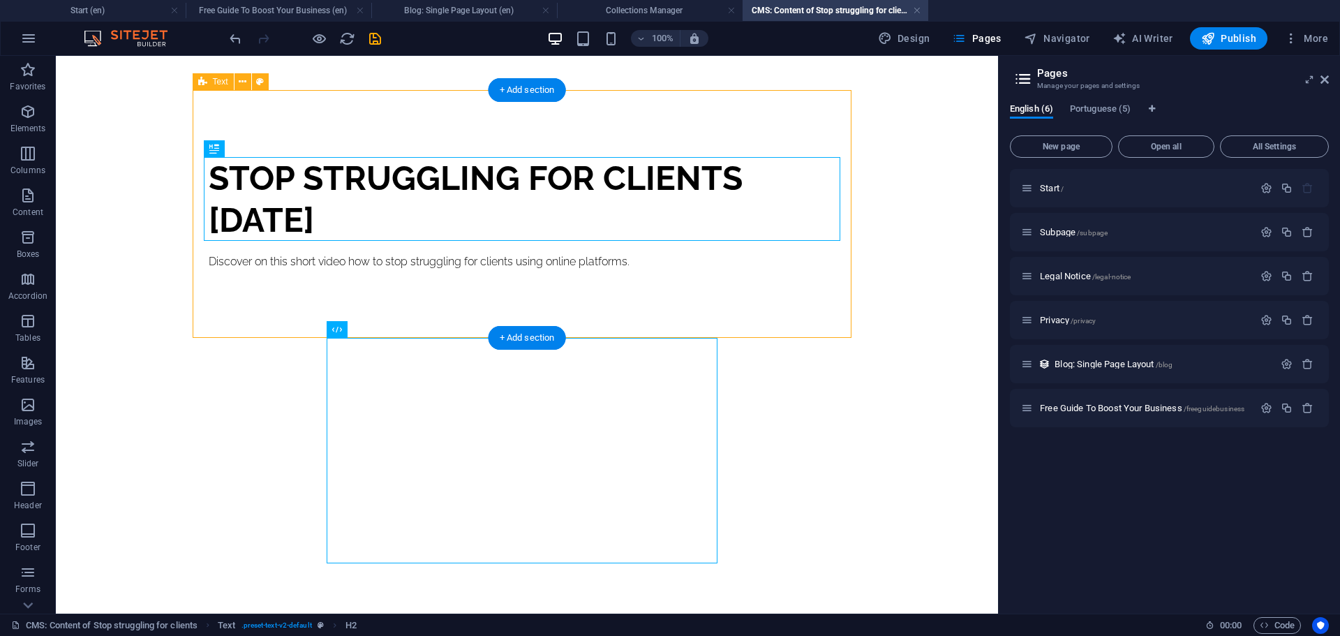
scroll to position [50, 0]
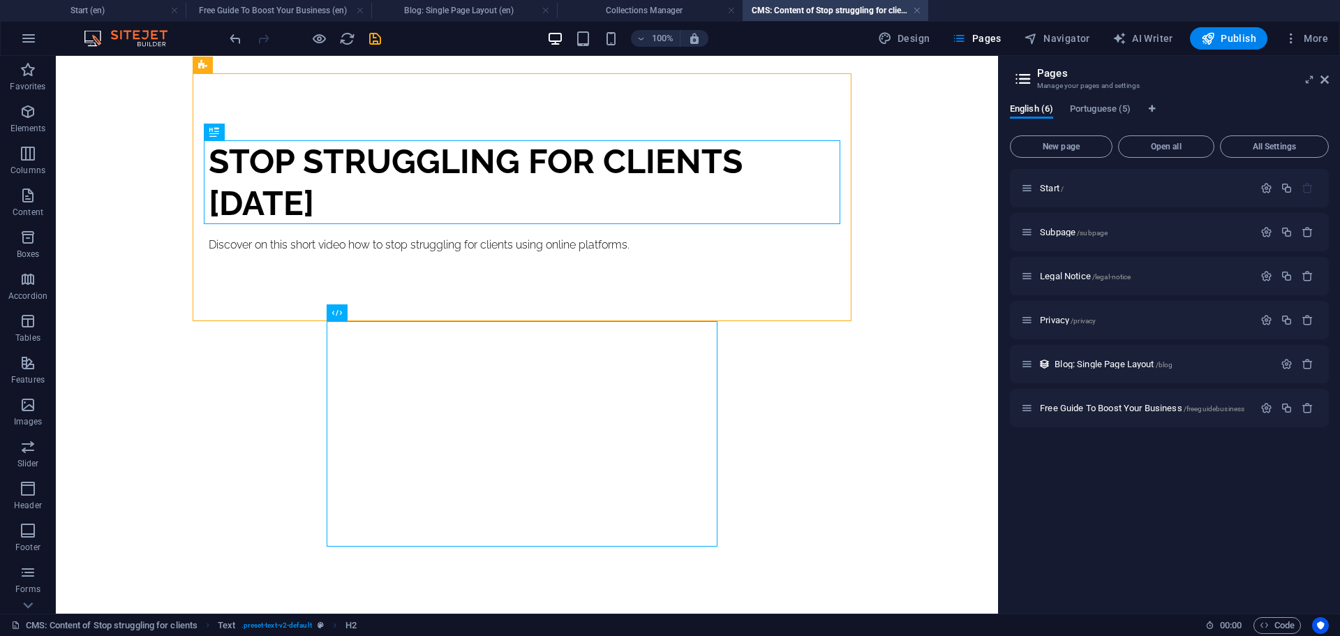
click at [617, 577] on div "Stop struggling for clients [DATE] Discover on this short video how to stop str…" at bounding box center [526, 309] width 681 height 607
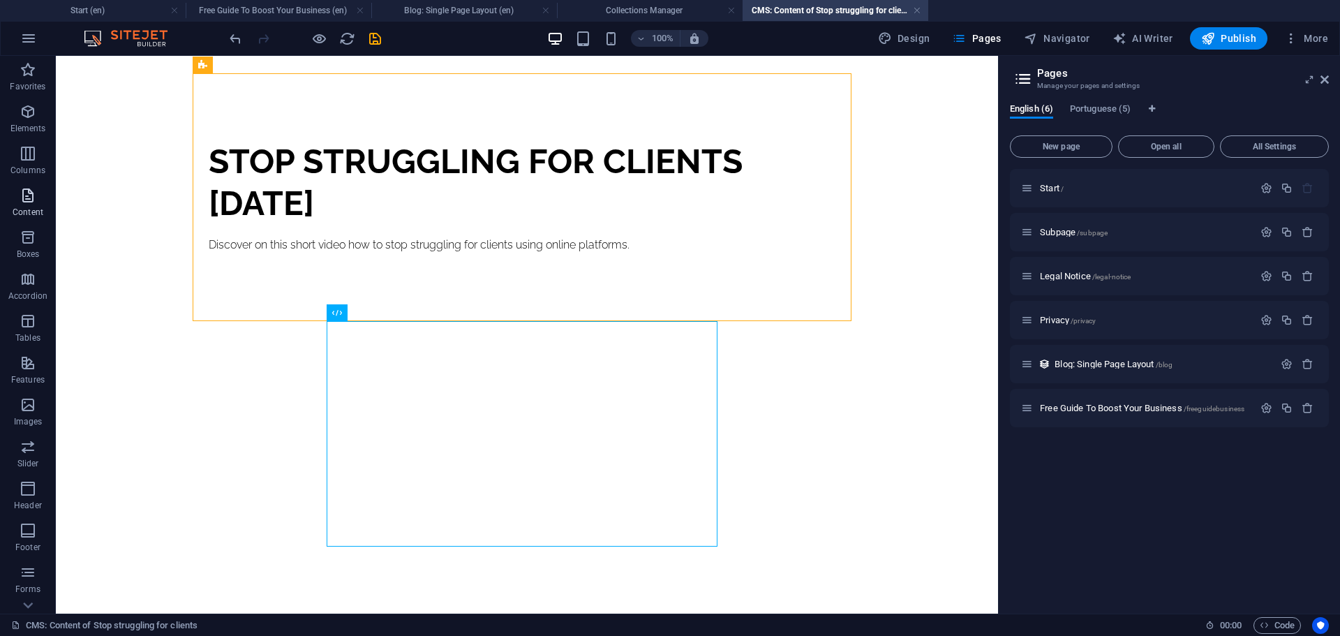
click at [22, 197] on icon "button" at bounding box center [28, 195] width 17 height 17
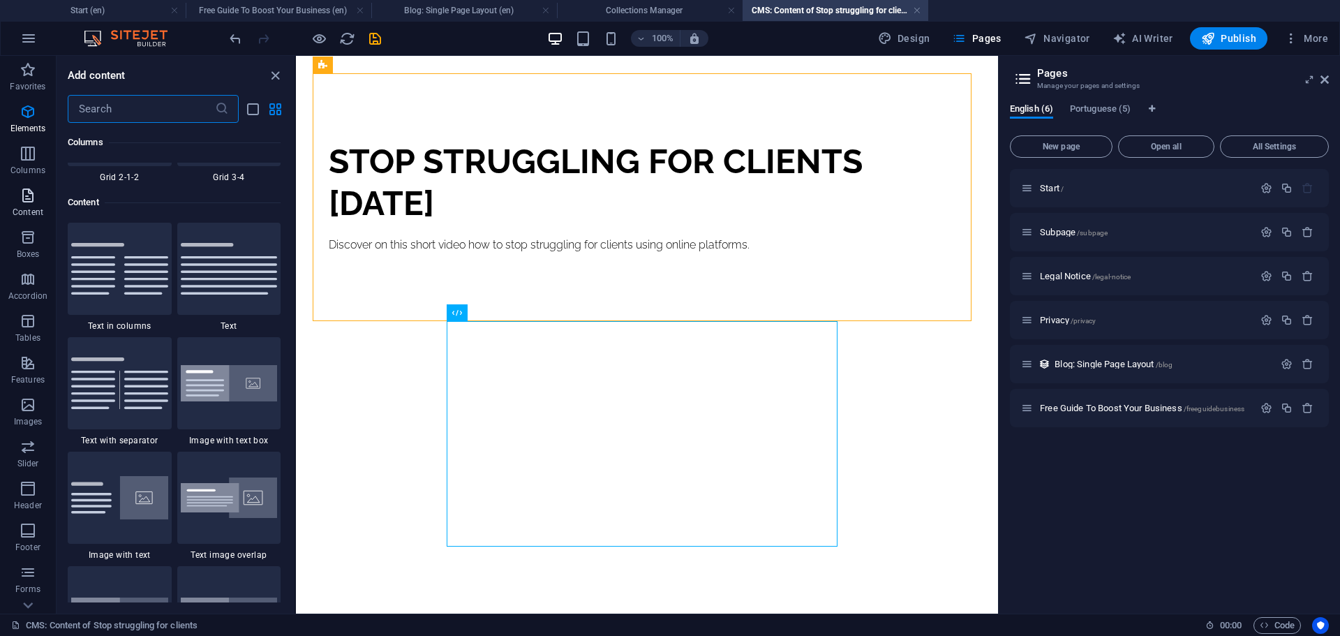
scroll to position [2556, 0]
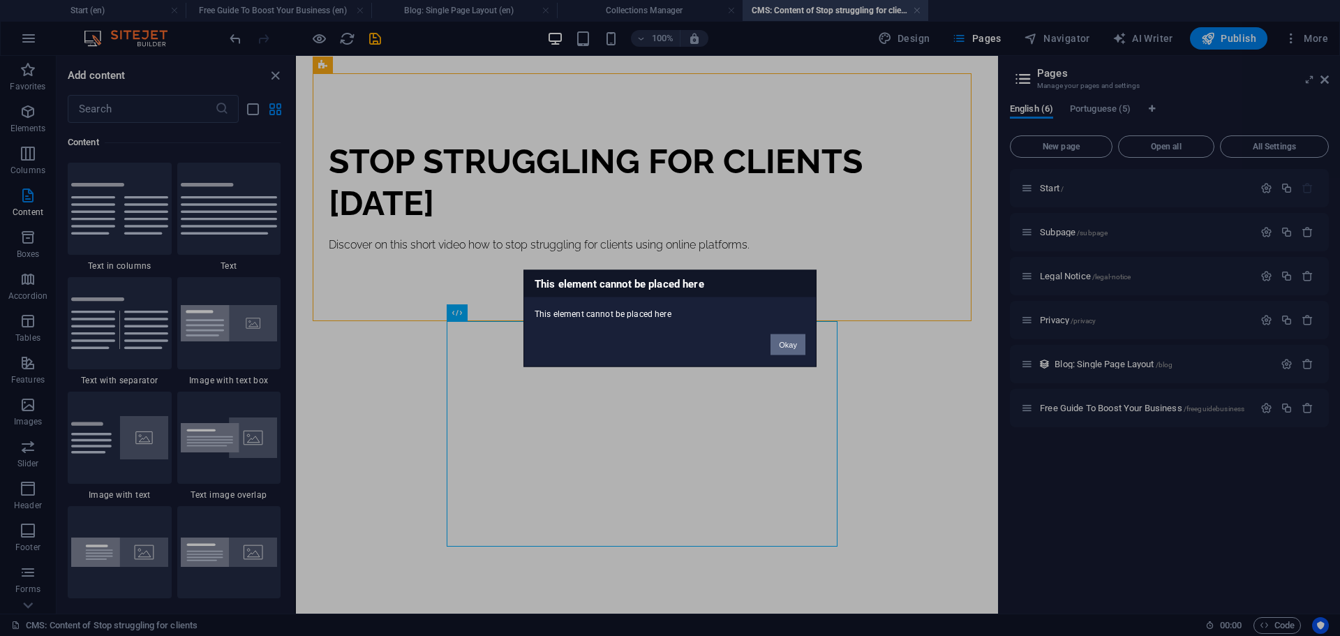
click at [789, 342] on button "Okay" at bounding box center [787, 344] width 35 height 21
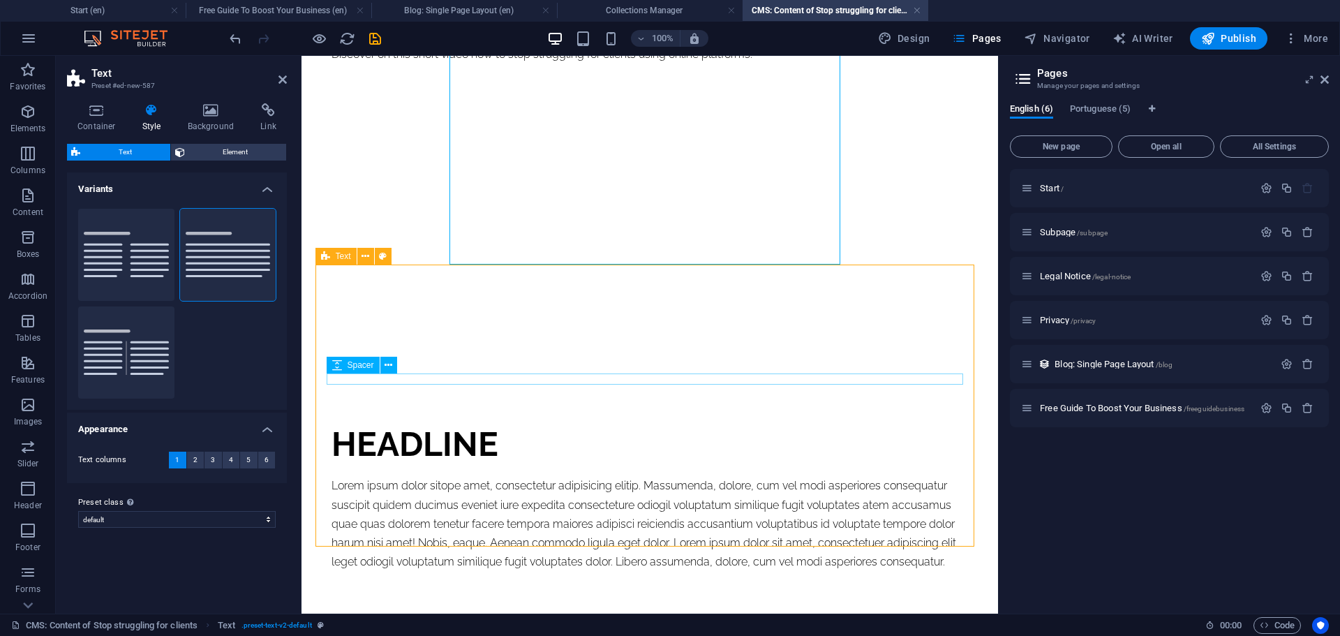
scroll to position [331, 0]
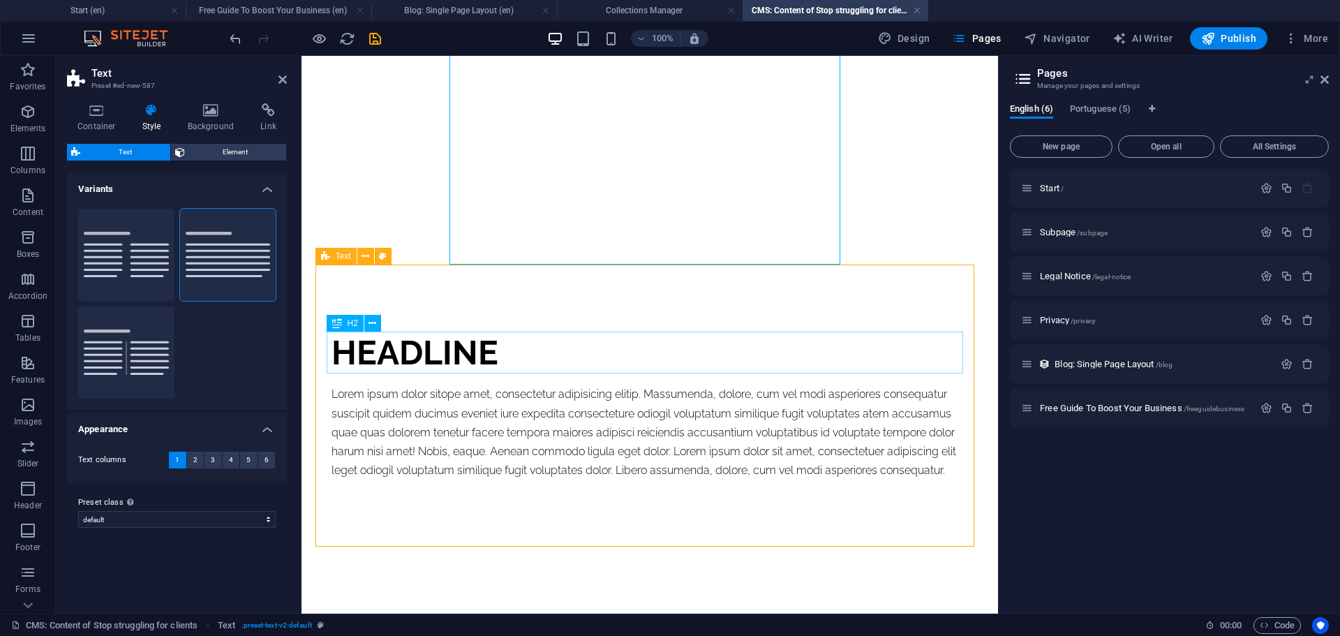
click at [444, 348] on div "Headline" at bounding box center [649, 352] width 636 height 42
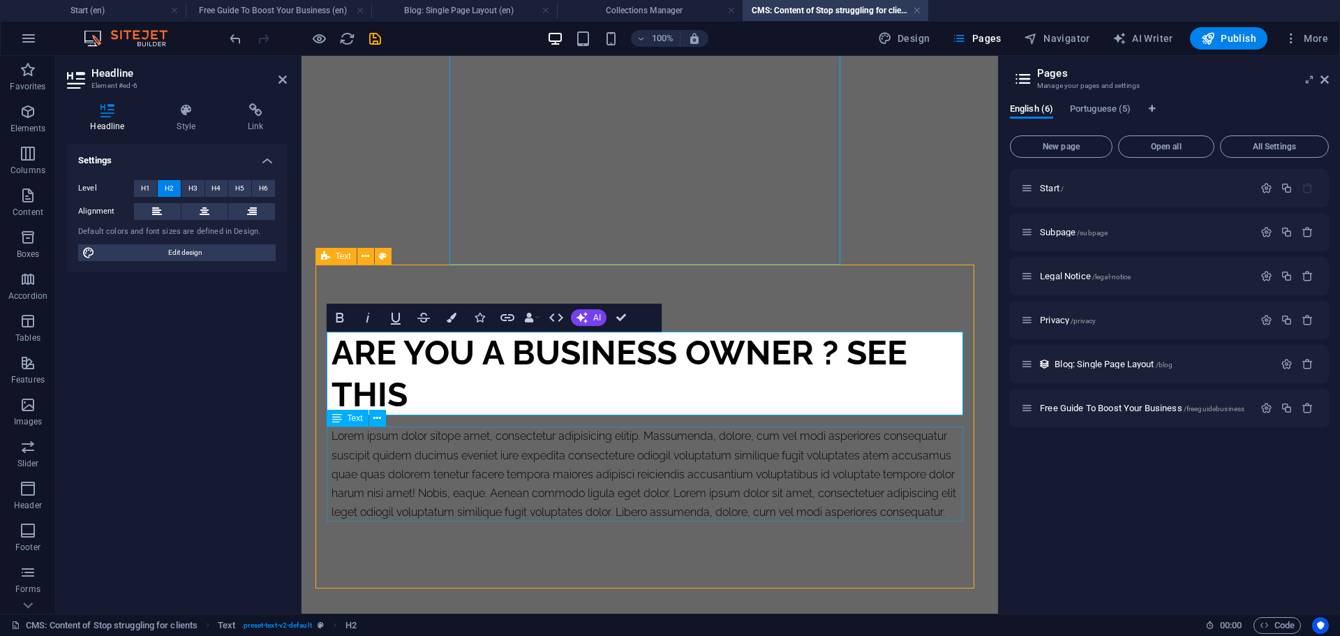
click at [508, 483] on div "Lorem ipsum dolor sitope amet, consectetur adipisicing elitip. Massumenda, dolo…" at bounding box center [649, 473] width 636 height 95
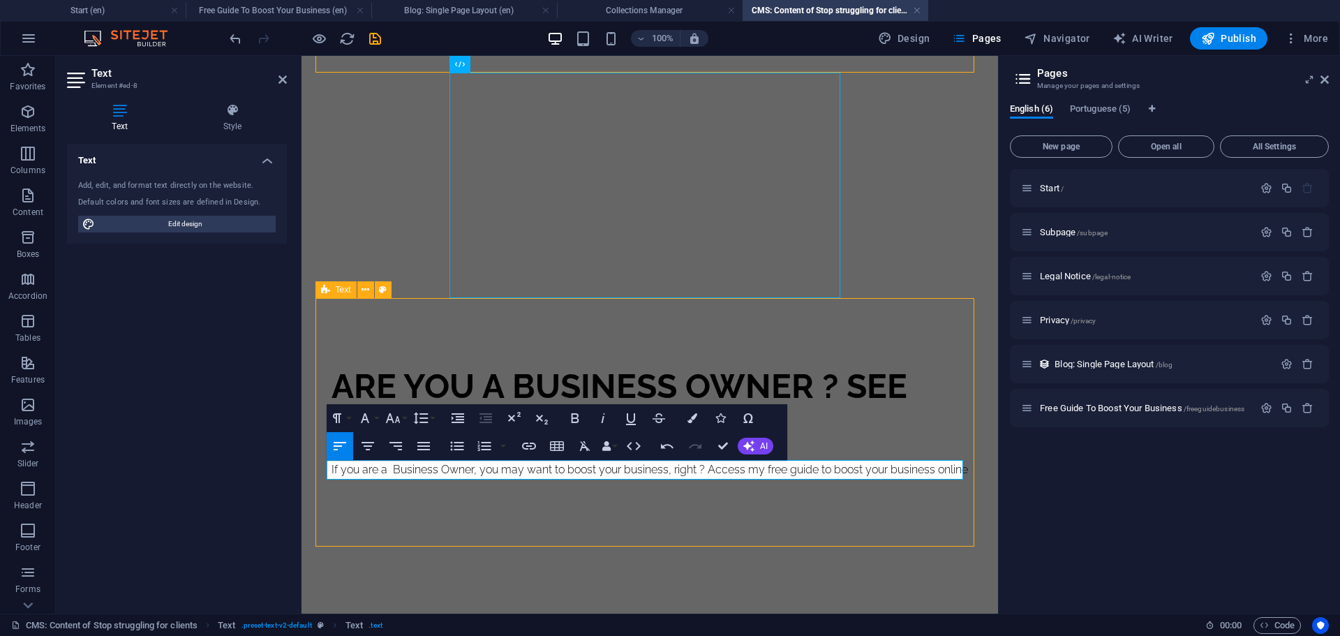
scroll to position [317, 0]
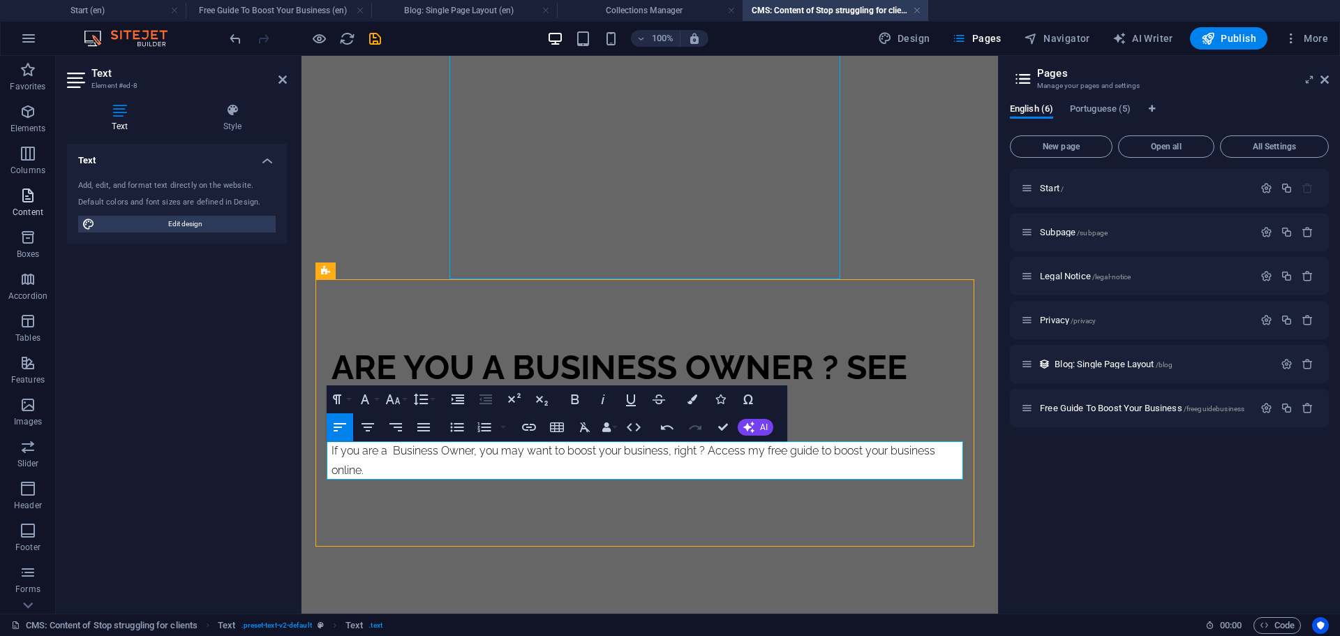
click at [31, 188] on icon "button" at bounding box center [28, 195] width 17 height 17
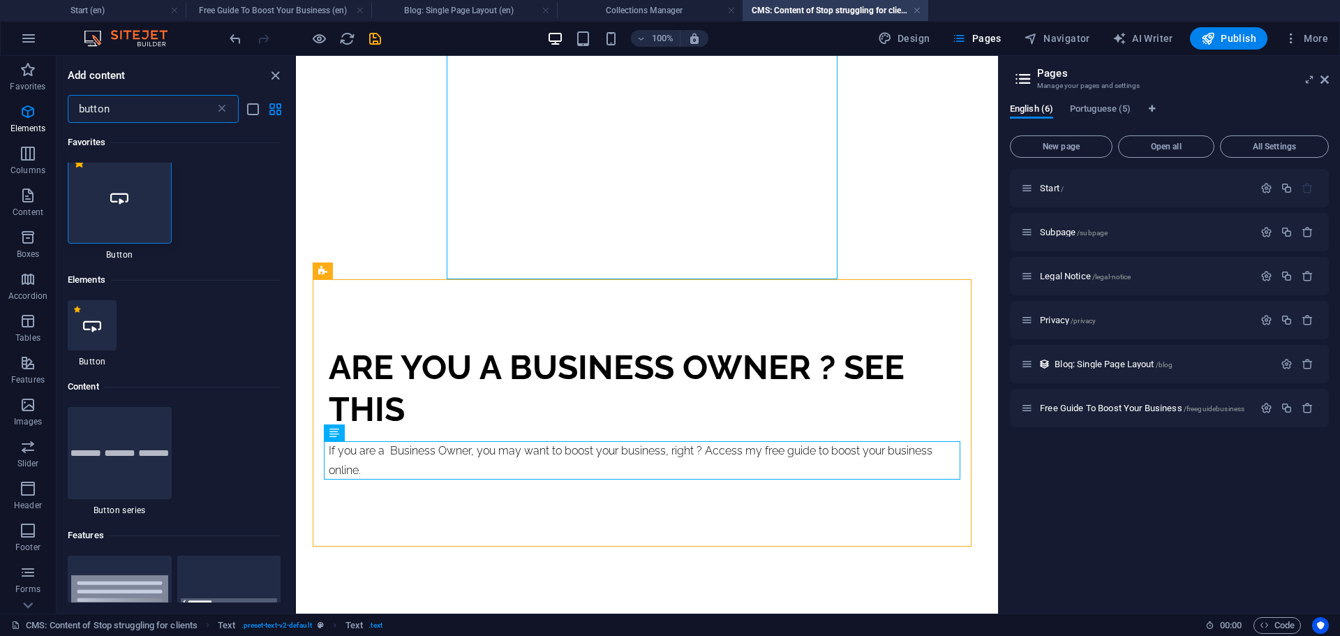
scroll to position [0, 0]
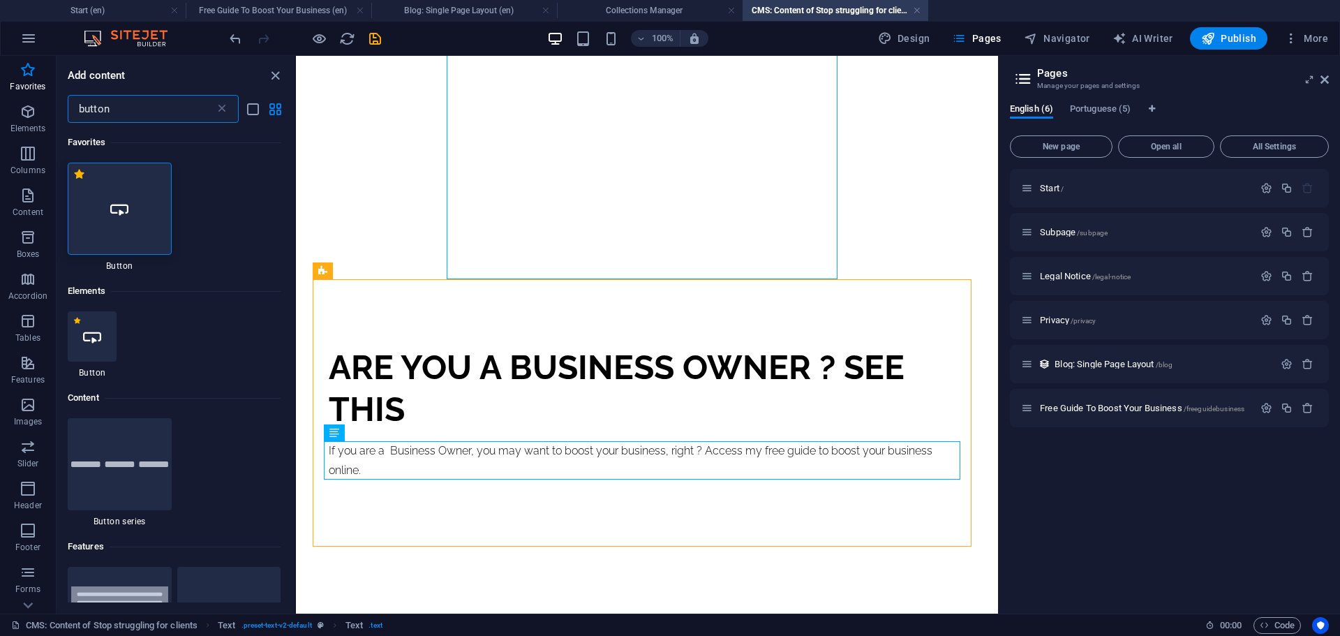
type input "button"
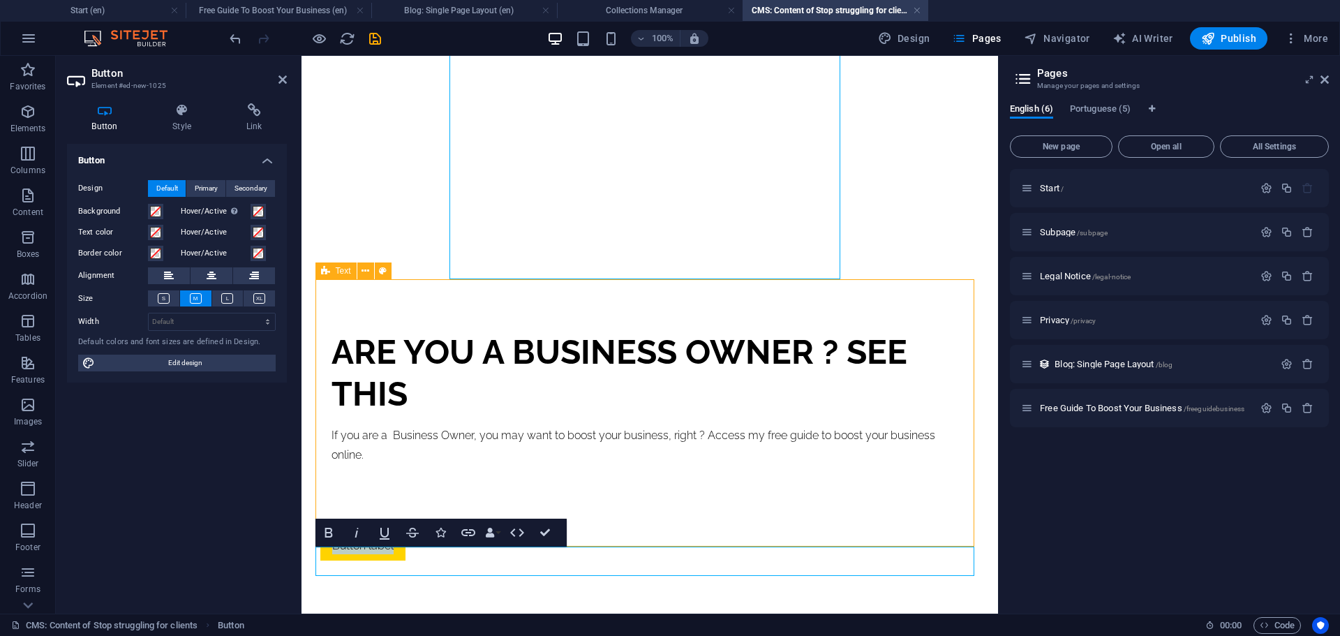
scroll to position [346, 0]
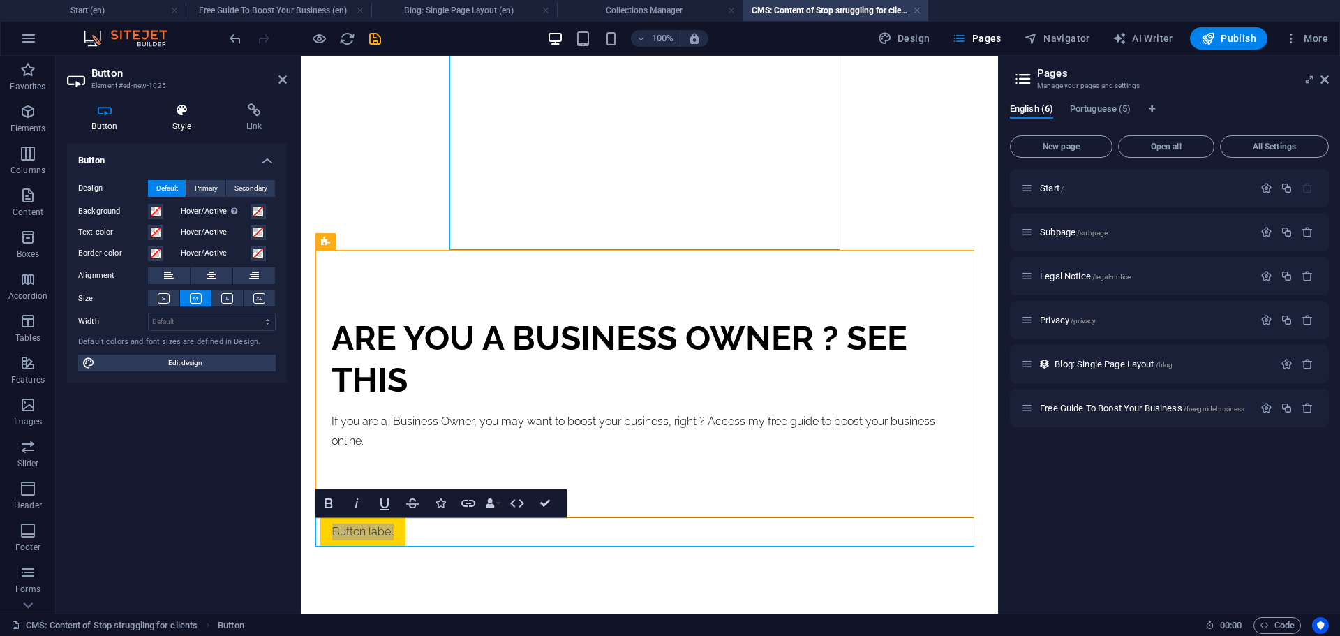
click at [184, 121] on h4 "Style" at bounding box center [185, 117] width 74 height 29
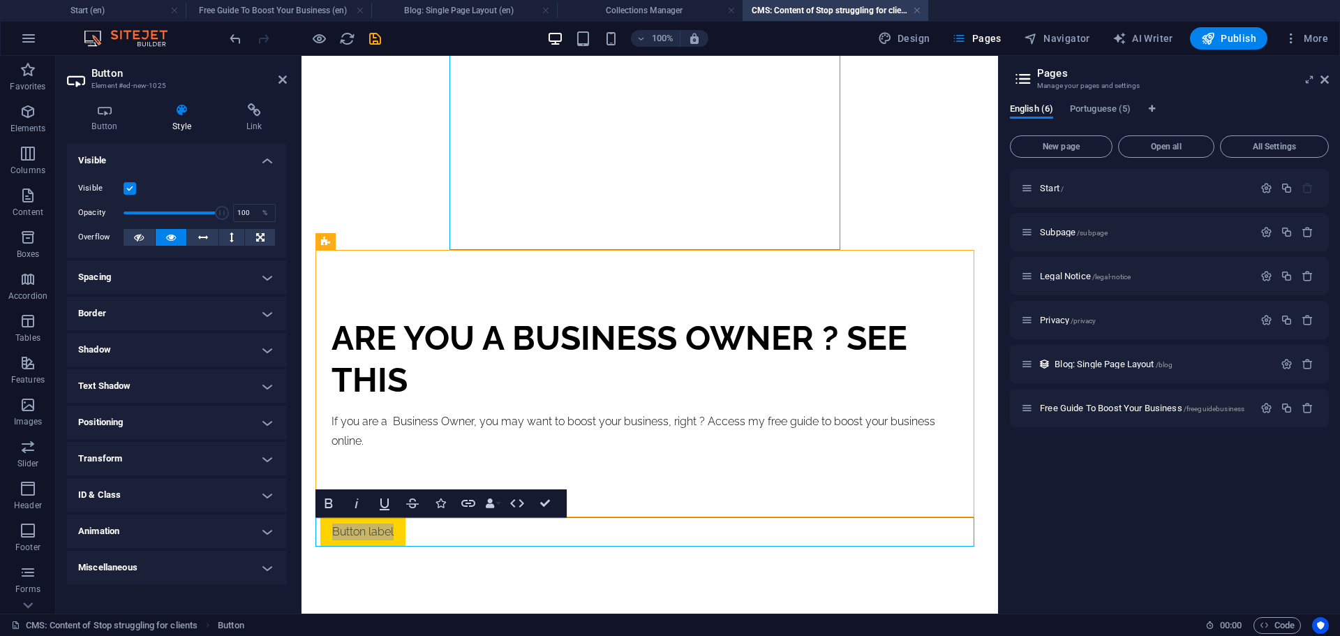
click at [194, 274] on h4 "Spacing" at bounding box center [177, 276] width 220 height 33
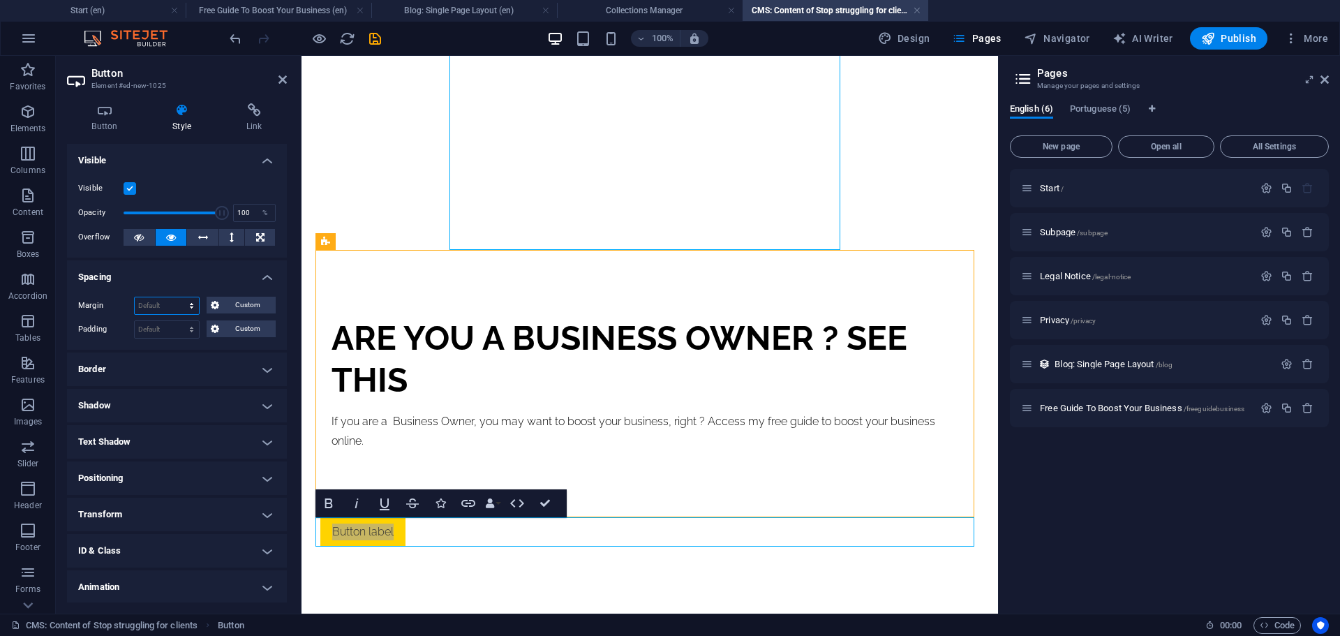
click at [183, 299] on select "Default auto px % rem vw vh Custom" at bounding box center [167, 305] width 64 height 17
click at [135, 297] on select "Default auto px % rem vw vh Custom" at bounding box center [167, 305] width 64 height 17
select select "DISABLED_OPTION_VALUE"
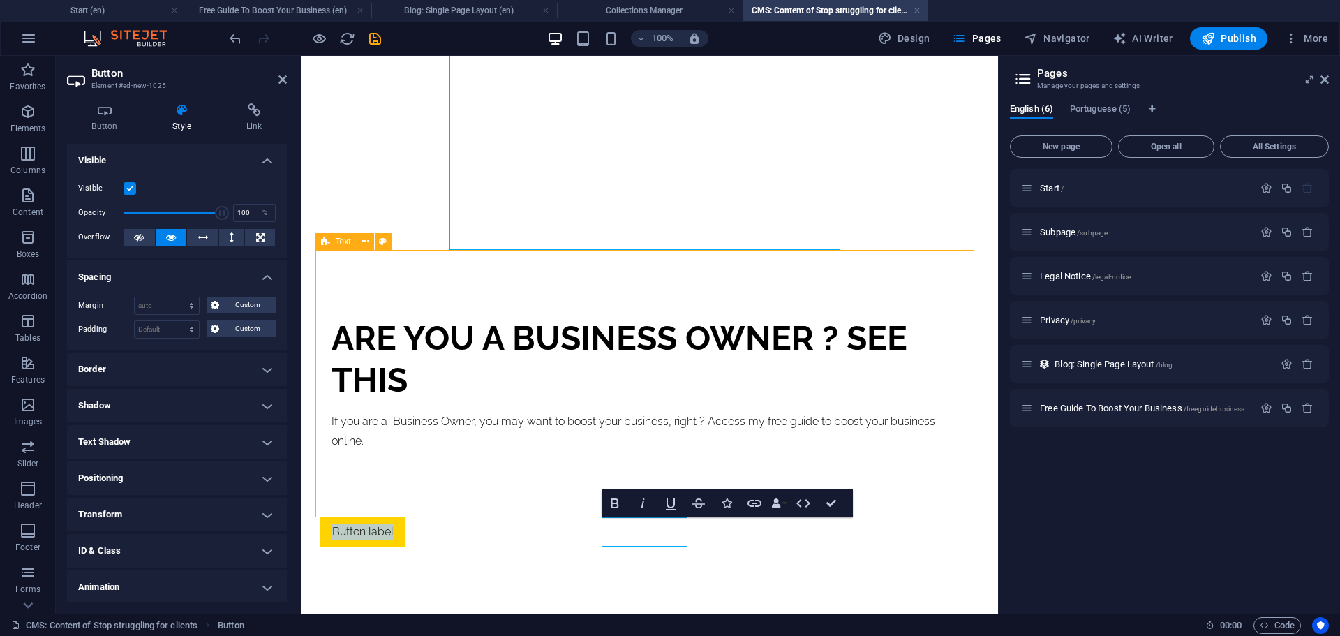
click at [708, 541] on div "Stop struggling for clients [DATE] Discover on this short video how to stop str…" at bounding box center [649, 162] width 659 height 770
click at [405, 527] on link "Button label" at bounding box center [362, 531] width 85 height 29
click at [405, 532] on link "Button label" at bounding box center [362, 531] width 85 height 29
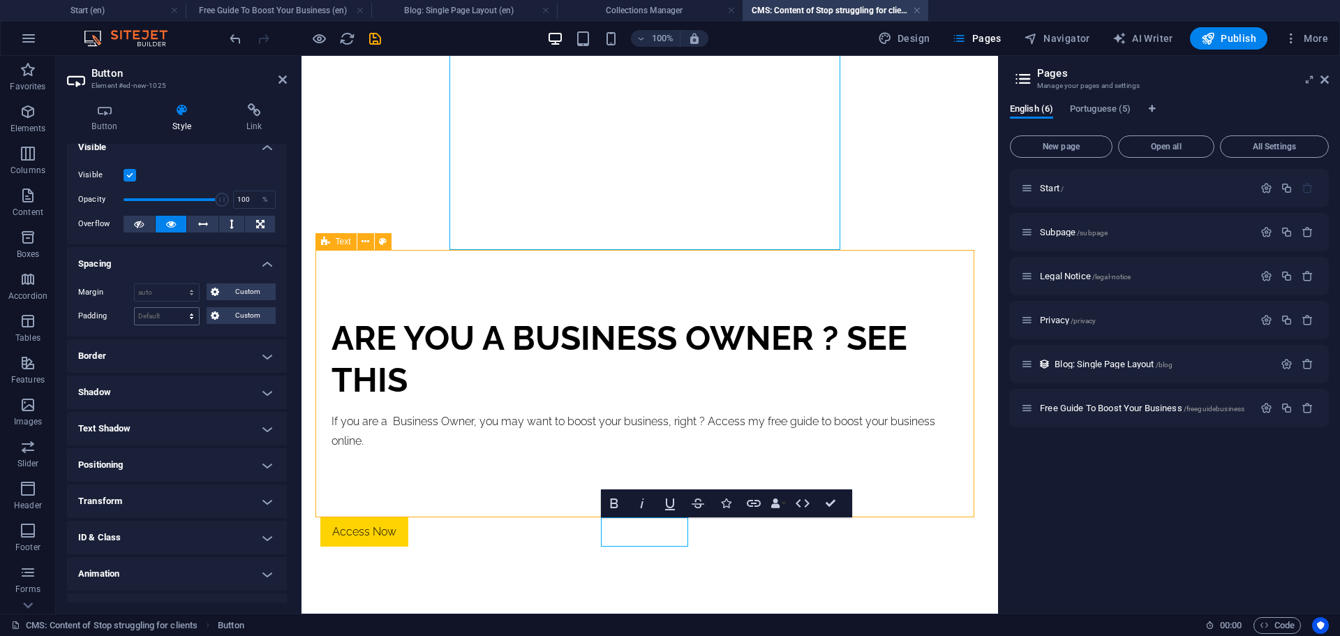
scroll to position [0, 0]
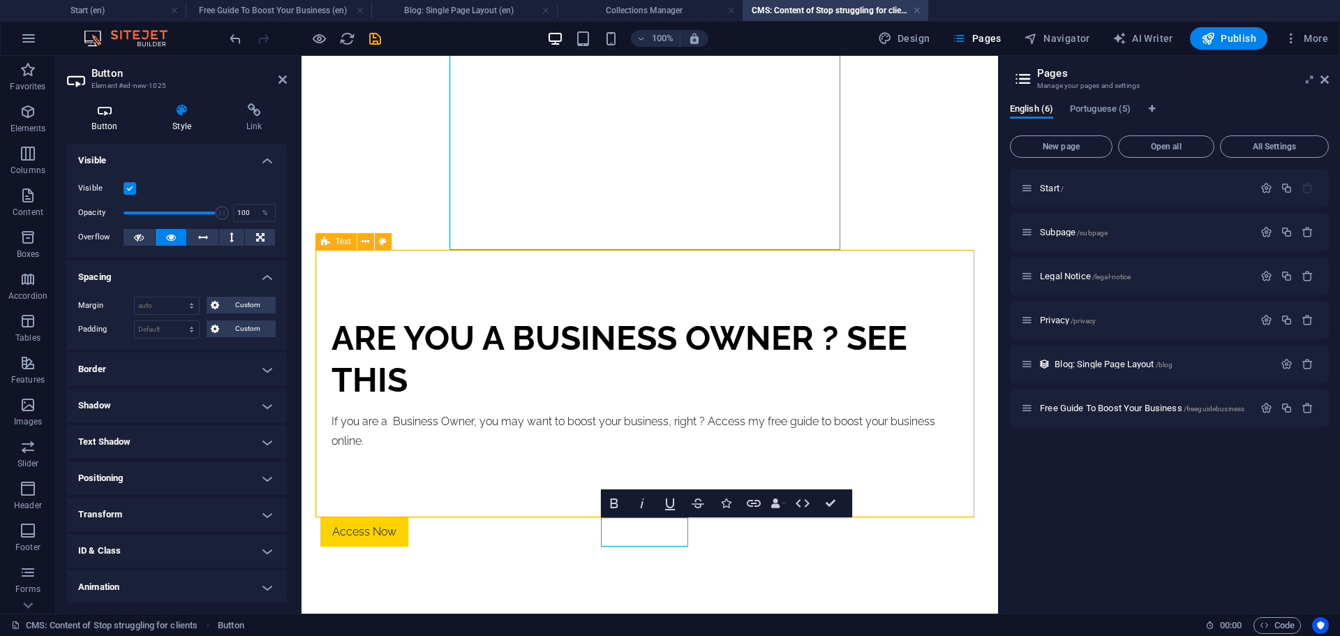
click at [106, 118] on h4 "Button" at bounding box center [107, 117] width 81 height 29
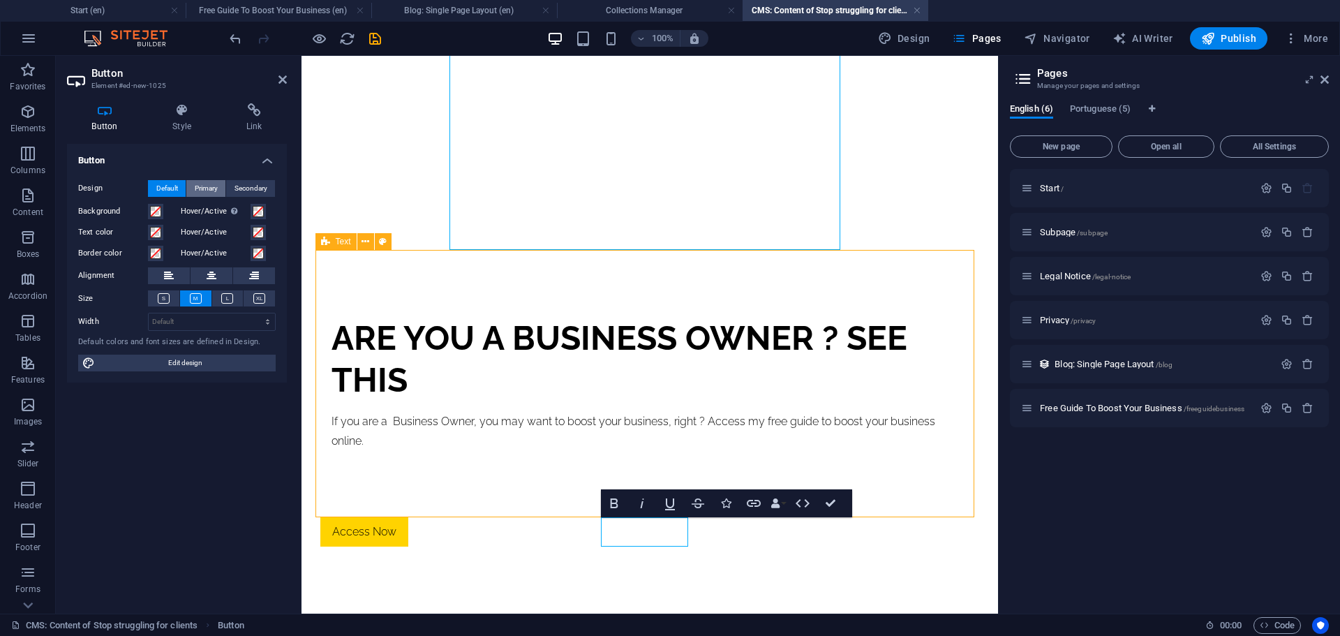
click at [210, 188] on span "Primary" at bounding box center [206, 188] width 23 height 17
click at [260, 188] on span "Secondary" at bounding box center [250, 188] width 33 height 17
drag, startPoint x: 216, startPoint y: 188, endPoint x: 191, endPoint y: 188, distance: 24.4
click at [215, 188] on span "Primary" at bounding box center [206, 188] width 23 height 17
click at [228, 294] on icon at bounding box center [227, 298] width 12 height 10
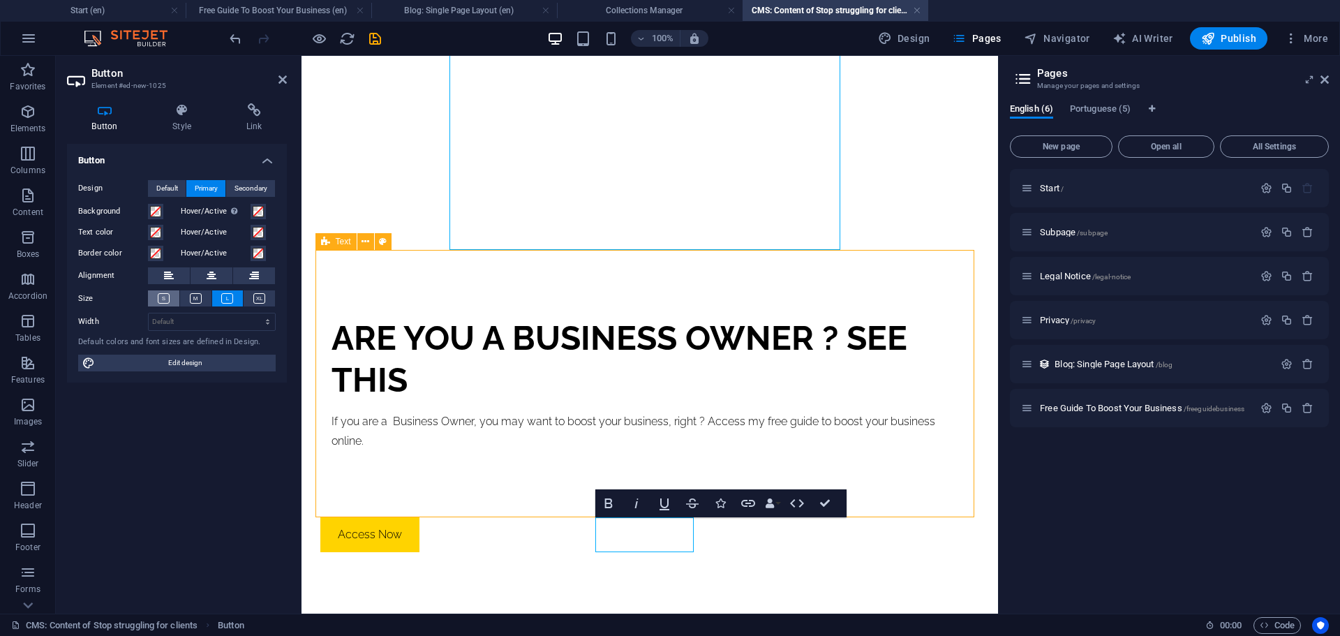
click at [165, 301] on icon at bounding box center [164, 298] width 12 height 10
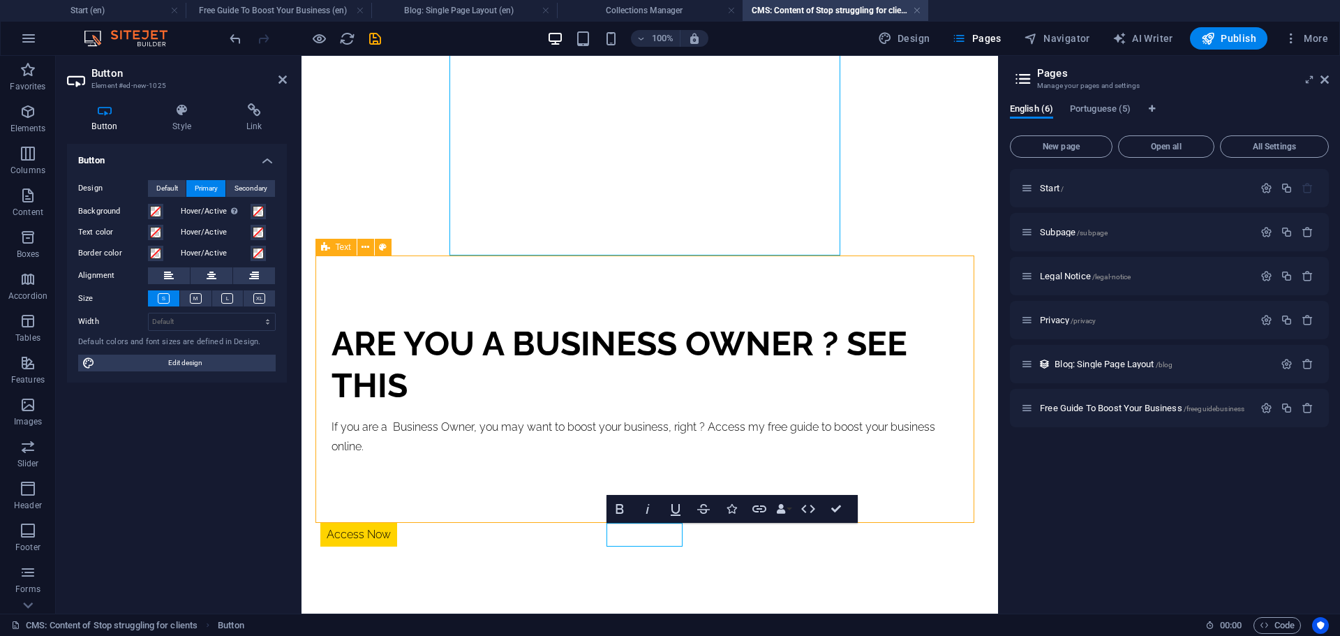
scroll to position [340, 0]
click at [195, 301] on icon at bounding box center [196, 298] width 12 height 10
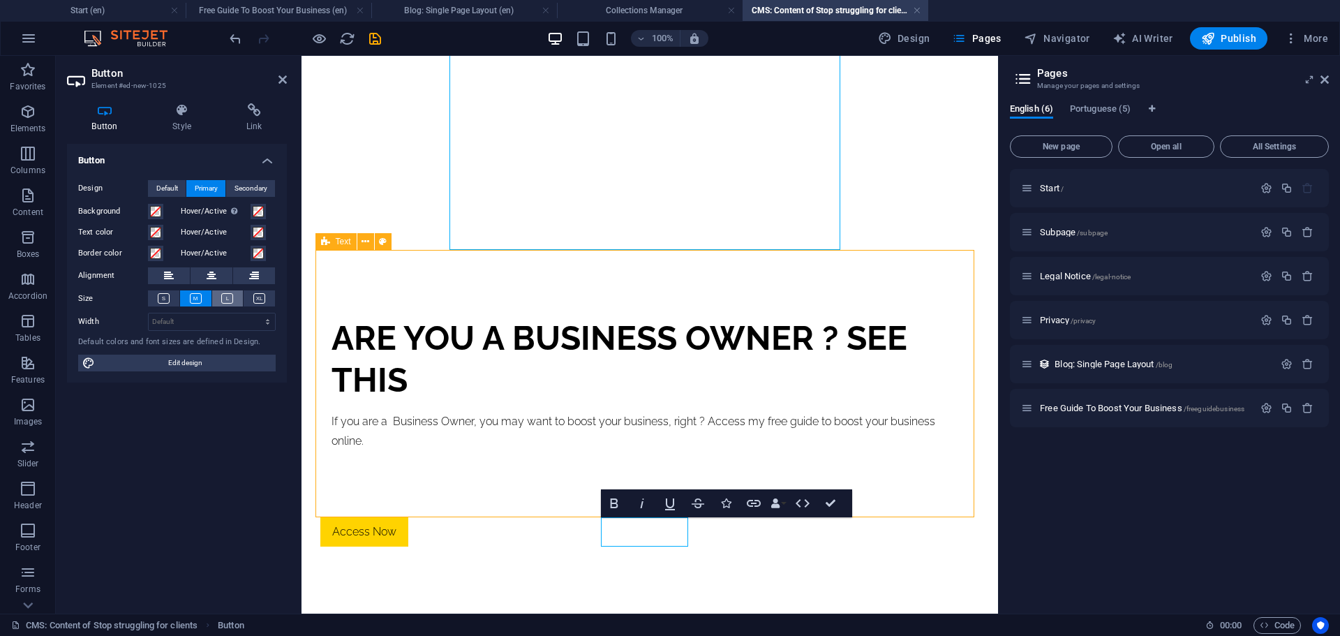
click at [232, 301] on icon at bounding box center [227, 298] width 12 height 10
click at [261, 295] on icon at bounding box center [259, 298] width 12 height 10
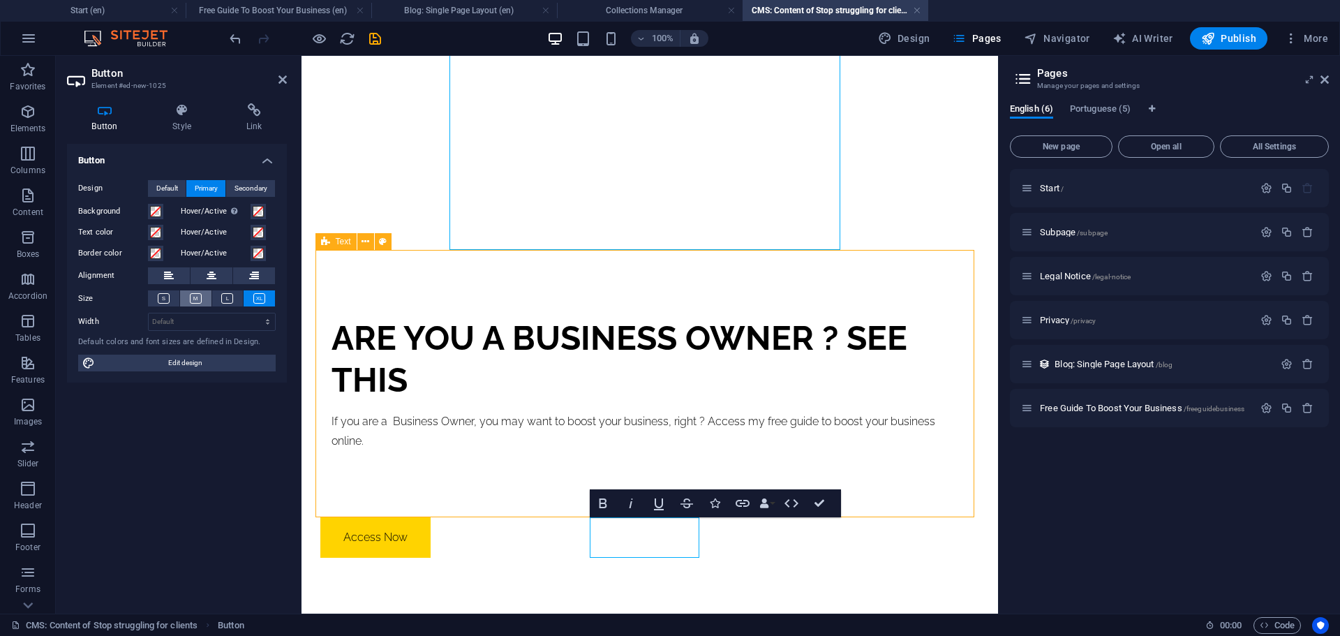
click at [195, 296] on icon at bounding box center [196, 298] width 12 height 10
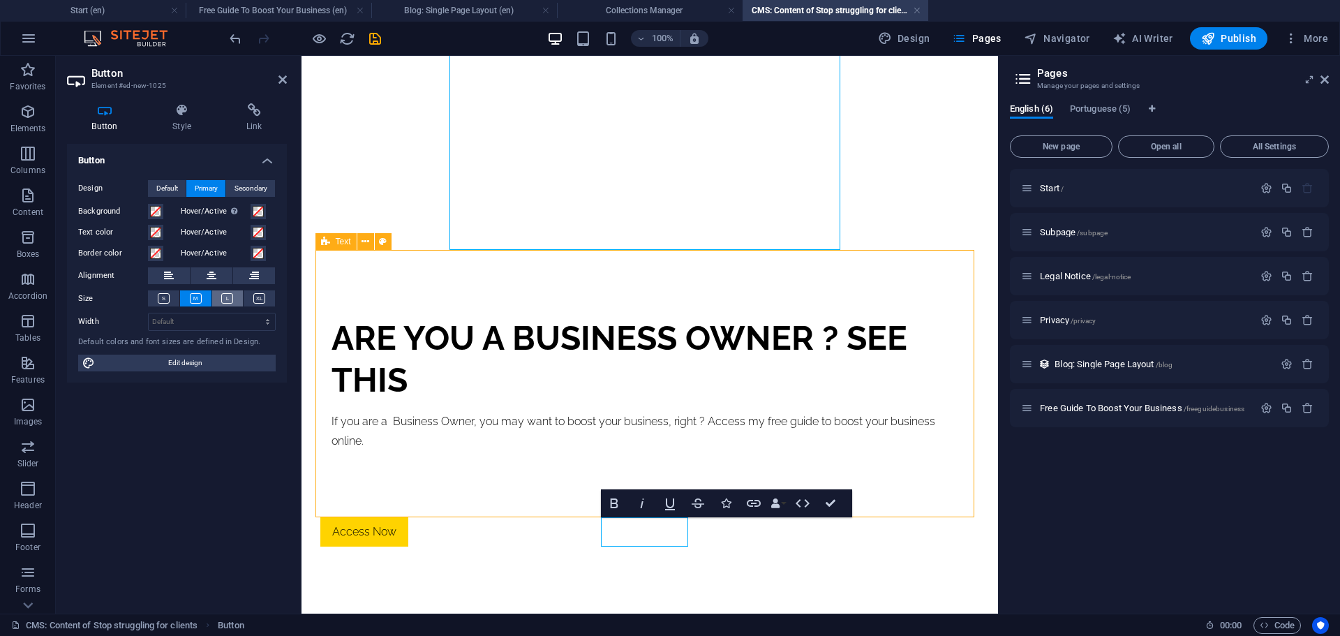
click at [225, 296] on icon at bounding box center [227, 298] width 12 height 10
click at [193, 296] on icon at bounding box center [196, 298] width 12 height 10
click at [188, 319] on select "Default px rem % em vh vw" at bounding box center [212, 321] width 126 height 17
click at [117, 331] on div "Design Default Primary Secondary Background Hover/Active Switch to preview mode…" at bounding box center [177, 276] width 220 height 214
click at [257, 215] on span at bounding box center [258, 211] width 11 height 11
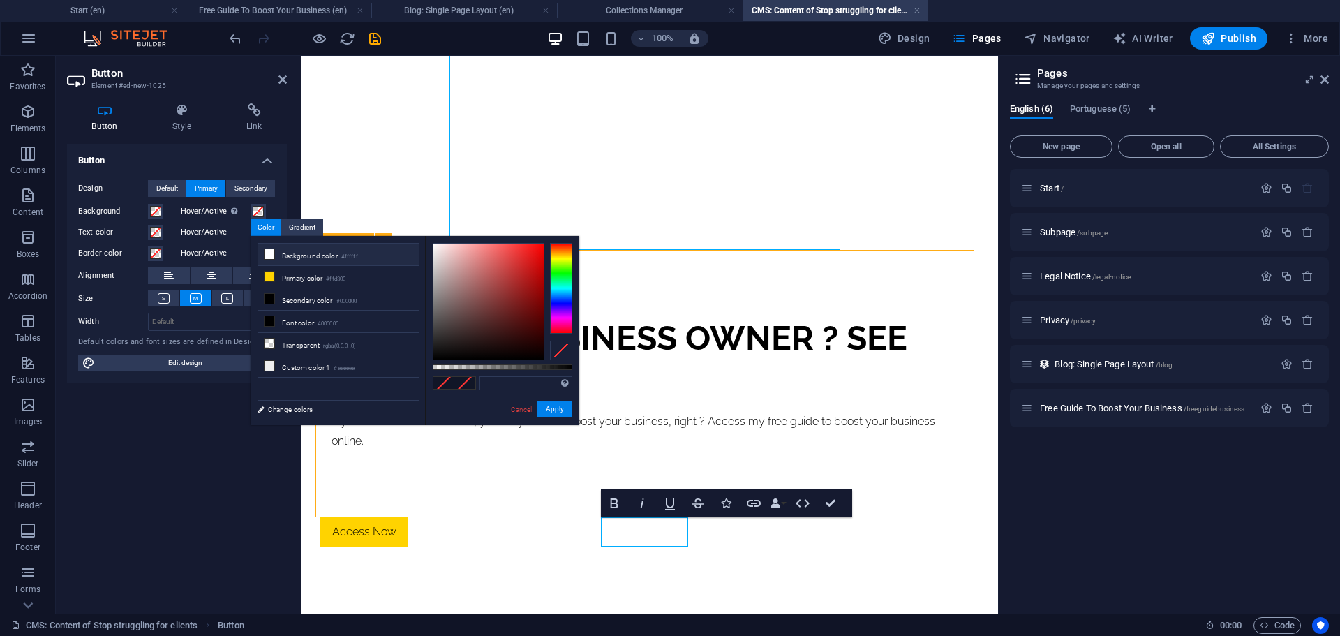
click at [270, 253] on icon at bounding box center [269, 254] width 10 height 10
click at [557, 409] on button "Apply" at bounding box center [554, 408] width 35 height 17
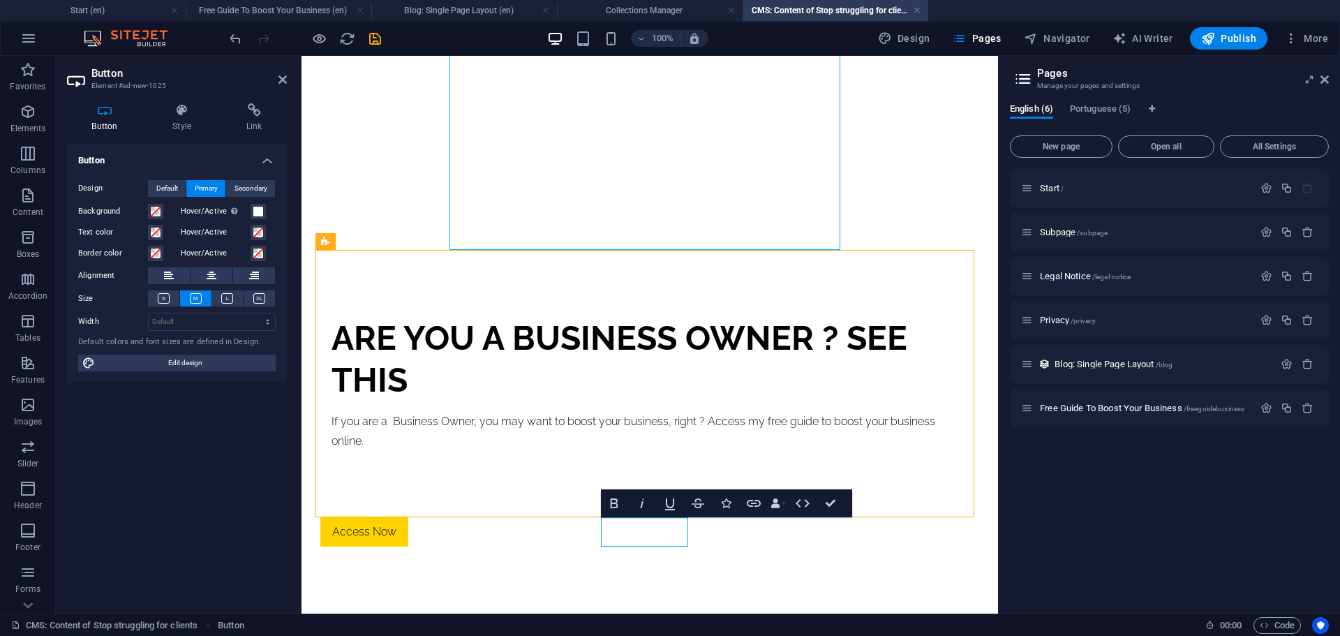
click at [518, 571] on div "Stop struggling for clients [DATE] Discover on this short video how to stop str…" at bounding box center [649, 162] width 681 height 904
click at [408, 533] on link "Access Now" at bounding box center [364, 531] width 88 height 29
click at [609, 502] on icon "button" at bounding box center [614, 503] width 17 height 17
click at [405, 530] on link "Access ​ Now" at bounding box center [362, 531] width 85 height 29
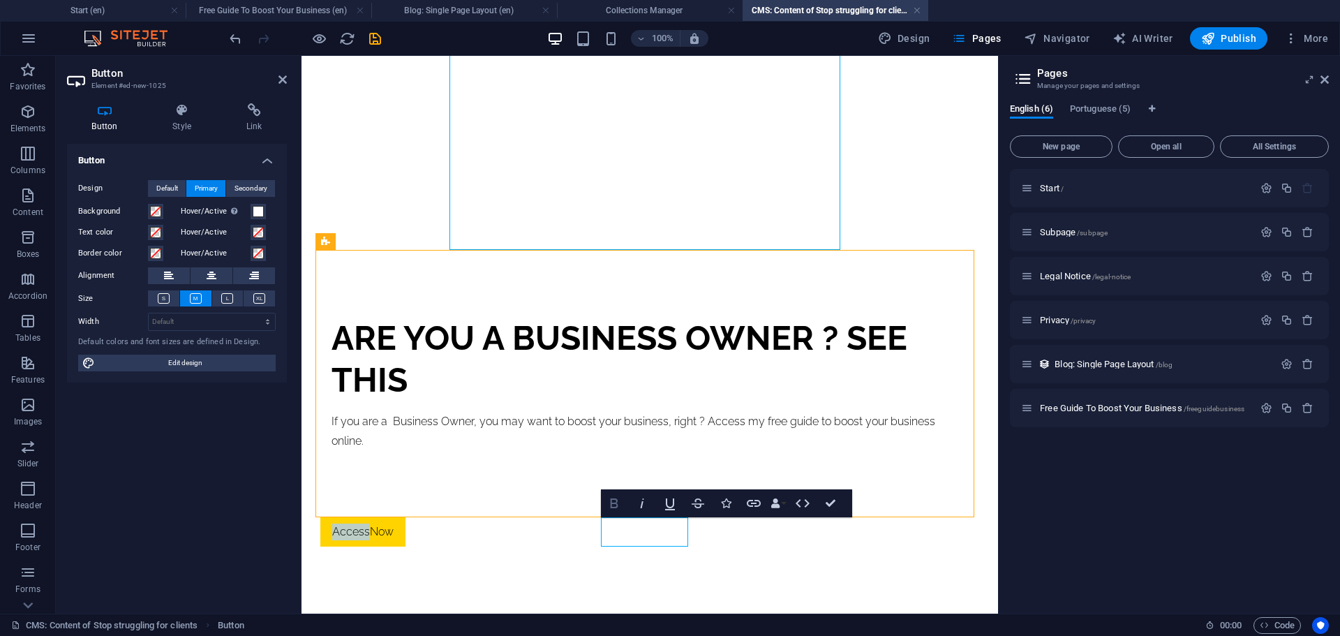
click at [610, 505] on icon "button" at bounding box center [614, 503] width 17 height 17
click at [527, 536] on div "Stop struggling for clients [DATE] Discover on this short video how to stop str…" at bounding box center [649, 162] width 659 height 770
click at [430, 558] on div "Stop struggling for clients [DATE] Discover on this short video how to stop str…" at bounding box center [649, 162] width 681 height 904
click at [746, 538] on div "Stop struggling for clients [DATE] Discover on this short video how to stop str…" at bounding box center [649, 162] width 659 height 770
click at [796, 562] on div "Stop struggling for clients [DATE] Discover on this short video how to stop str…" at bounding box center [649, 162] width 681 height 904
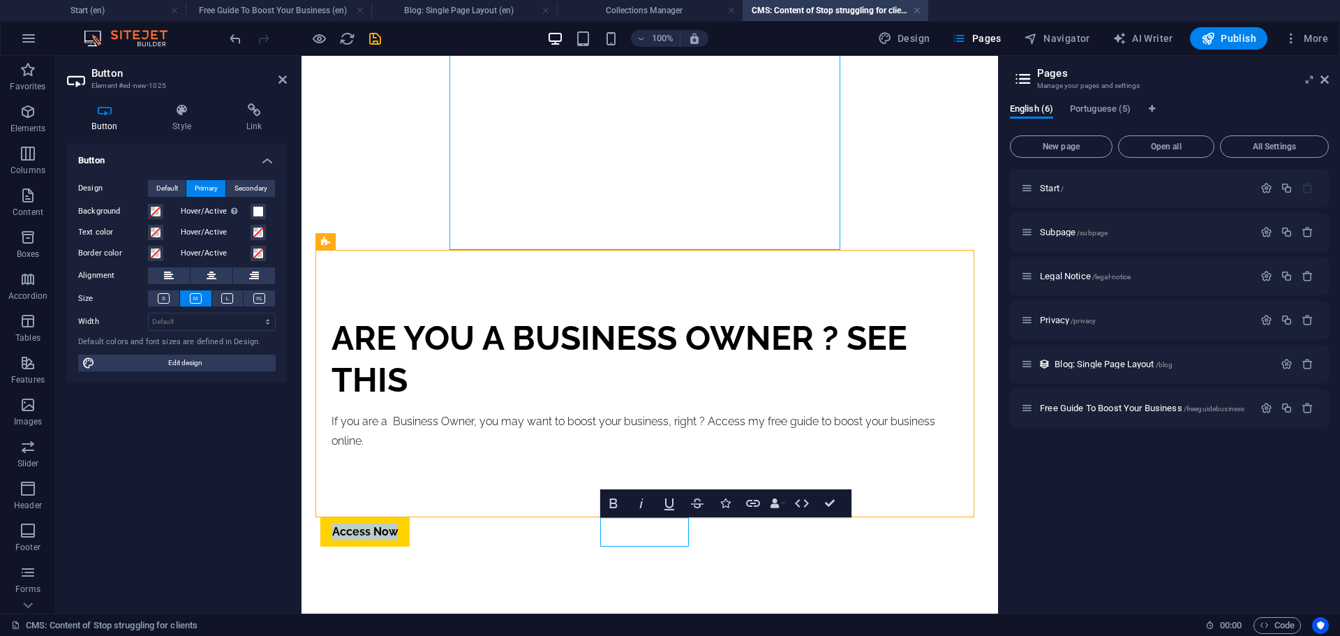
click at [735, 577] on div "Stop struggling for clients [DATE] Discover on this short video how to stop str…" at bounding box center [649, 162] width 681 height 904
drag, startPoint x: 640, startPoint y: 575, endPoint x: 640, endPoint y: 558, distance: 16.7
click at [640, 574] on div "Stop struggling for clients [DATE] Discover on this short video how to stop str…" at bounding box center [649, 162] width 681 height 904
click at [398, 534] on strong "Access​ Now" at bounding box center [365, 531] width 66 height 13
click at [410, 534] on link "Access​ Now" at bounding box center [364, 531] width 89 height 29
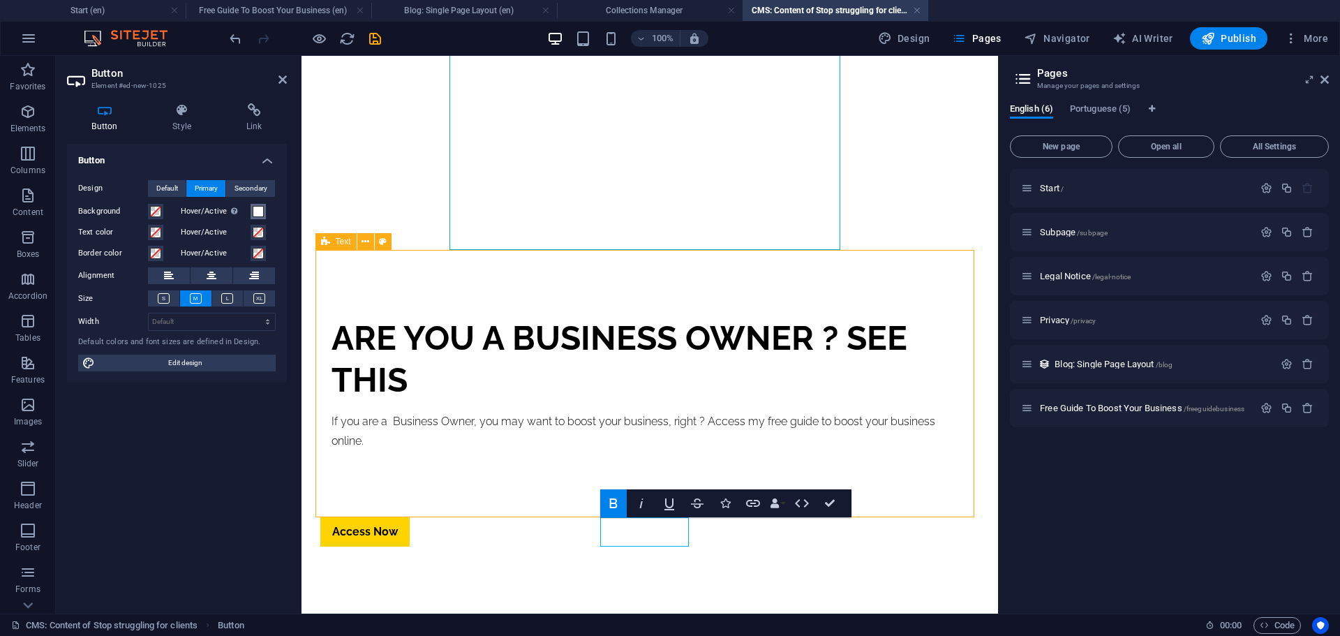
click at [264, 214] on button "Hover/Active Switch to preview mode to test the active/hover state" at bounding box center [257, 211] width 15 height 15
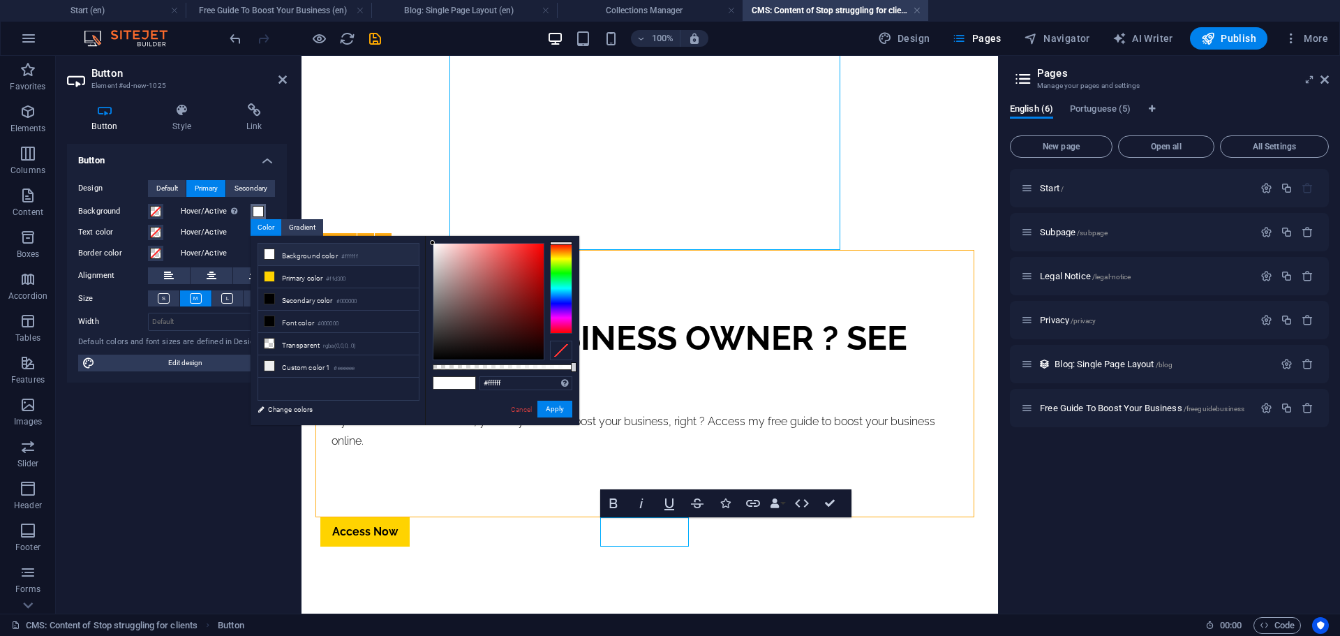
click at [263, 214] on span at bounding box center [258, 211] width 11 height 11
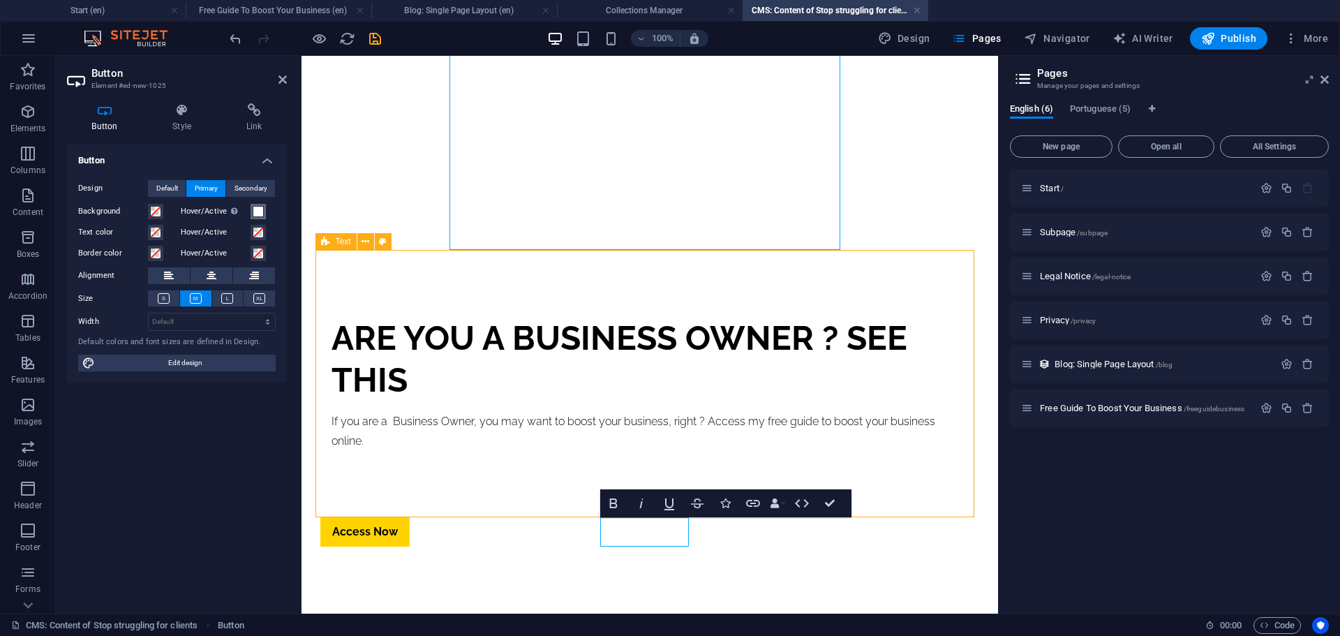
click at [262, 214] on span at bounding box center [258, 211] width 11 height 11
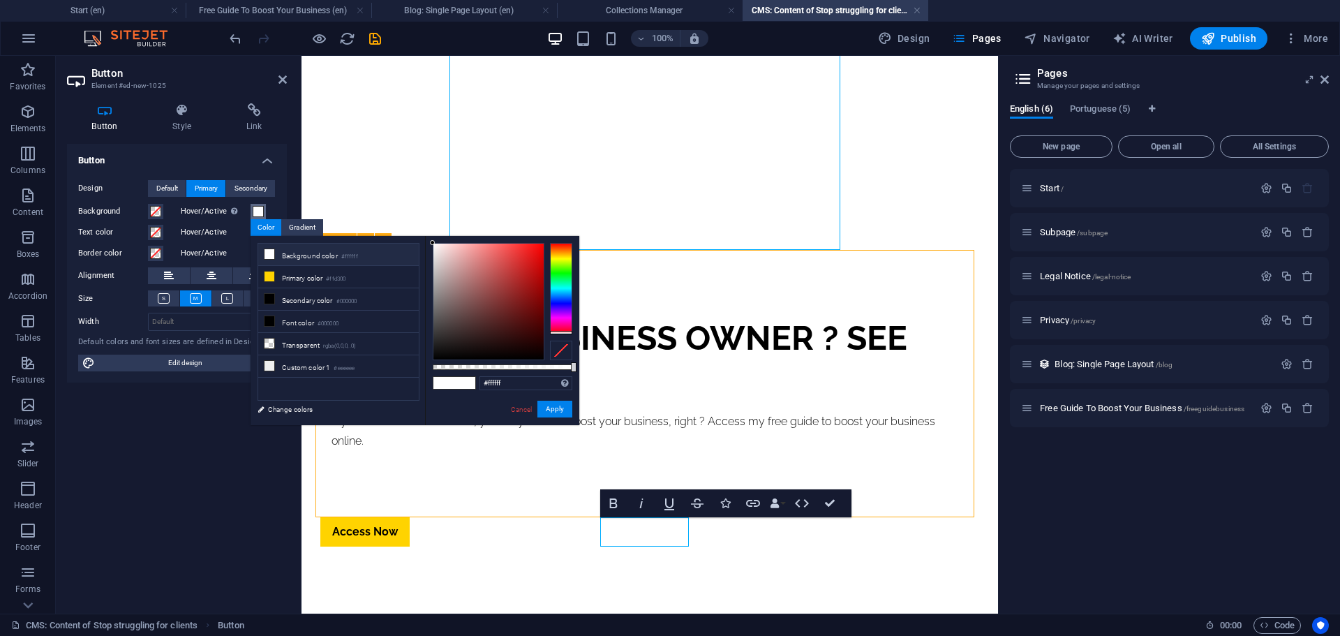
drag, startPoint x: 560, startPoint y: 301, endPoint x: 522, endPoint y: 318, distance: 41.9
click at [555, 342] on div at bounding box center [503, 301] width 140 height 117
type input "#ff0000"
drag, startPoint x: 462, startPoint y: 277, endPoint x: 557, endPoint y: 342, distance: 115.5
click at [561, 232] on body "[PERSON_NAME] Start (en) Free Guide To Boost Your Business (en) Blog: Single Pa…" at bounding box center [670, 318] width 1340 height 636
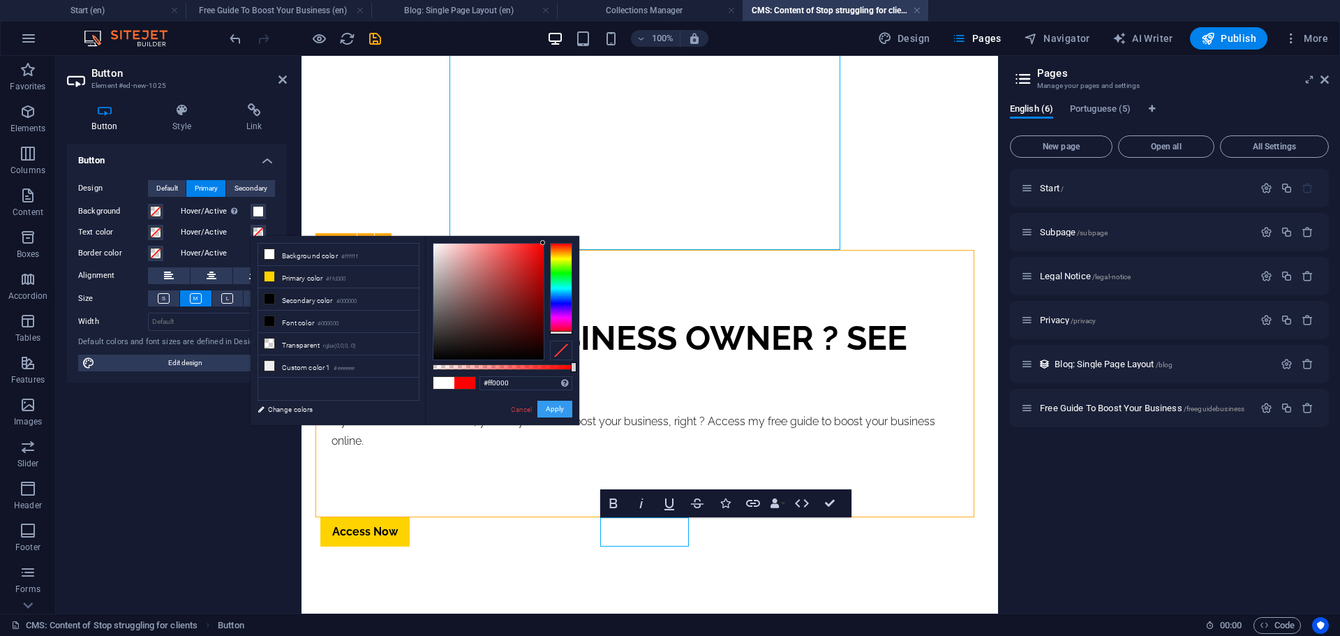
click at [557, 407] on button "Apply" at bounding box center [554, 408] width 35 height 17
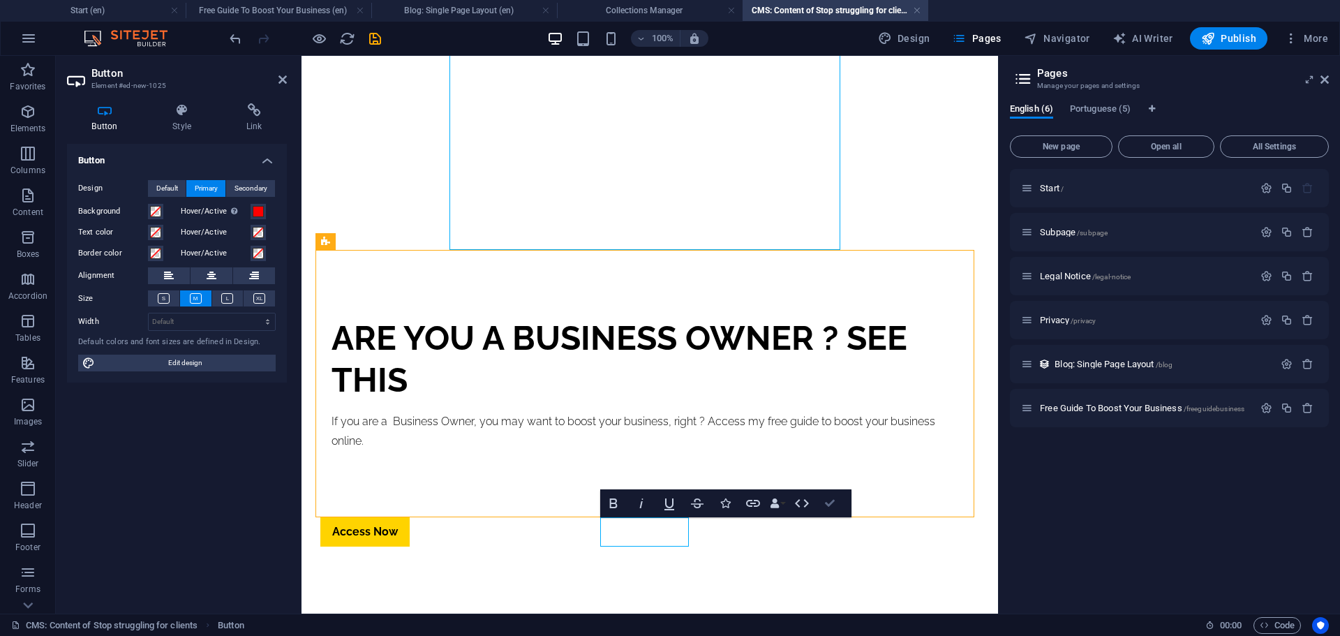
drag, startPoint x: 827, startPoint y: 500, endPoint x: 770, endPoint y: 444, distance: 79.4
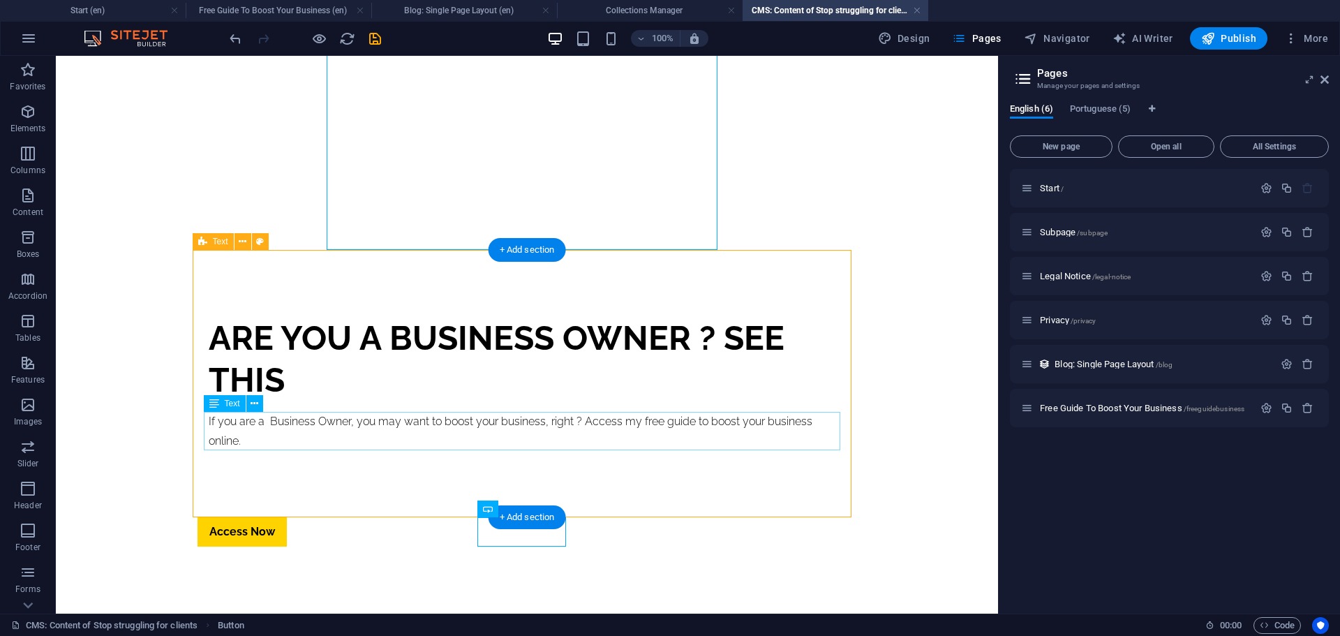
drag, startPoint x: 571, startPoint y: 574, endPoint x: 509, endPoint y: 444, distance: 142.9
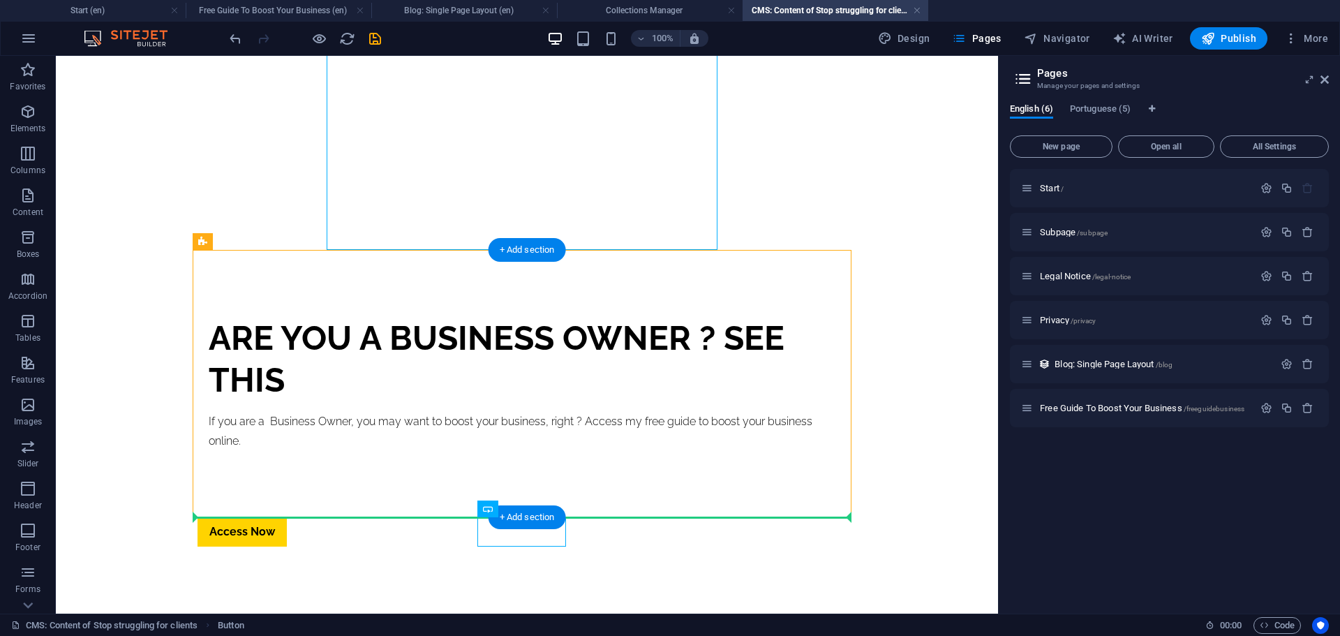
drag, startPoint x: 503, startPoint y: 532, endPoint x: 518, endPoint y: 451, distance: 81.6
click at [534, 246] on div "+ Add section" at bounding box center [526, 250] width 77 height 24
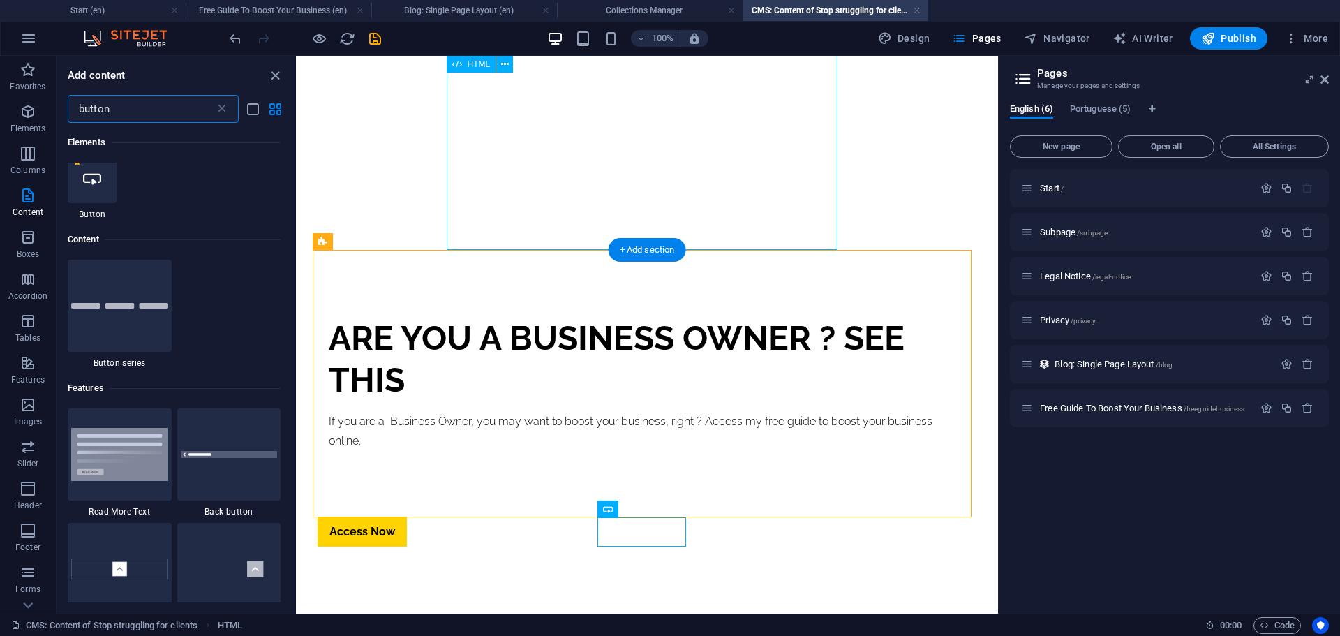
scroll to position [255, 0]
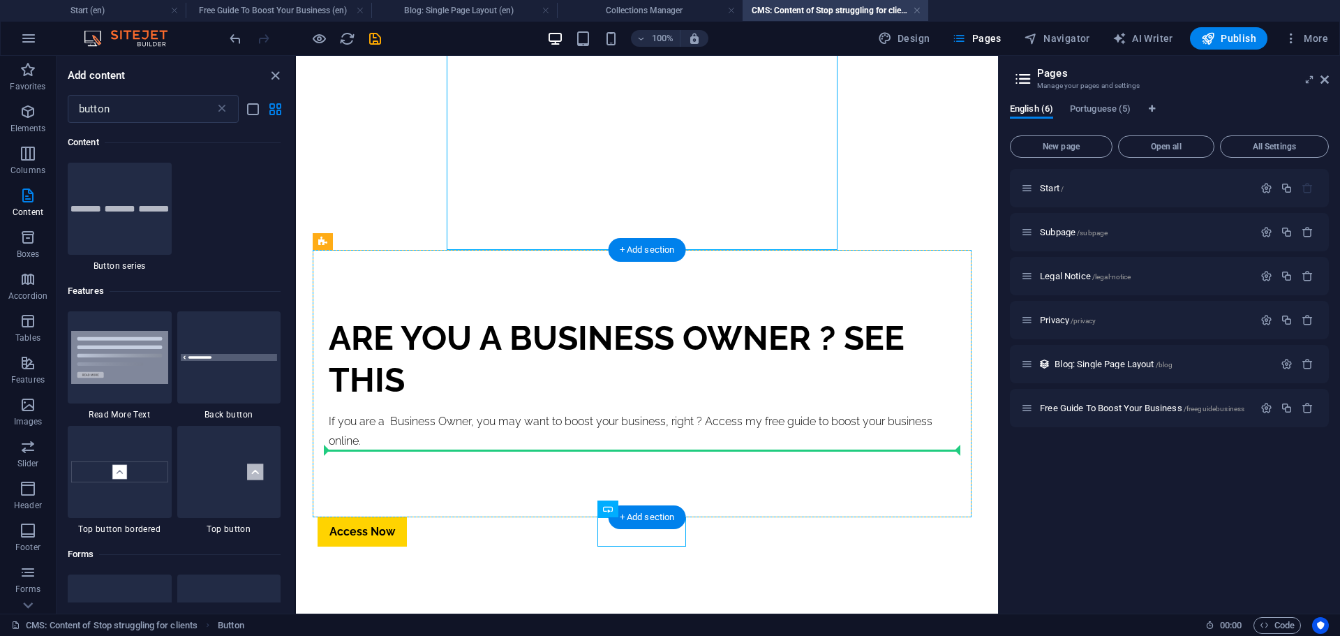
drag, startPoint x: 642, startPoint y: 531, endPoint x: 620, endPoint y: 441, distance: 92.6
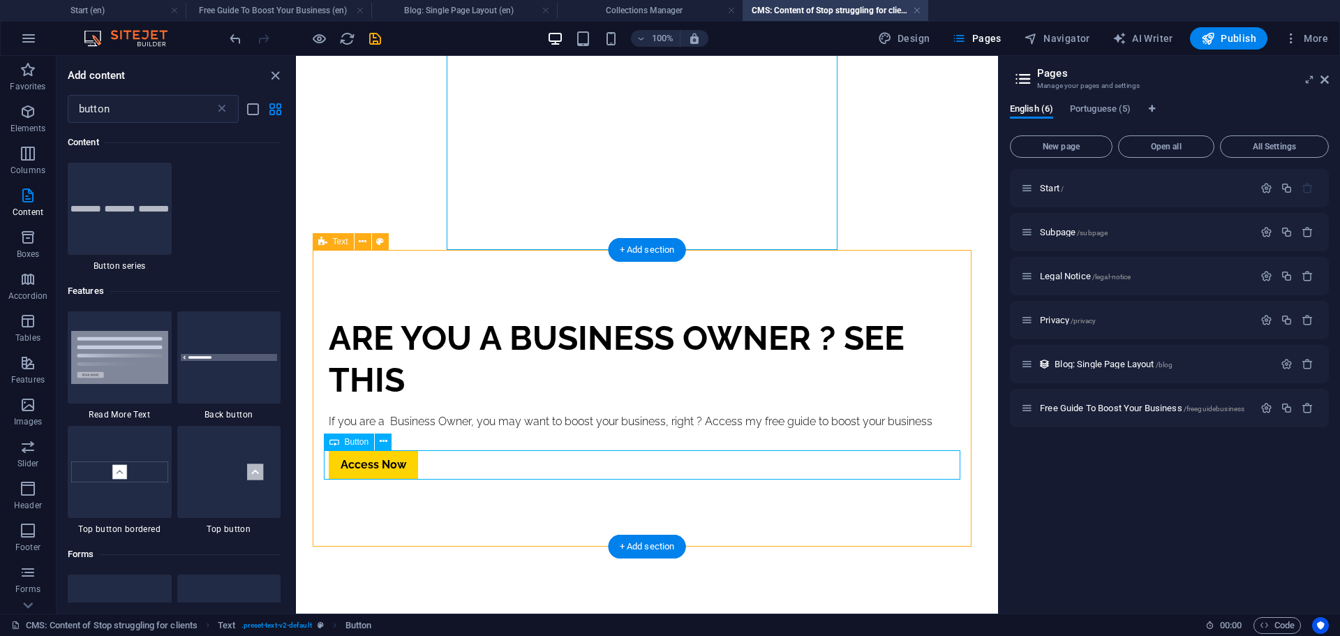
click at [364, 468] on div "Access Now" at bounding box center [647, 464] width 636 height 29
click at [384, 437] on icon at bounding box center [384, 441] width 8 height 15
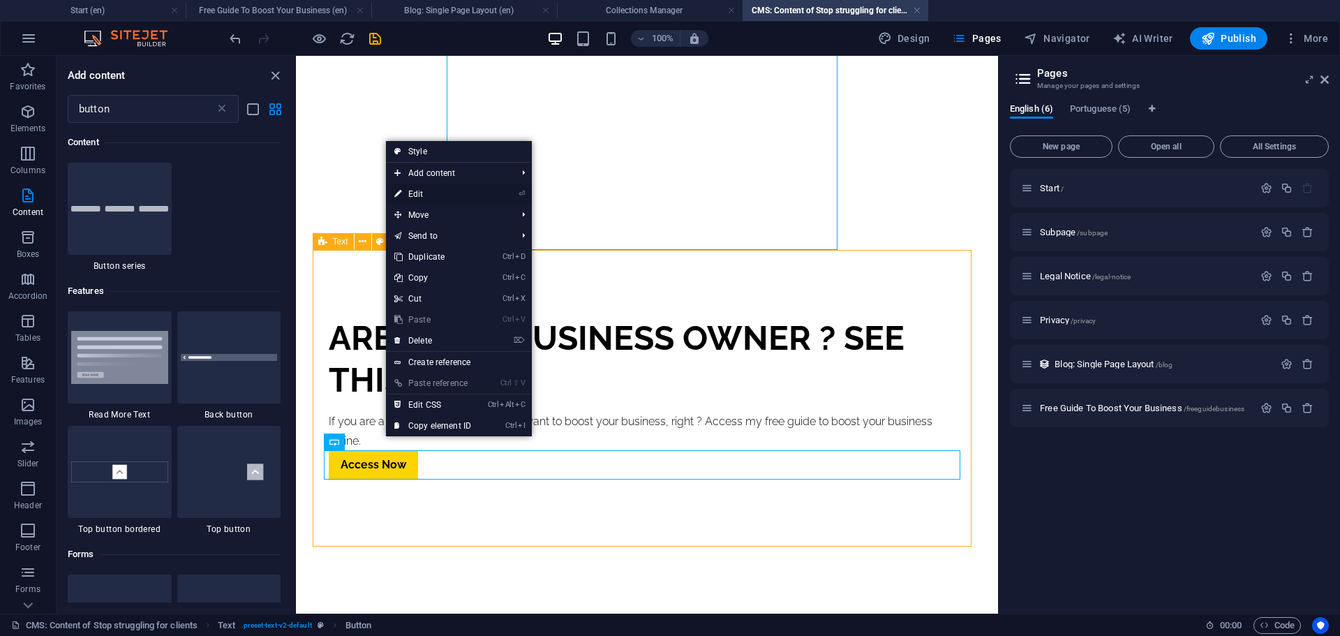
click at [433, 193] on link "⏎ Edit" at bounding box center [432, 194] width 93 height 21
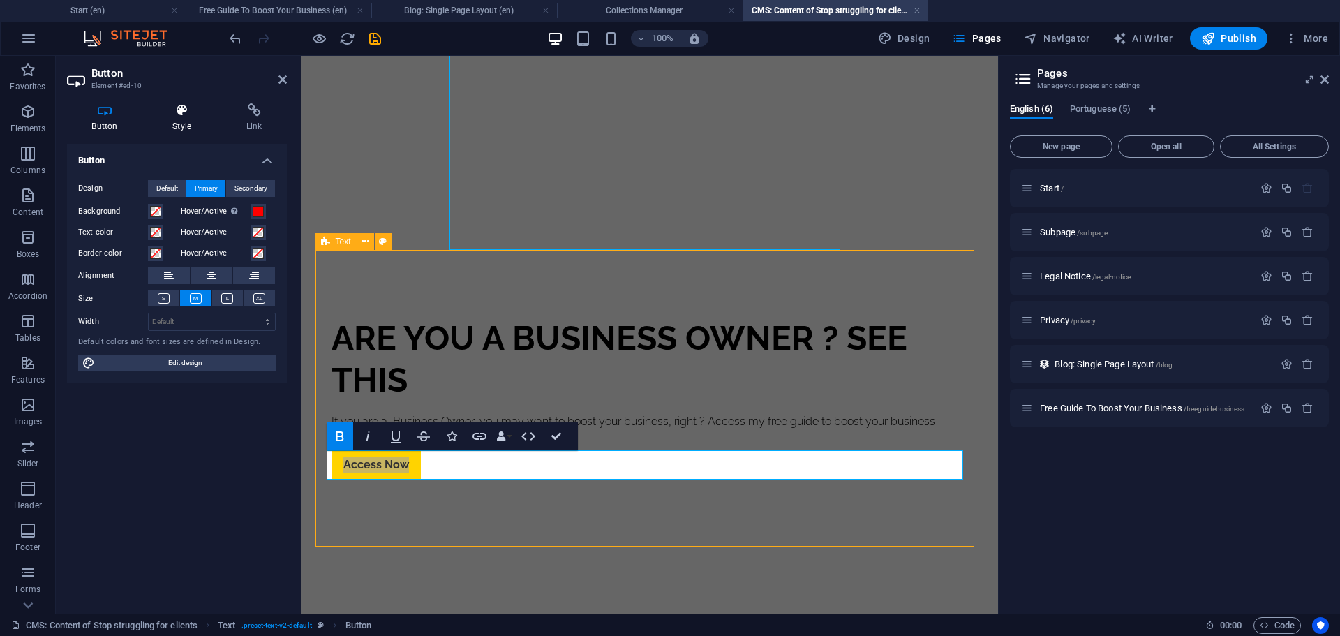
click at [185, 119] on h4 "Style" at bounding box center [185, 117] width 74 height 29
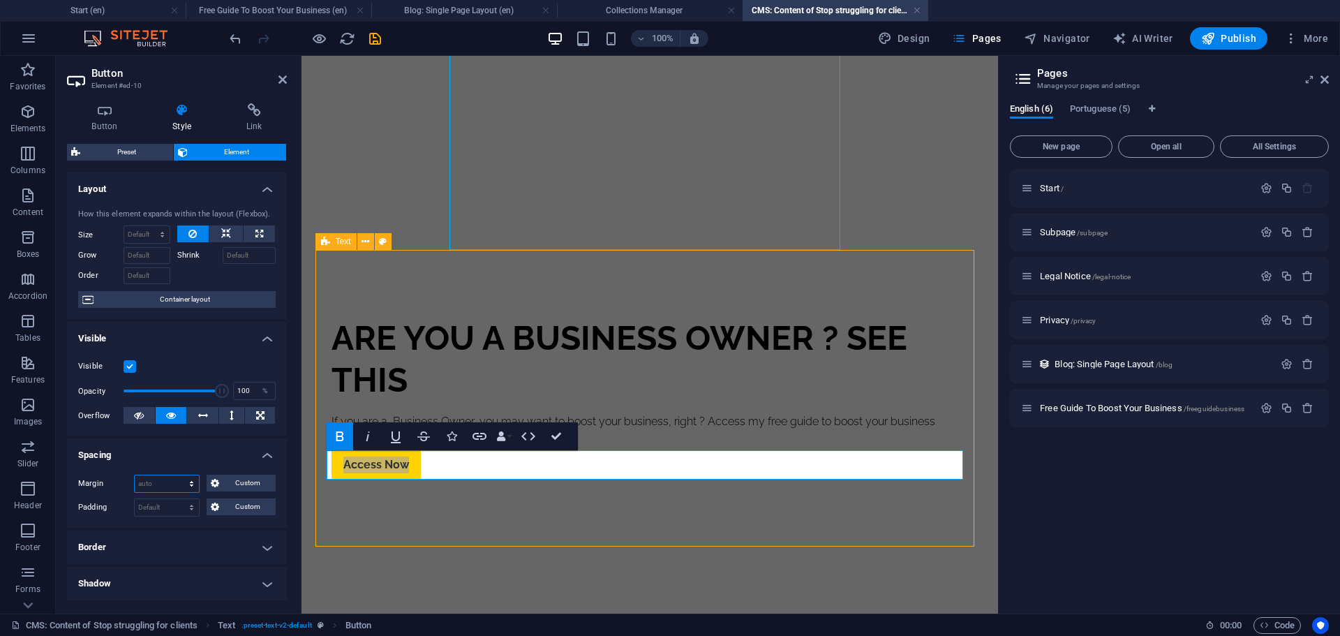
click at [185, 487] on select "Default auto px % rem vw vh Custom" at bounding box center [167, 483] width 64 height 17
select select "px"
click at [178, 475] on select "Default auto px % rem vw vh Custom" at bounding box center [167, 483] width 64 height 17
type input "0"
click at [180, 489] on select "Default auto px % rem vw vh Custom" at bounding box center [189, 483] width 20 height 17
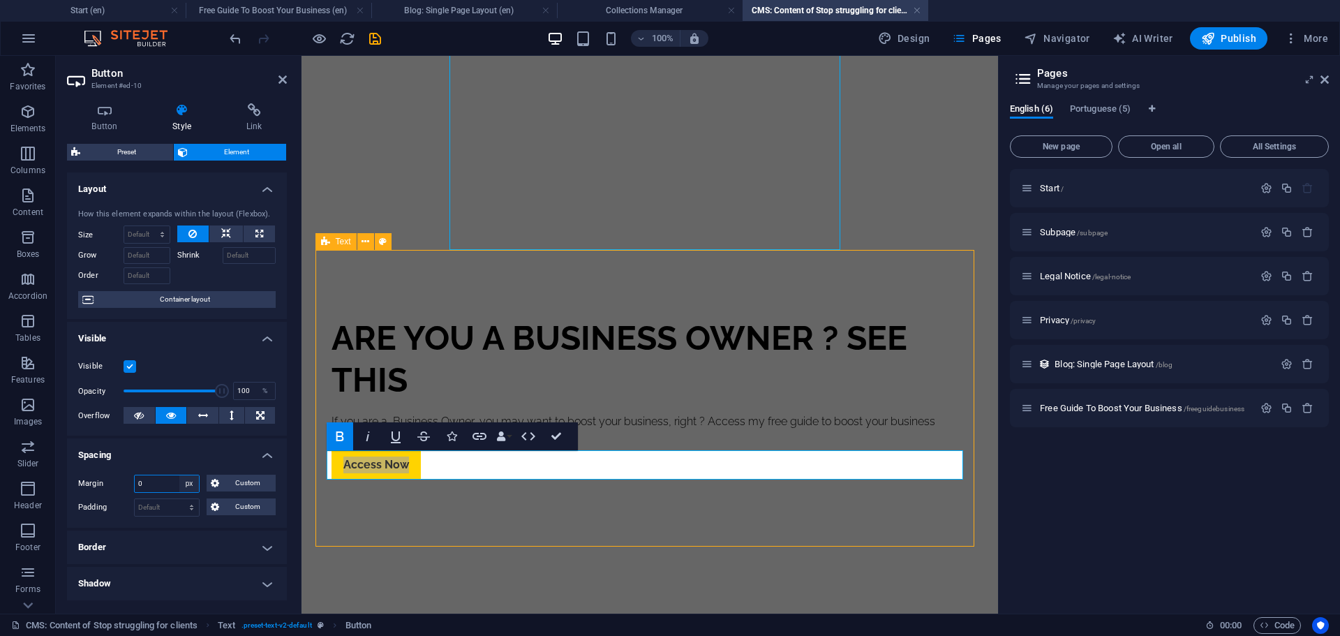
select select "auto"
click at [179, 475] on select "Default auto px % rem vw vh Custom" at bounding box center [189, 483] width 20 height 17
select select "DISABLED_OPTION_VALUE"
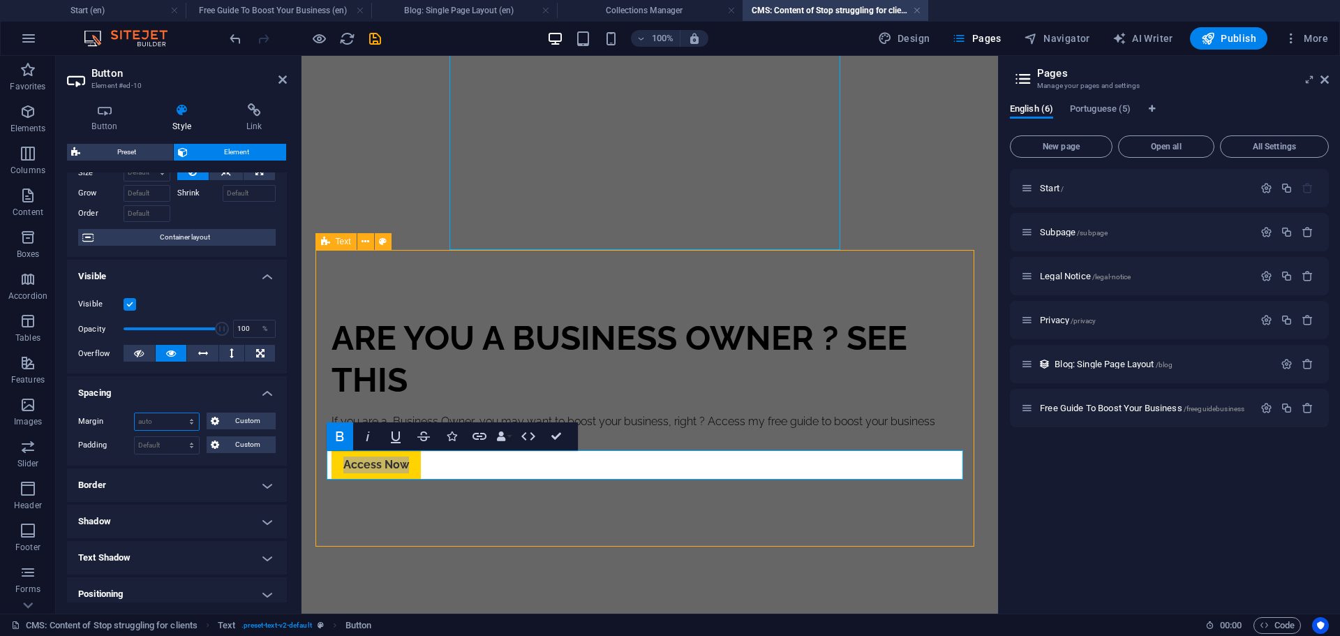
scroll to position [209, 0]
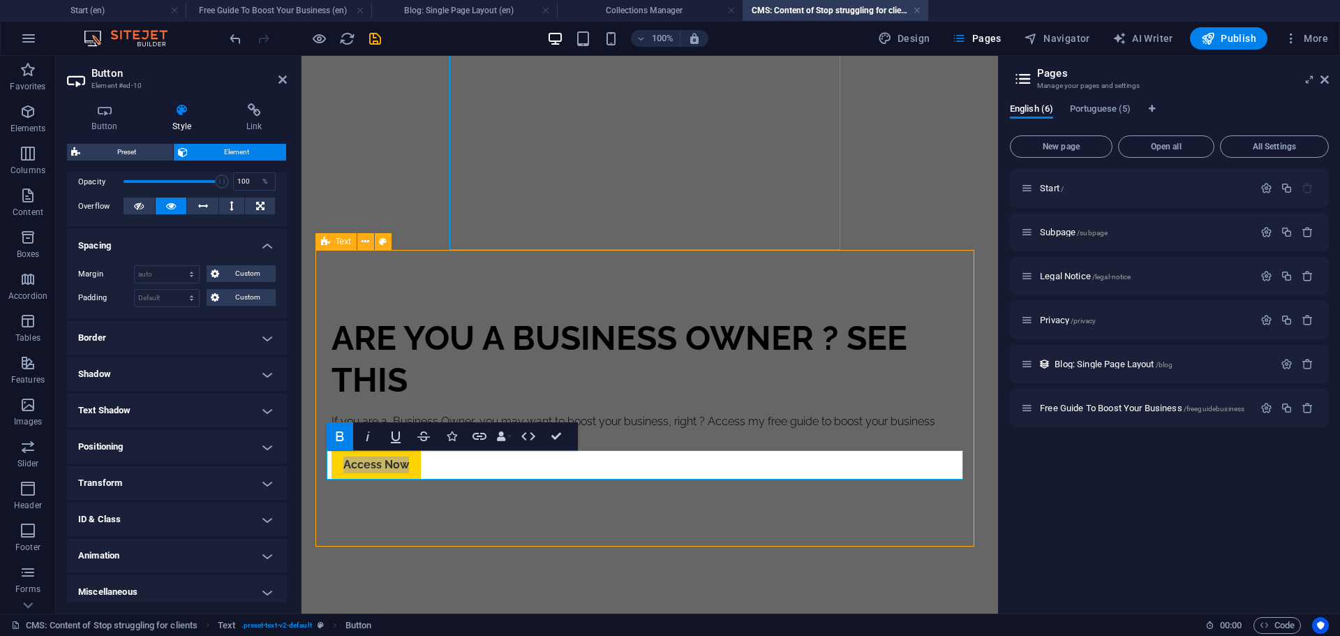
click at [159, 454] on h4 "Positioning" at bounding box center [177, 446] width 220 height 33
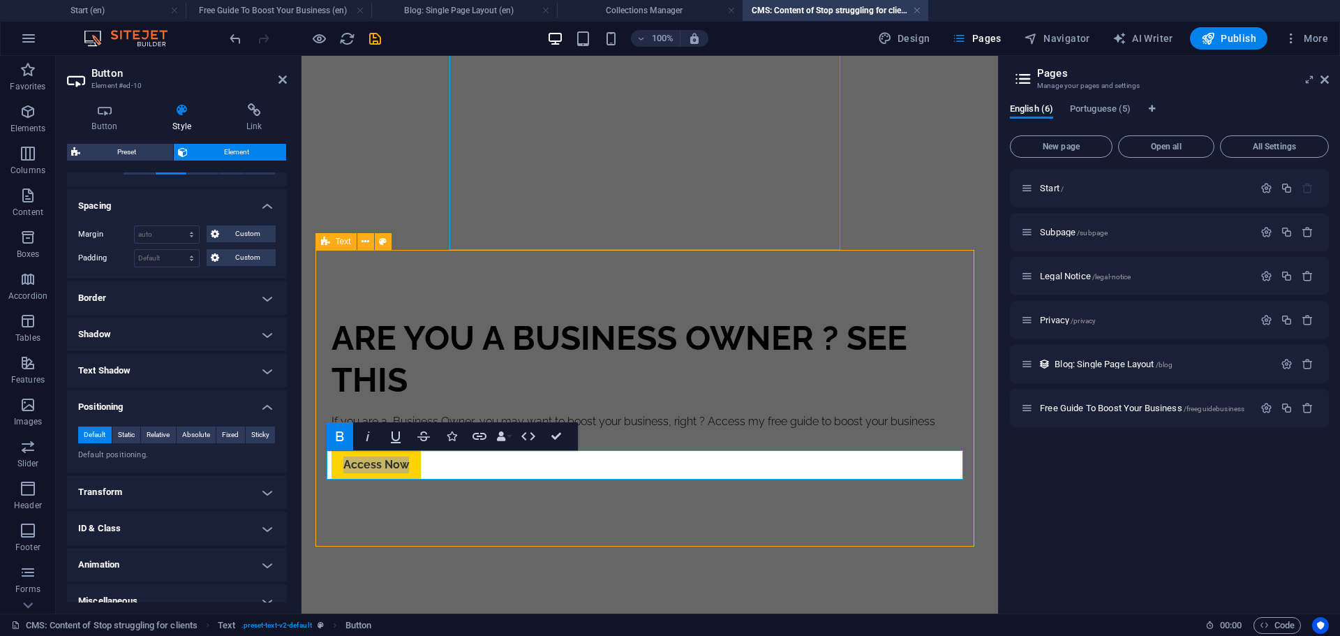
scroll to position [264, 0]
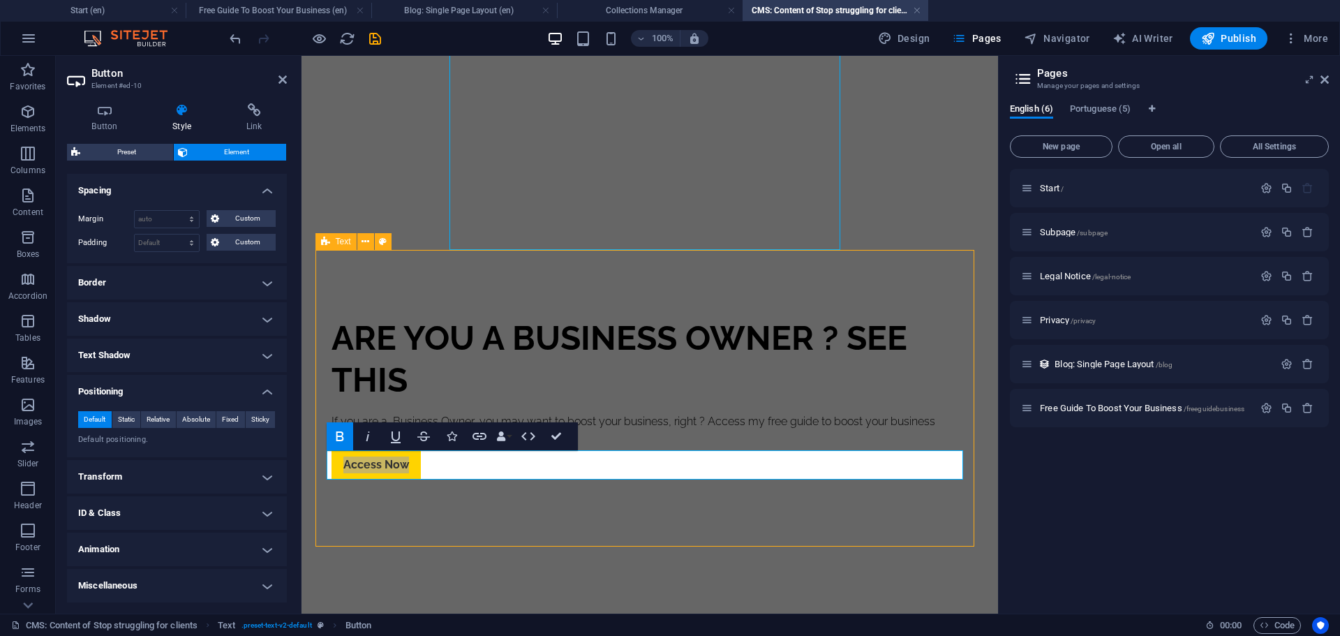
click at [126, 479] on h4 "Transform" at bounding box center [177, 476] width 220 height 33
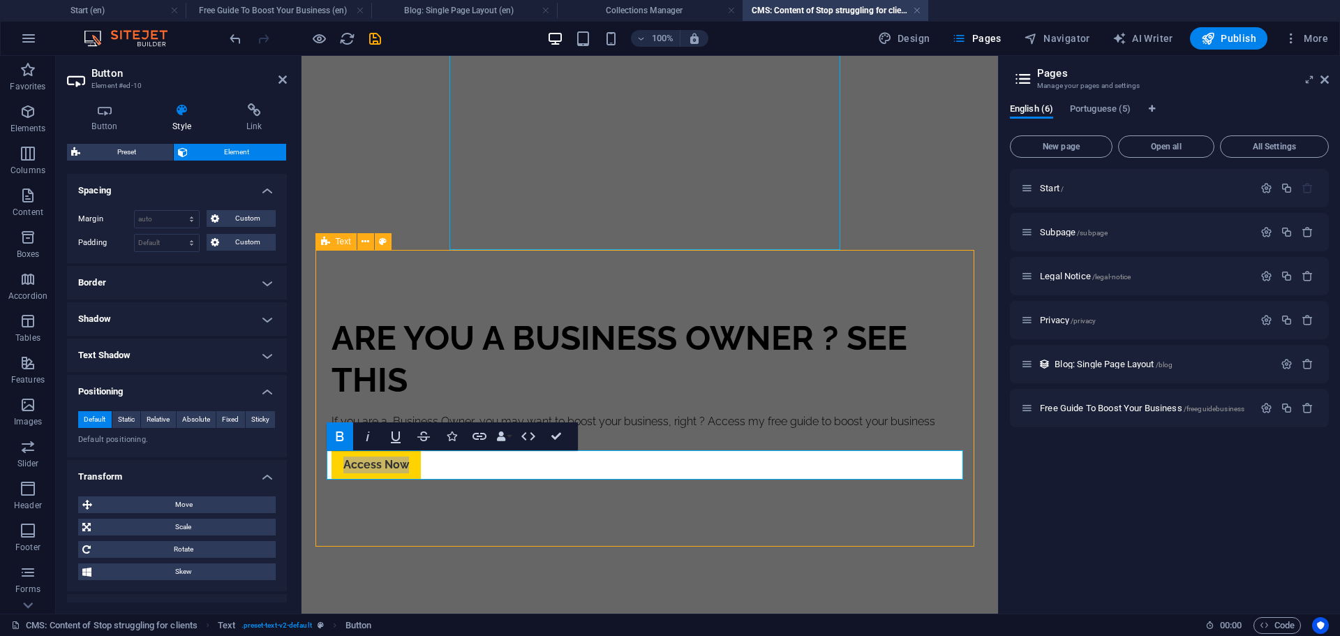
click at [147, 477] on h4 "Transform" at bounding box center [177, 472] width 220 height 25
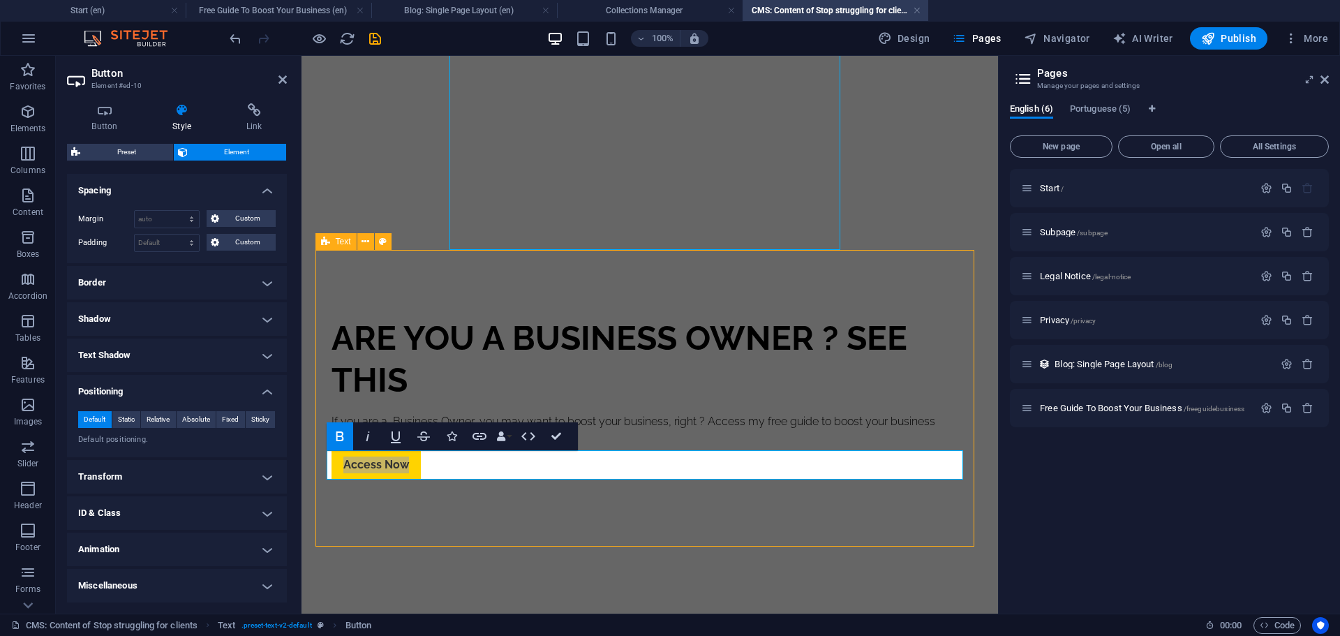
click at [147, 477] on h4 "Transform" at bounding box center [177, 476] width 220 height 33
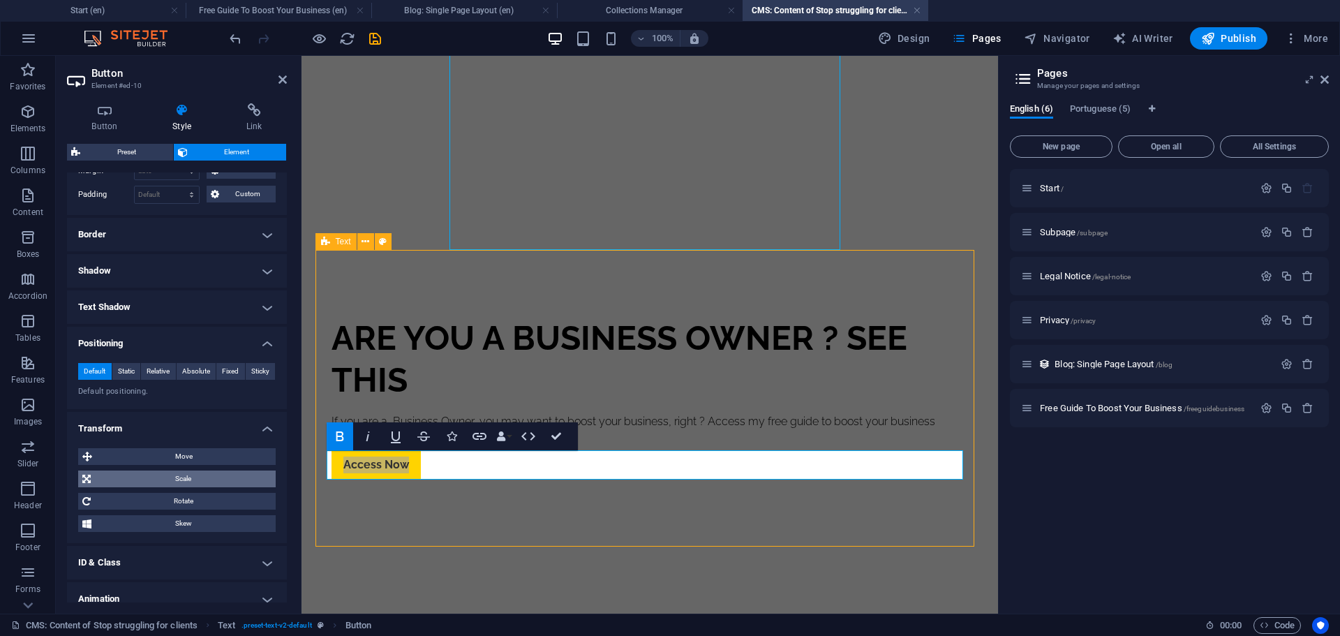
scroll to position [362, 0]
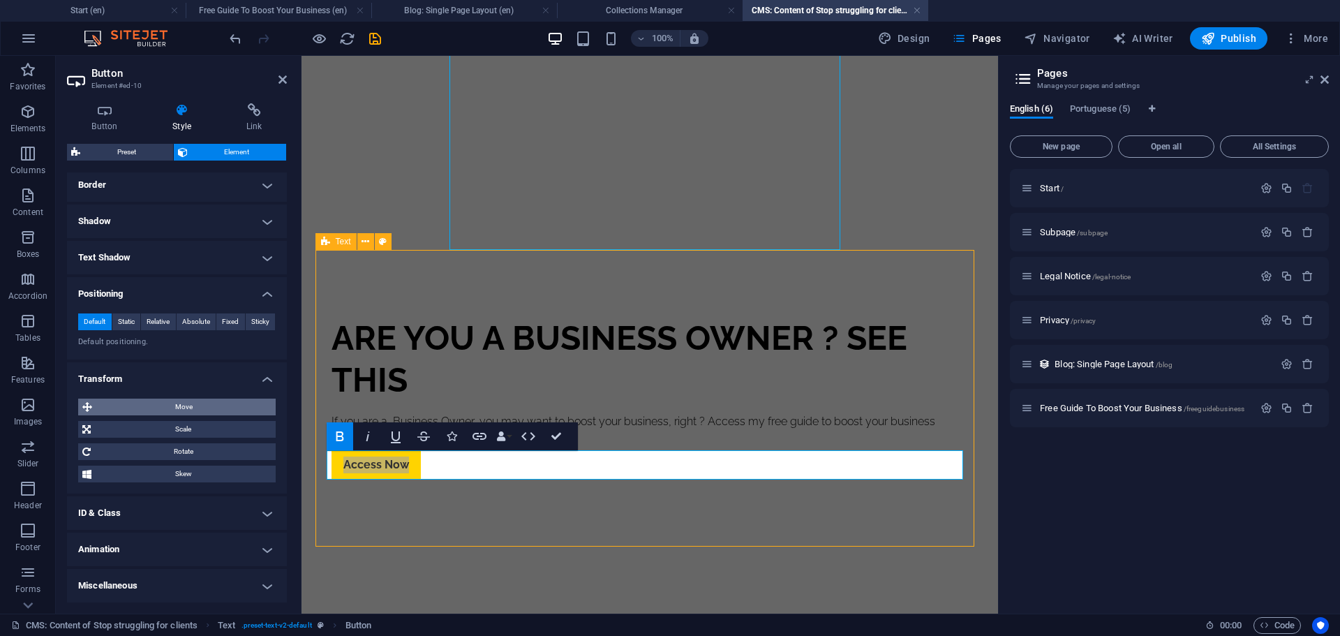
click at [177, 401] on span "Move" at bounding box center [183, 406] width 175 height 17
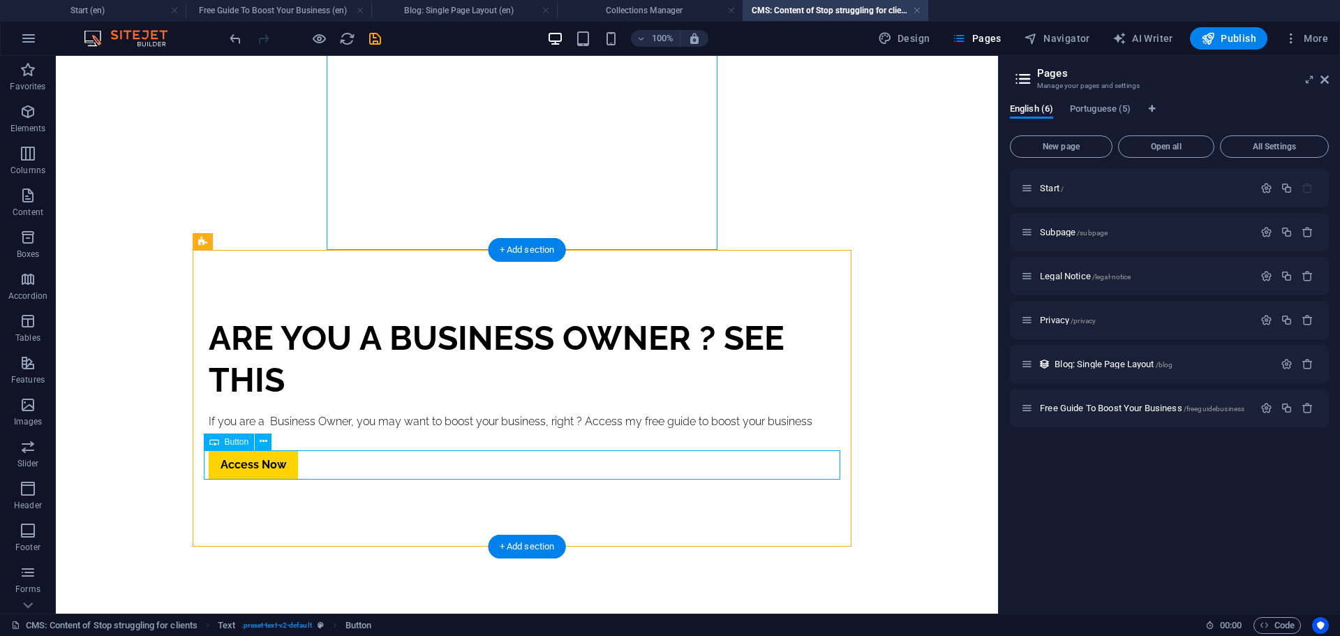
click at [261, 469] on div "Access Now" at bounding box center [527, 464] width 636 height 29
select select "px"
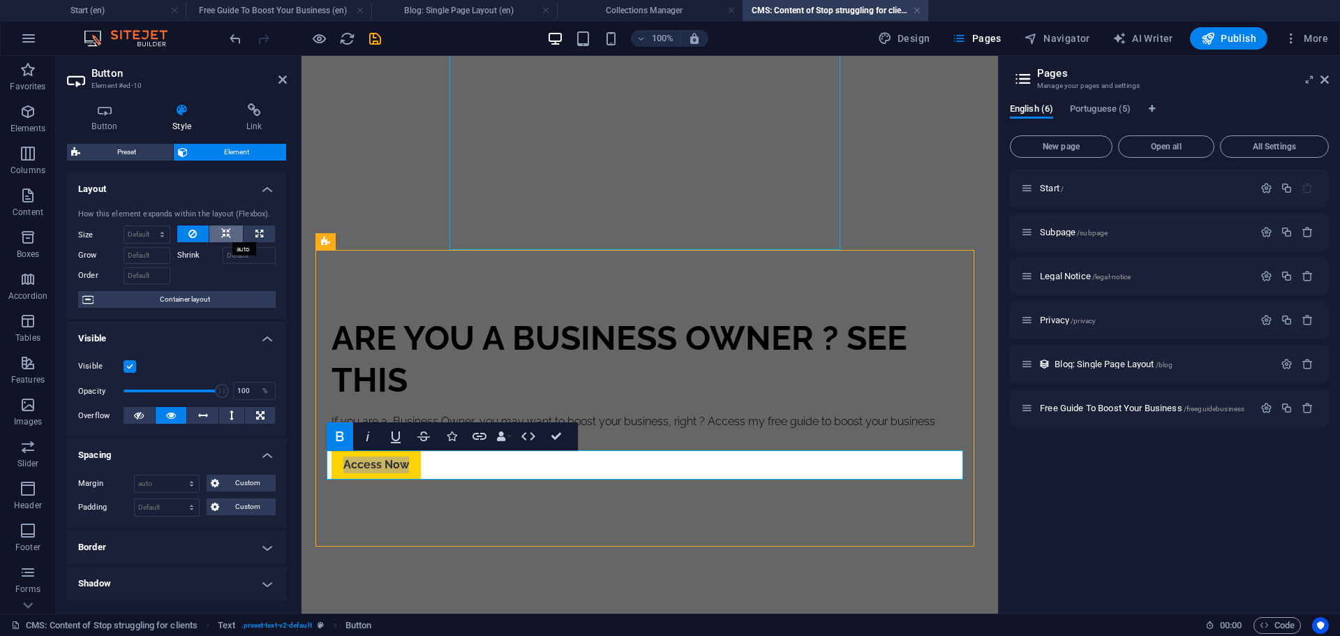
click at [224, 229] on icon at bounding box center [226, 233] width 10 height 17
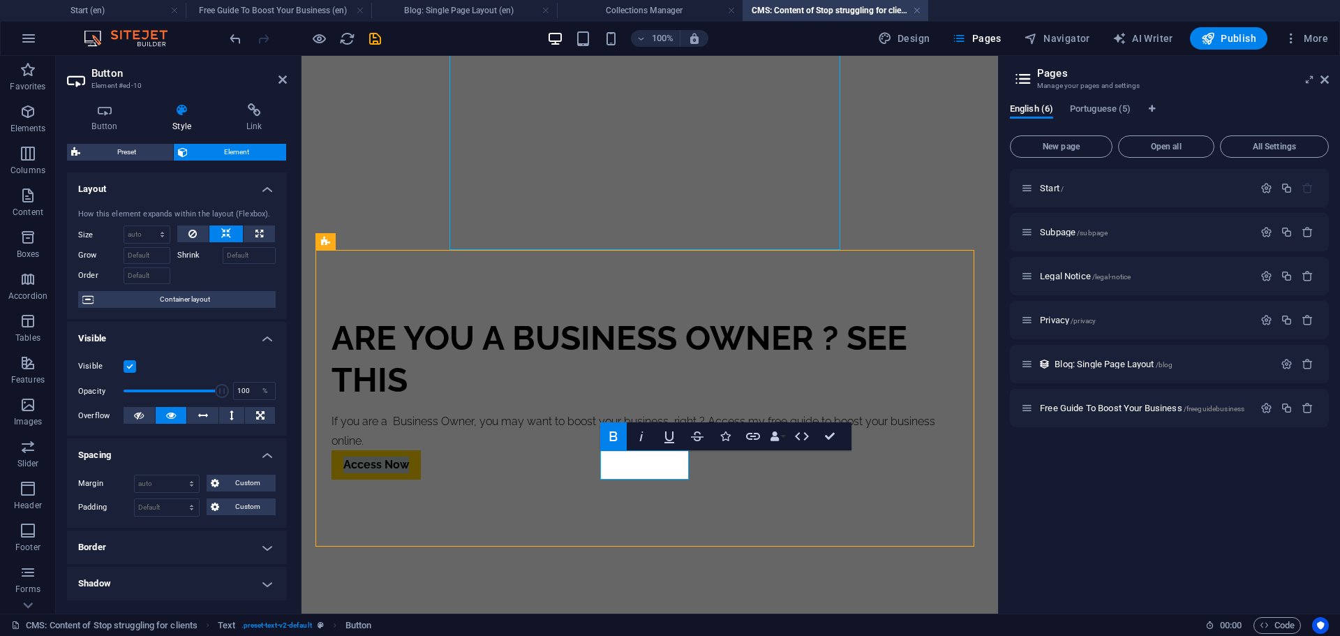
click at [654, 599] on div "Stop struggling for clients [DATE] Discover on this short video how to stop str…" at bounding box center [649, 162] width 681 height 904
click at [659, 594] on div "Stop struggling for clients [DATE] Discover on this short video how to stop str…" at bounding box center [649, 162] width 681 height 904
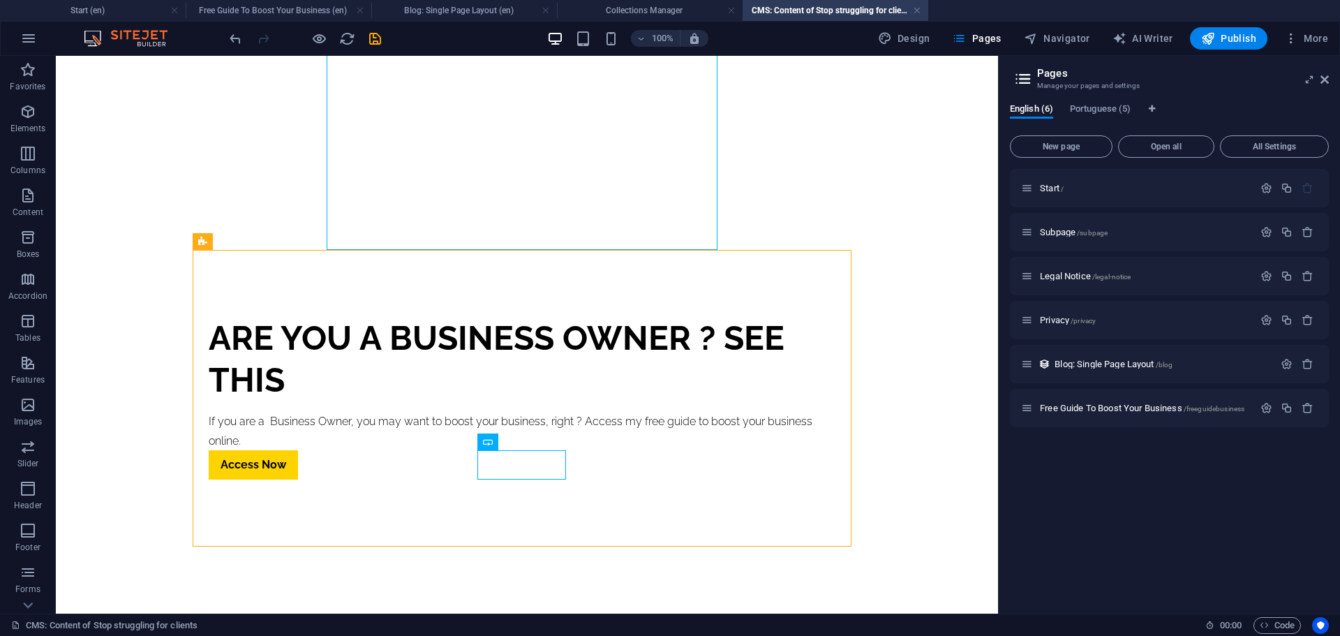
click at [750, 573] on div "Stop struggling for clients [DATE] Discover on this short video how to stop str…" at bounding box center [526, 162] width 681 height 904
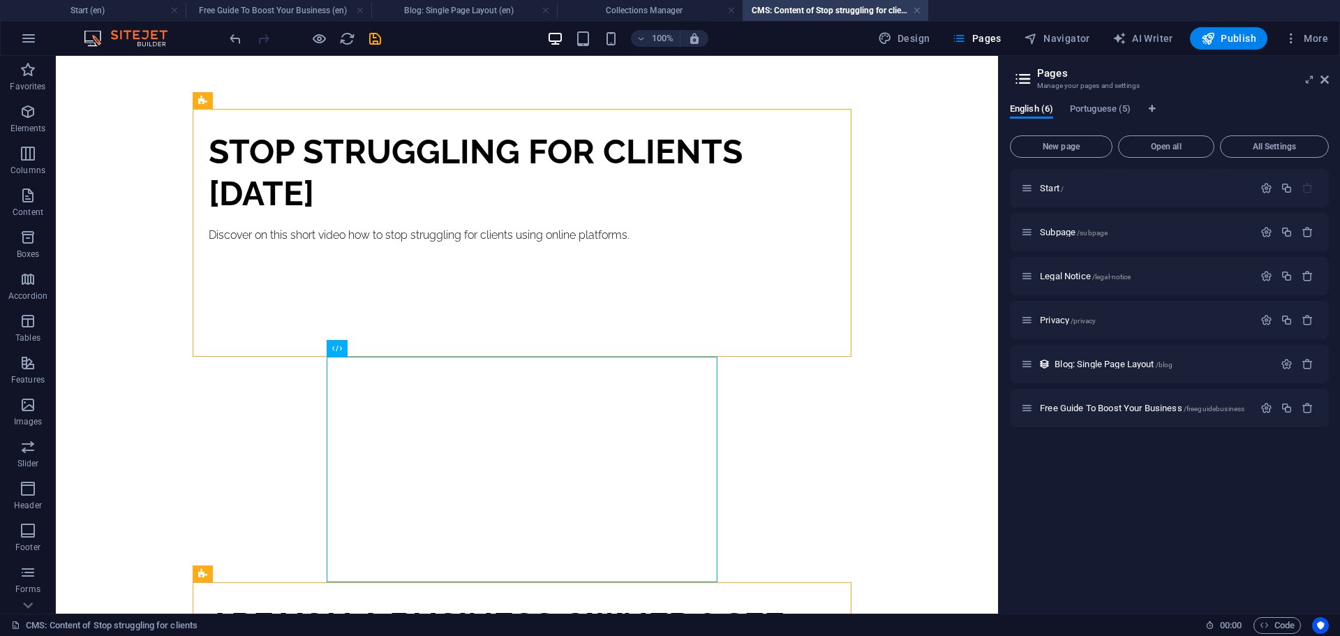
scroll to position [0, 0]
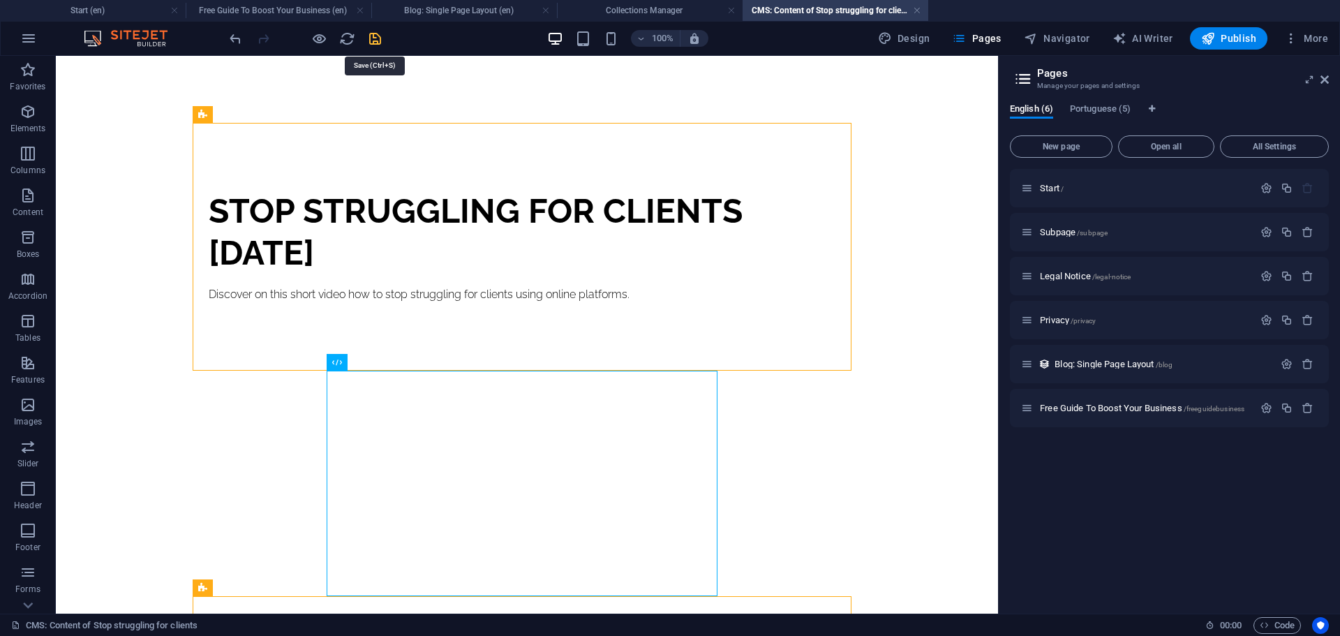
click at [370, 39] on icon "save" at bounding box center [375, 39] width 16 height 16
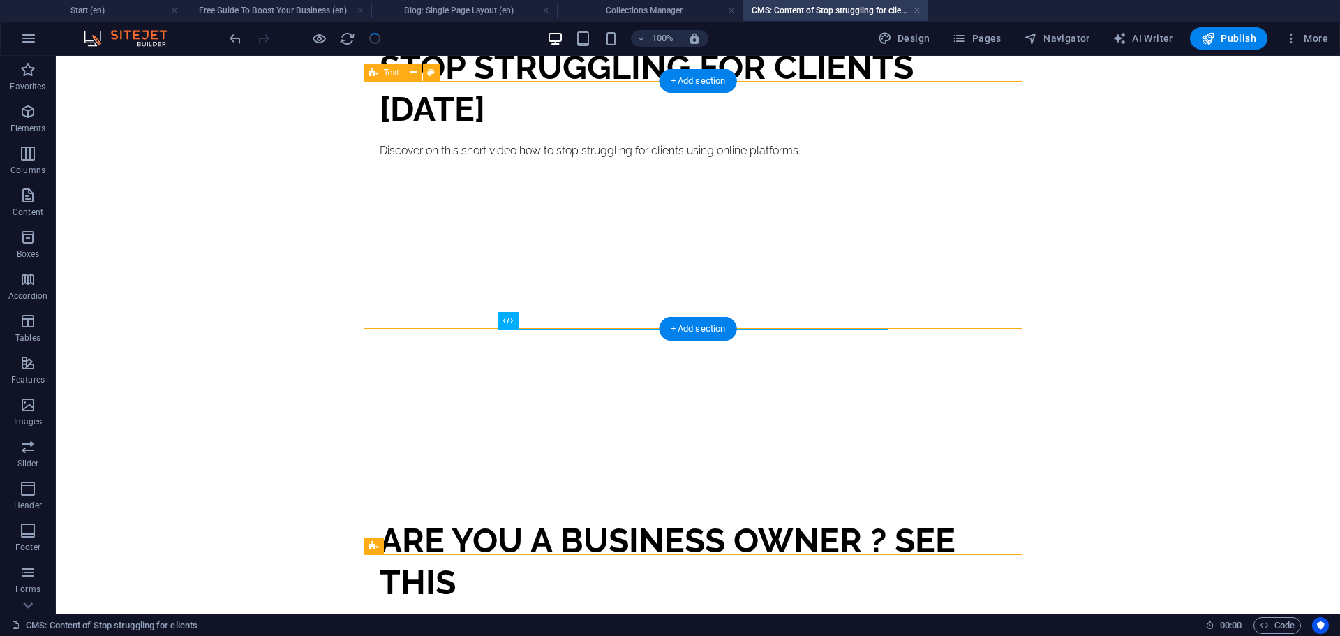
scroll to position [346, 0]
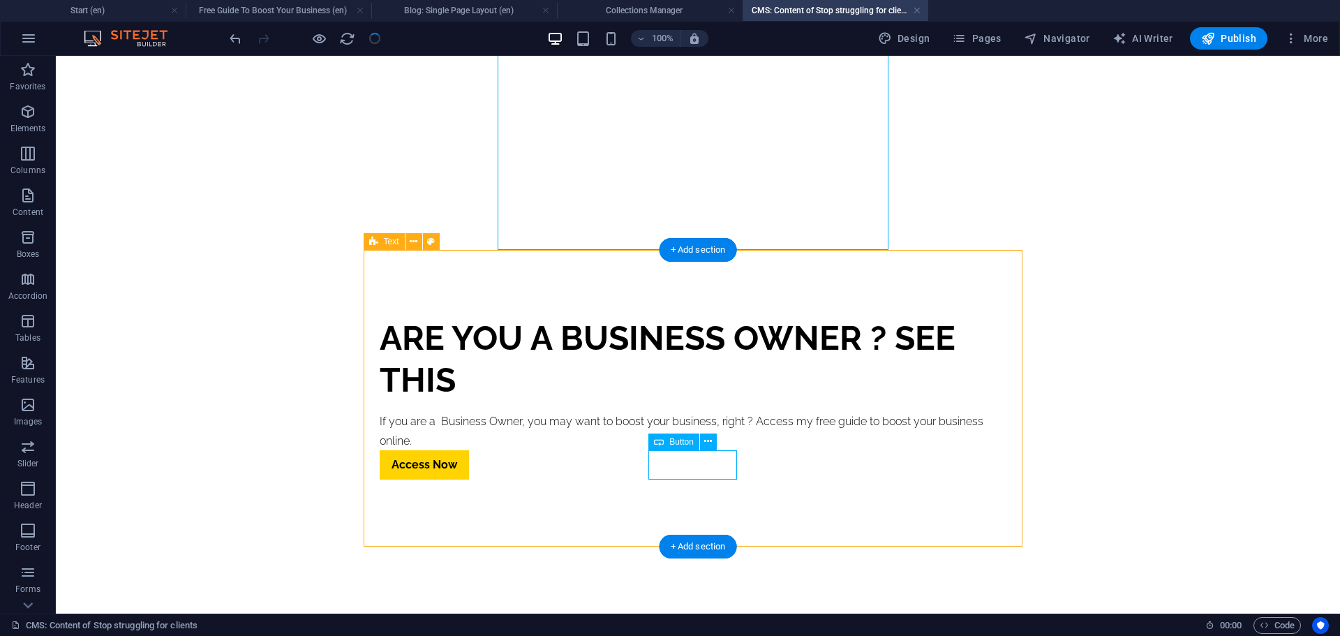
click at [712, 460] on div "Access Now" at bounding box center [698, 464] width 636 height 29
select select "px"
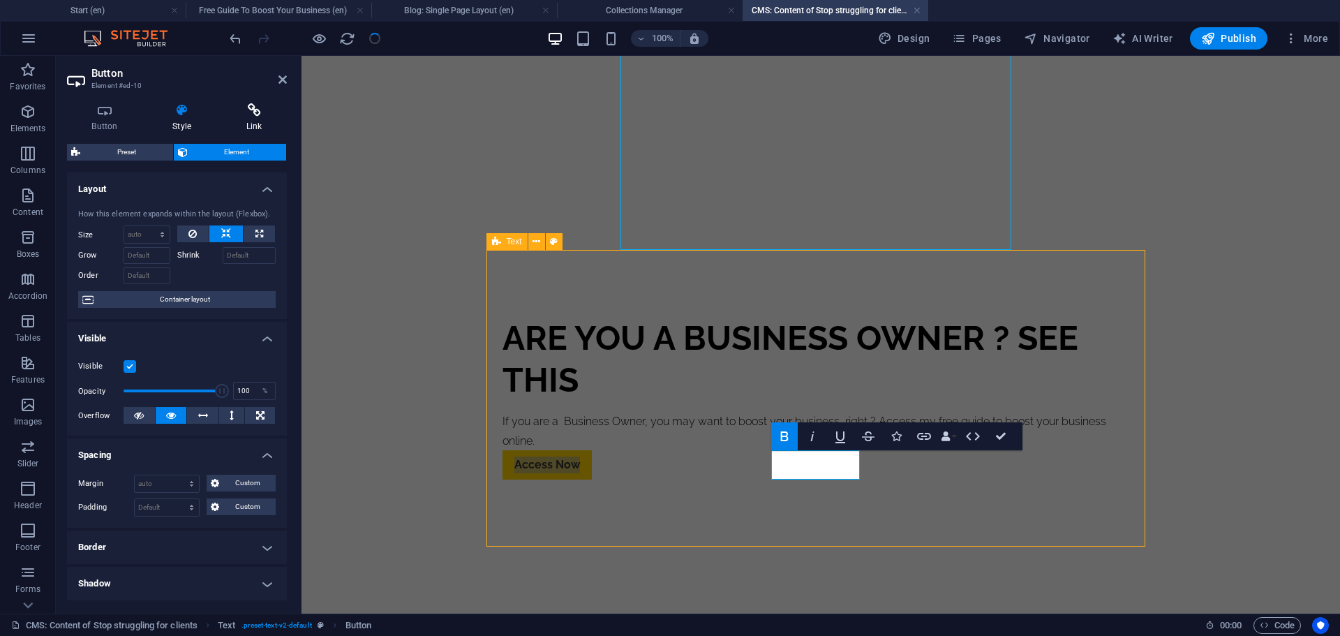
click at [259, 112] on icon at bounding box center [254, 110] width 66 height 14
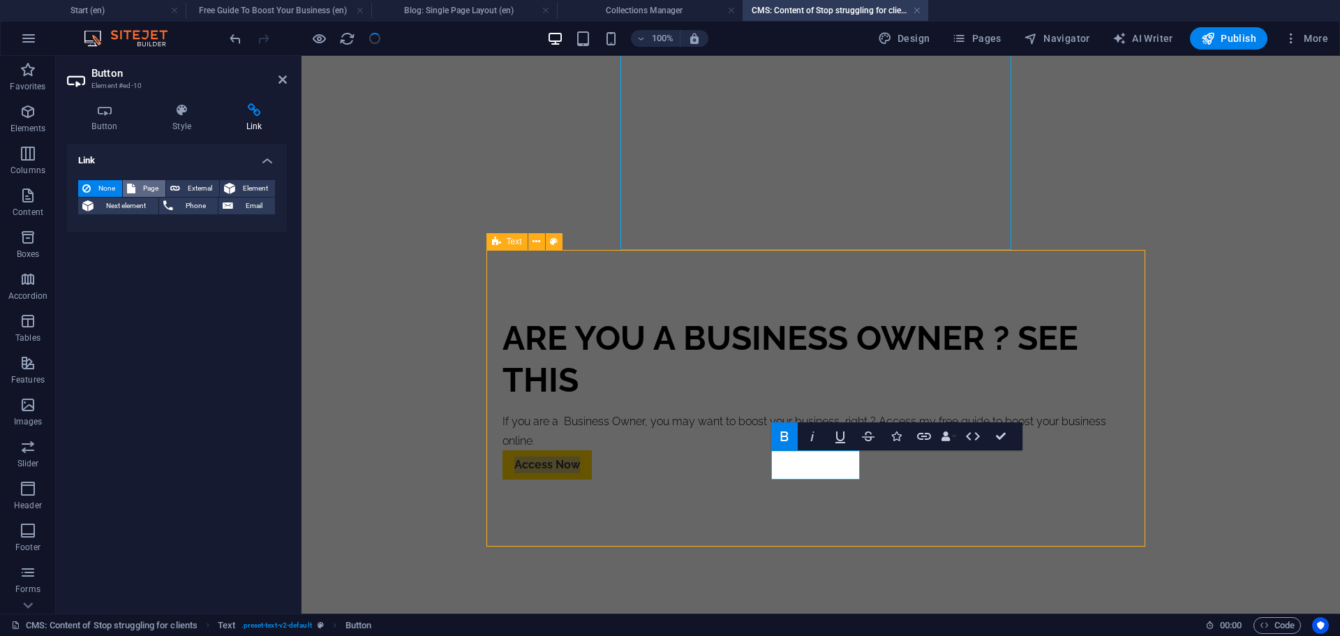
click at [151, 186] on span "Page" at bounding box center [151, 188] width 22 height 17
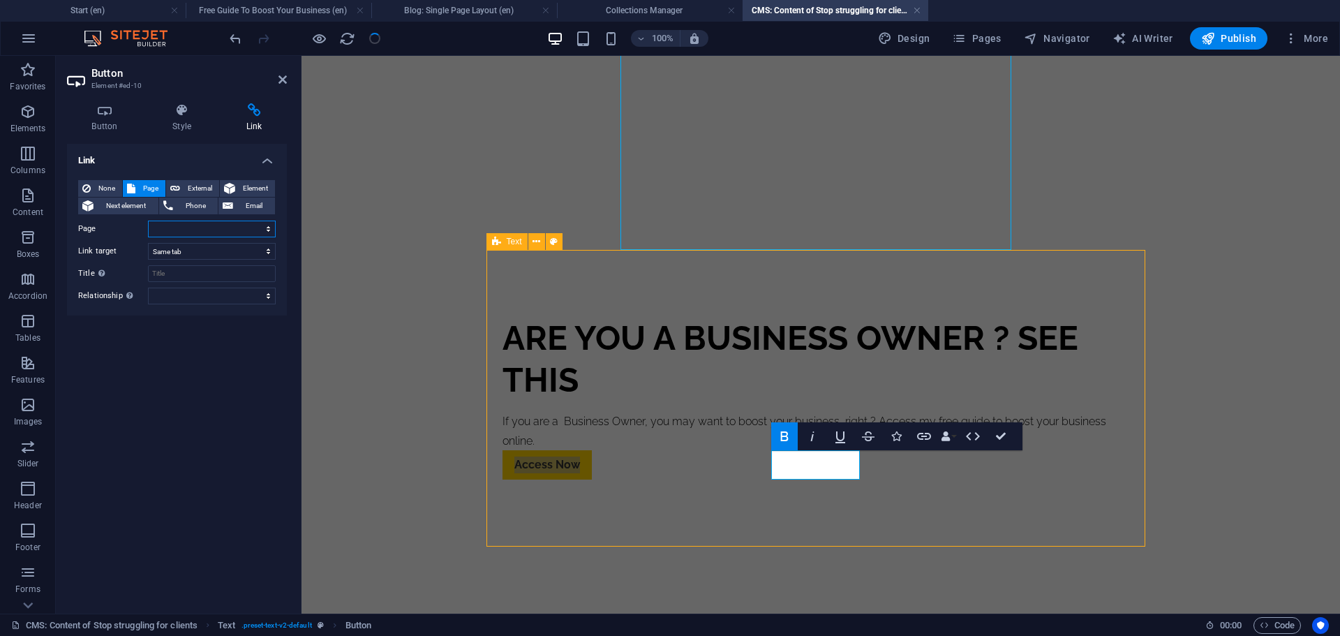
click at [177, 232] on select "Start Subpage Legal Notice Privacy Free Guide To Boost Your Business Start Subp…" at bounding box center [212, 228] width 128 height 17
select select "4"
click at [148, 220] on select "Start Subpage Legal Notice Privacy Free Guide To Boost Your Business Start Subp…" at bounding box center [212, 228] width 128 height 17
click at [376, 34] on icon "save" at bounding box center [375, 39] width 16 height 16
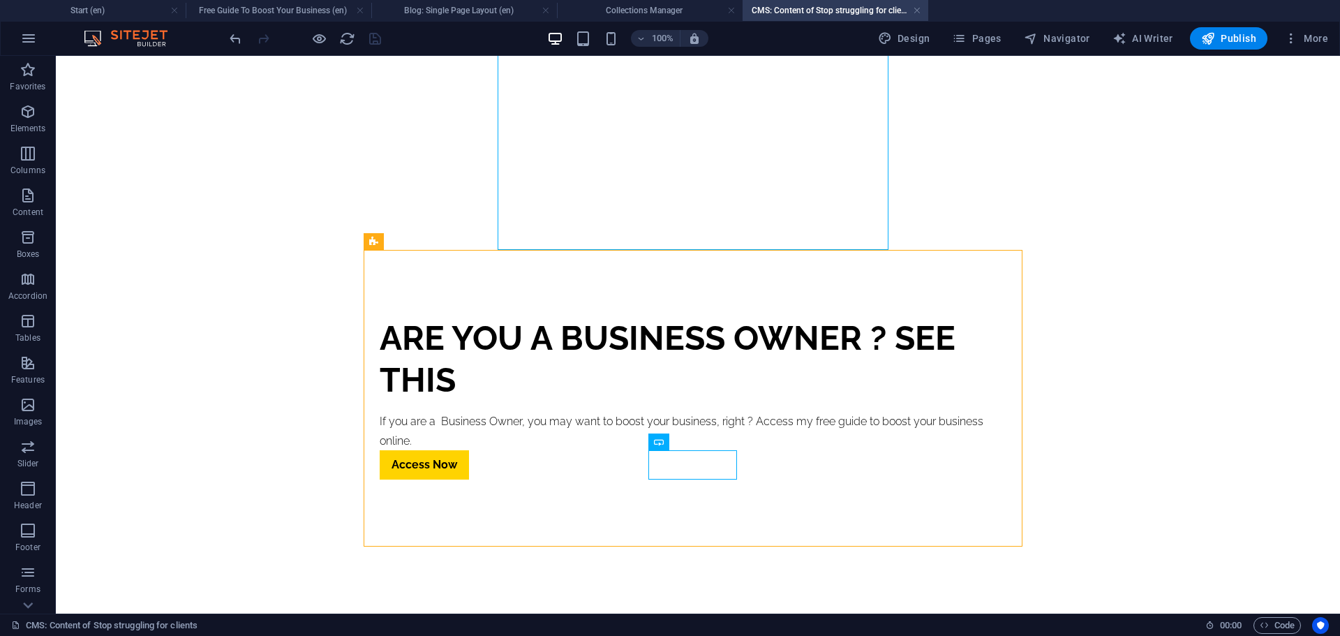
click at [1104, 227] on body "Skip to main content Stop struggling for clients [DATE] Discover on this short …" at bounding box center [698, 162] width 1284 height 904
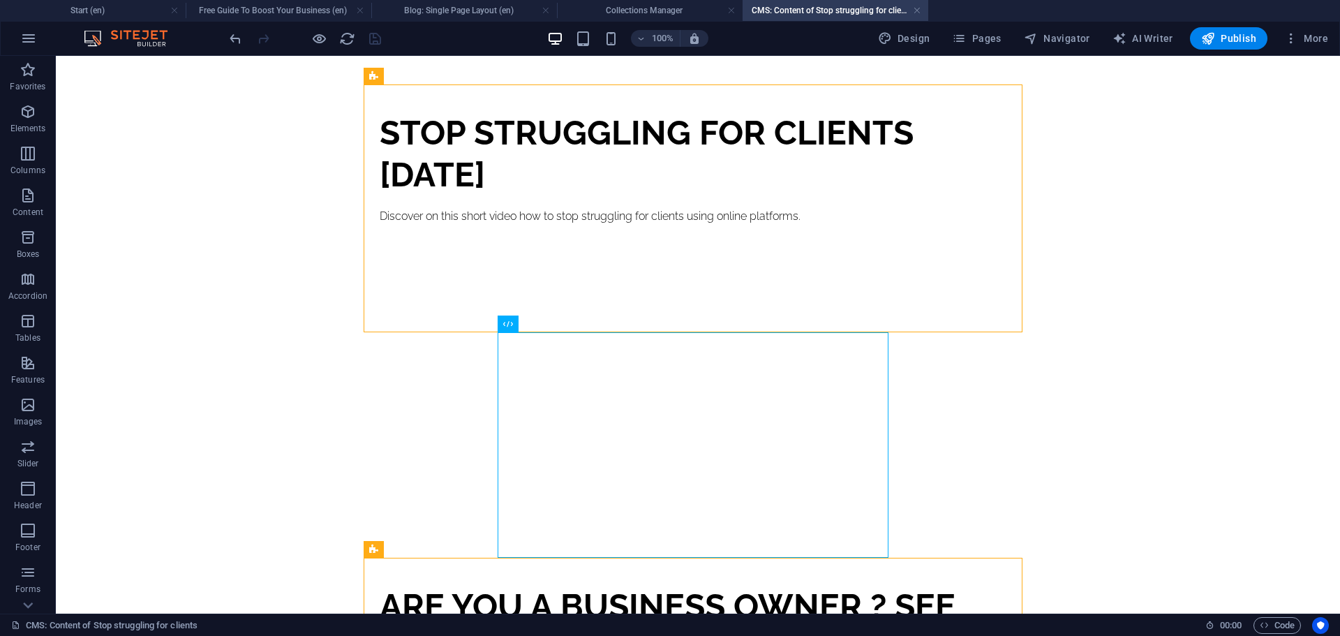
scroll to position [140, 0]
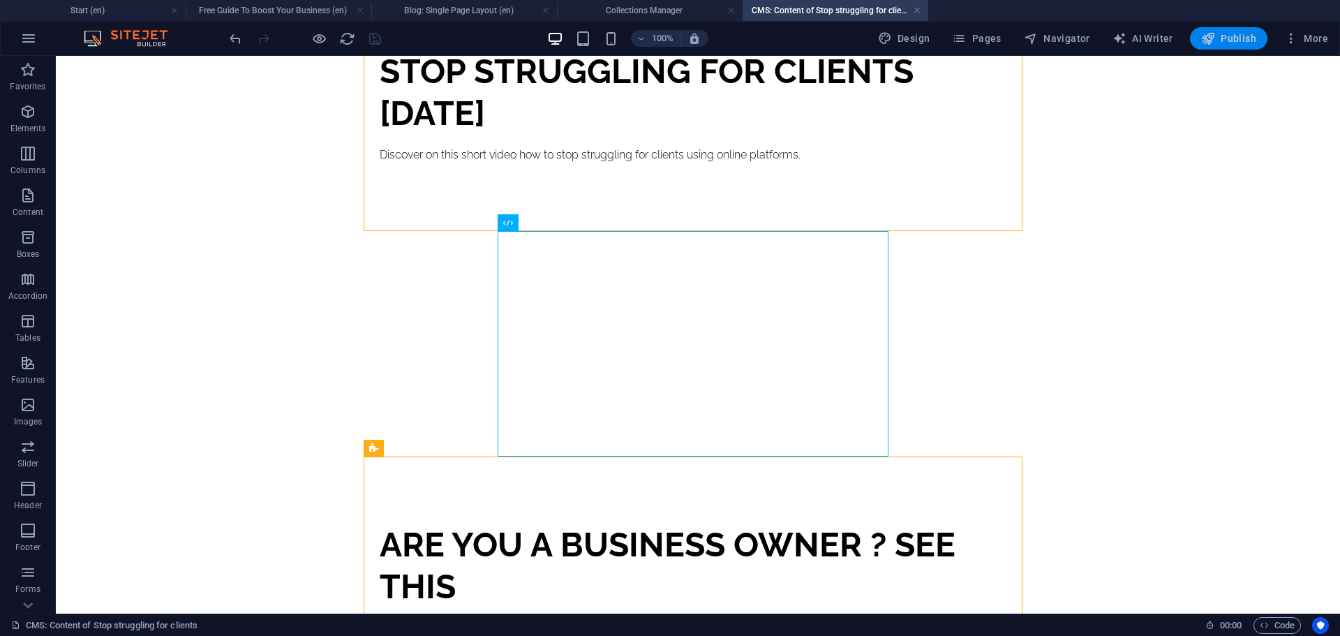
click at [1229, 44] on span "Publish" at bounding box center [1228, 38] width 55 height 14
click at [270, 283] on body "Skip to main content Stop struggling for clients [DATE] Discover on this short …" at bounding box center [698, 368] width 1284 height 904
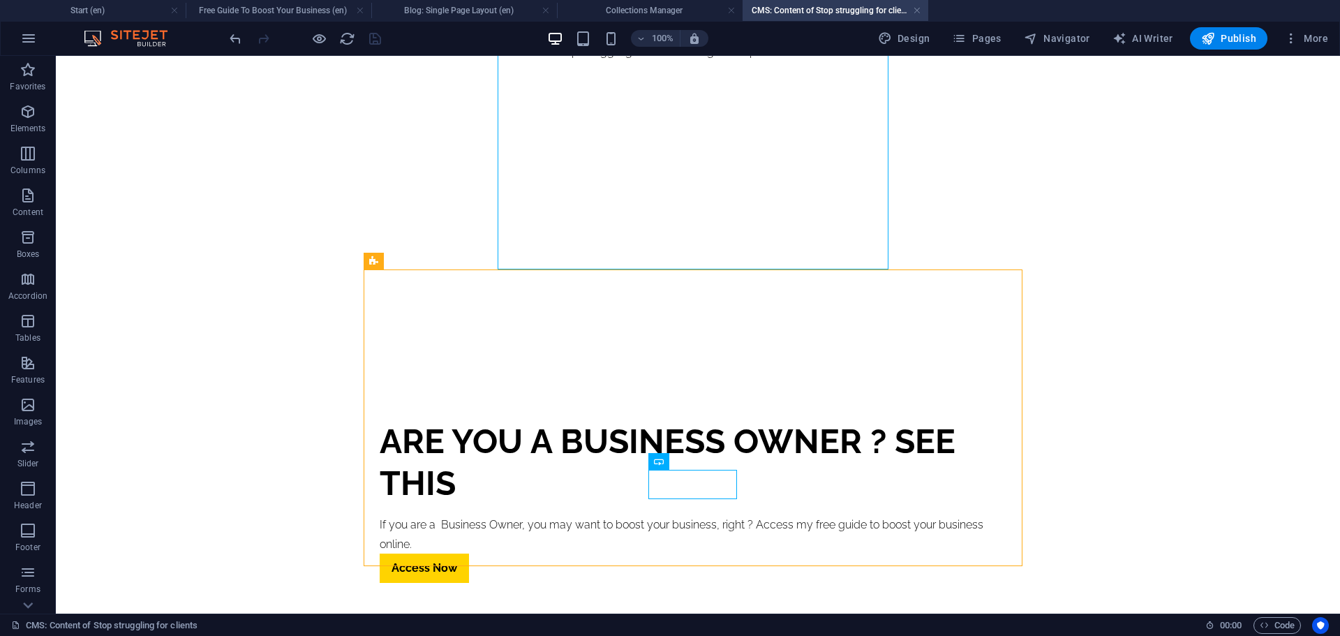
scroll to position [346, 0]
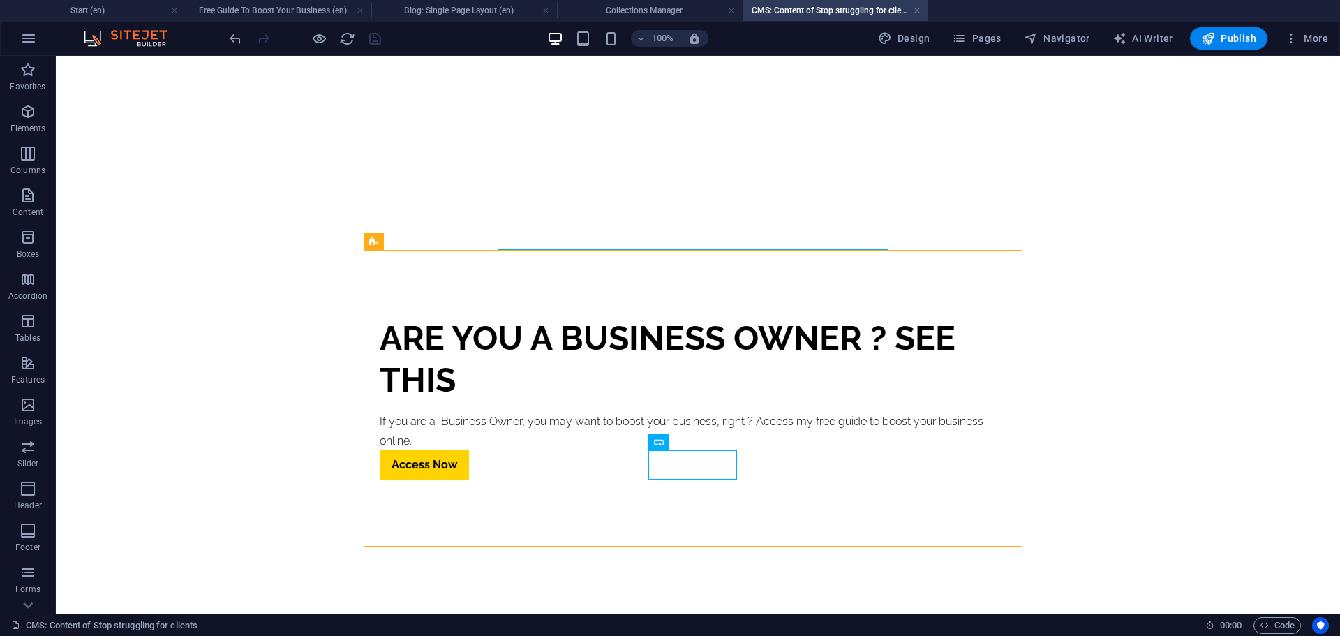
click at [222, 389] on body "Skip to main content Stop struggling for clients [DATE] Discover on this short …" at bounding box center [698, 162] width 1284 height 904
click at [1221, 35] on span "Publish" at bounding box center [1228, 38] width 55 height 14
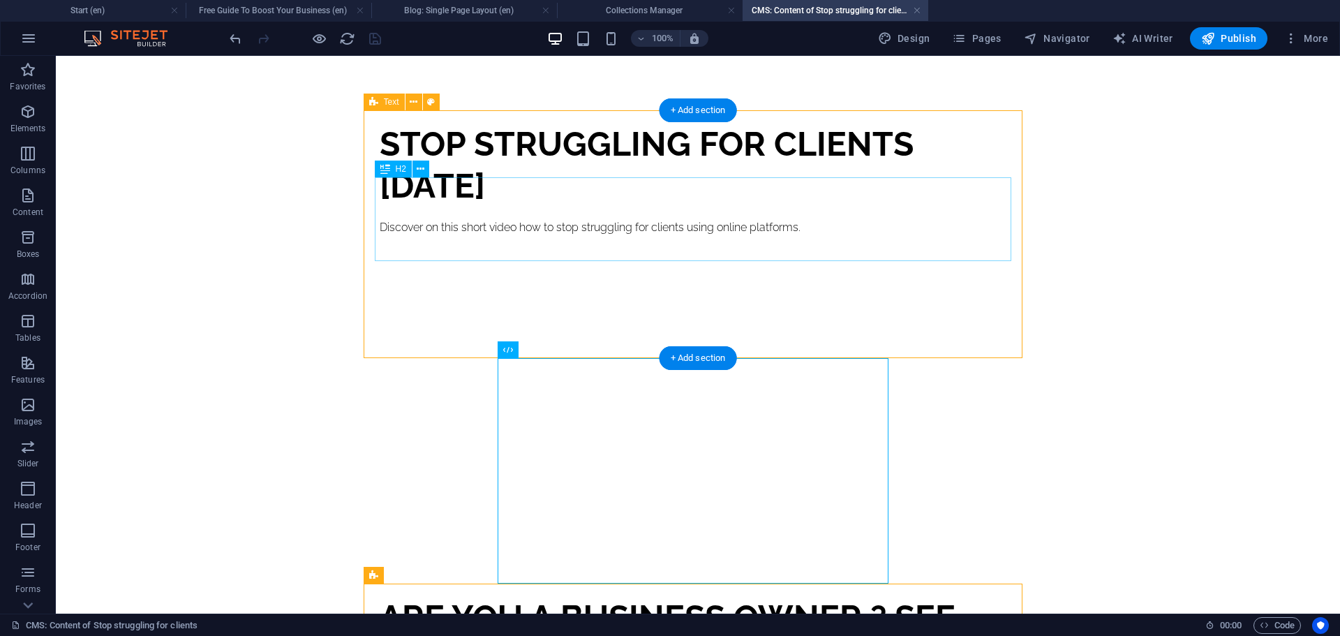
scroll to position [0, 0]
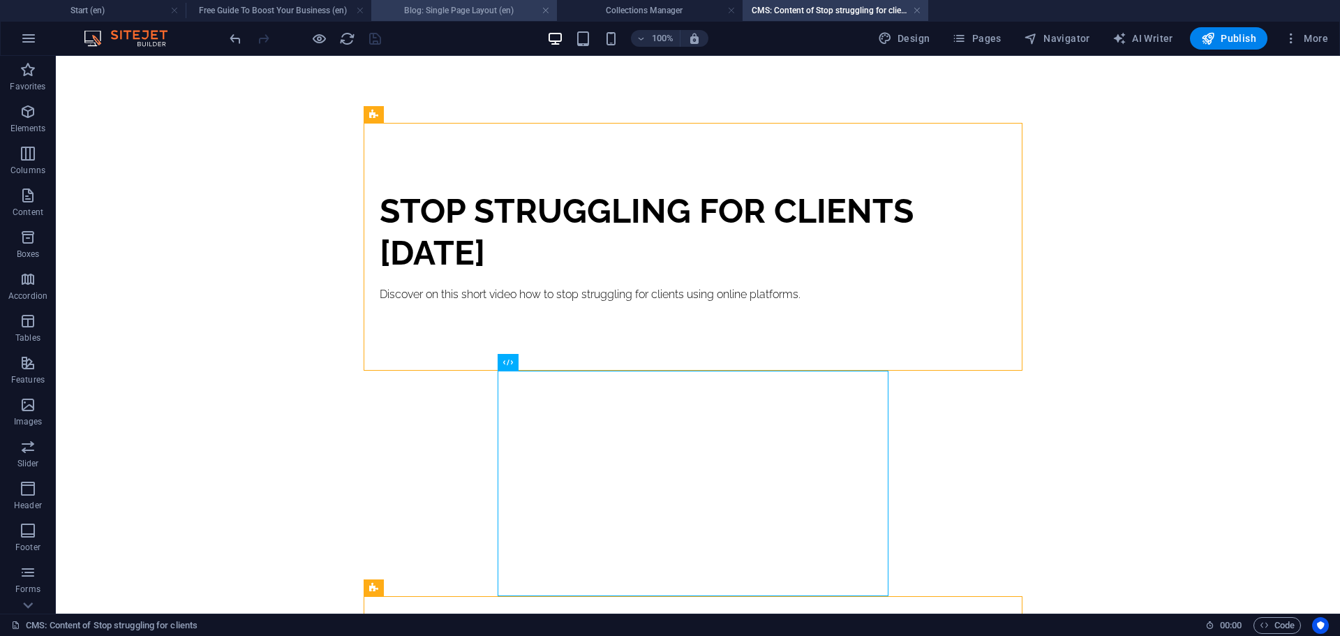
click at [456, 10] on h4 "Blog: Single Page Layout (en)" at bounding box center [464, 10] width 186 height 15
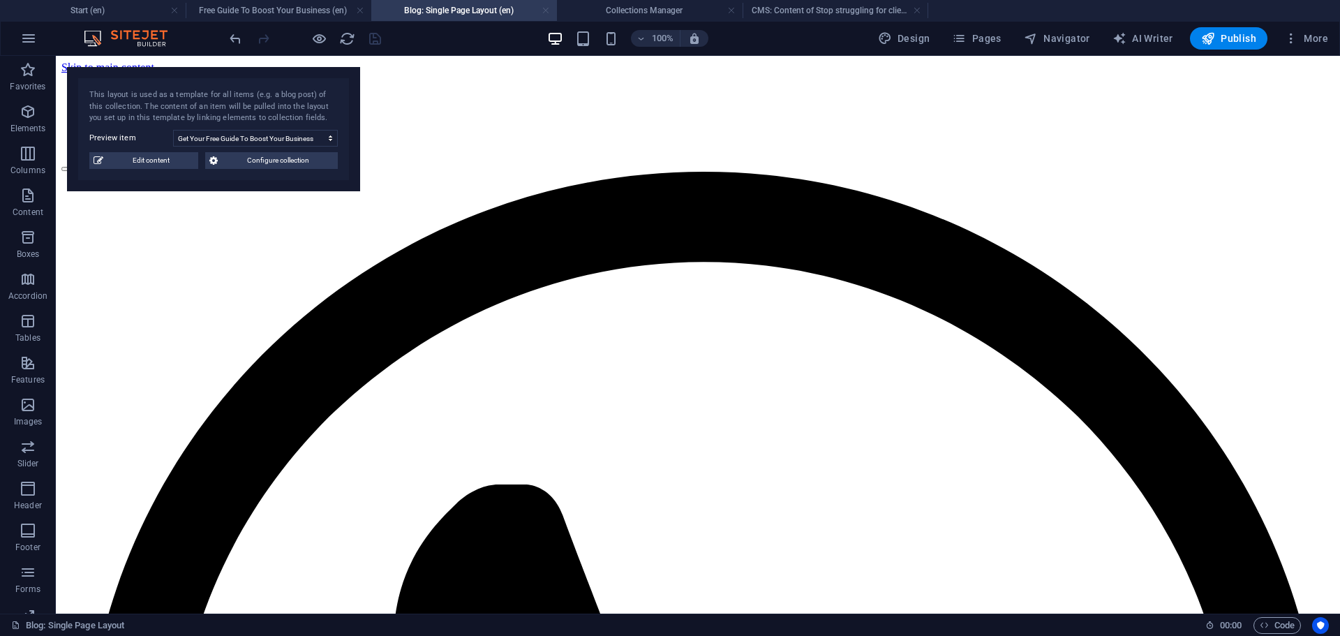
click at [546, 10] on link at bounding box center [545, 10] width 8 height 13
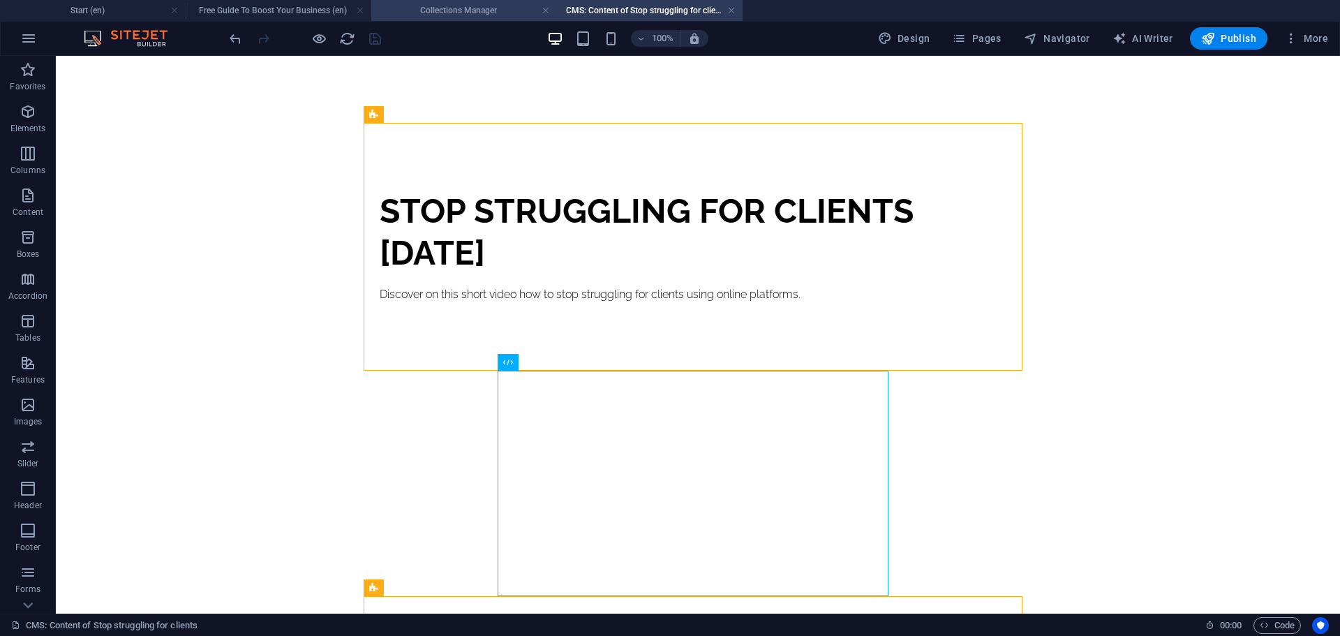
click at [467, 17] on h4 "Collections Manager" at bounding box center [464, 10] width 186 height 15
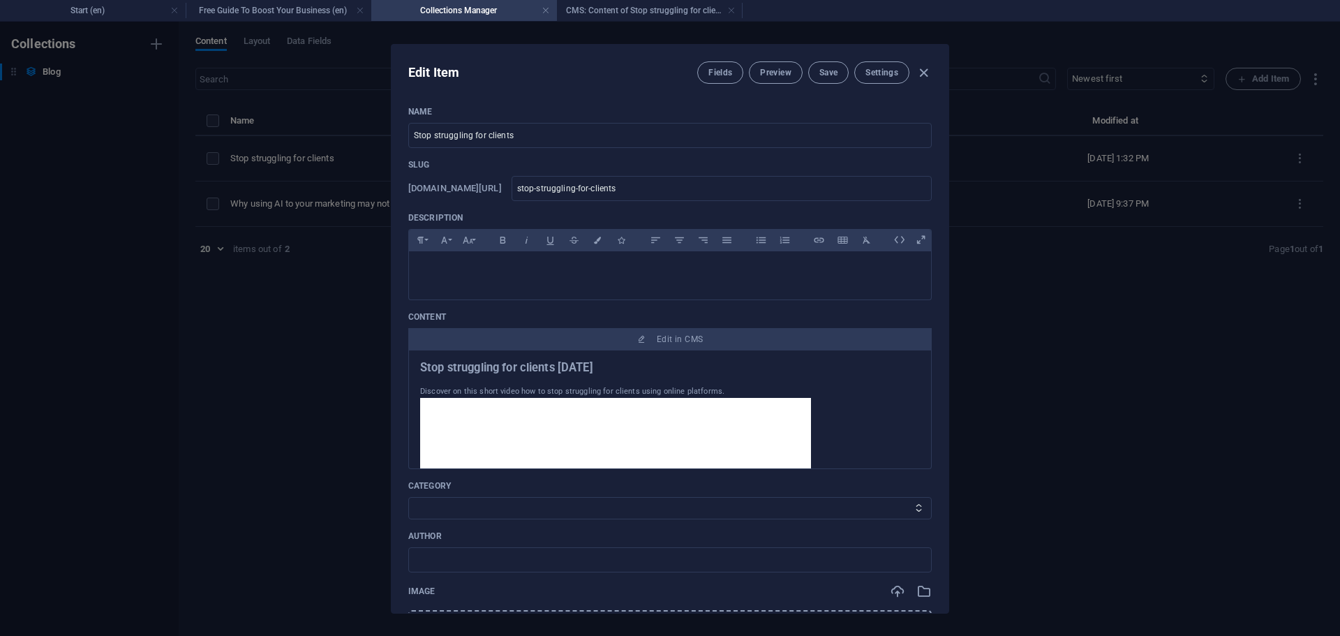
scroll to position [419, 0]
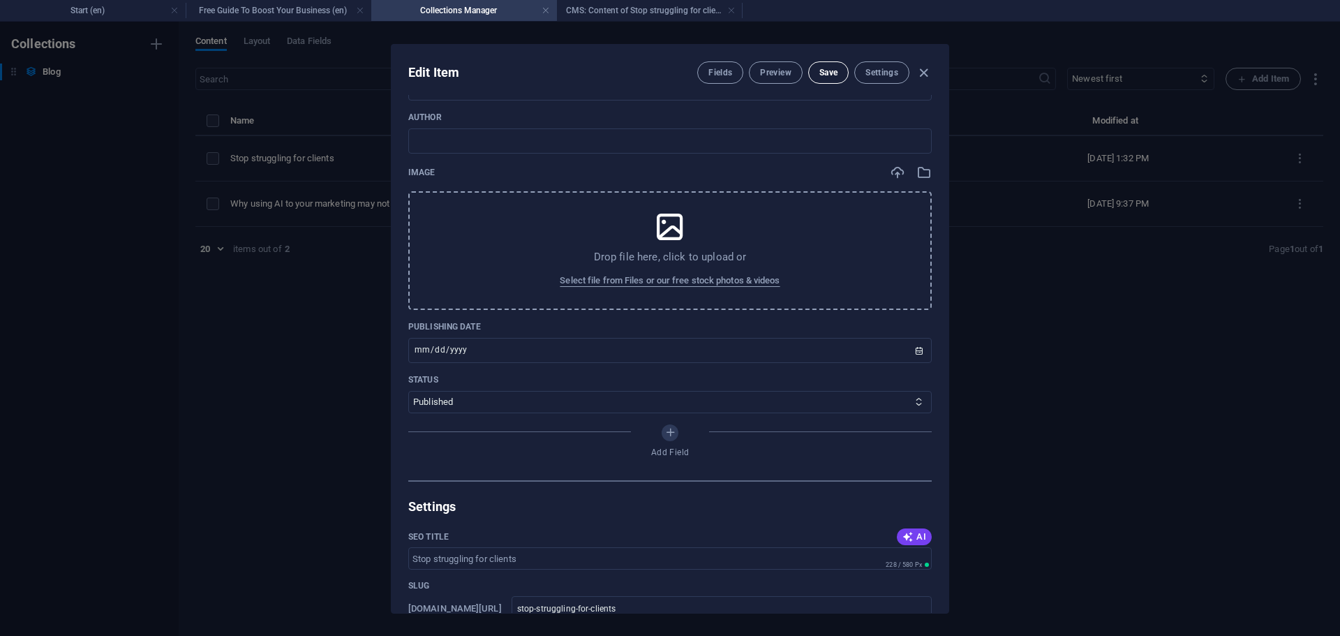
click at [826, 74] on span "Save" at bounding box center [828, 72] width 18 height 11
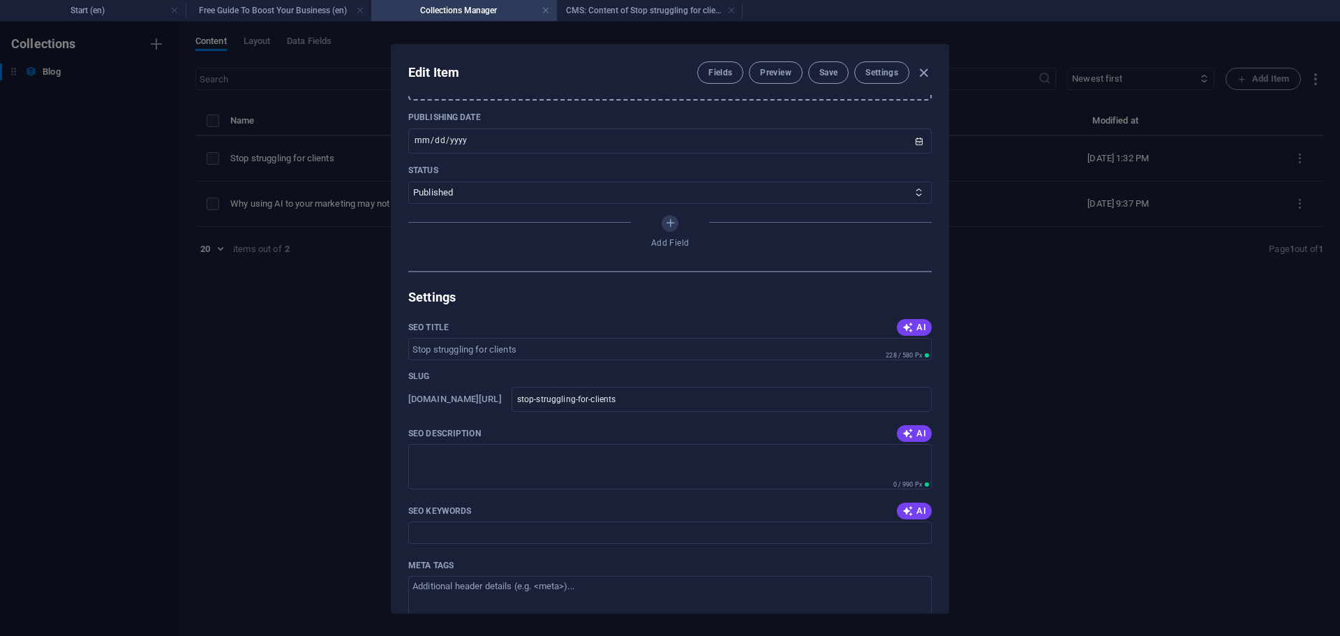
scroll to position [767, 0]
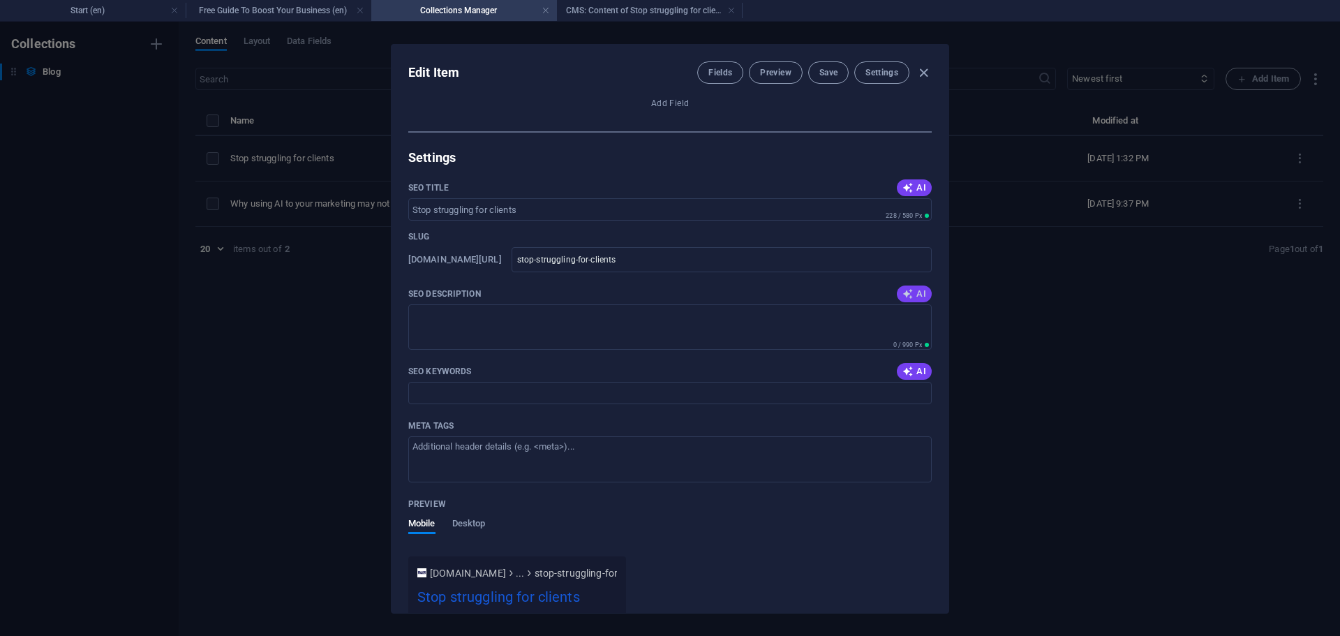
click at [915, 297] on span "AI" at bounding box center [914, 293] width 24 height 11
type textarea "Unlock client success! Discover strategies to attract clients online and boost …"
click at [916, 371] on span "AI" at bounding box center [914, 371] width 24 height 11
type input "business growth, client acquisition, online marketing, boost business online, a…"
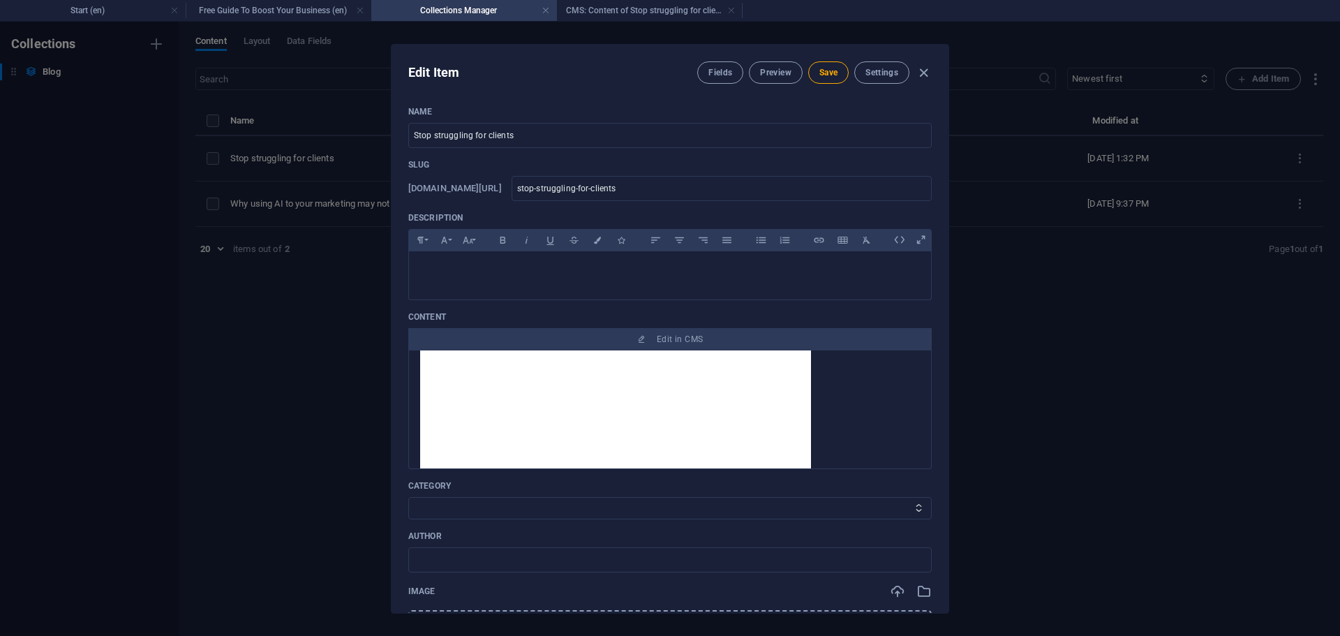
scroll to position [140, 0]
click at [631, 507] on select "Marketing Business Self Development" at bounding box center [669, 508] width 523 height 22
select select "Marketing"
click at [408, 497] on select "Marketing Business Self Development" at bounding box center [669, 508] width 523 height 22
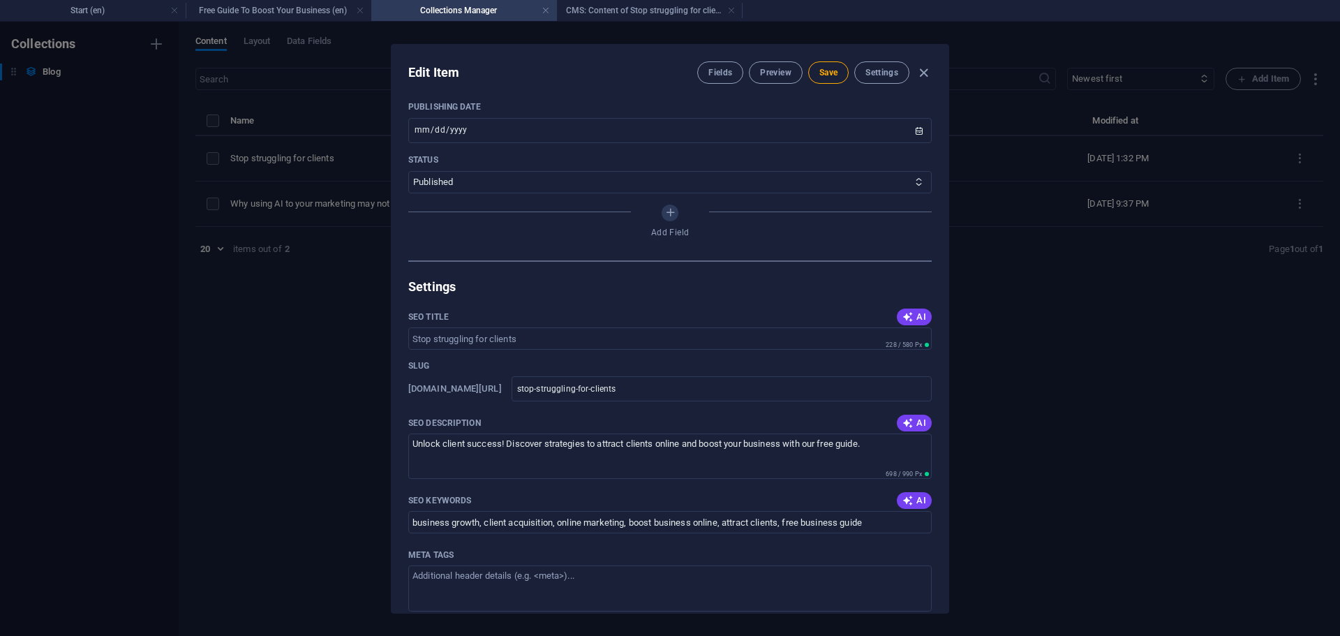
scroll to position [486, 0]
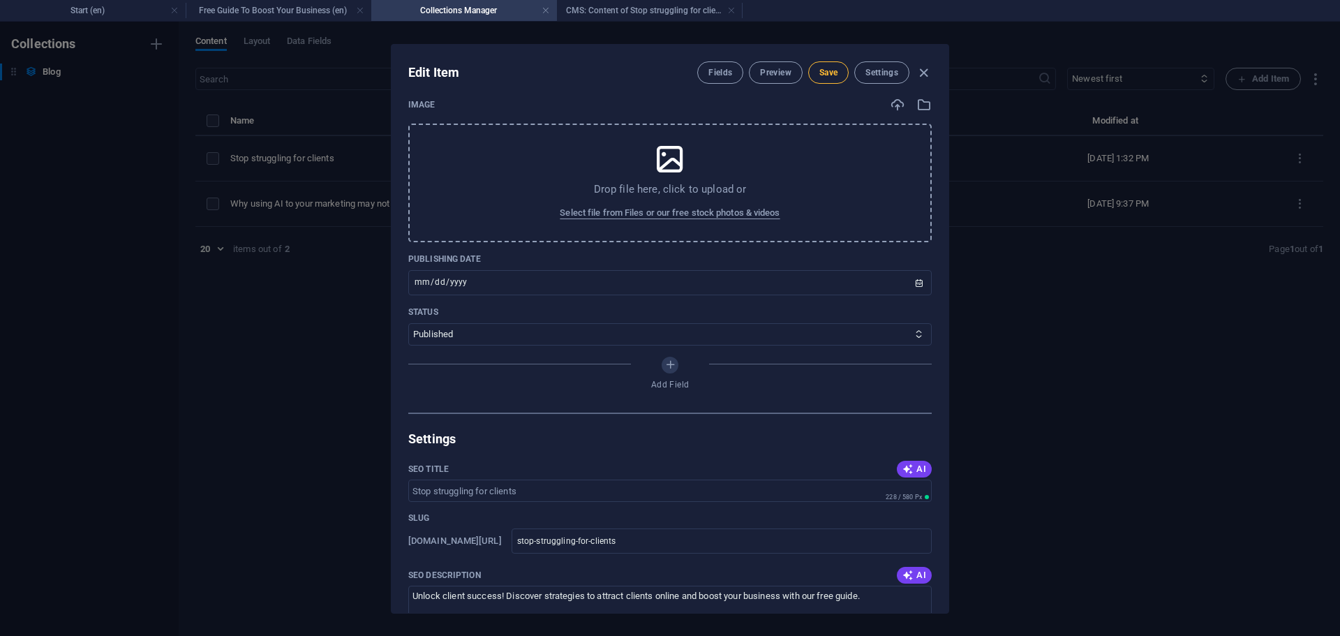
click at [832, 70] on span "Save" at bounding box center [828, 72] width 18 height 11
click at [622, 10] on h4 "CMS: Content of Stop struggling for clients" at bounding box center [650, 10] width 186 height 15
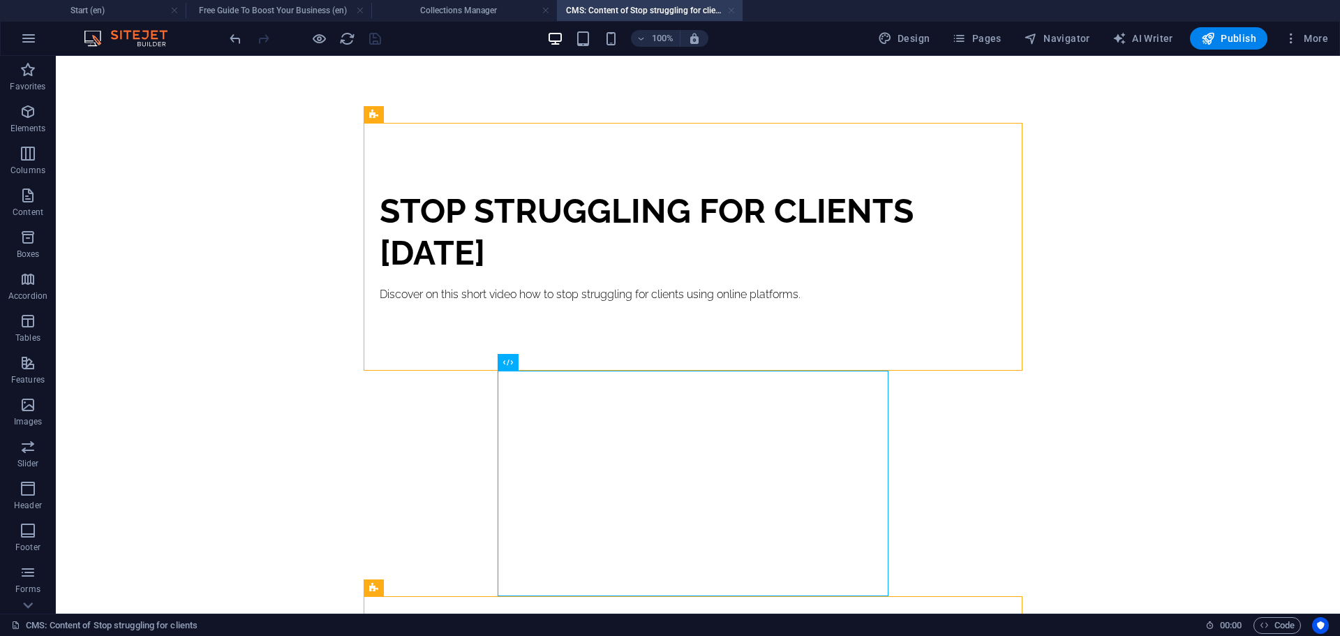
click at [730, 12] on link at bounding box center [731, 10] width 8 height 13
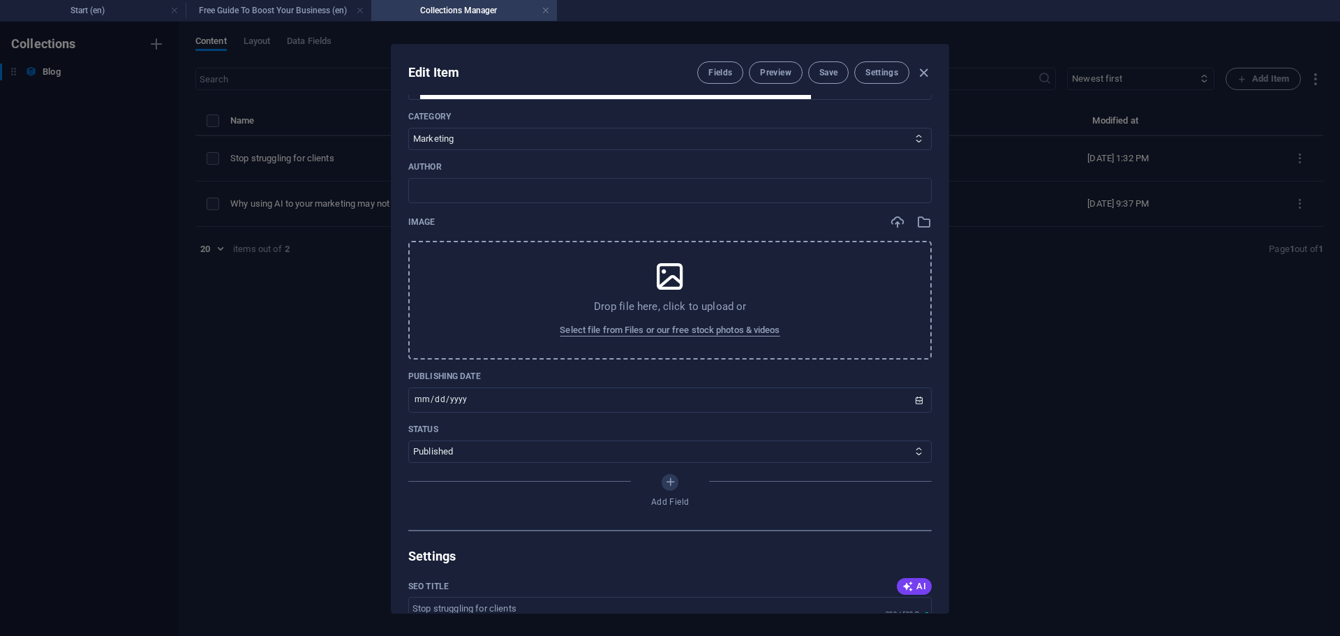
scroll to position [558, 0]
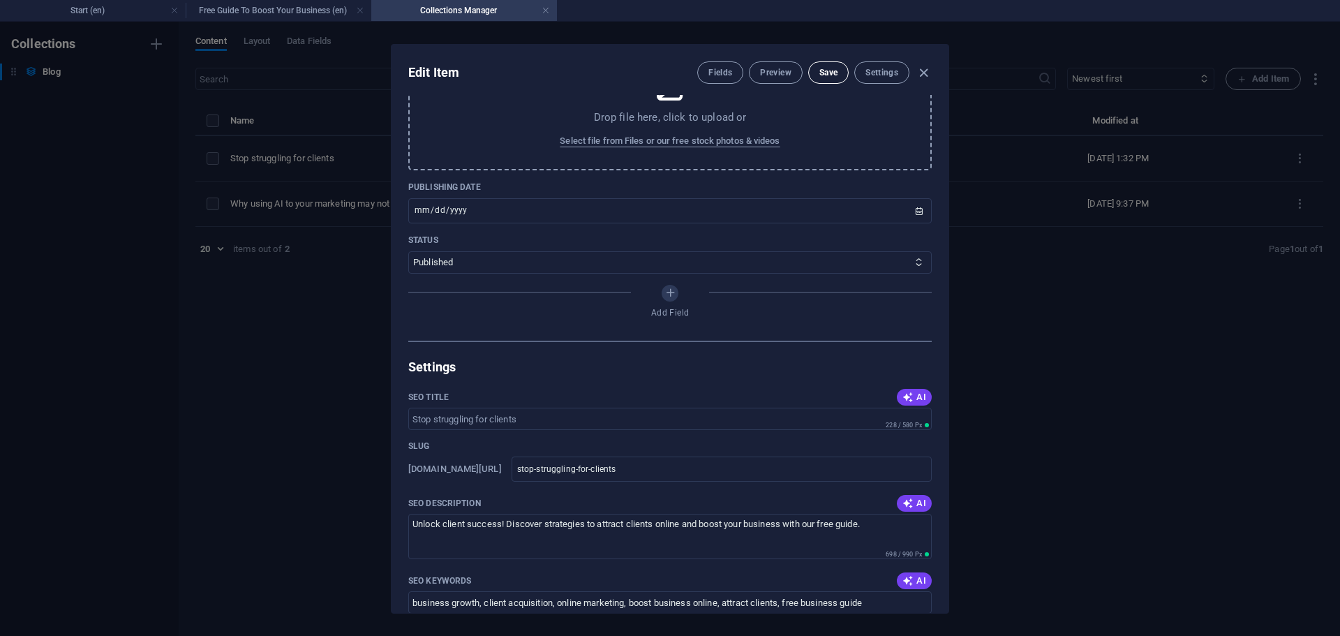
click at [832, 70] on span "Save" at bounding box center [828, 72] width 18 height 11
click at [920, 70] on icon "button" at bounding box center [923, 73] width 16 height 16
type input "stop-struggling-for-clients"
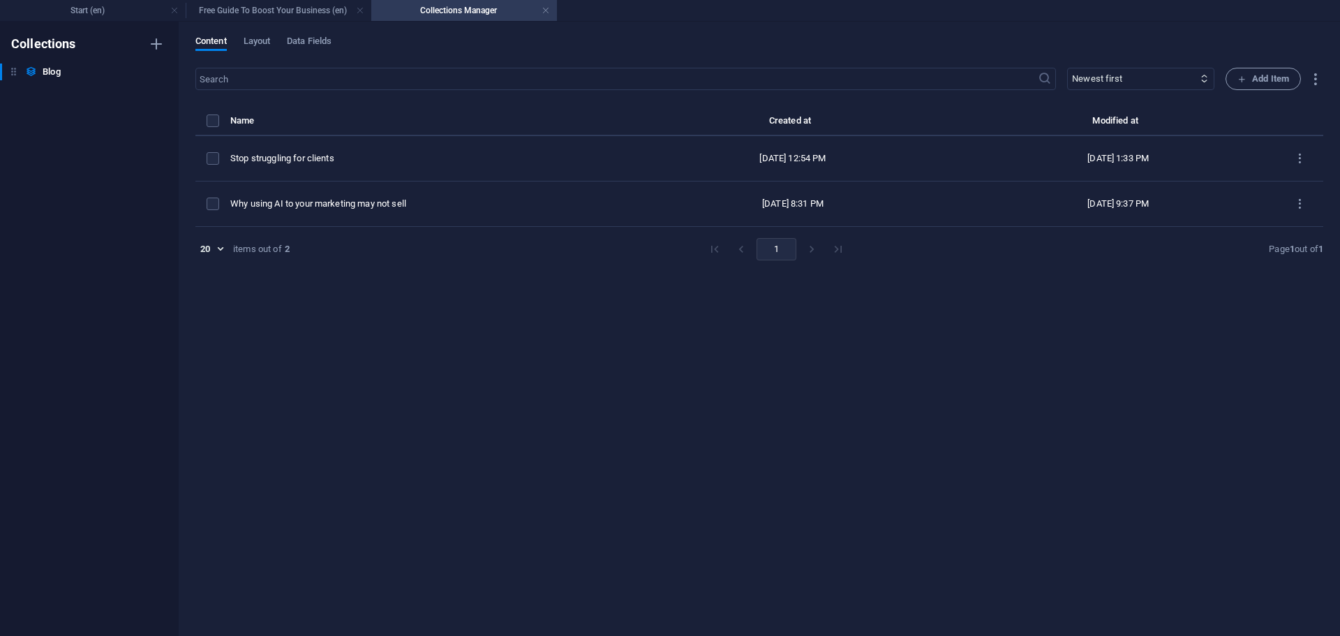
scroll to position [475, 0]
click at [274, 9] on h4 "Free Guide To Boost Your Business (en)" at bounding box center [279, 10] width 186 height 15
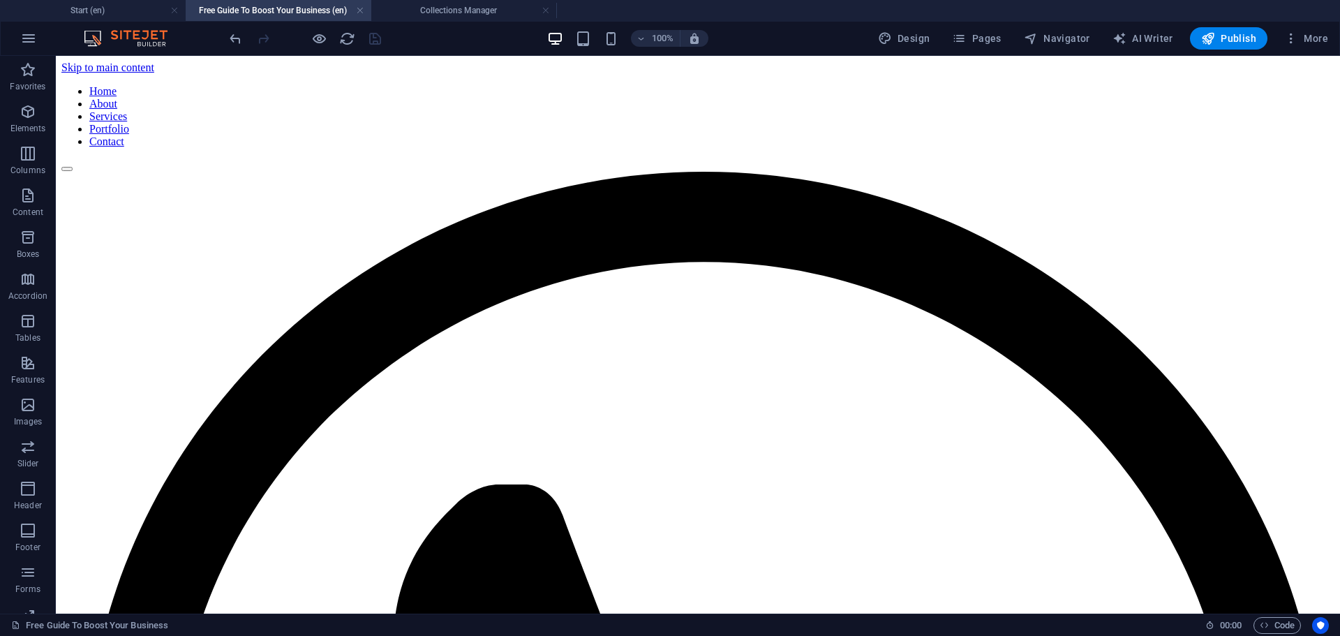
click at [291, 11] on h4 "Free Guide To Boost Your Business (en)" at bounding box center [279, 10] width 186 height 15
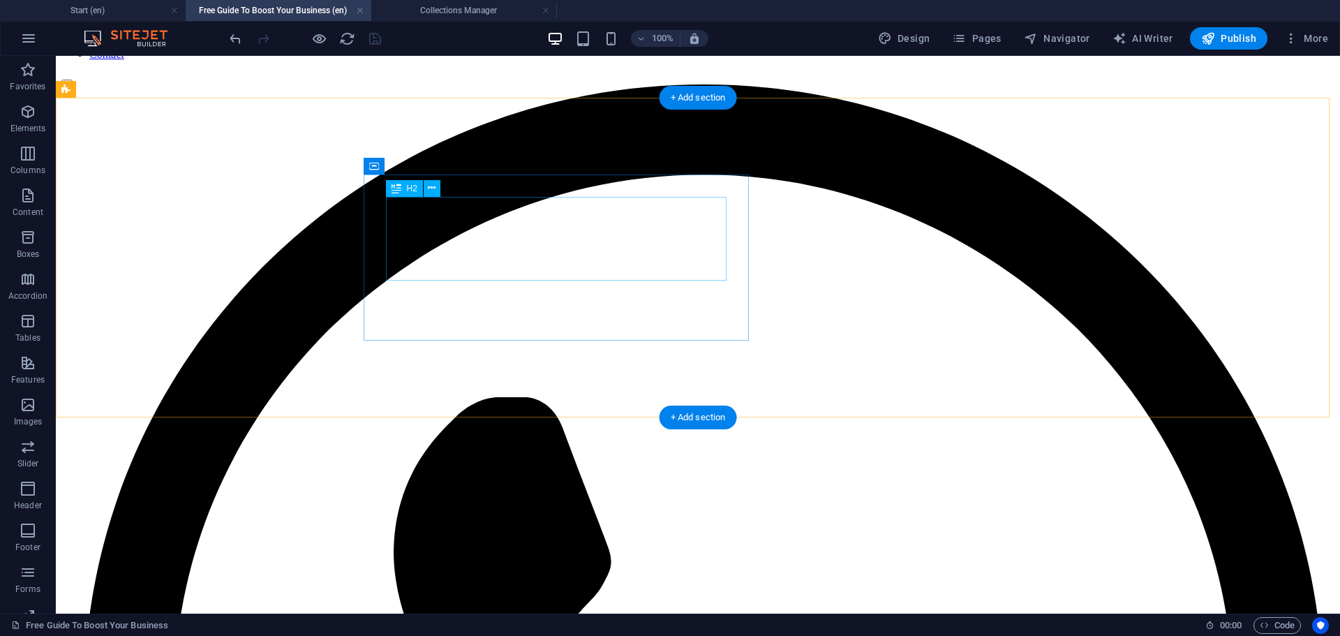
scroll to position [209, 0]
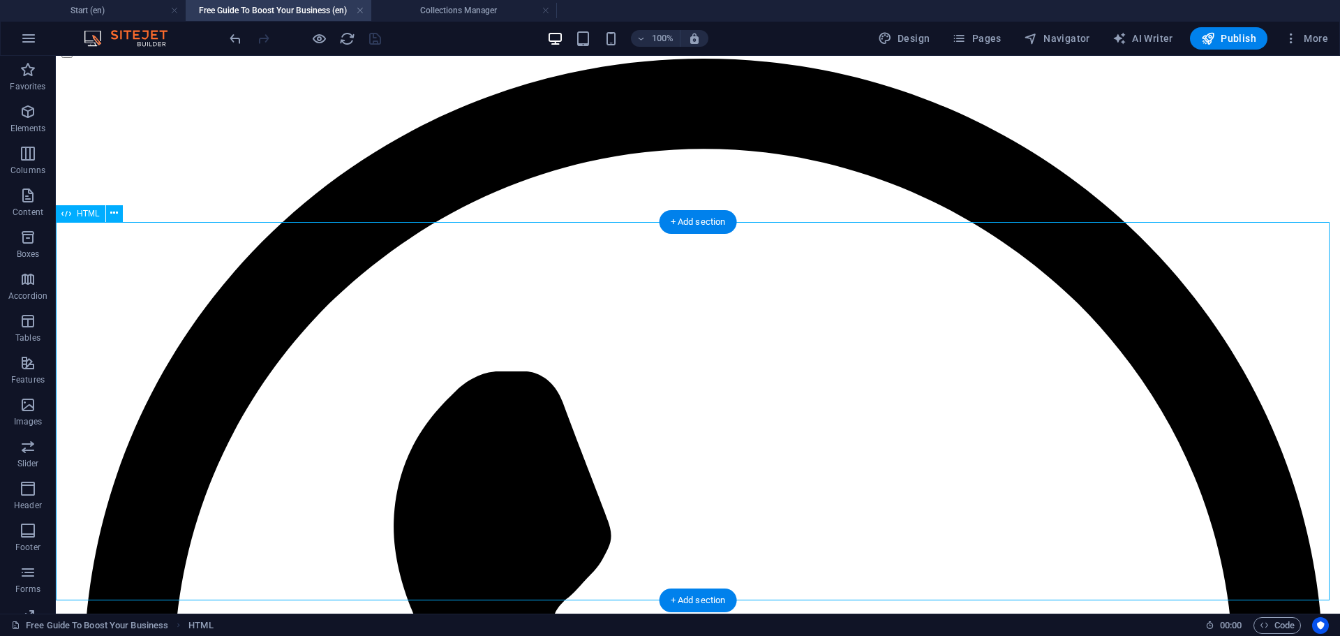
scroll to position [0, 0]
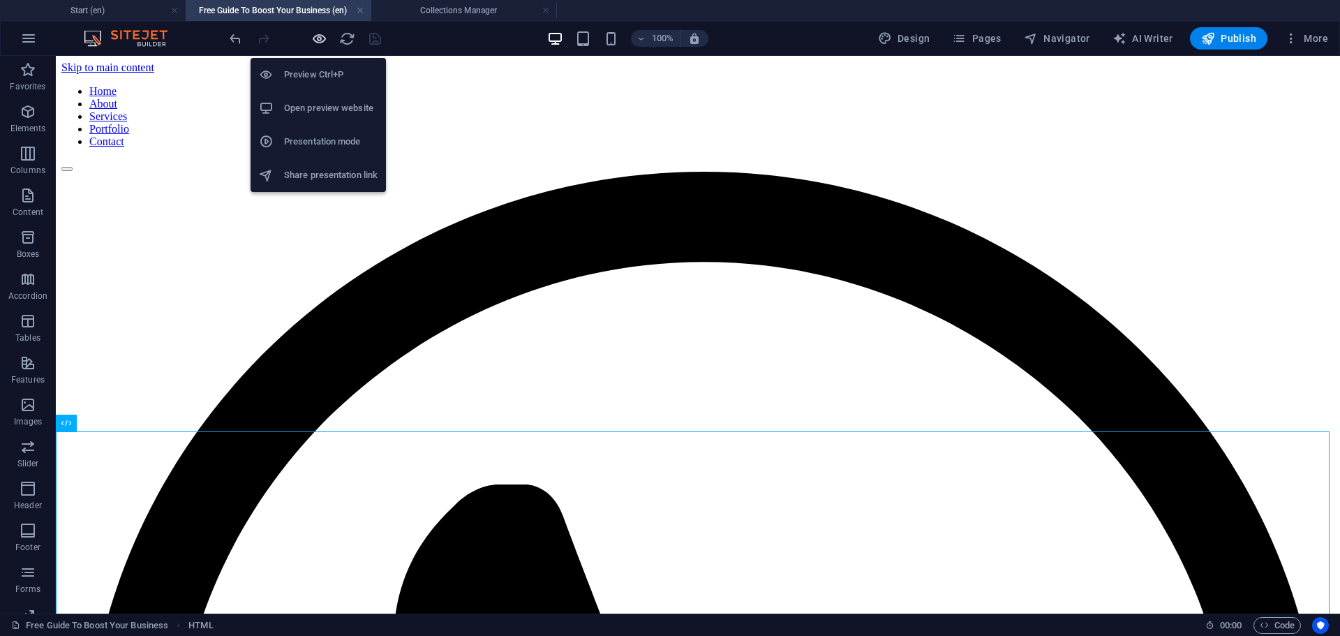
click at [316, 39] on icon "button" at bounding box center [319, 39] width 16 height 16
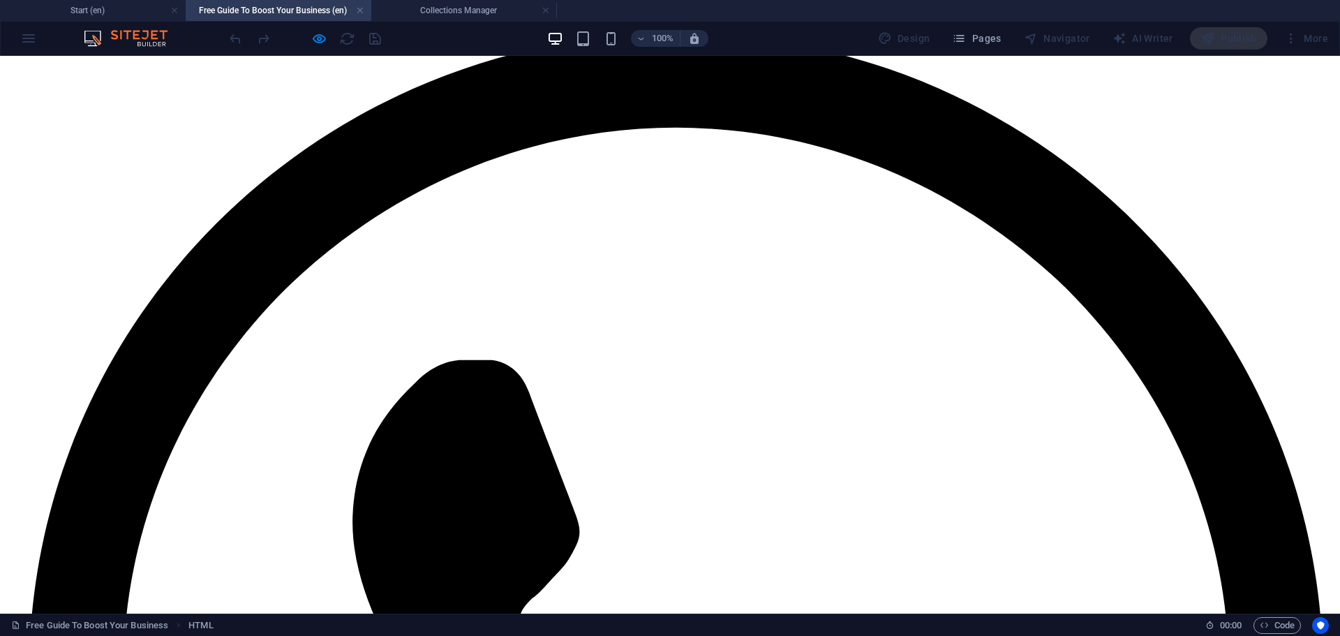
scroll to position [209, 0]
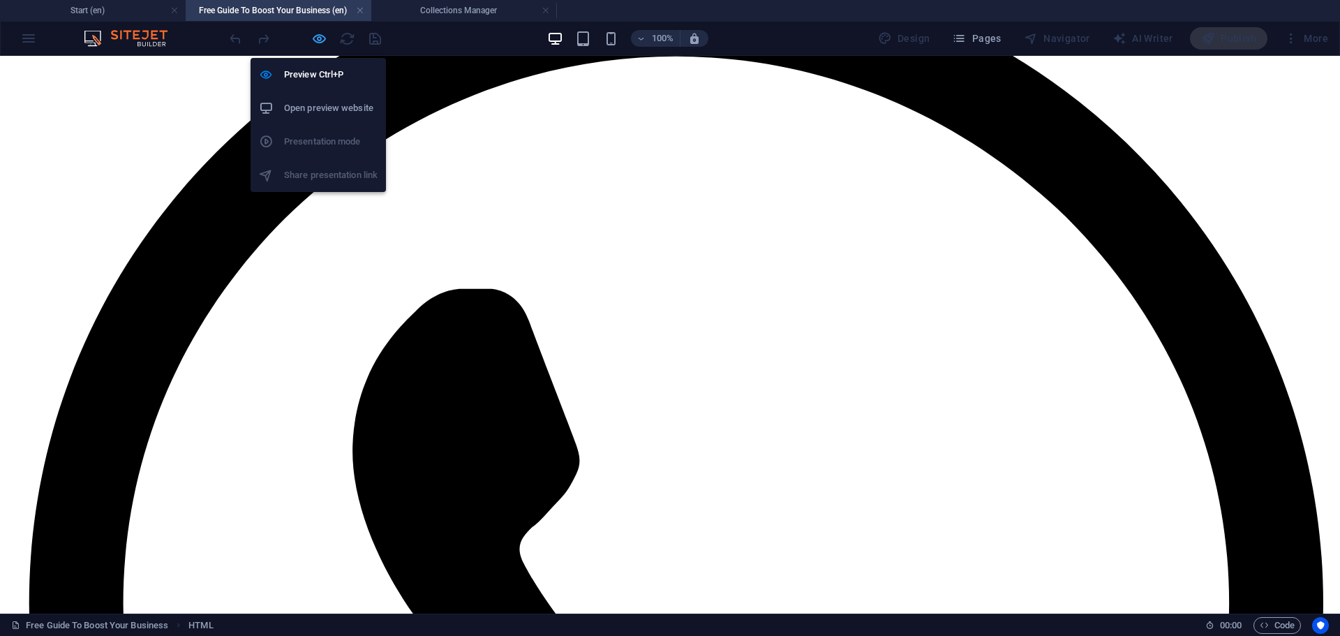
click at [312, 39] on icon "button" at bounding box center [319, 39] width 16 height 16
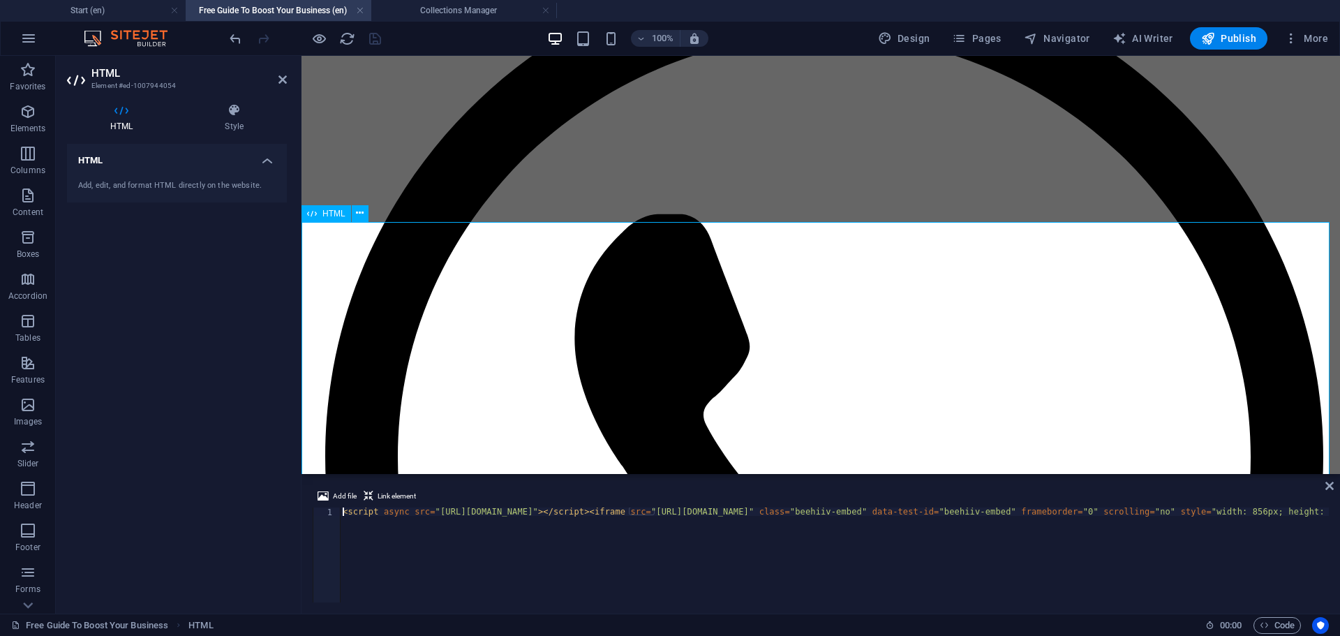
click at [242, 115] on icon at bounding box center [233, 110] width 105 height 14
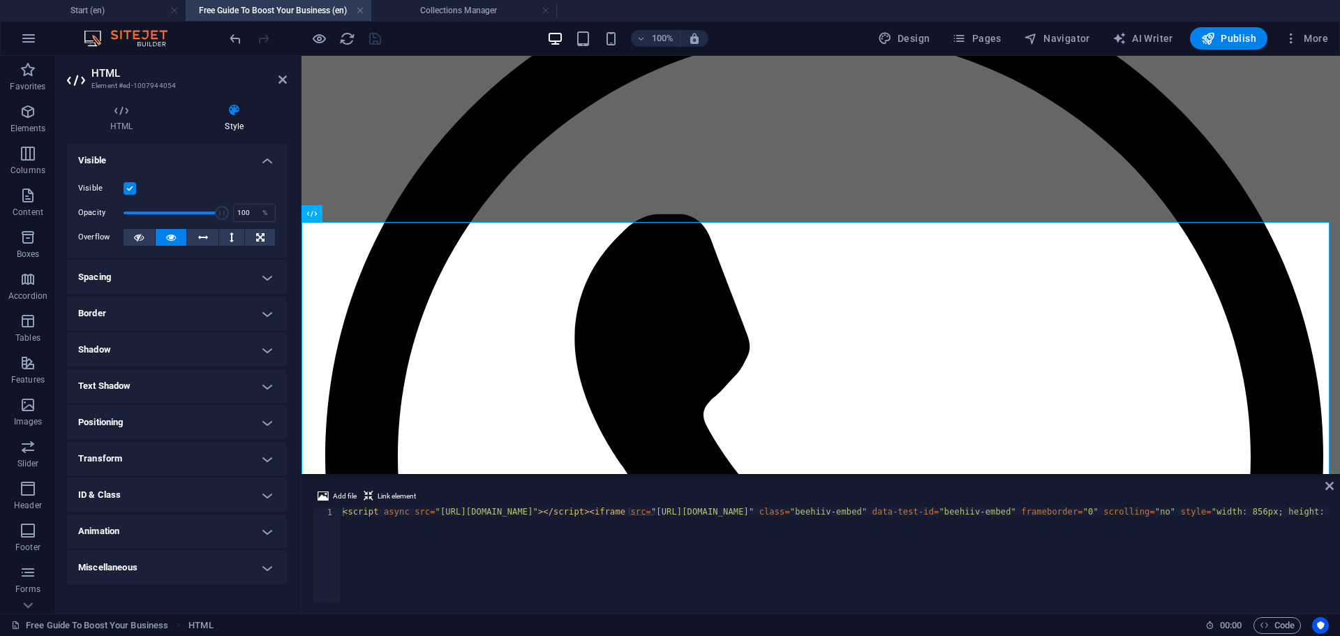
click at [138, 422] on h4 "Positioning" at bounding box center [177, 421] width 220 height 33
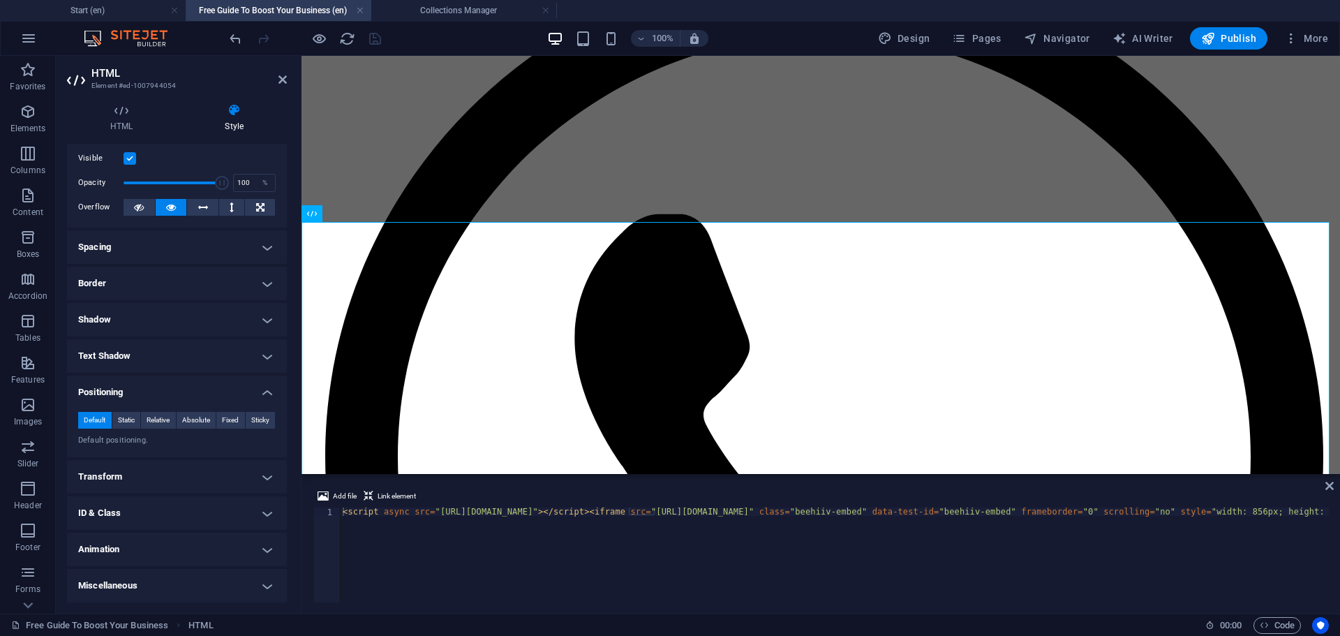
click at [149, 477] on h4 "Transform" at bounding box center [177, 476] width 220 height 33
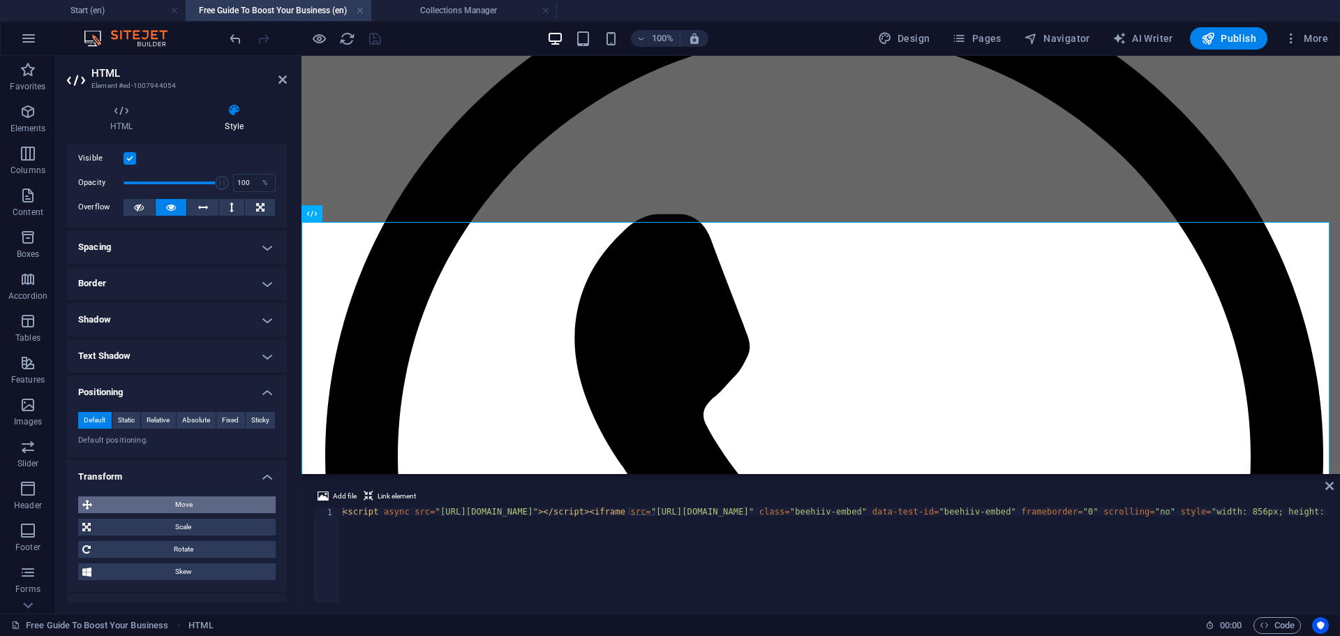
click at [174, 512] on span "Move" at bounding box center [183, 504] width 175 height 17
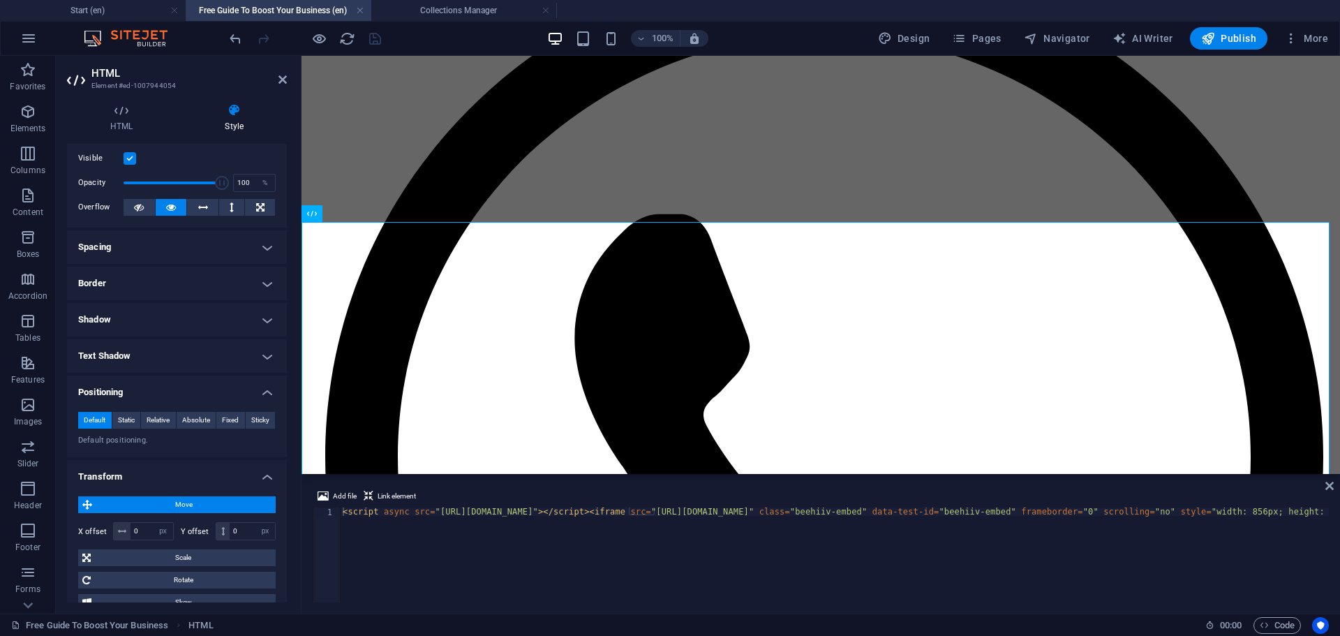
click at [178, 508] on span "Move" at bounding box center [183, 504] width 175 height 17
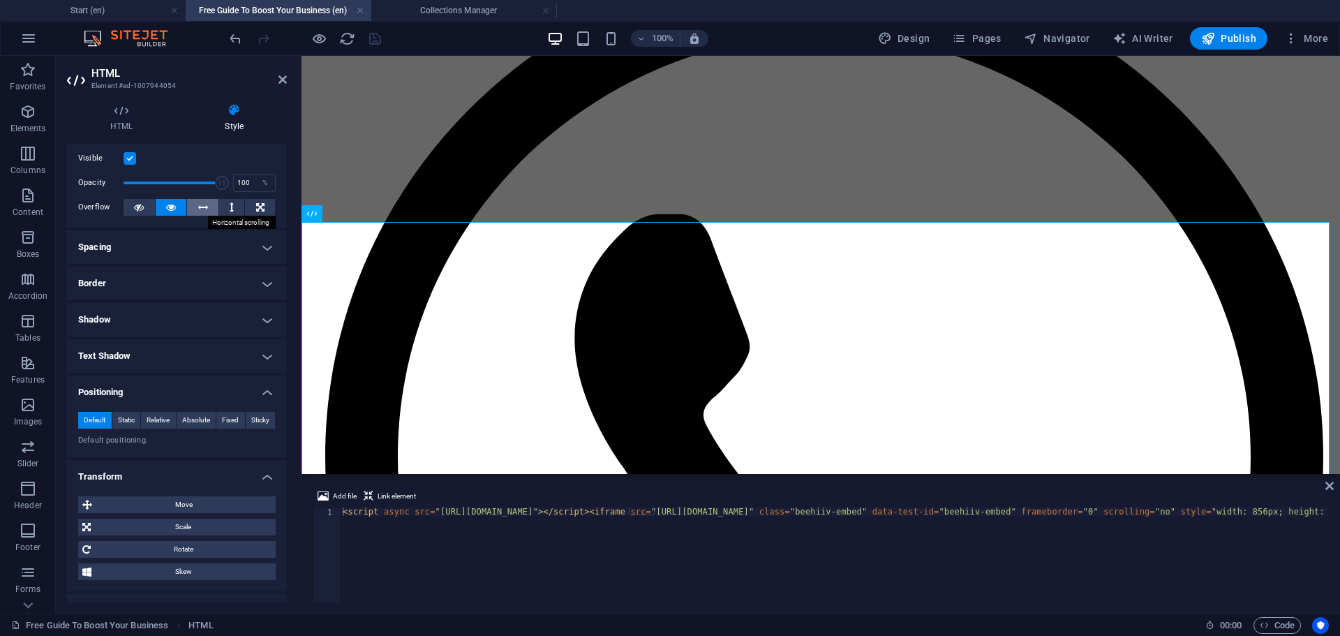
click at [195, 209] on button at bounding box center [202, 207] width 31 height 17
click at [158, 209] on button at bounding box center [171, 207] width 31 height 17
click at [239, 208] on button at bounding box center [232, 207] width 26 height 17
click at [172, 207] on icon at bounding box center [171, 207] width 10 height 17
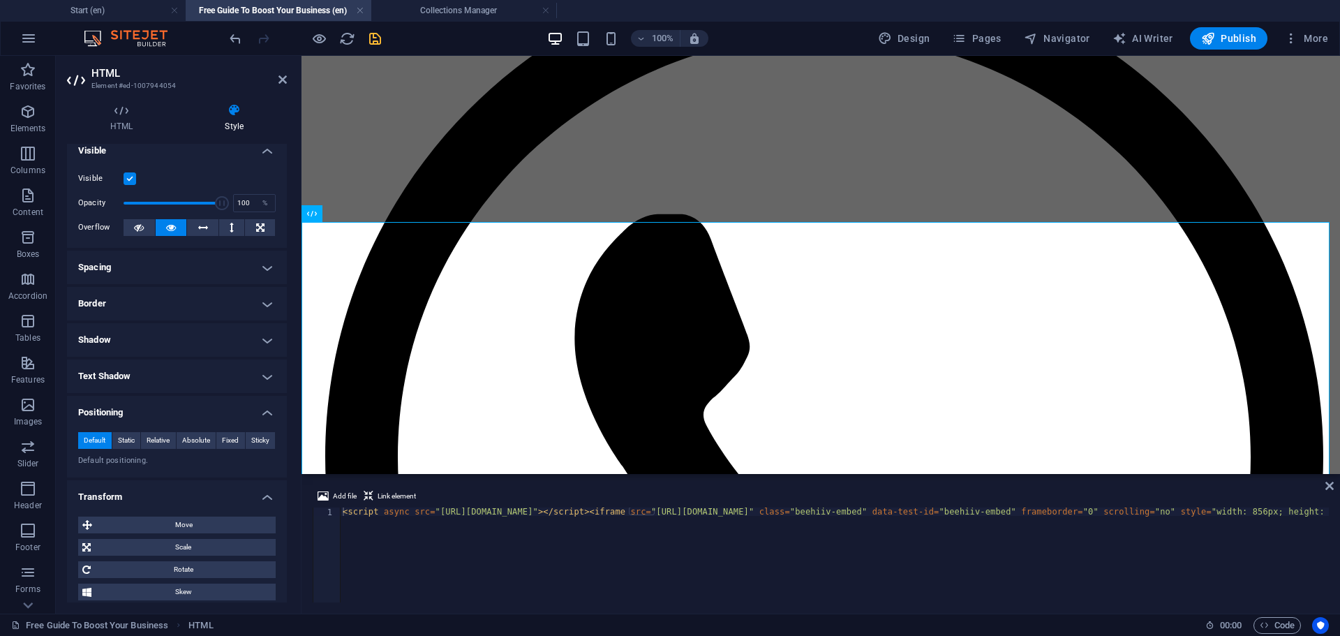
scroll to position [0, 0]
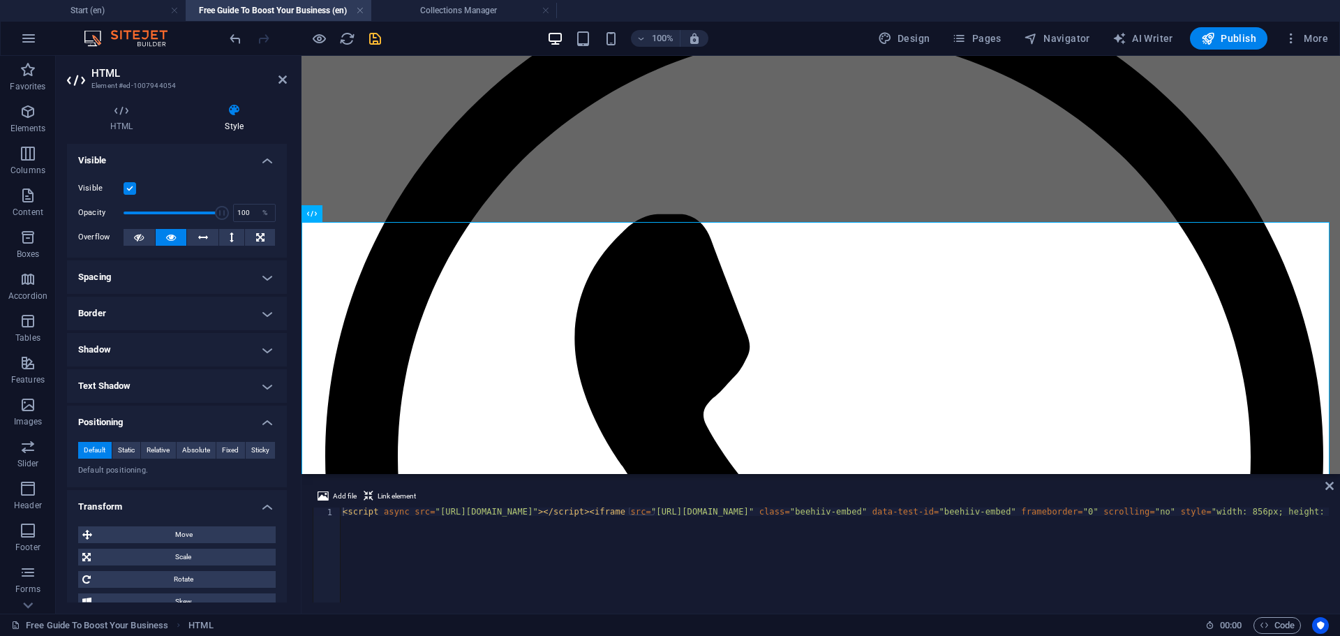
click at [149, 274] on h4 "Spacing" at bounding box center [177, 276] width 220 height 33
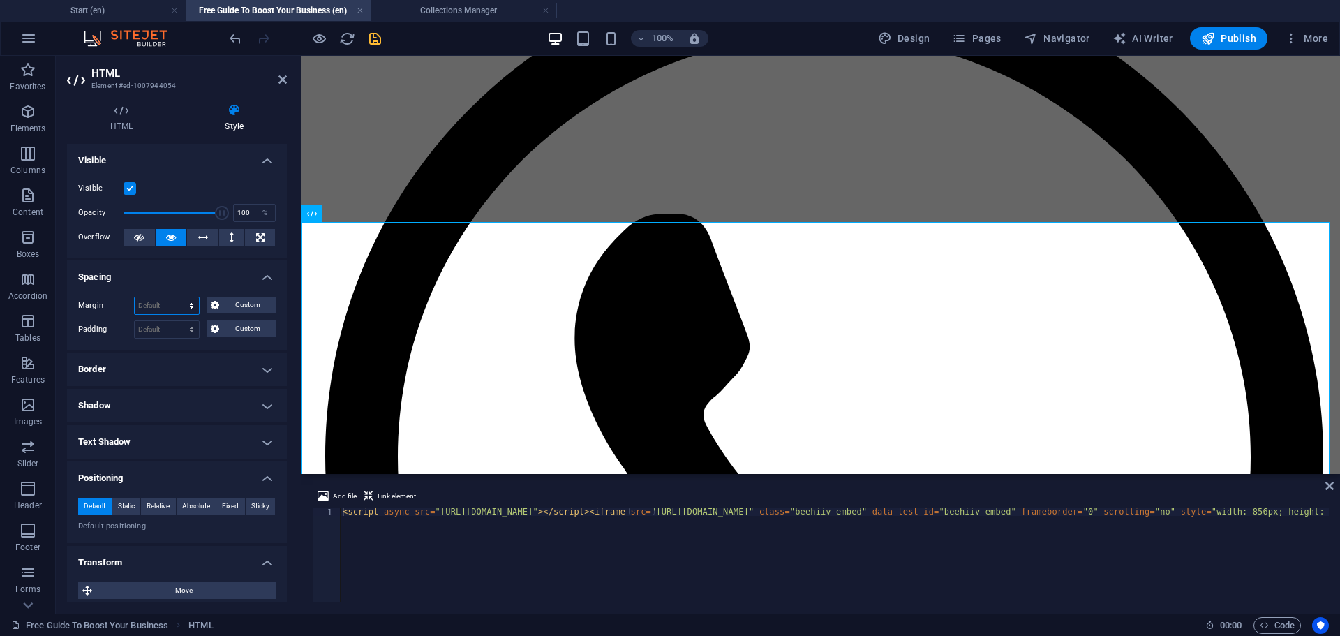
click at [161, 305] on select "Default auto px % rem vw vh Custom" at bounding box center [167, 305] width 64 height 17
click at [135, 297] on select "Default auto px % rem vw vh Custom" at bounding box center [167, 305] width 64 height 17
click at [169, 297] on select "Default auto px % rem vw vh Custom" at bounding box center [167, 305] width 64 height 17
select select "px"
click at [178, 297] on select "Default auto px % rem vw vh Custom" at bounding box center [167, 305] width 64 height 17
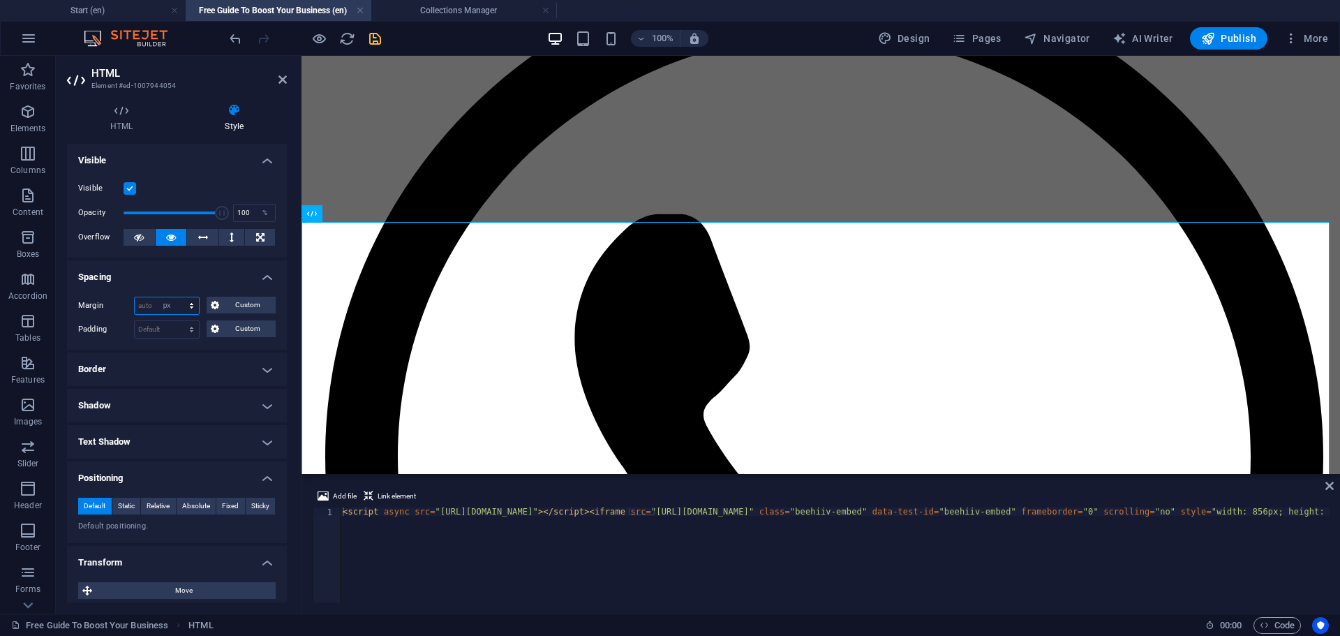
type input "0"
click at [167, 308] on input "0" at bounding box center [167, 305] width 64 height 17
click at [195, 302] on select "Default auto px % rem vw vh Custom" at bounding box center [189, 305] width 20 height 17
select select "%"
click at [179, 297] on select "Default auto px % rem vw vh Custom" at bounding box center [189, 305] width 20 height 17
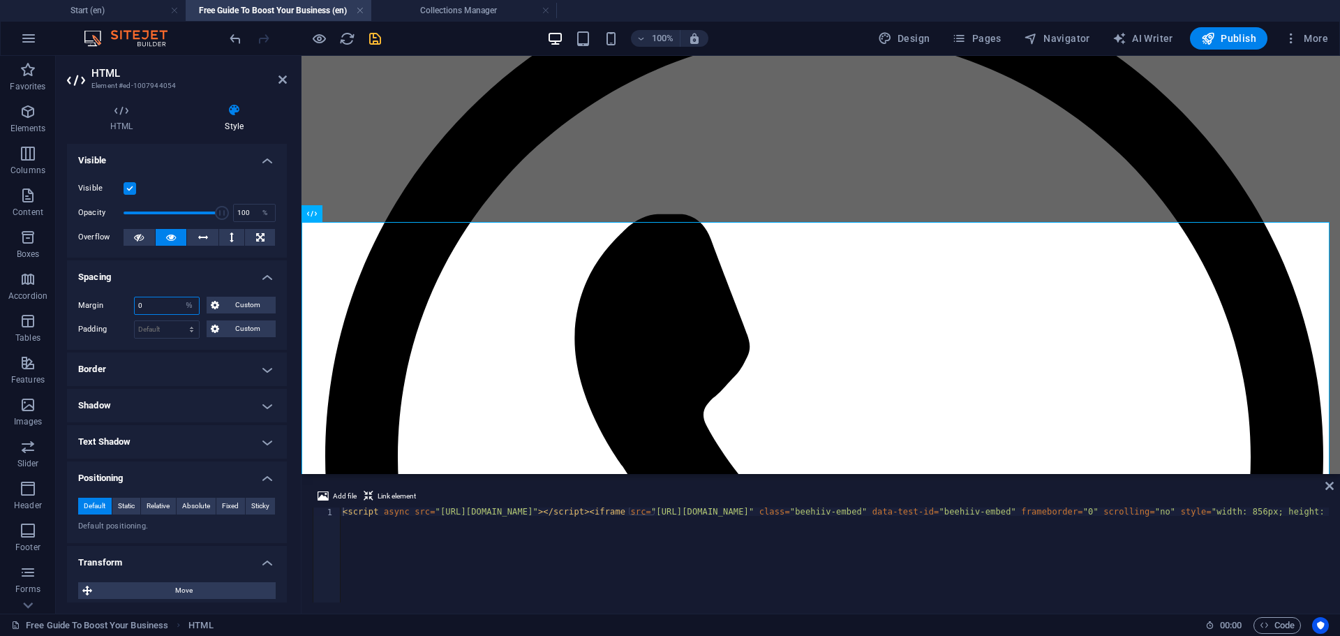
type input "100"
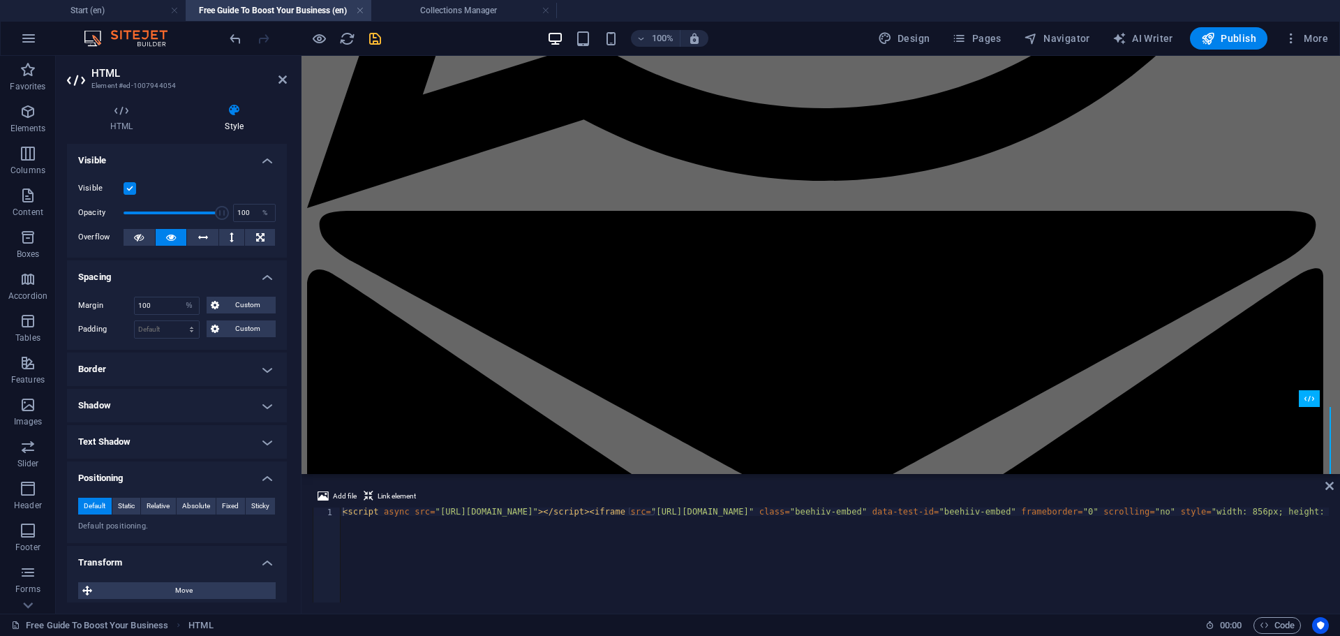
scroll to position [977, 0]
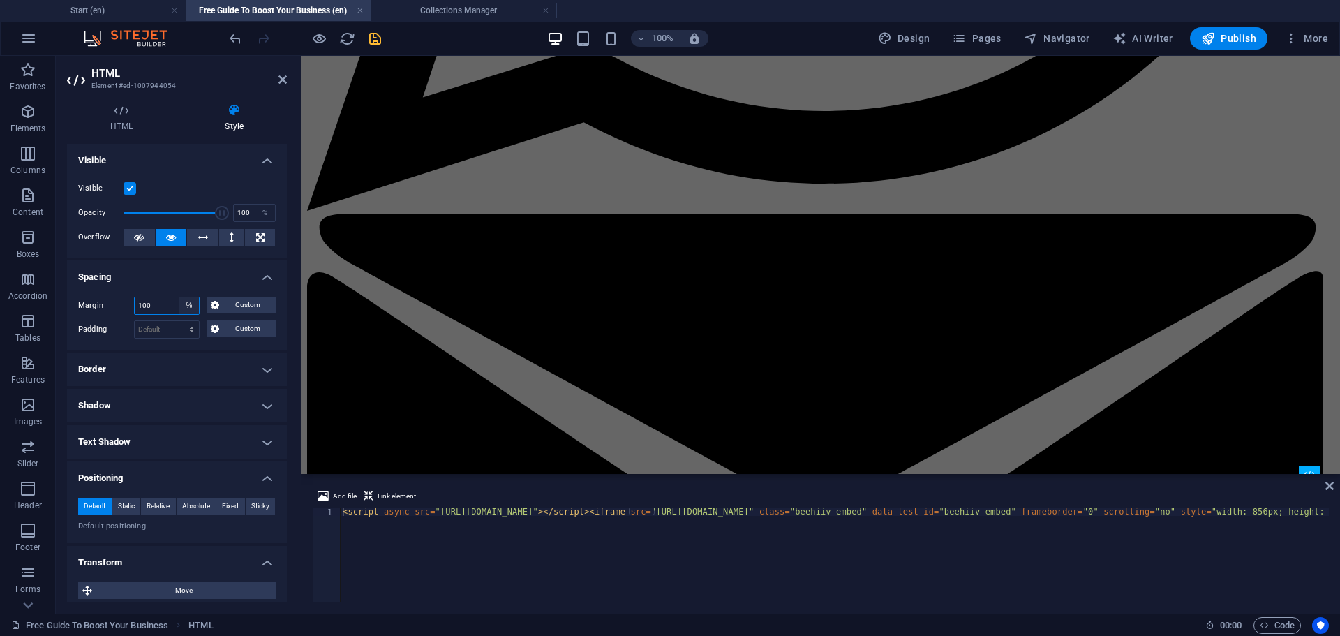
click at [192, 302] on select "Default auto px % rem vw vh Custom" at bounding box center [189, 305] width 20 height 17
click at [179, 297] on select "Default auto px % rem vw vh Custom" at bounding box center [189, 305] width 20 height 17
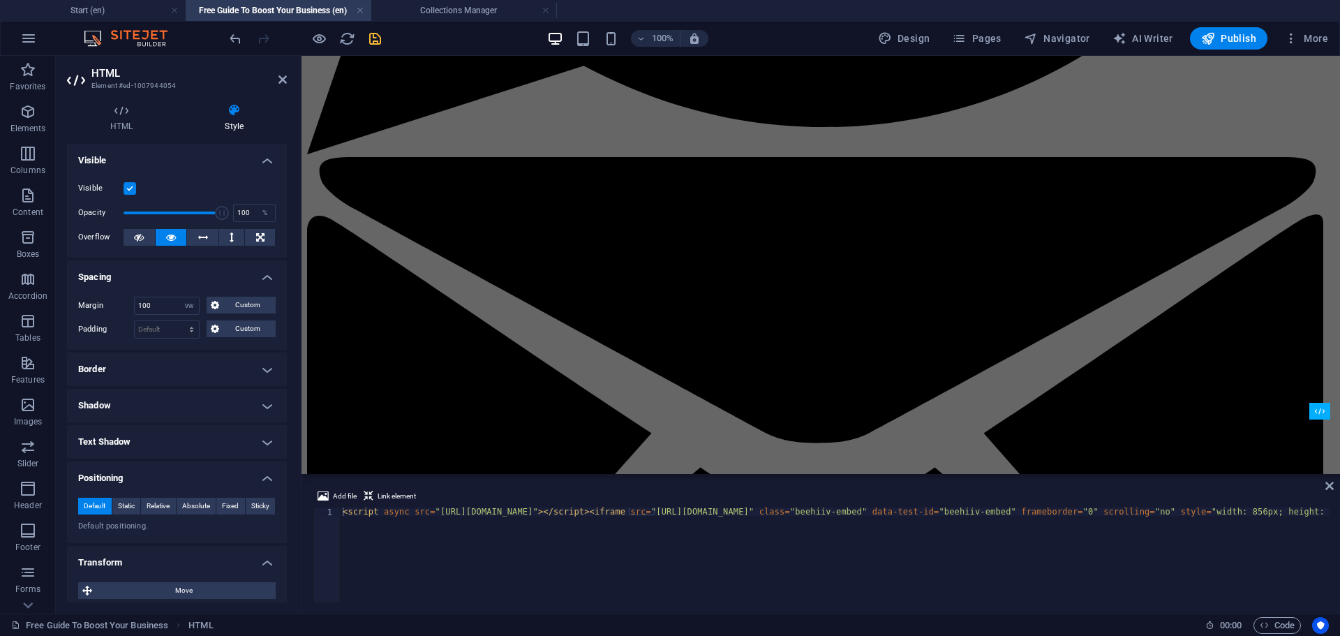
scroll to position [841, 0]
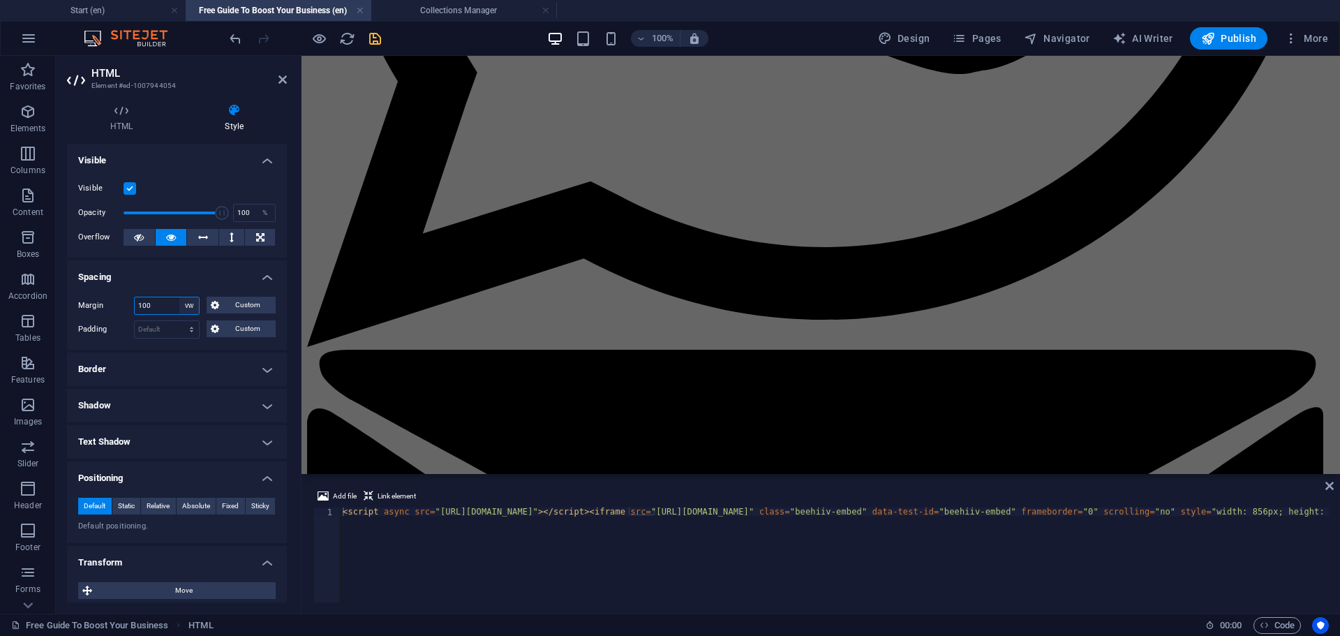
click at [189, 313] on select "Default auto px % rem vw vh Custom" at bounding box center [189, 305] width 20 height 17
select select "vh"
click at [179, 297] on select "Default auto px % rem vw vh Custom" at bounding box center [189, 305] width 20 height 17
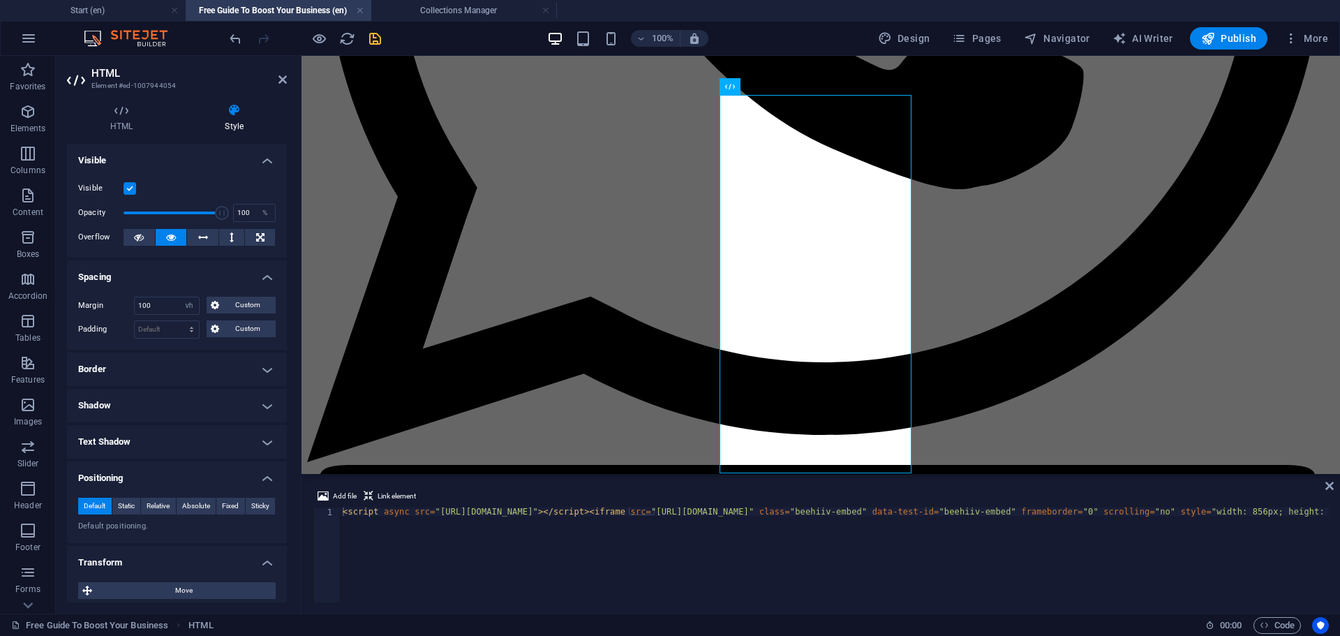
scroll to position [701, 0]
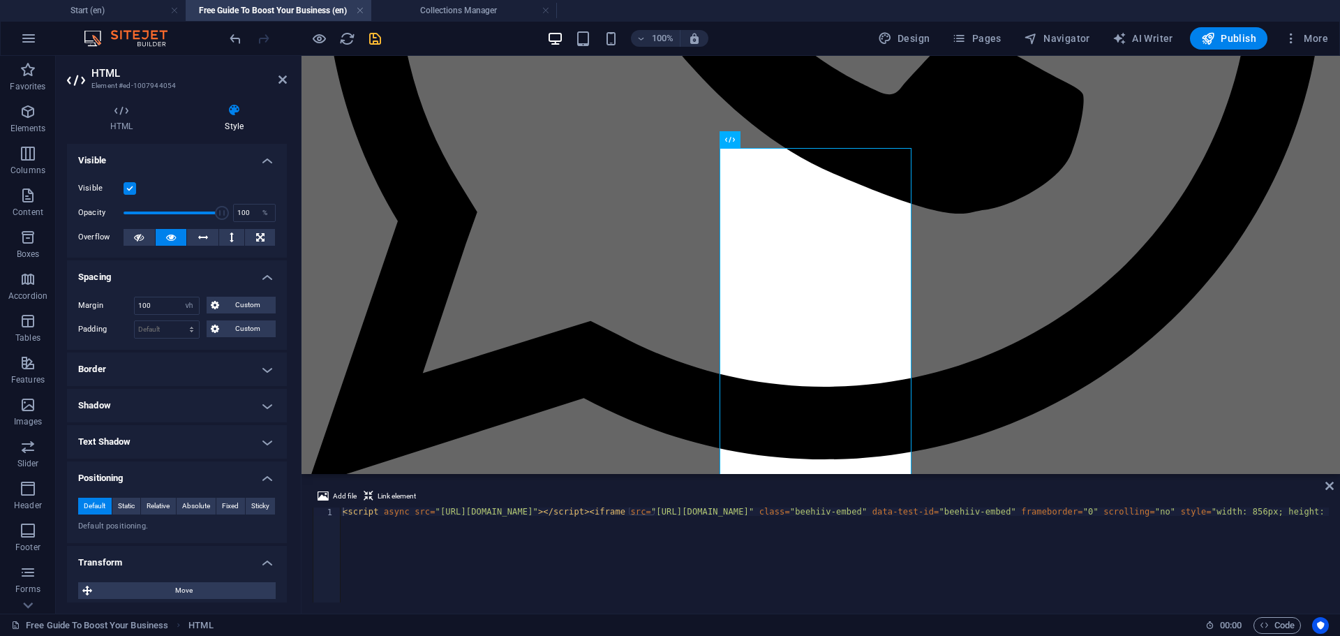
click at [192, 330] on select "Default px rem % vh vw Custom" at bounding box center [167, 329] width 64 height 17
select select "vw"
click at [178, 321] on select "Default px rem % vh vw Custom" at bounding box center [167, 329] width 64 height 17
type input "0"
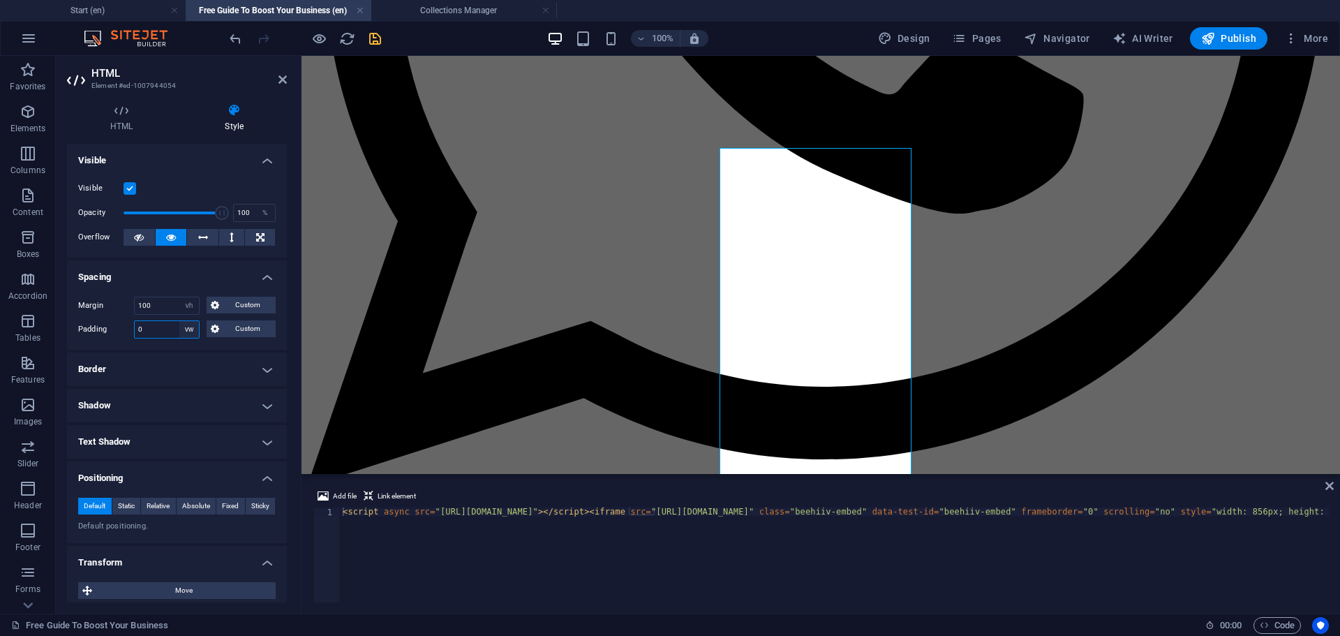
click at [186, 331] on select "Default px rem % vh vw Custom" at bounding box center [189, 329] width 20 height 17
select select "vh"
click at [179, 321] on select "Default px rem % vh vw Custom" at bounding box center [189, 329] width 20 height 17
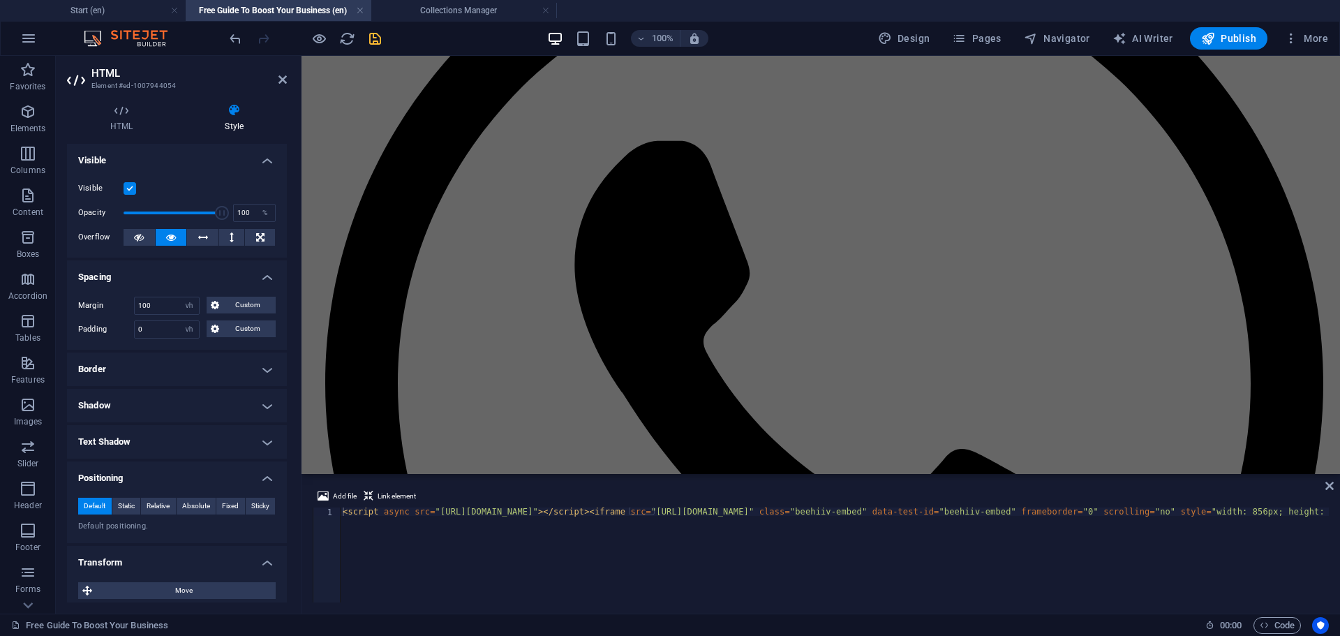
scroll to position [0, 0]
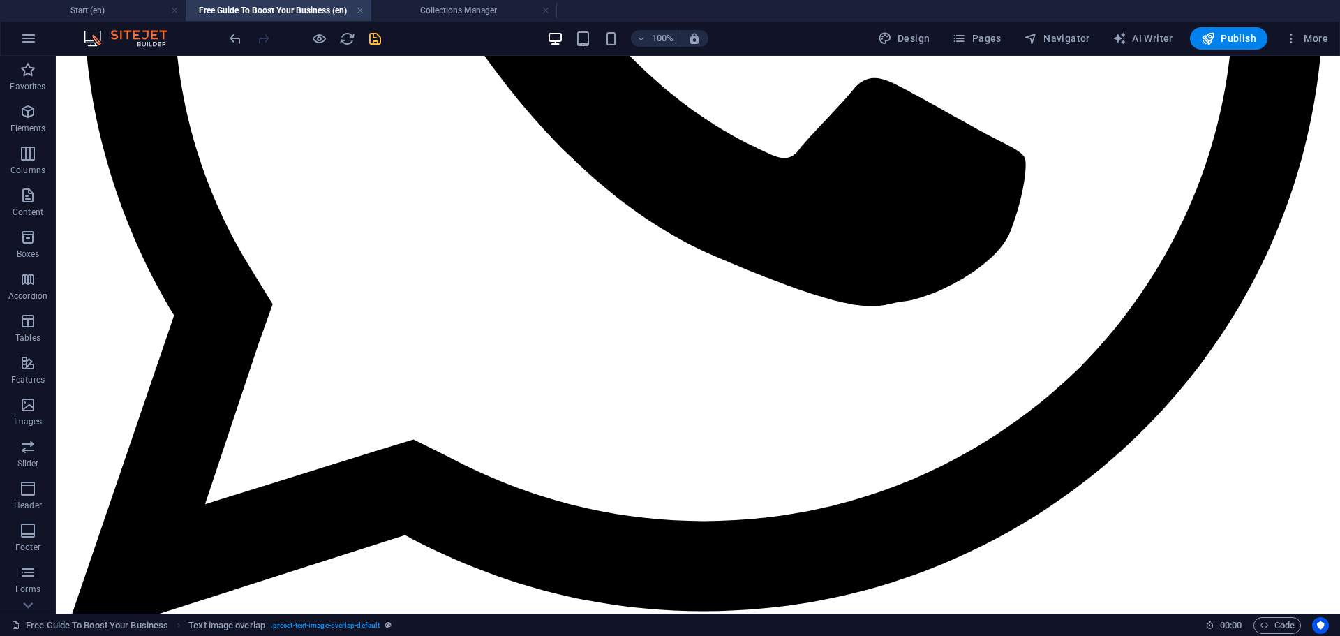
scroll to position [788, 0]
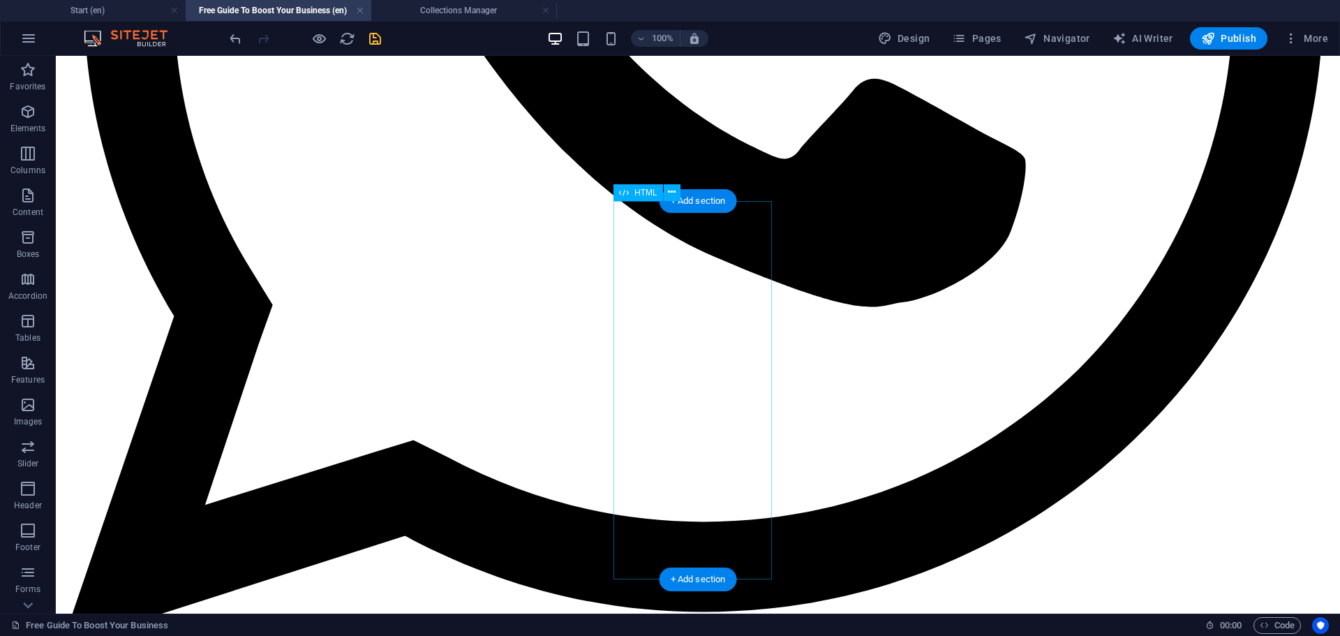
click at [673, 195] on icon at bounding box center [672, 192] width 8 height 15
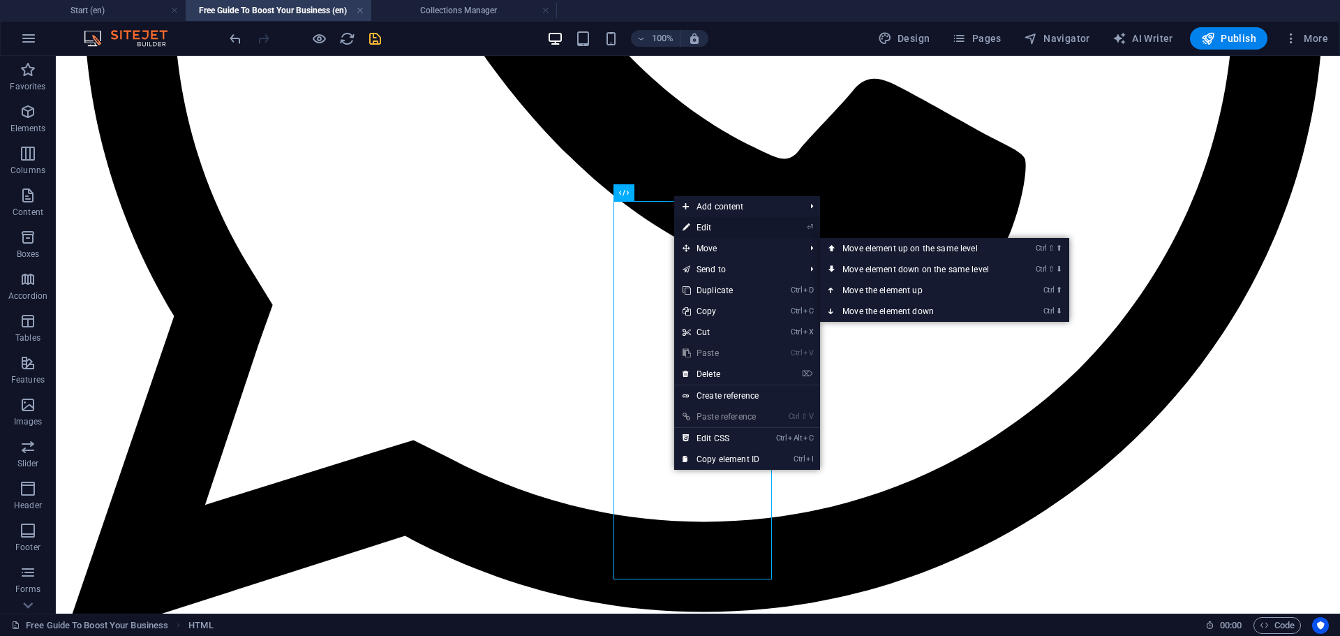
click at [736, 225] on link "⏎ Edit" at bounding box center [720, 227] width 93 height 21
select select "vh"
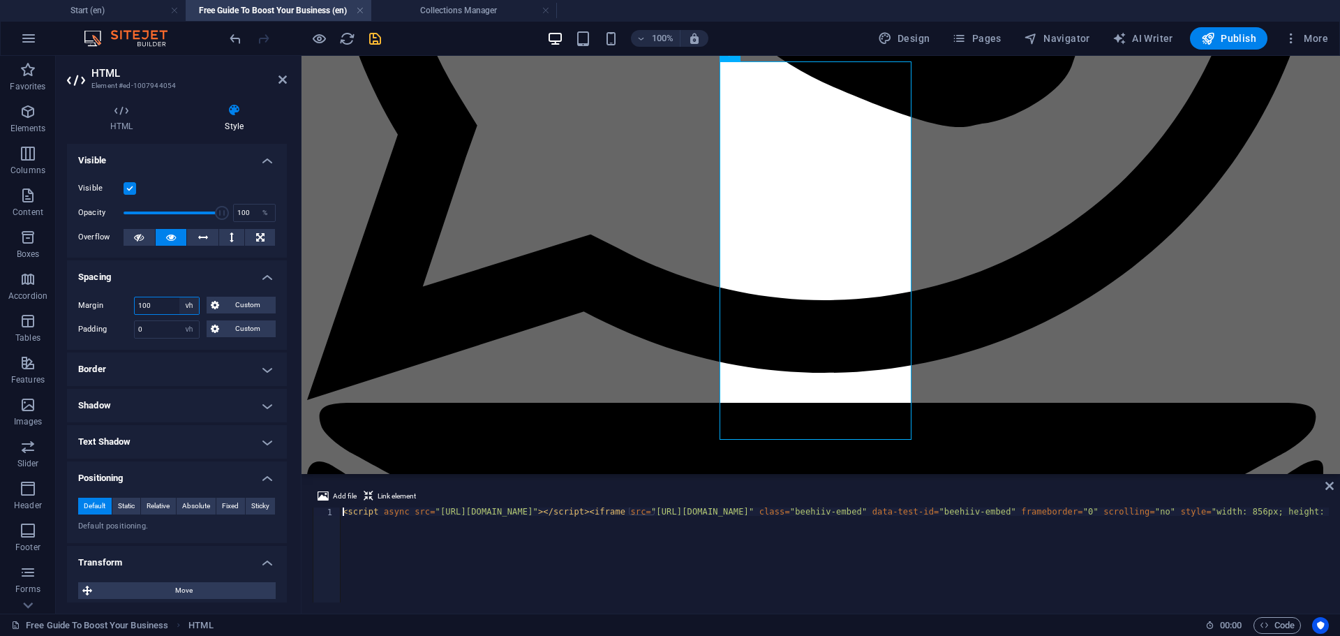
click at [187, 308] on select "Default auto px % rem vw vh Custom" at bounding box center [189, 305] width 20 height 17
click at [176, 264] on h4 "Spacing" at bounding box center [177, 272] width 220 height 25
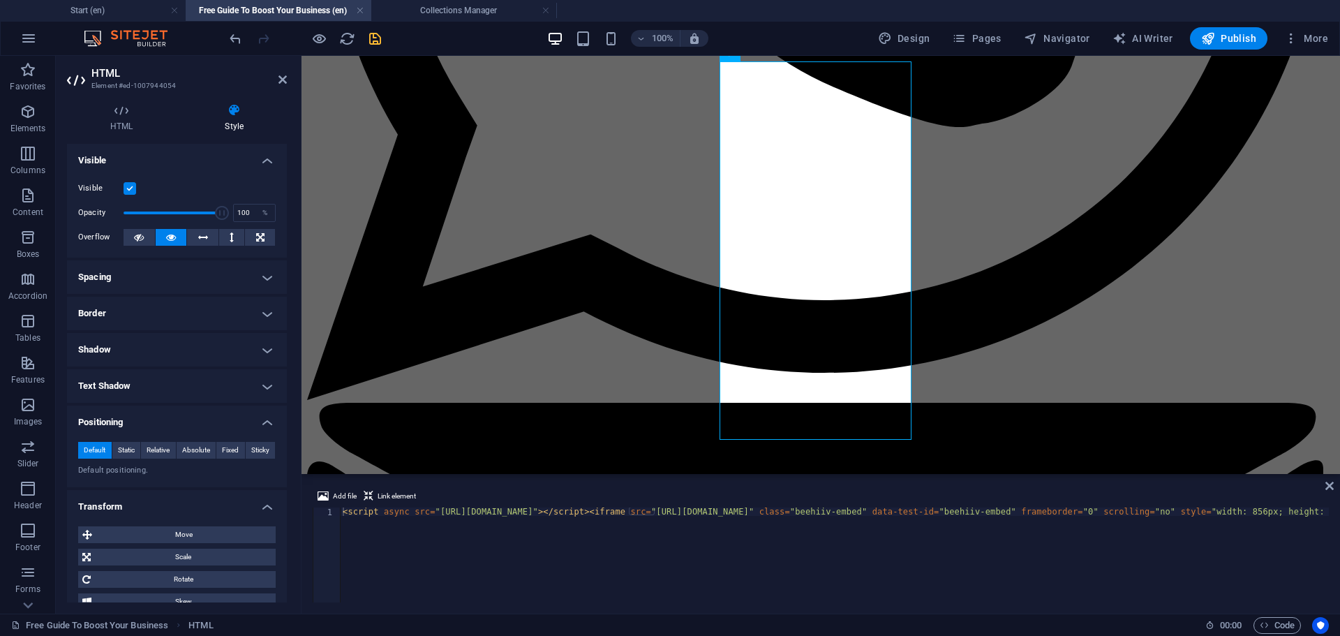
click at [195, 276] on h4 "Spacing" at bounding box center [177, 276] width 220 height 33
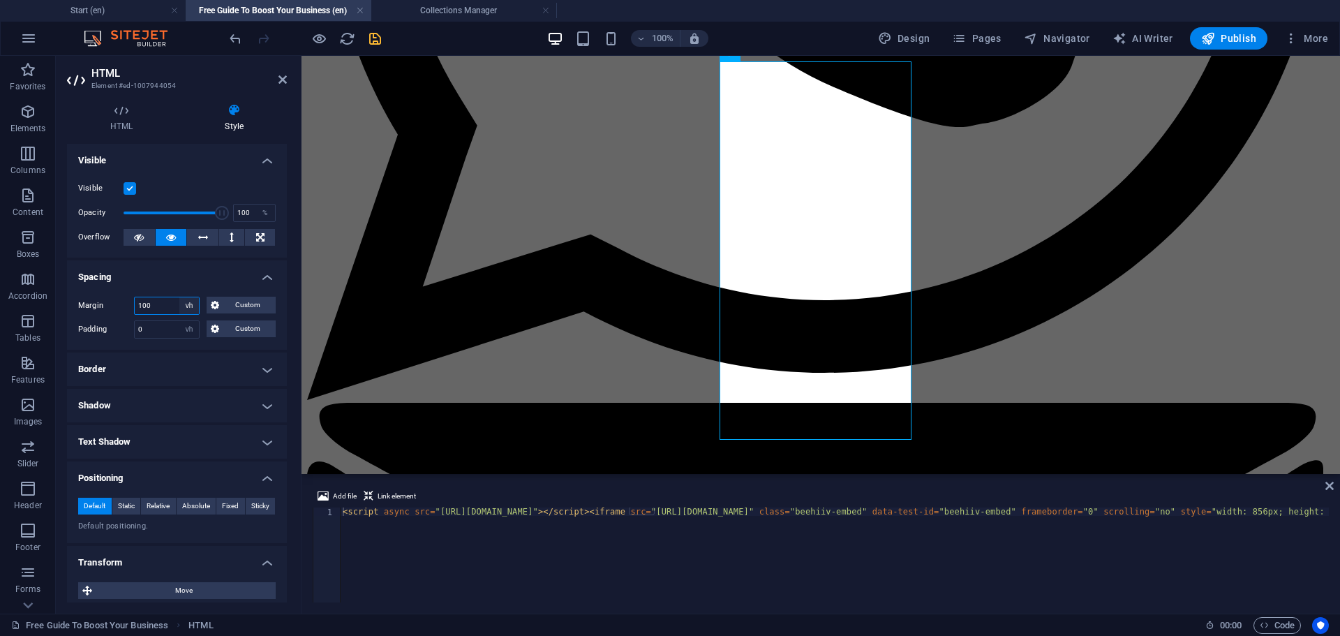
click at [187, 306] on select "Default auto px % rem vw vh Custom" at bounding box center [189, 305] width 20 height 17
click at [179, 297] on select "Default auto px % rem vw vh Custom" at bounding box center [189, 305] width 20 height 17
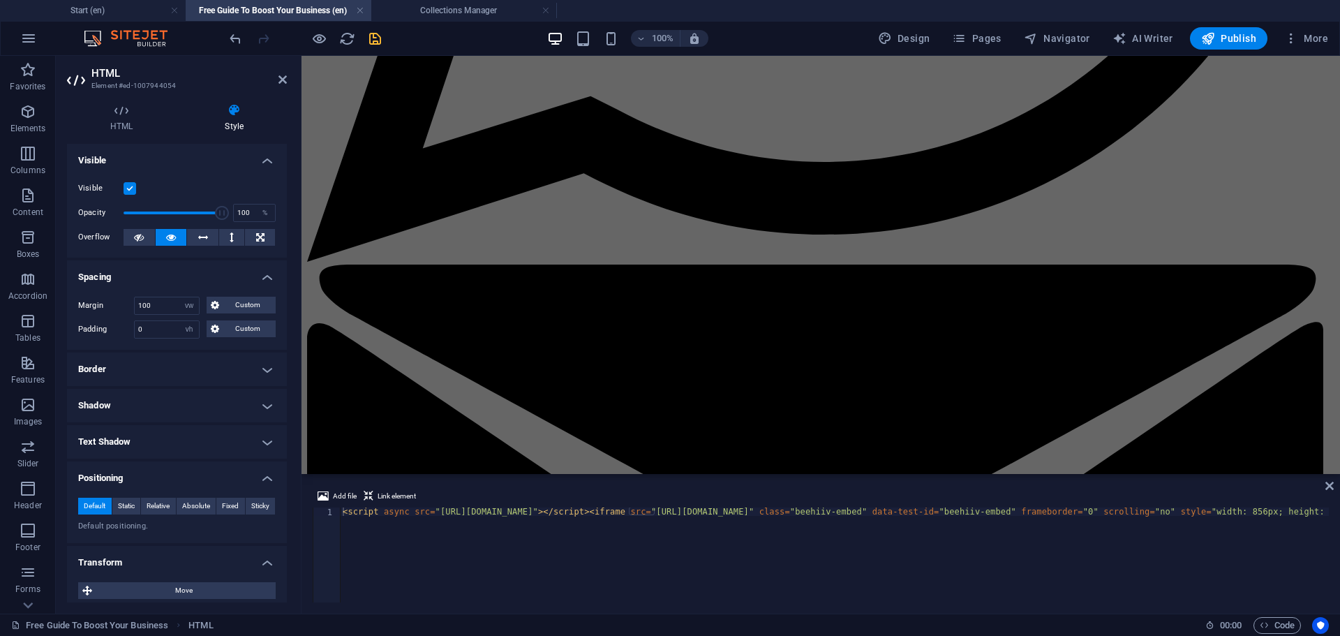
scroll to position [1120, 0]
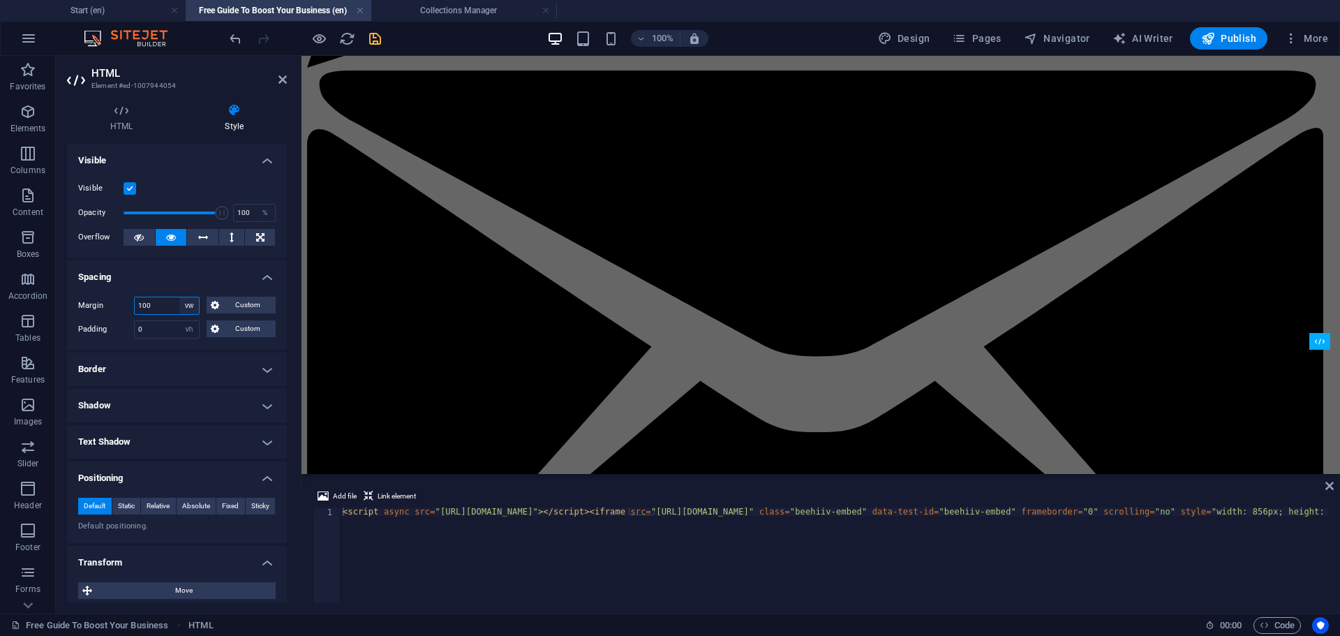
click at [185, 311] on select "Default auto px % rem vw vh Custom" at bounding box center [189, 305] width 20 height 17
select select "rem"
click at [179, 297] on select "Default auto px % rem vw vh Custom" at bounding box center [189, 305] width 20 height 17
type input "90"
click at [191, 310] on select "Default auto px % rem vw vh Custom" at bounding box center [189, 305] width 20 height 17
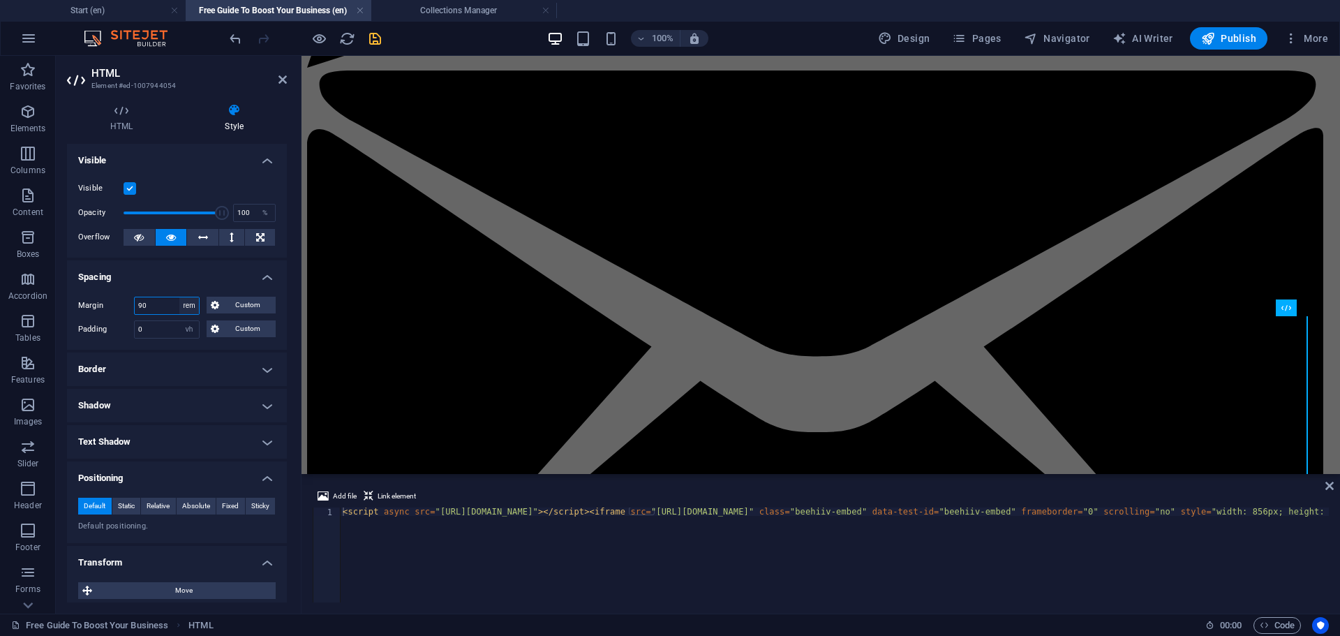
select select "%"
click at [179, 297] on select "Default auto px % rem vw vh Custom" at bounding box center [189, 305] width 20 height 17
type input "100"
click at [192, 309] on select "Default auto px % rem vw vh Custom" at bounding box center [189, 305] width 20 height 17
click at [179, 297] on select "Default auto px % rem vw vh Custom" at bounding box center [189, 305] width 20 height 17
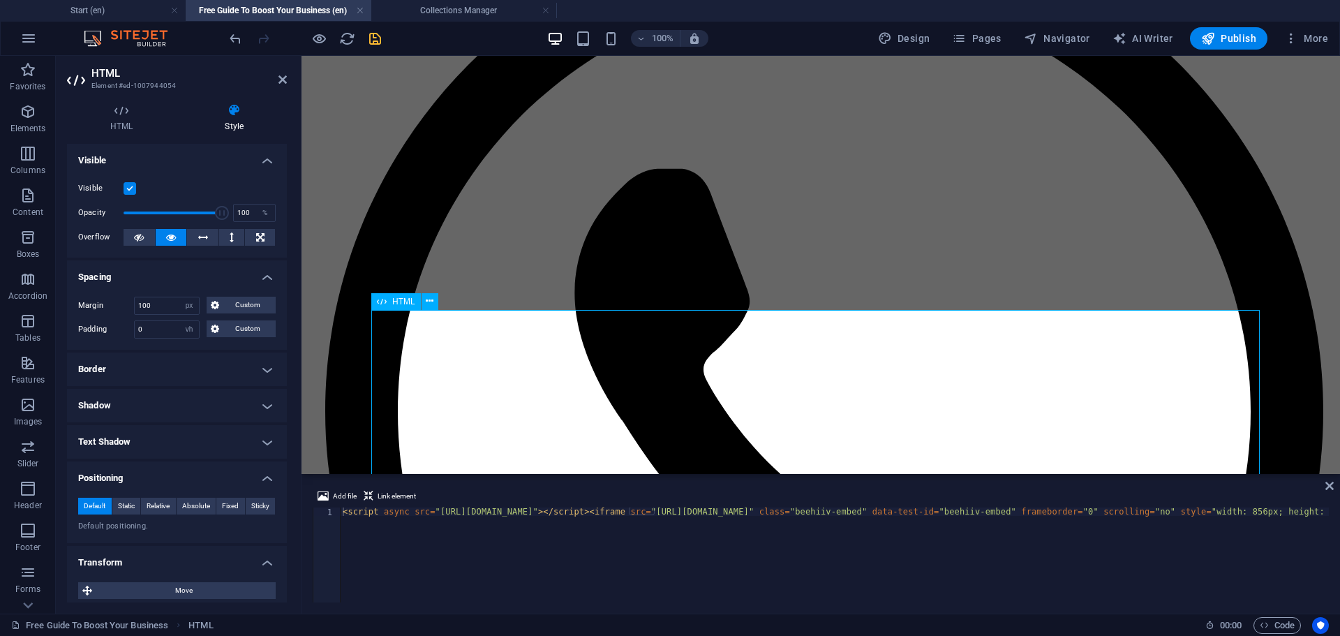
scroll to position [327, 0]
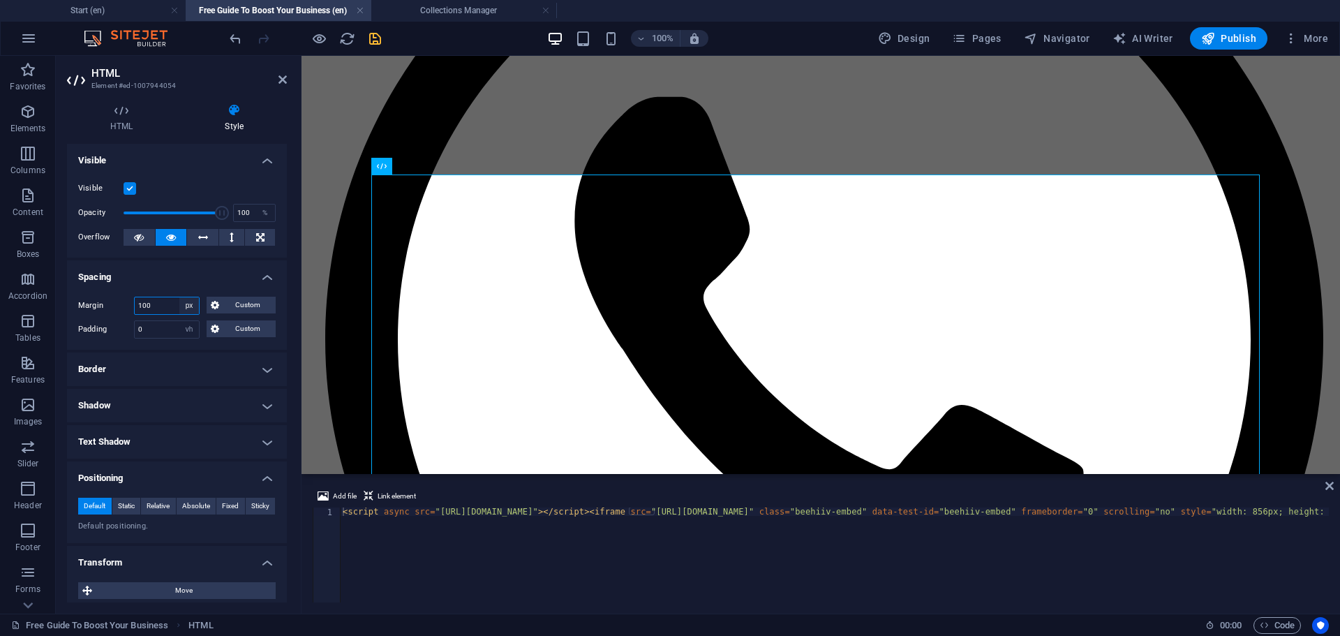
click at [192, 307] on select "Default auto px % rem vw vh Custom" at bounding box center [189, 305] width 20 height 17
select select "auto"
click at [179, 297] on select "Default auto px % rem vw vh Custom" at bounding box center [189, 305] width 20 height 17
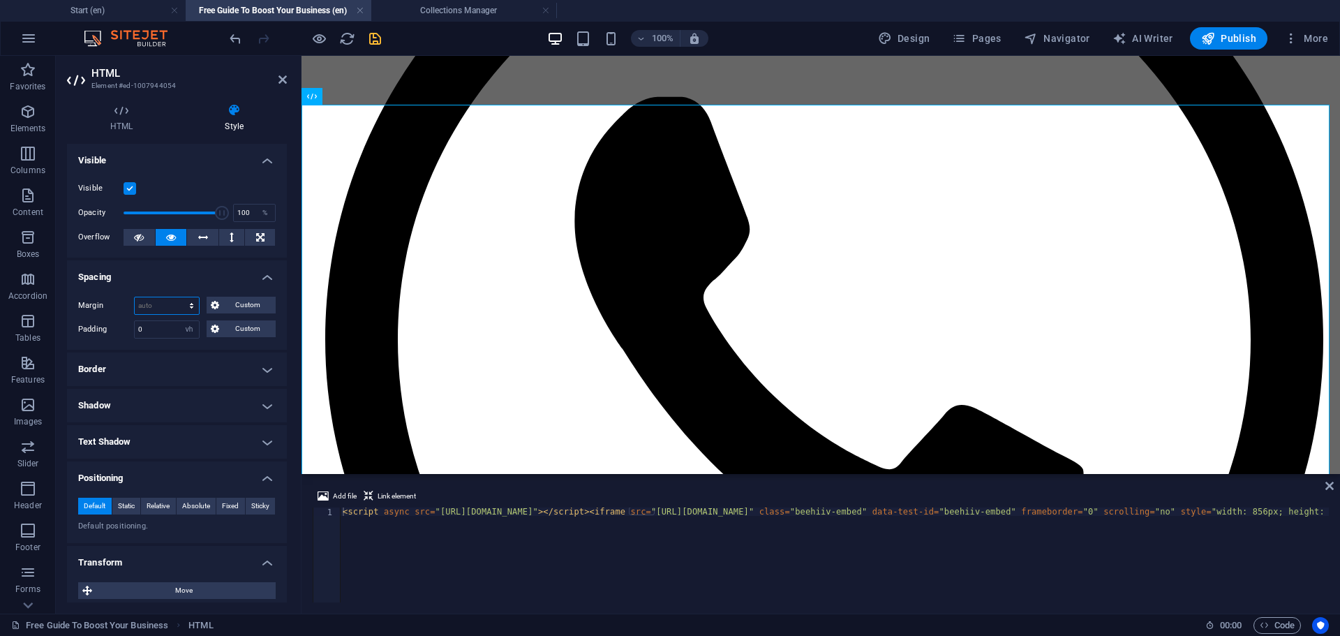
click at [190, 305] on select "Default auto px % rem vw vh Custom" at bounding box center [167, 305] width 64 height 17
click at [135, 297] on select "Default auto px % rem vw vh Custom" at bounding box center [167, 305] width 64 height 17
select select "DISABLED_OPTION_VALUE"
click at [187, 324] on select "Default px rem % vh vw Custom" at bounding box center [189, 329] width 20 height 17
click at [179, 321] on select "Default px rem % vh vw Custom" at bounding box center [189, 329] width 20 height 17
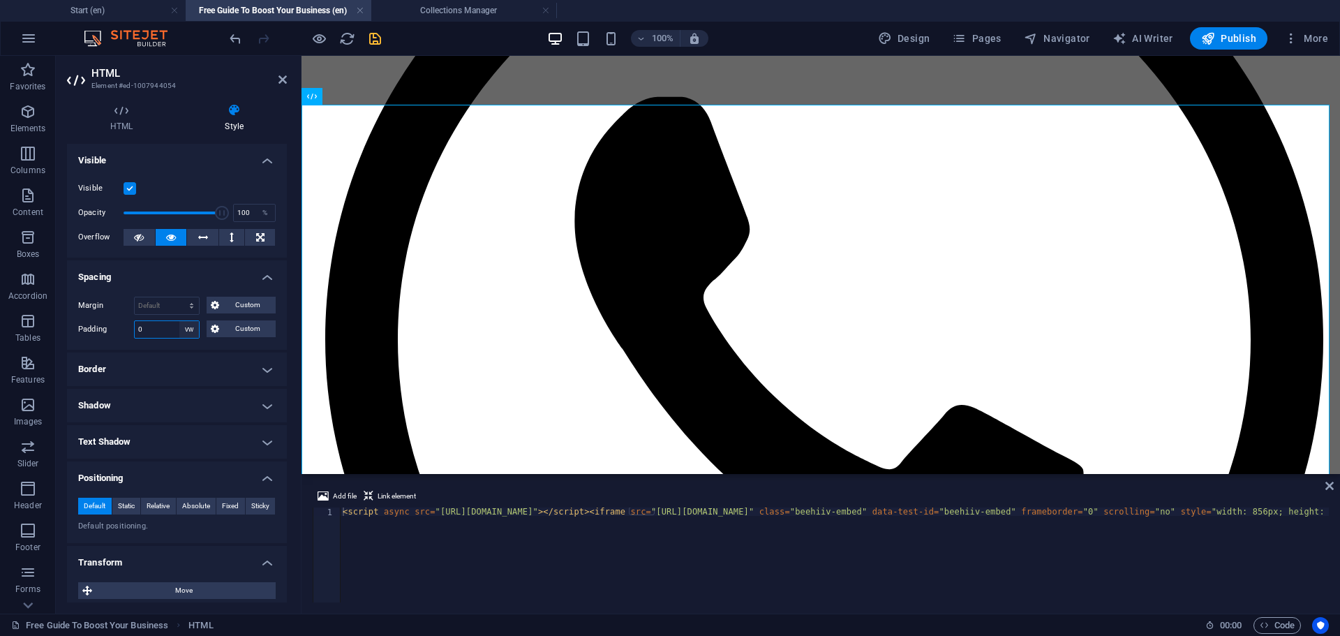
click at [193, 330] on select "Default px rem % vh vw Custom" at bounding box center [189, 329] width 20 height 17
select select "default"
click at [179, 321] on select "Default px rem % vh vw Custom" at bounding box center [189, 329] width 20 height 17
select select "DISABLED_OPTION_VALUE"
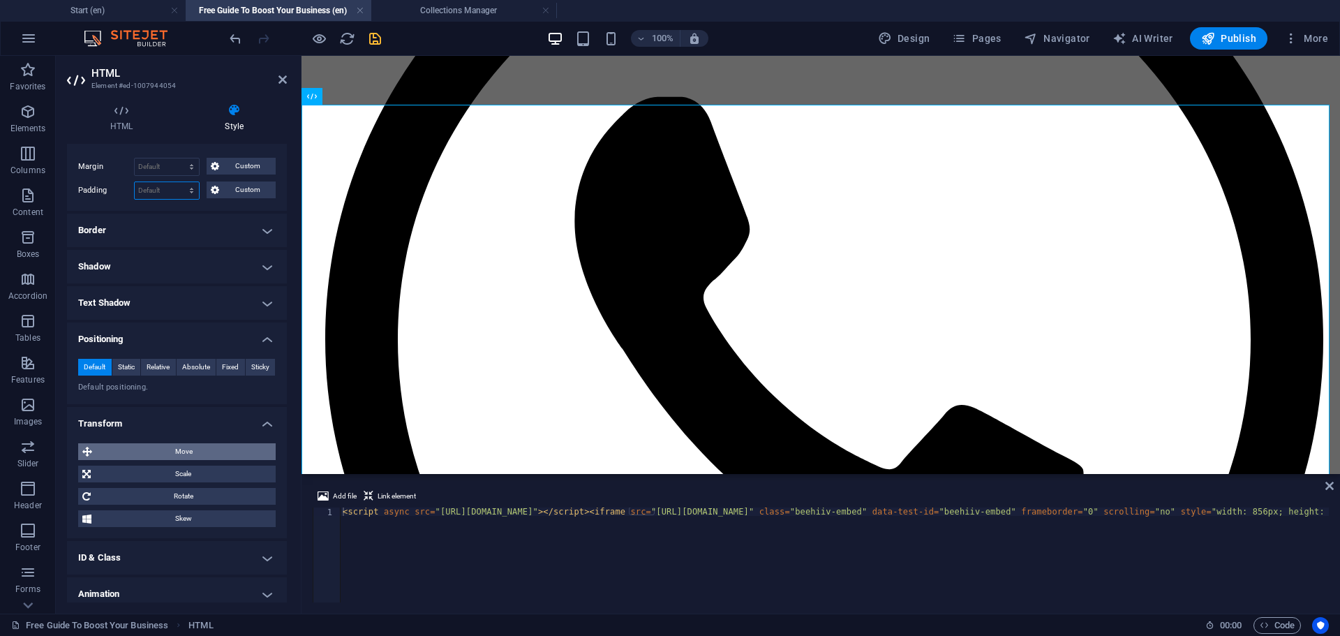
scroll to position [140, 0]
click at [132, 368] on span "Static" at bounding box center [126, 366] width 17 height 17
click at [147, 368] on span "Relative" at bounding box center [158, 366] width 23 height 17
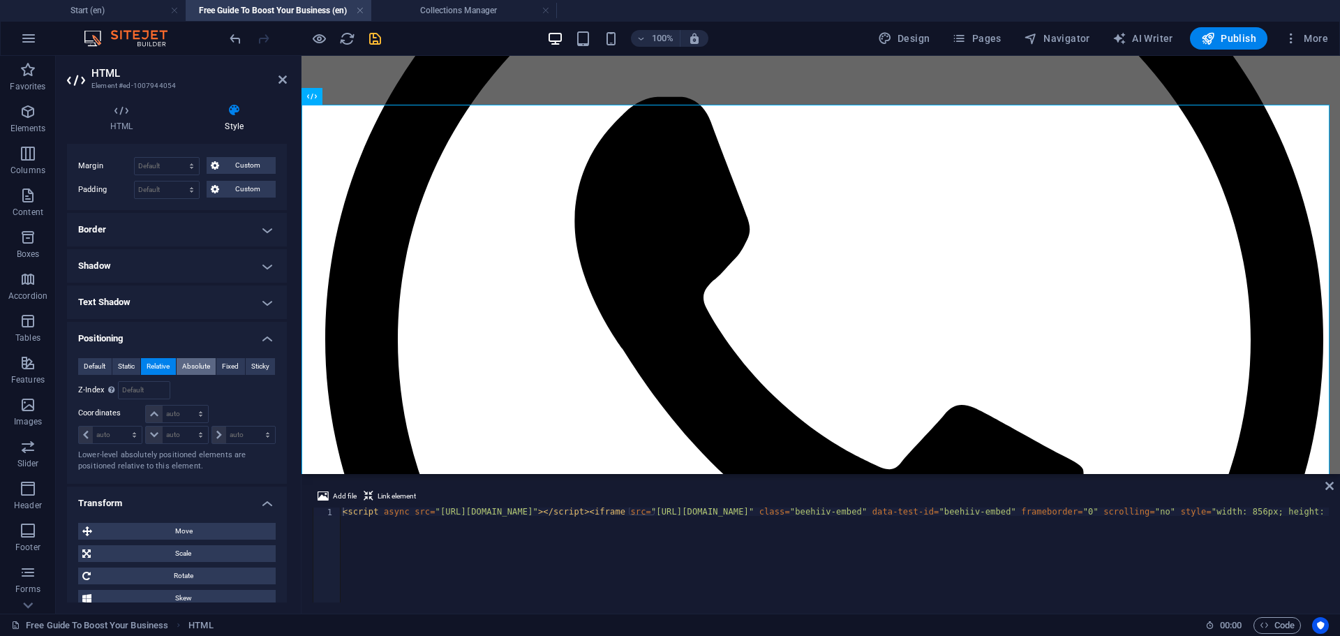
click at [202, 365] on span "Absolute" at bounding box center [196, 366] width 28 height 17
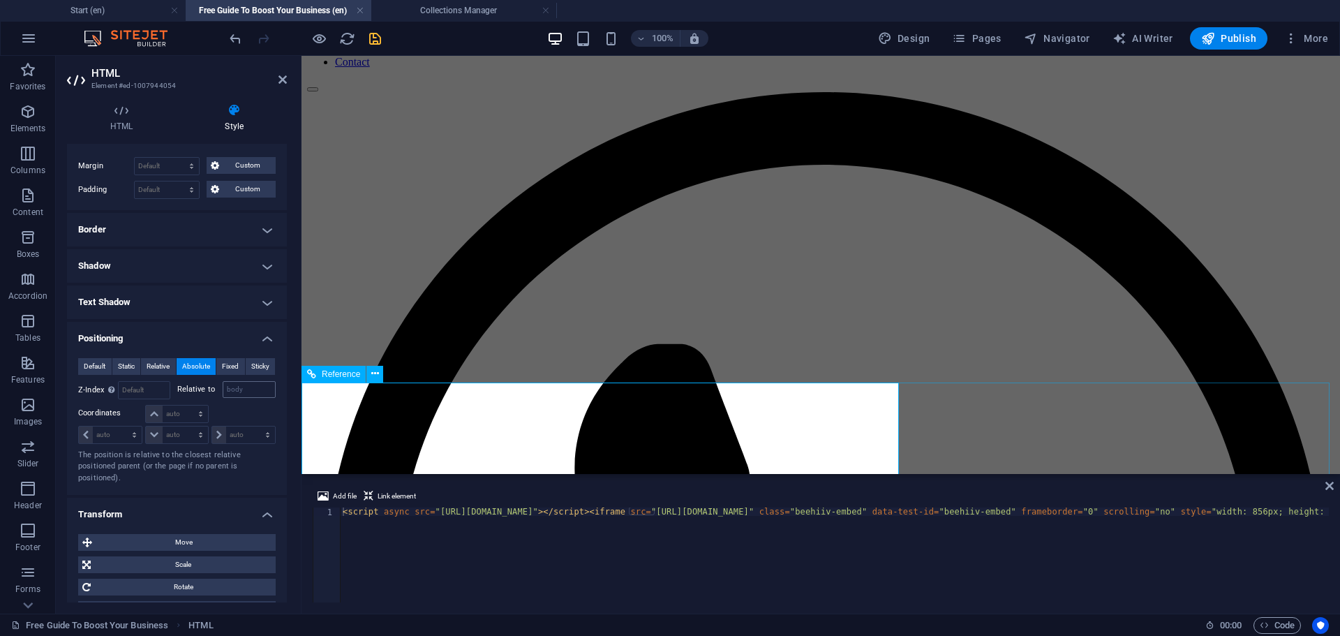
scroll to position [279, 0]
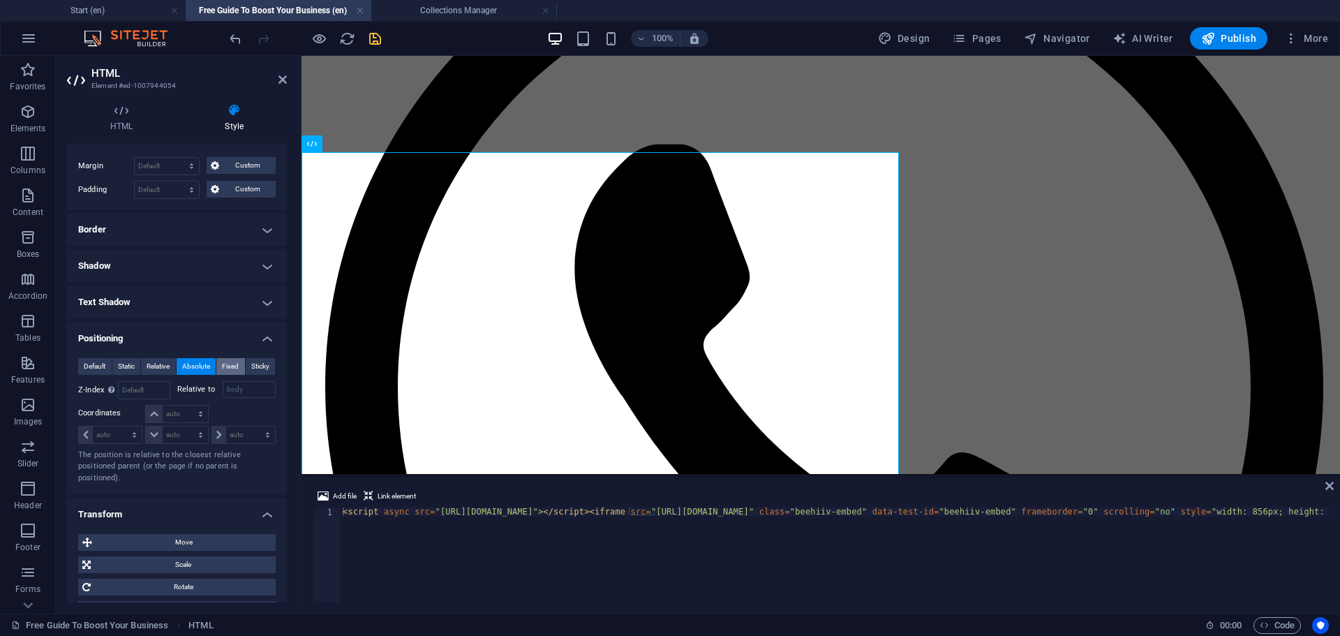
click at [222, 368] on span "Fixed" at bounding box center [230, 366] width 17 height 17
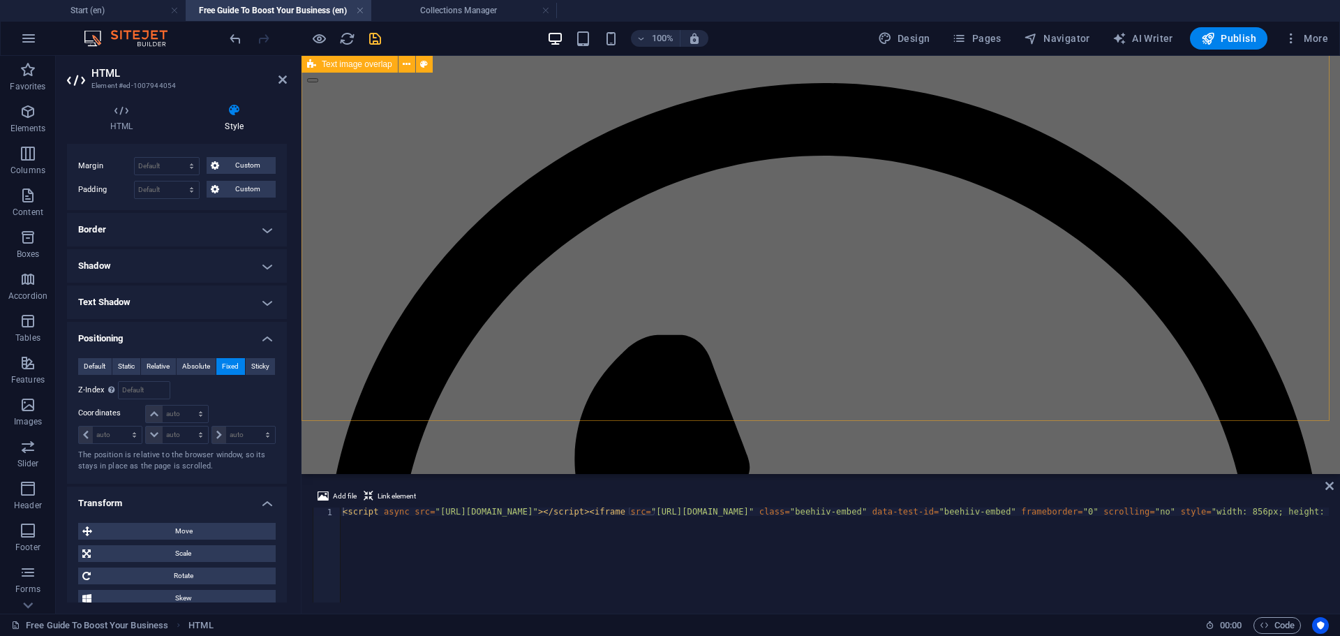
scroll to position [0, 0]
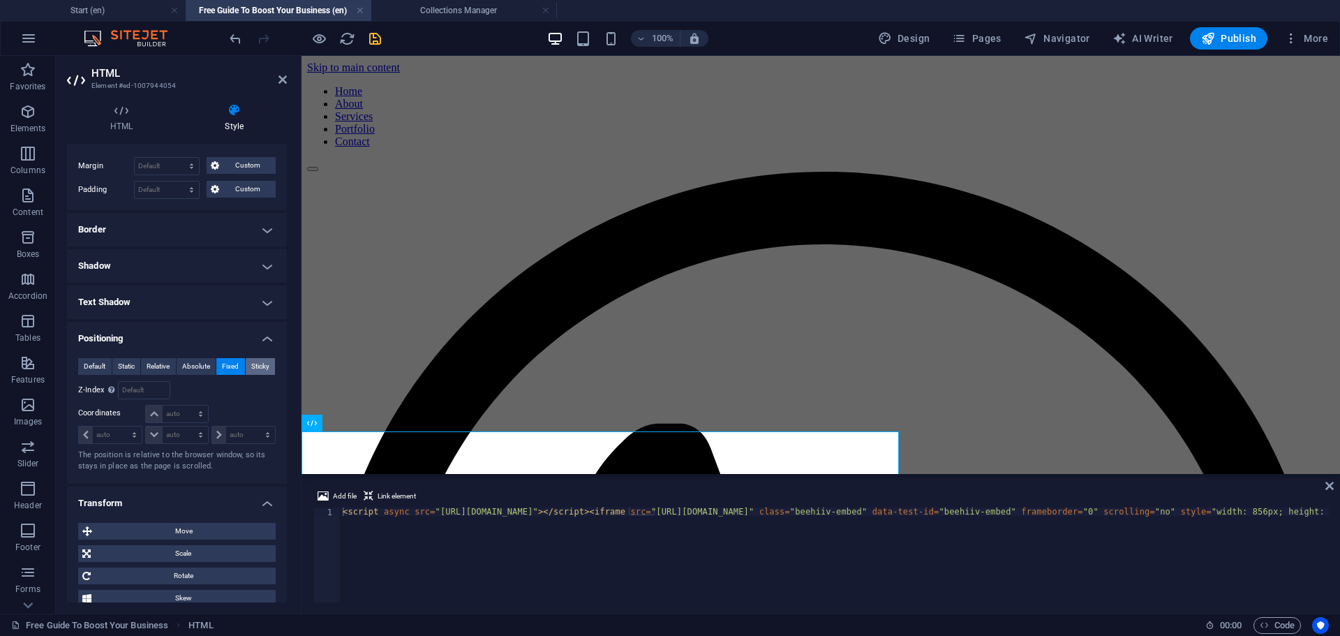
click at [254, 368] on span "Sticky" at bounding box center [260, 366] width 18 height 17
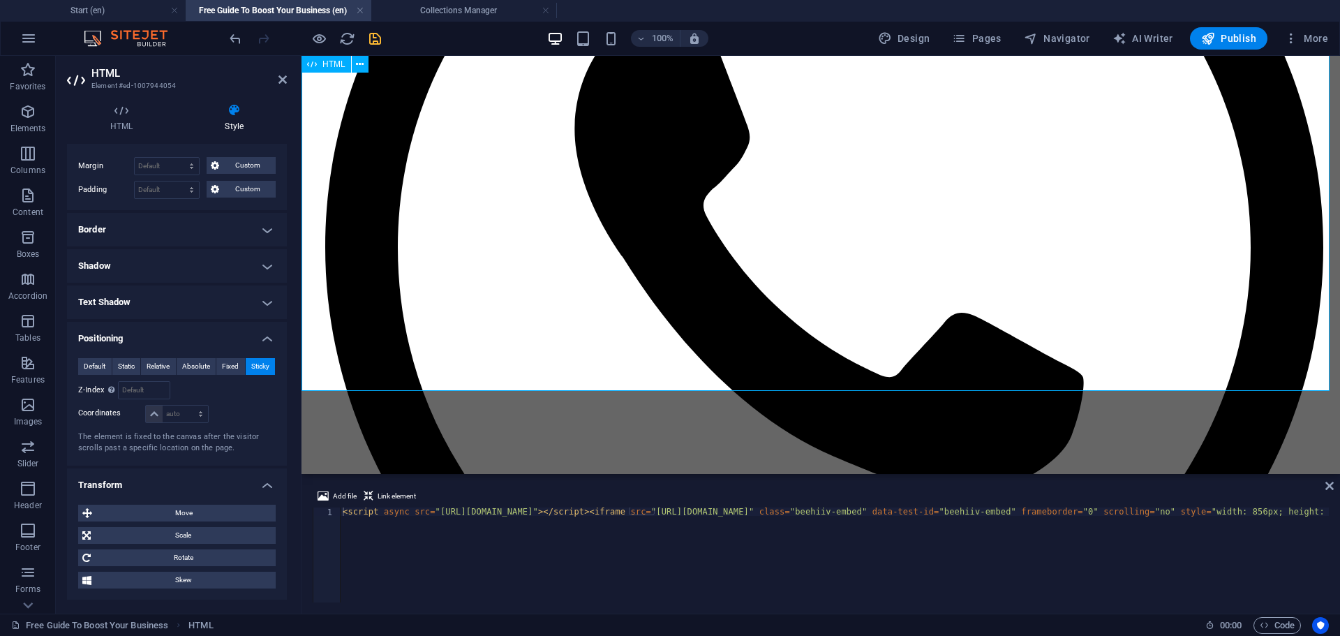
scroll to position [209, 0]
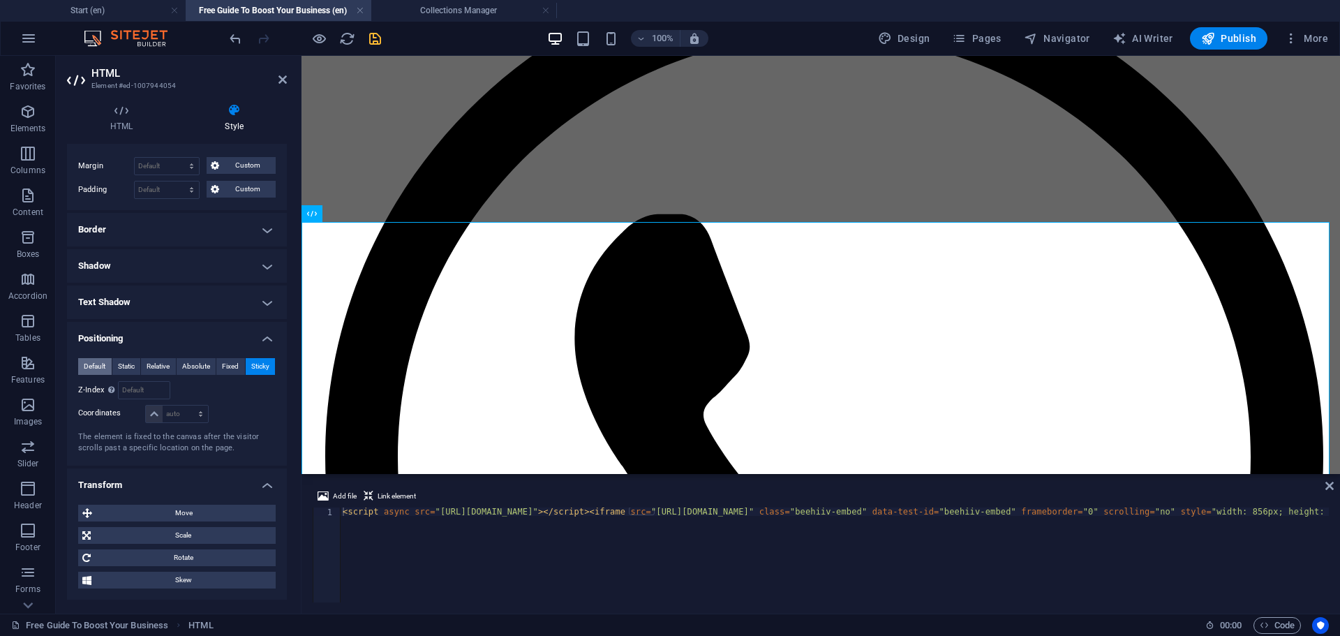
click at [90, 366] on span "Default" at bounding box center [95, 366] width 22 height 17
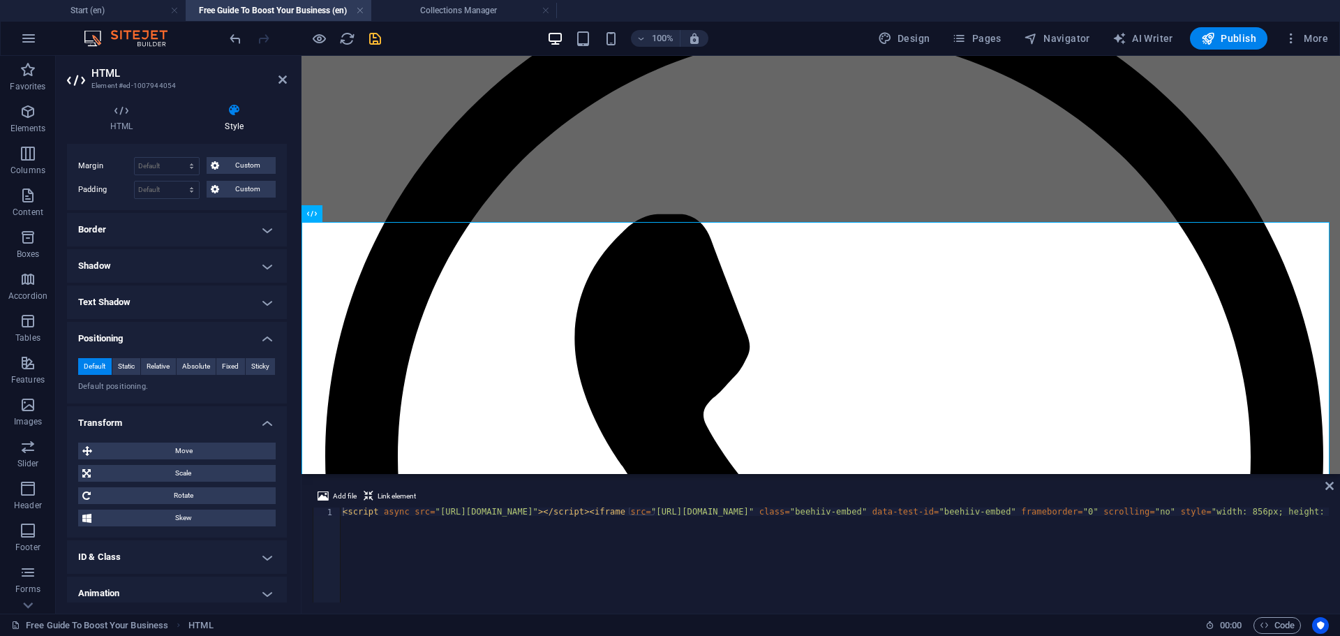
scroll to position [184, 0]
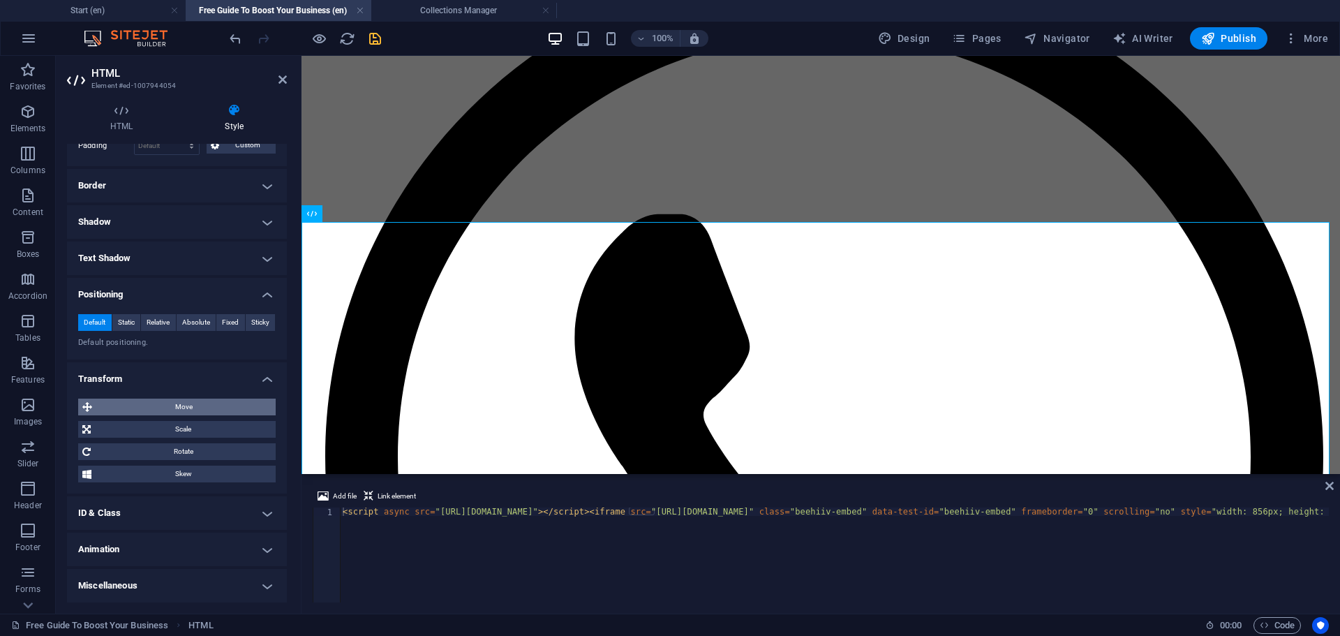
click at [180, 403] on span "Move" at bounding box center [183, 406] width 175 height 17
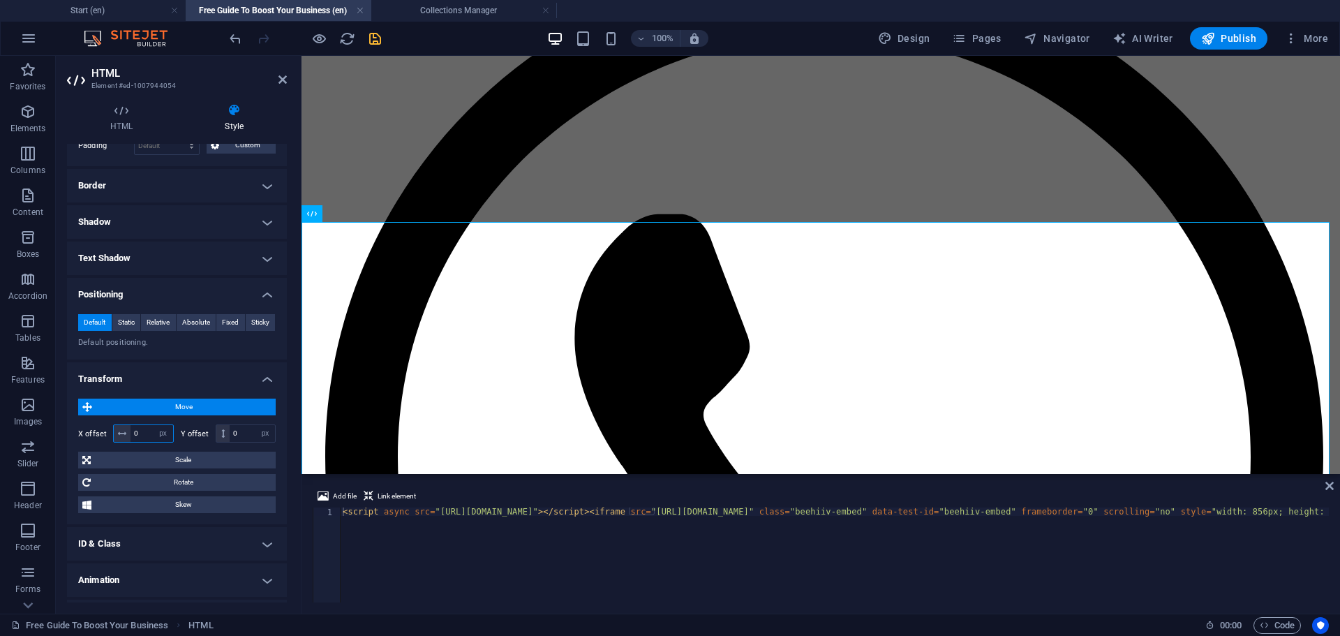
click at [142, 433] on input "0" at bounding box center [151, 433] width 43 height 17
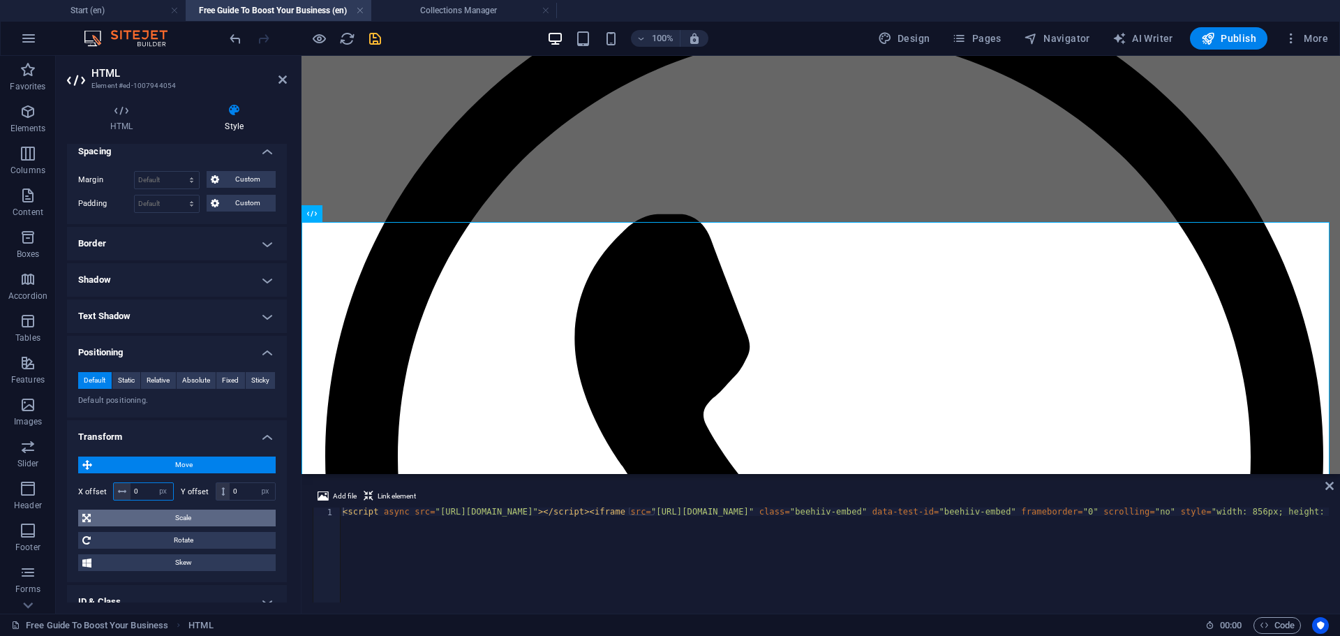
scroll to position [209, 0]
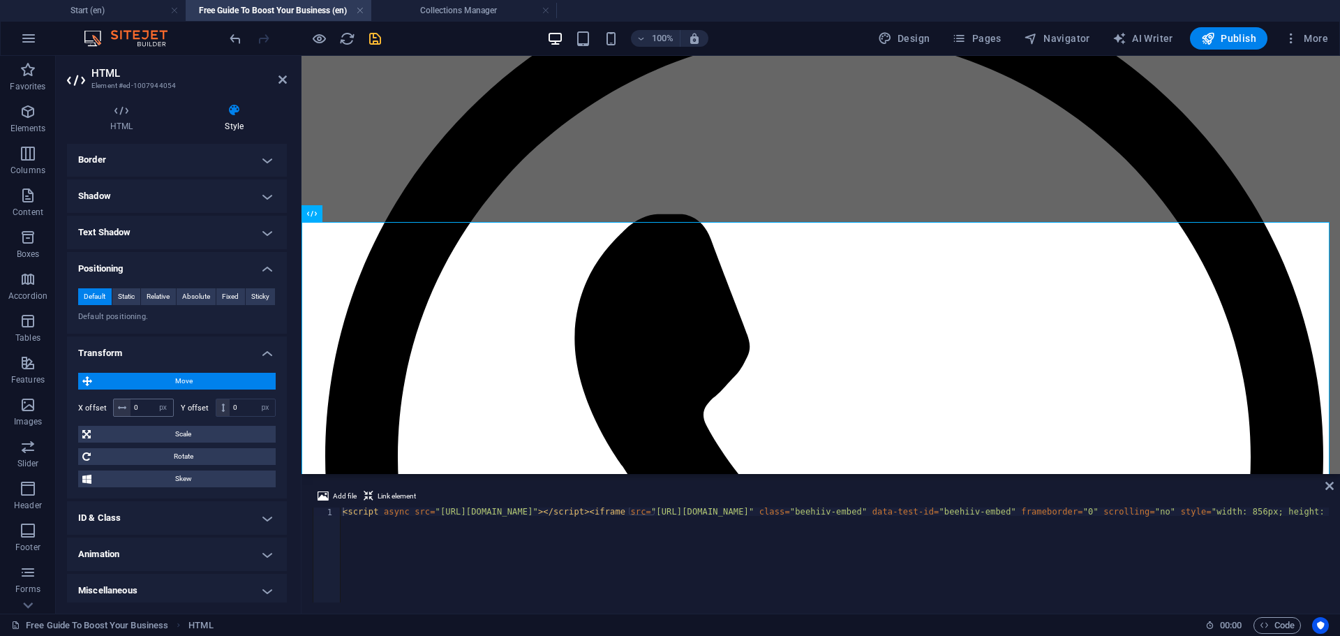
click at [120, 408] on icon at bounding box center [122, 407] width 8 height 8
click at [158, 410] on select "px rem % em vh vw" at bounding box center [163, 407] width 20 height 17
select select "%"
click at [153, 399] on select "px rem % em vh vw" at bounding box center [163, 407] width 20 height 17
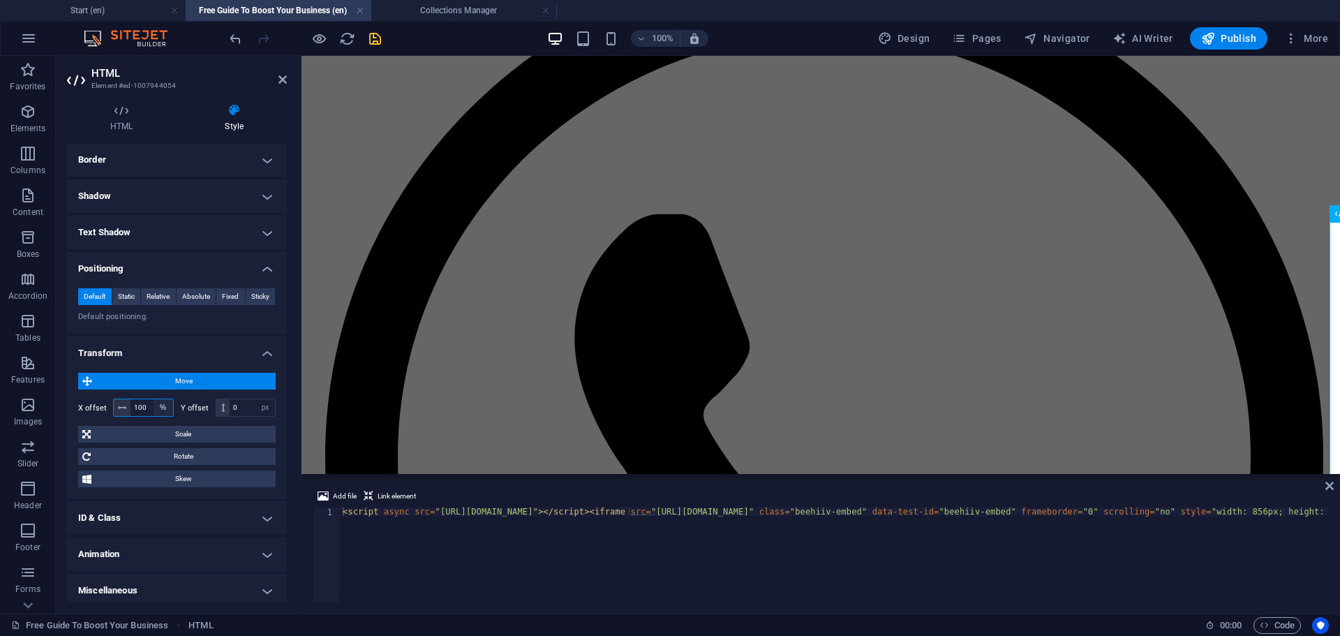
click at [162, 406] on select "px rem % em vh vw" at bounding box center [163, 407] width 20 height 17
click at [143, 400] on input "100" at bounding box center [151, 407] width 43 height 17
type input "20"
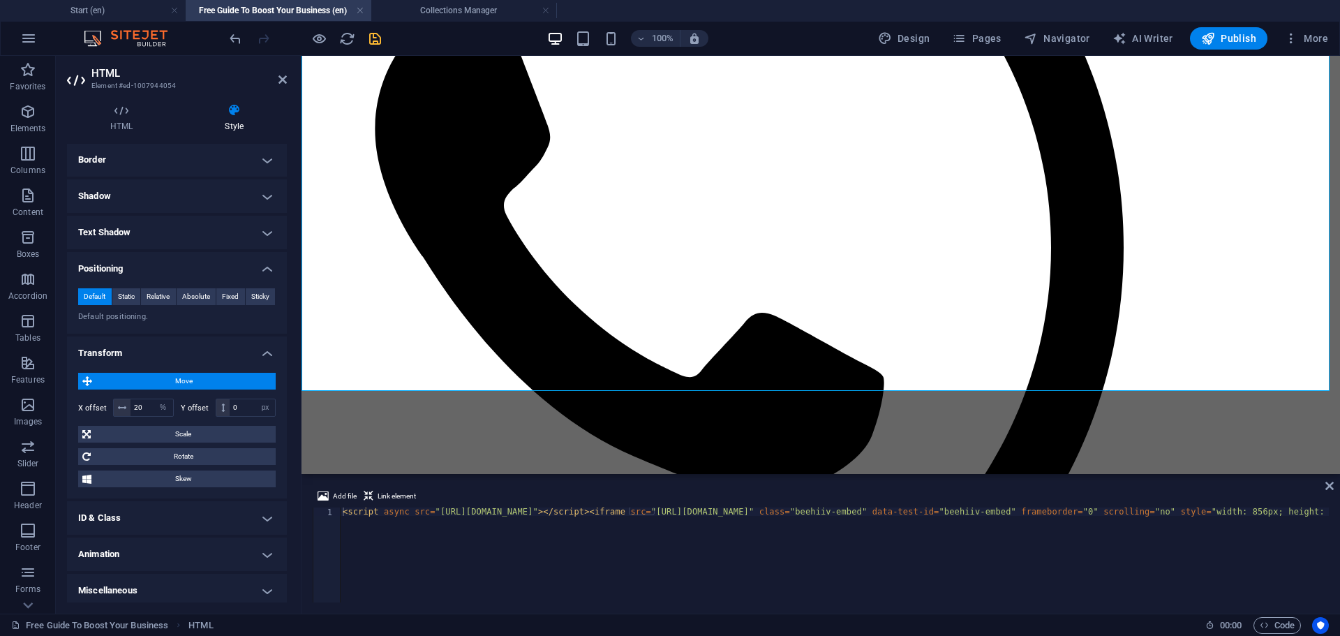
scroll to position [419, 0]
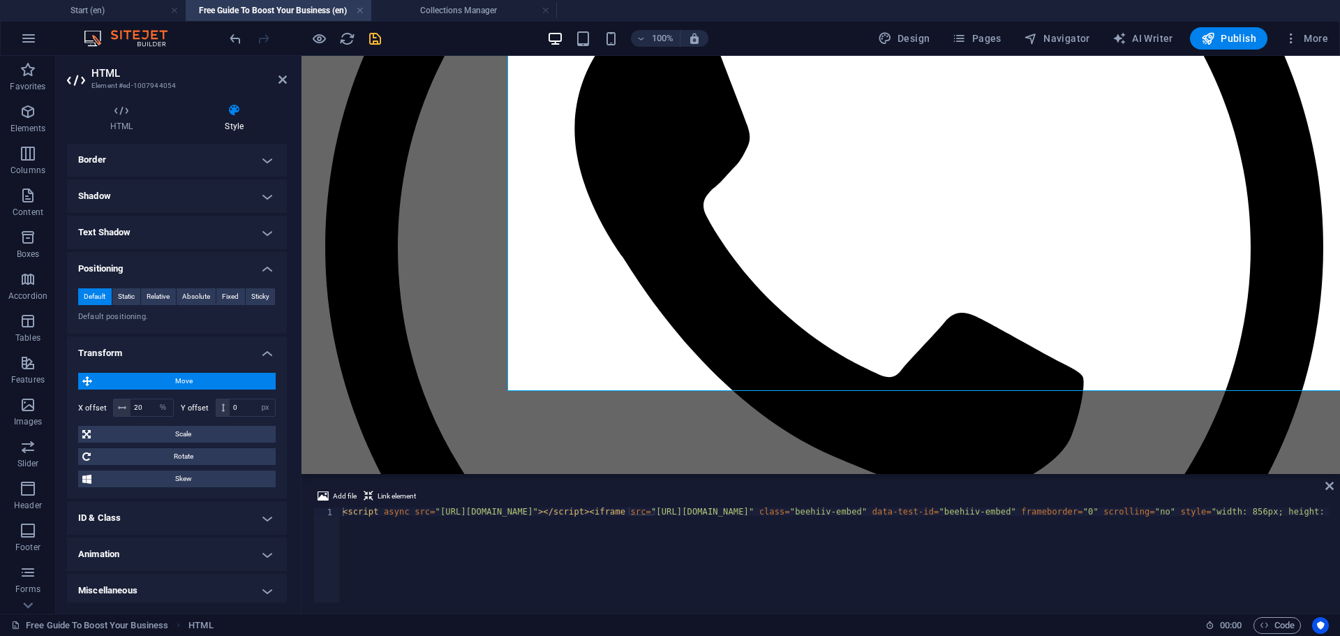
click at [163, 382] on span "Move" at bounding box center [183, 381] width 175 height 17
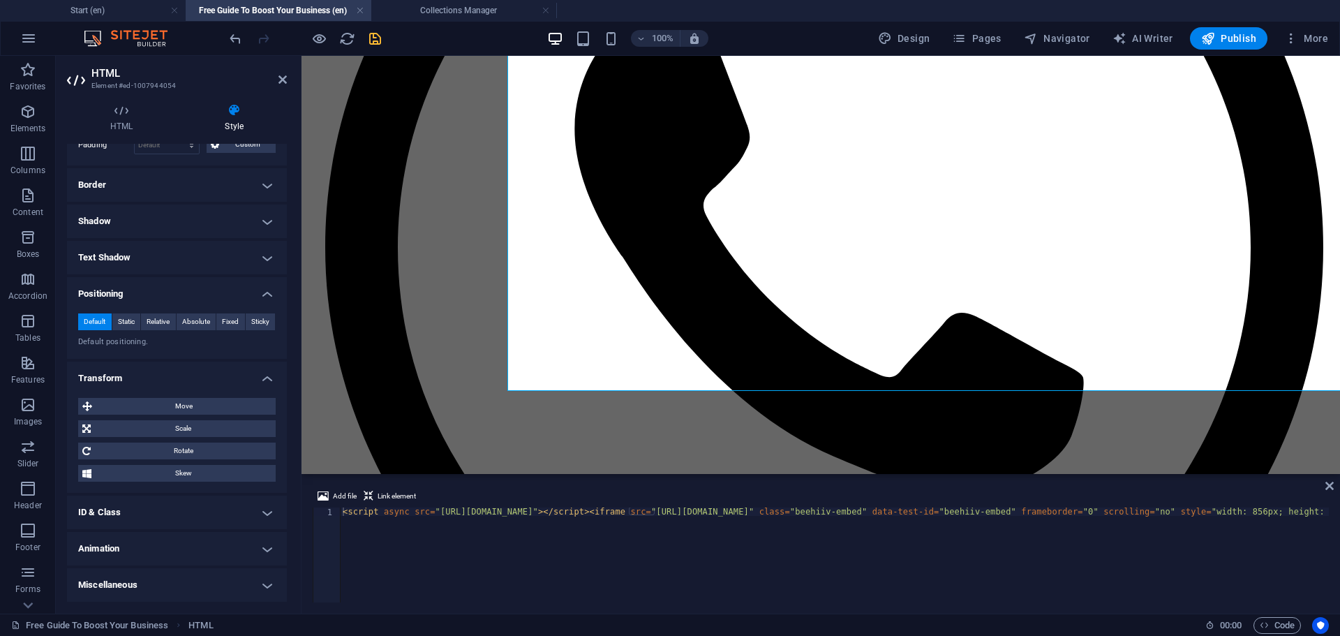
scroll to position [184, 0]
click at [147, 402] on span "Move" at bounding box center [183, 406] width 175 height 17
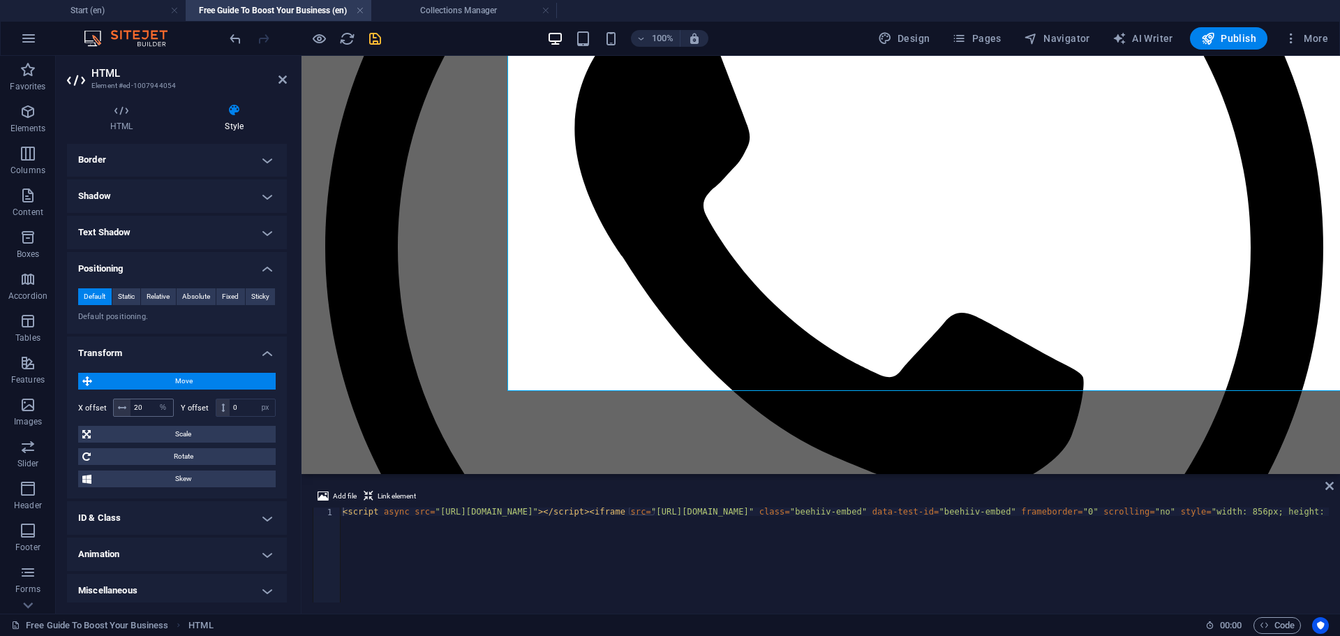
click at [118, 414] on span at bounding box center [122, 407] width 17 height 17
click at [167, 412] on select "px rem % em vh vw" at bounding box center [163, 407] width 20 height 17
click at [153, 399] on select "px rem % em vh vw" at bounding box center [163, 407] width 20 height 17
click at [166, 405] on select "px rem % em vh vw" at bounding box center [163, 407] width 20 height 17
click at [153, 399] on select "px rem % em vh vw" at bounding box center [163, 407] width 20 height 17
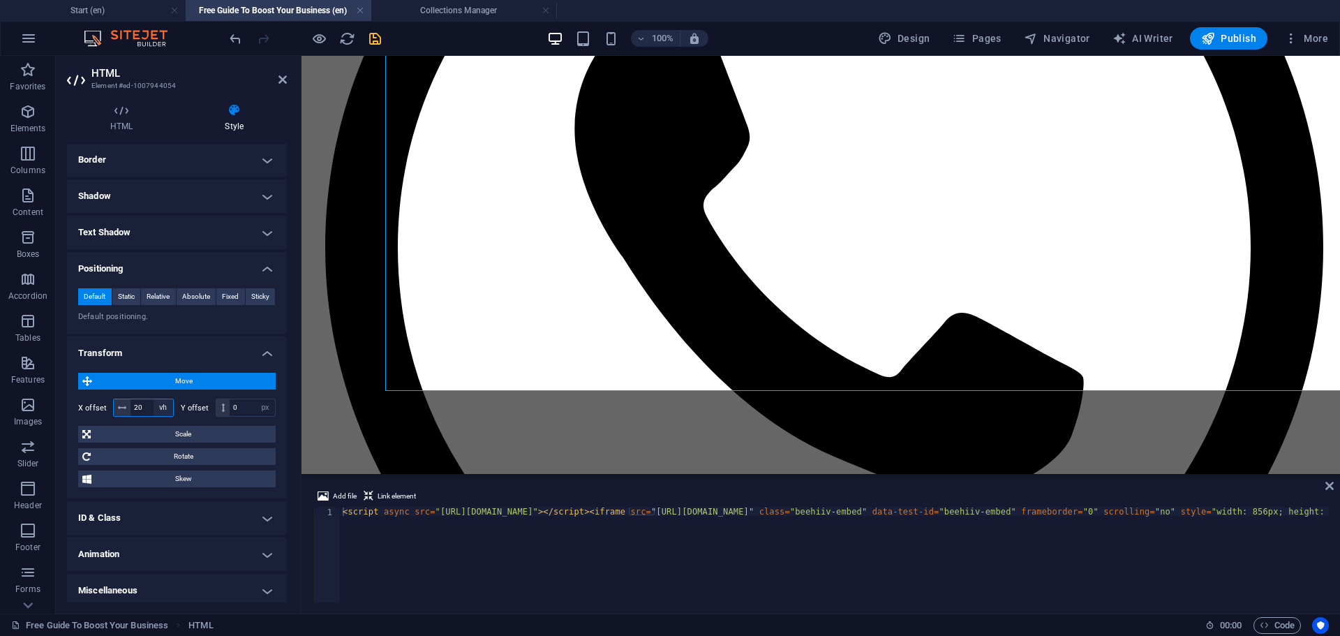
click at [163, 403] on select "px rem % em vh vw" at bounding box center [163, 407] width 20 height 17
click at [153, 399] on select "px rem % em vh vw" at bounding box center [163, 407] width 20 height 17
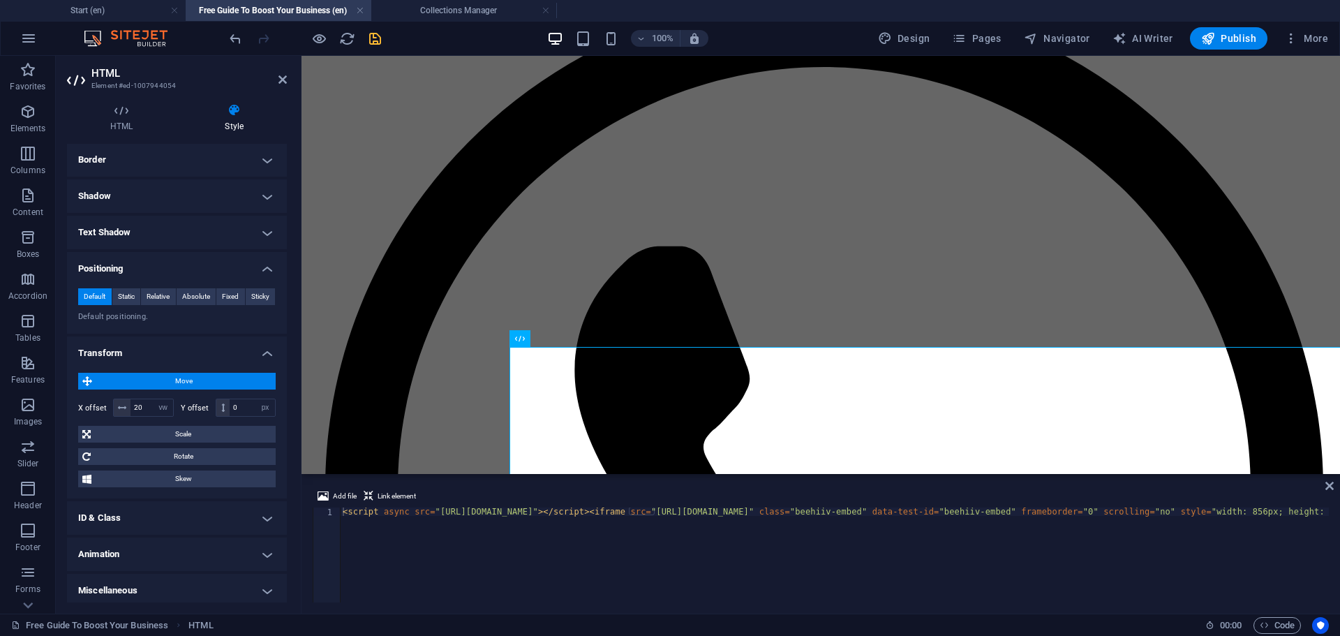
scroll to position [279, 0]
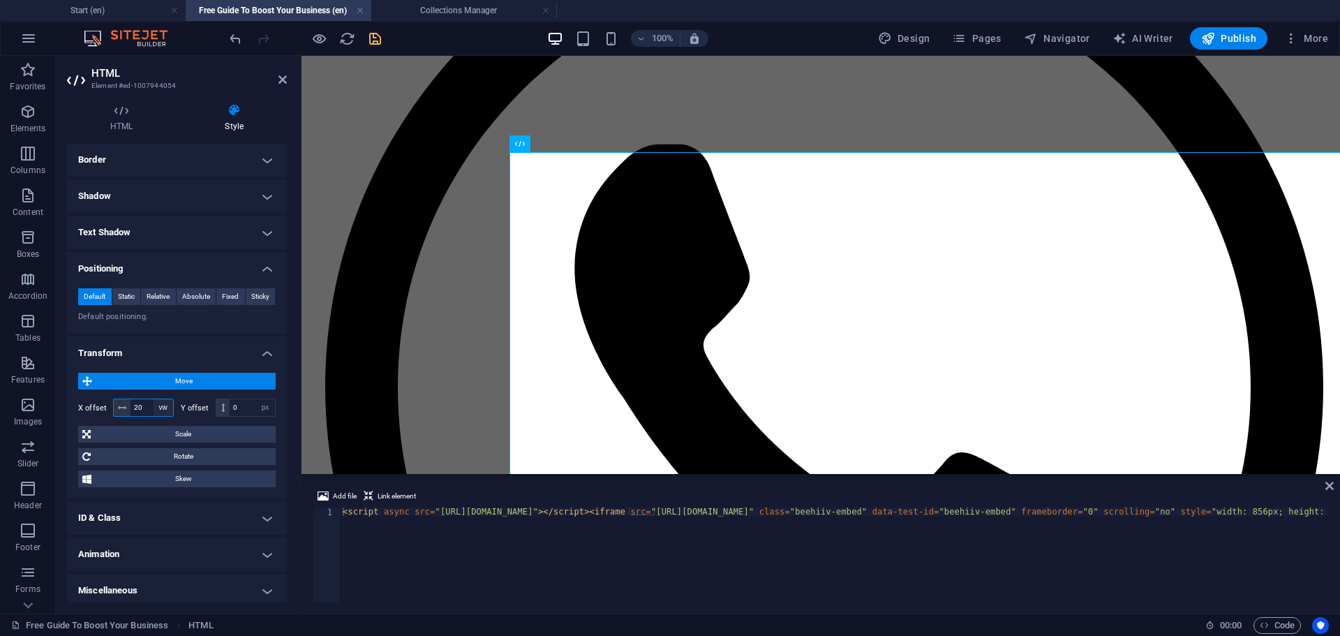
click at [167, 410] on select "px rem % em vh vw" at bounding box center [163, 407] width 20 height 17
select select "px"
click at [153, 399] on select "px rem % em vh vw" at bounding box center [163, 407] width 20 height 17
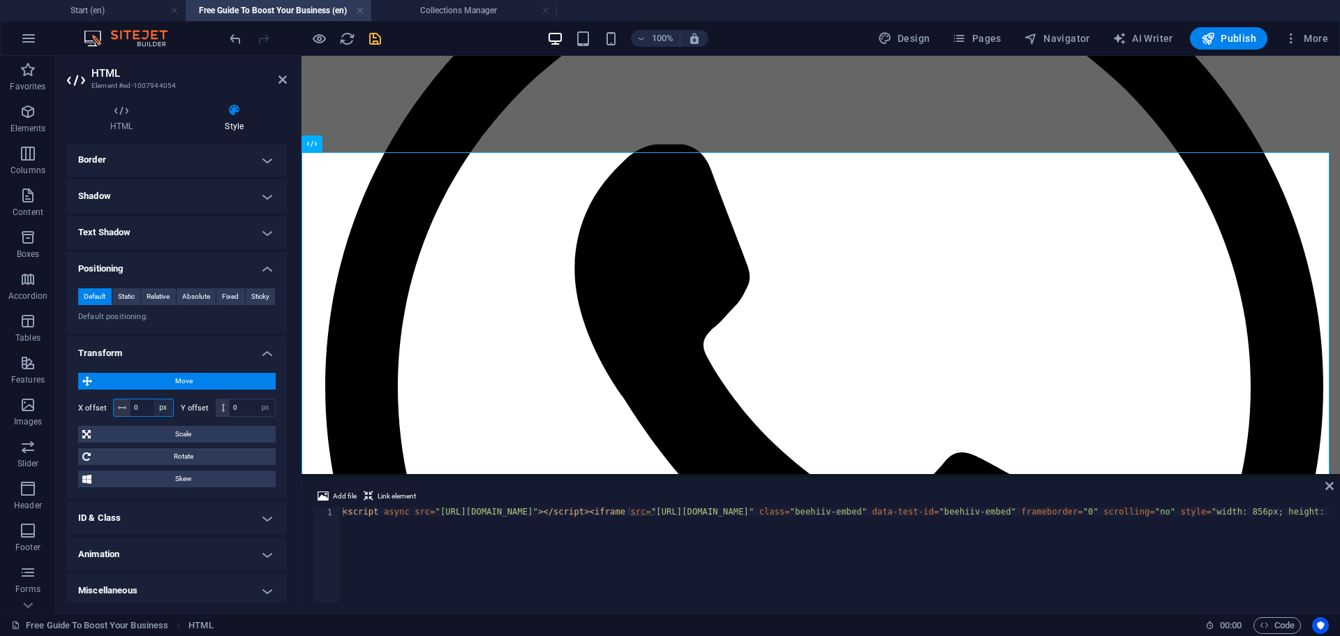
type input "0"
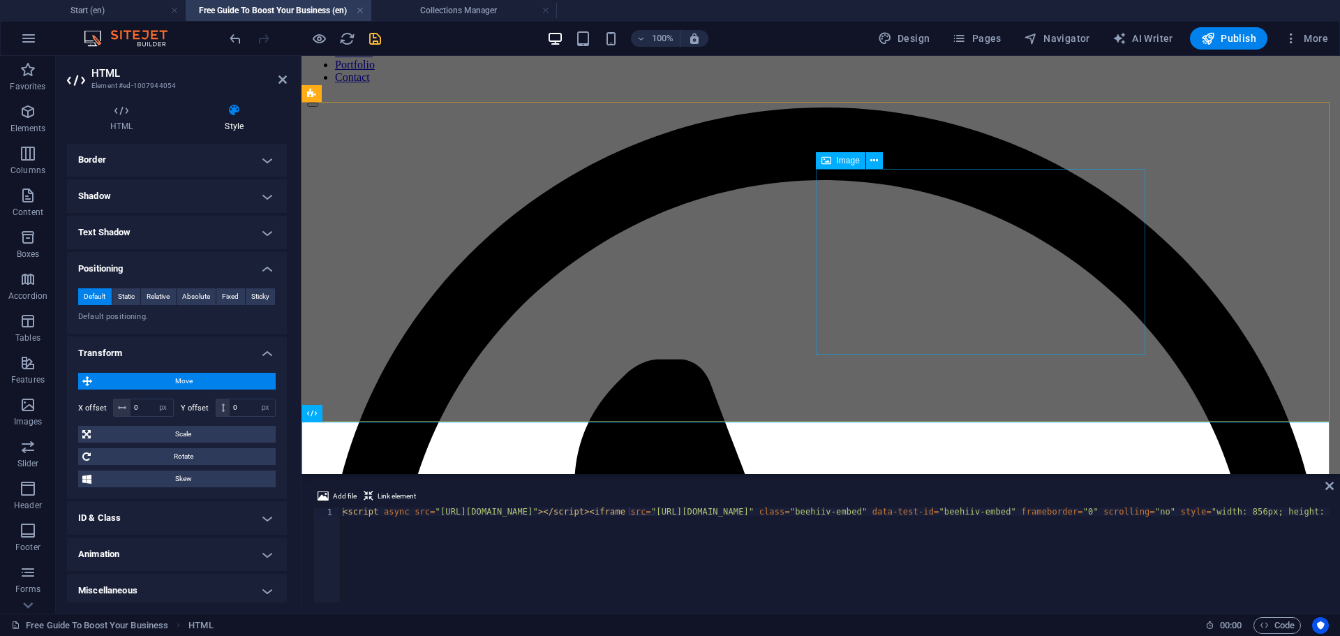
scroll to position [349, 0]
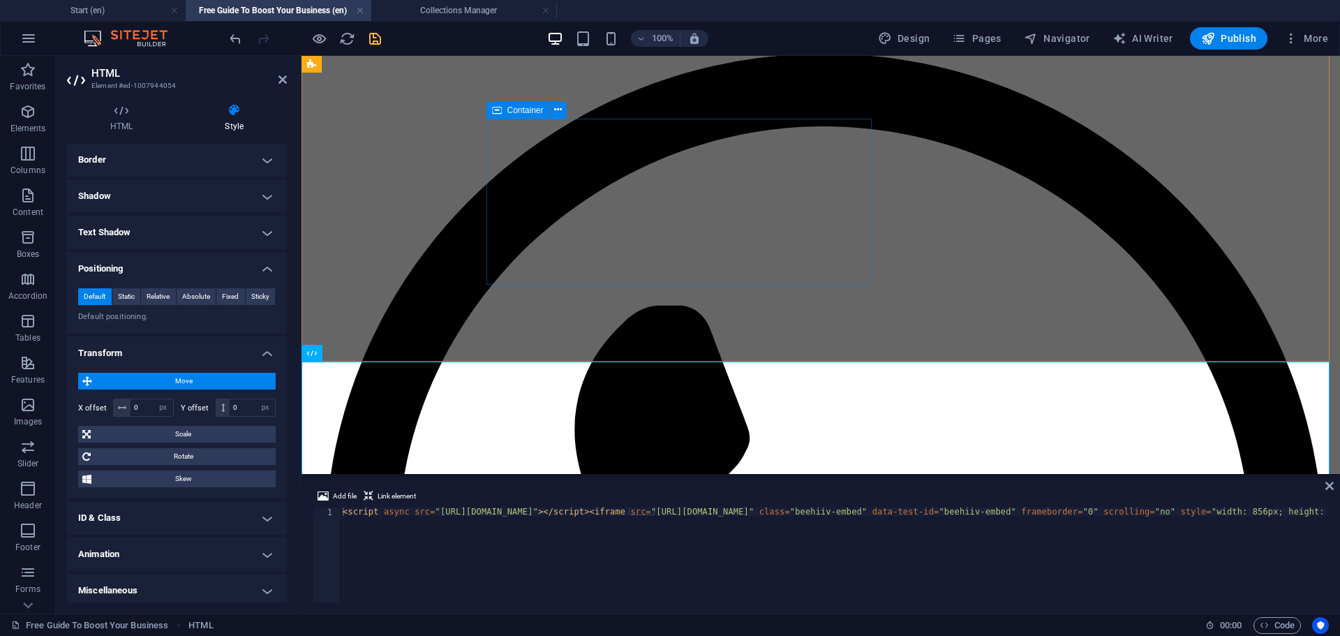
scroll to position [70, 0]
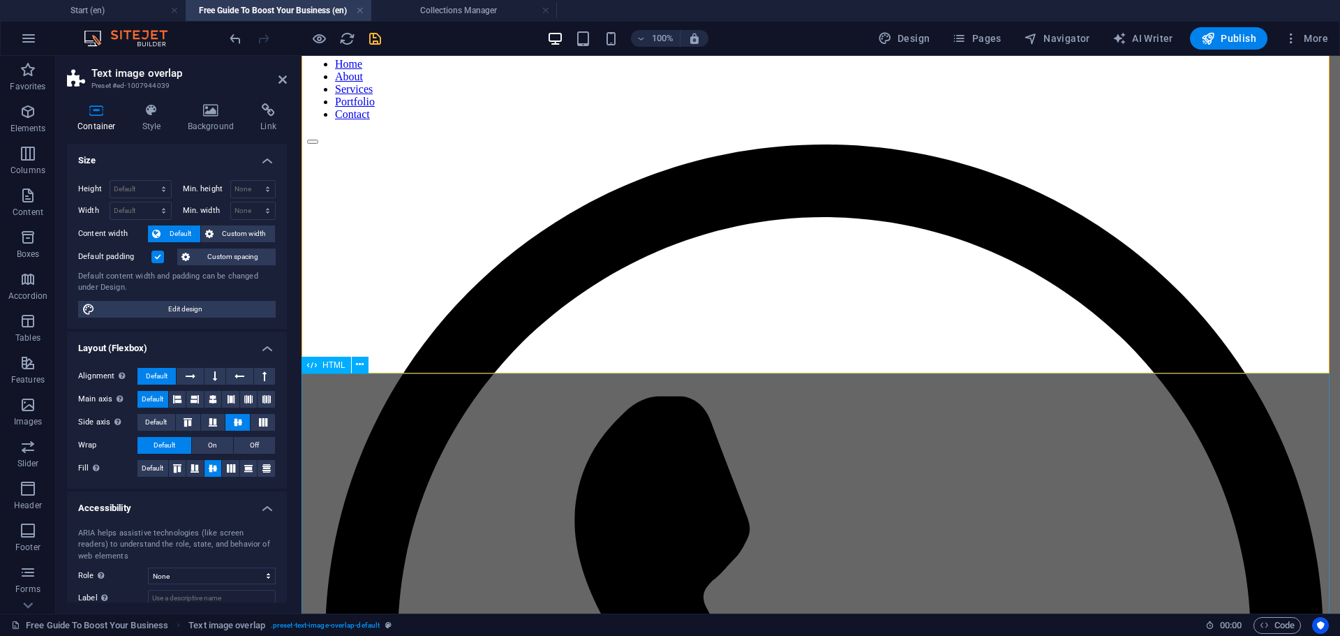
scroll to position [0, 0]
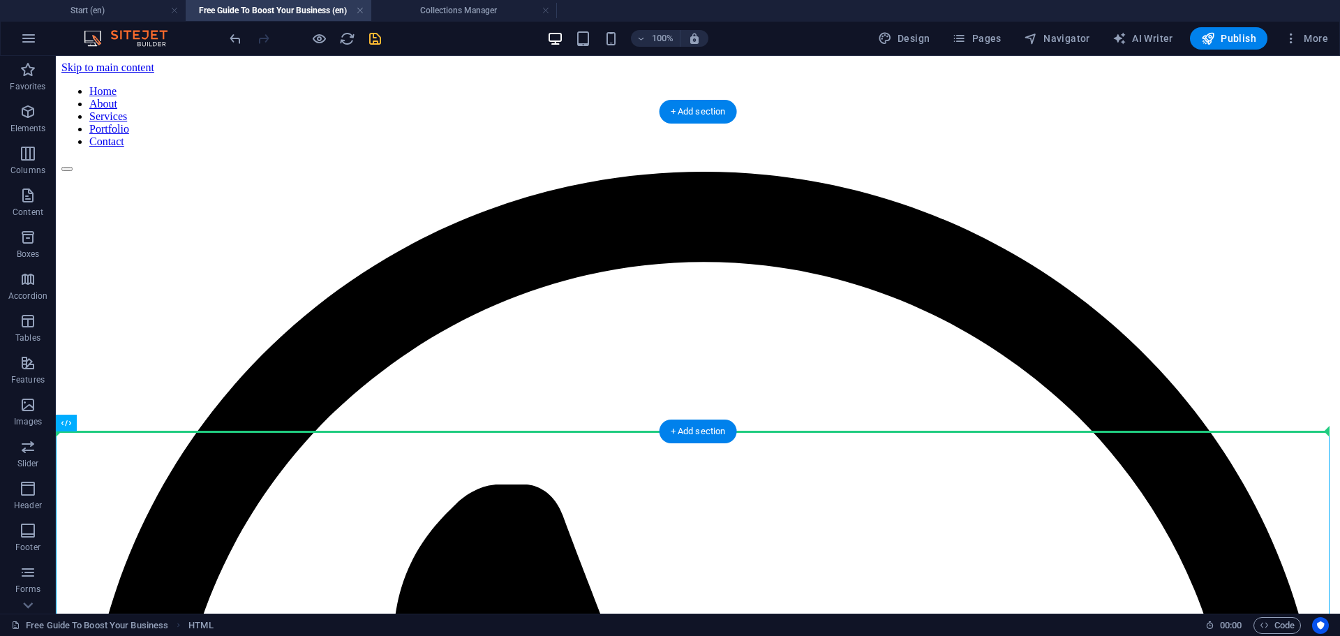
drag, startPoint x: 69, startPoint y: 440, endPoint x: 731, endPoint y: 368, distance: 666.1
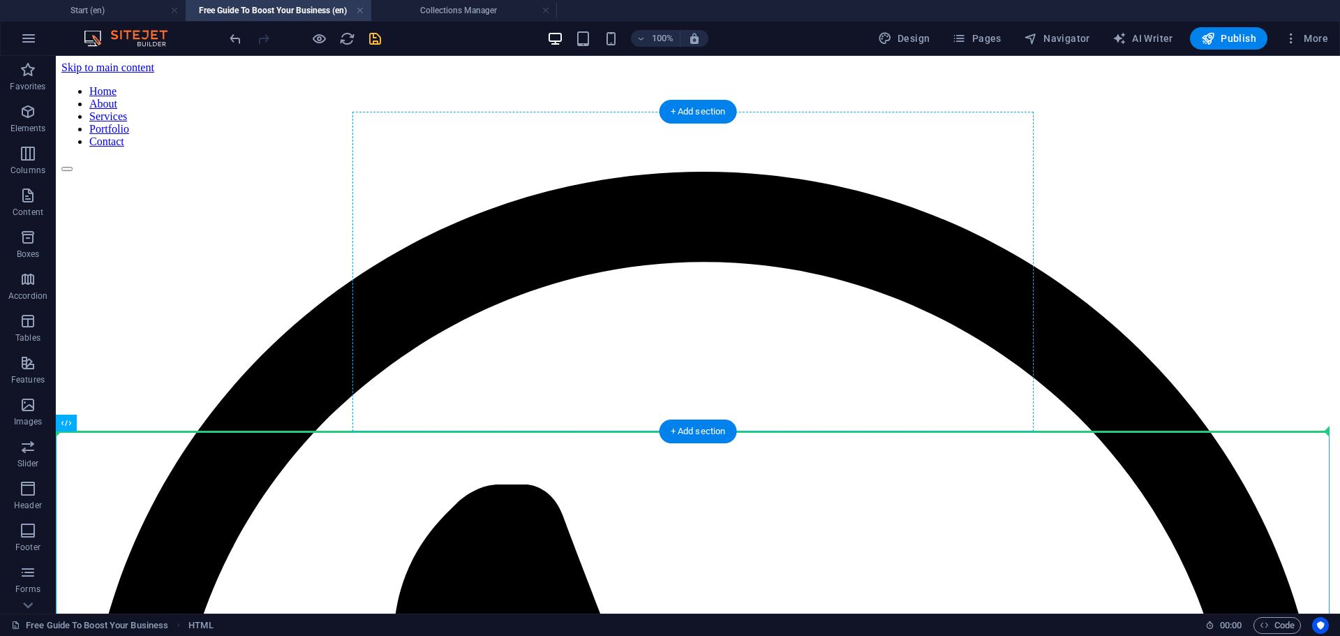
drag, startPoint x: 152, startPoint y: 479, endPoint x: 704, endPoint y: 357, distance: 565.1
drag, startPoint x: 71, startPoint y: 440, endPoint x: 748, endPoint y: 362, distance: 681.3
